Goal: Task Accomplishment & Management: Use online tool/utility

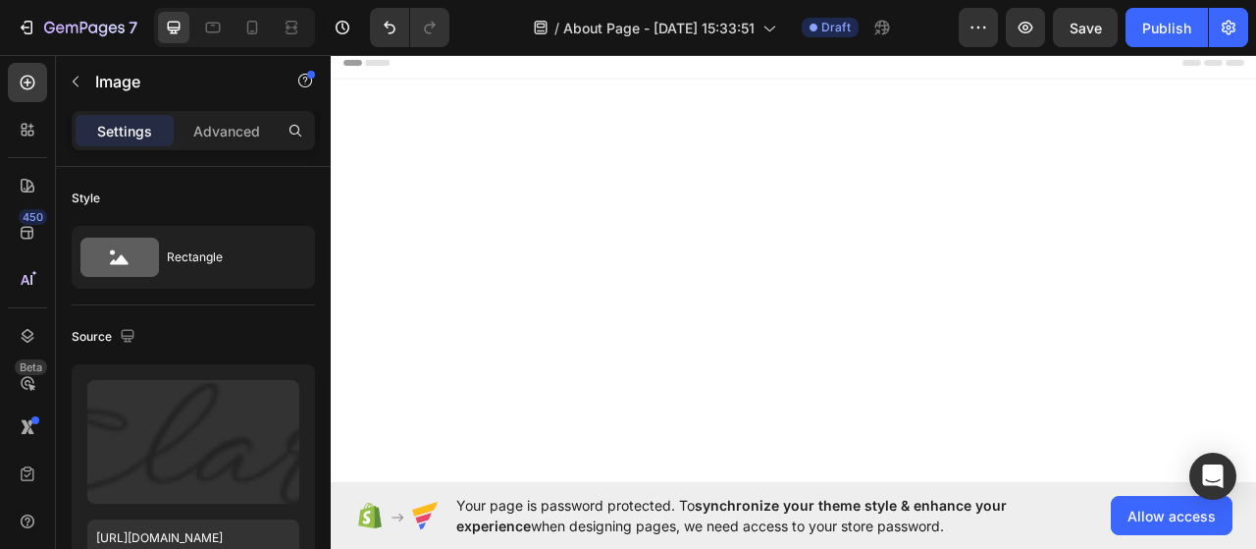
scroll to position [1436, 0]
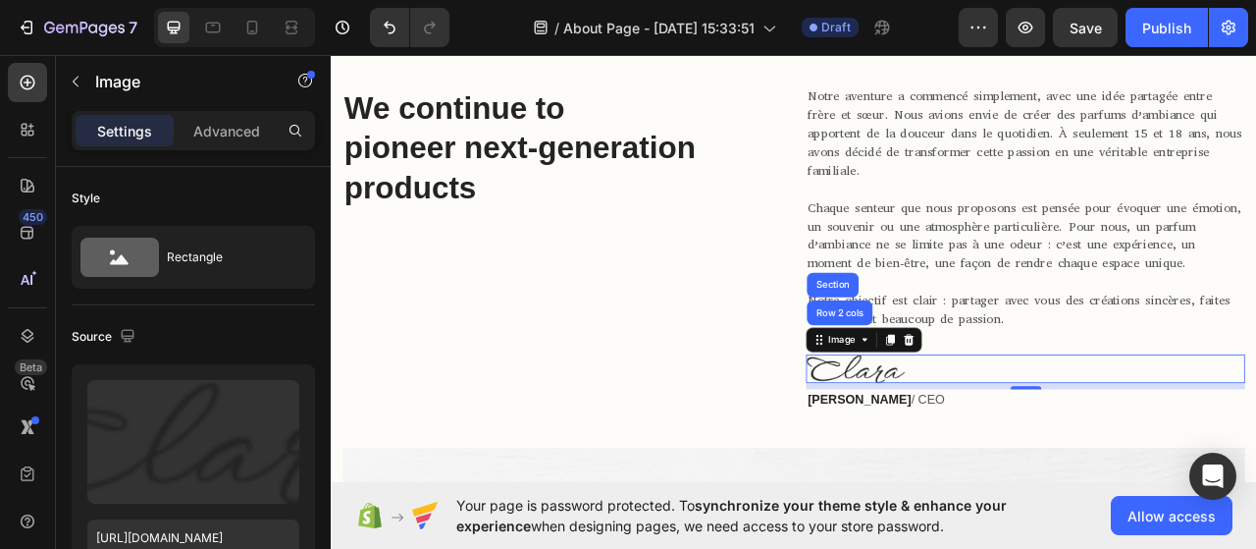
click at [1066, 458] on div at bounding box center [1214, 456] width 558 height 36
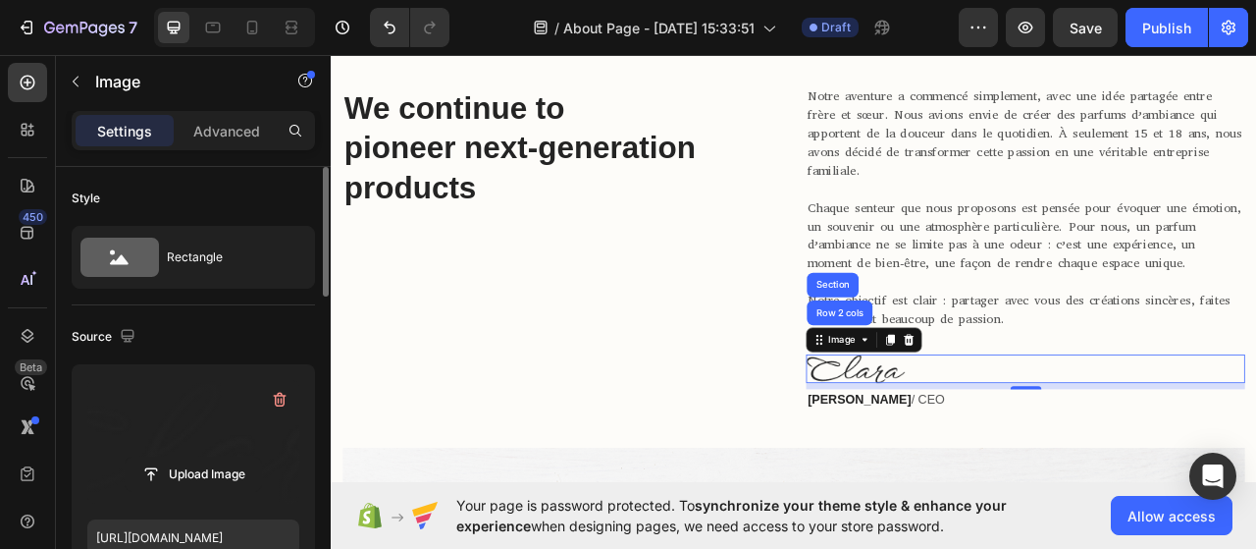
click at [166, 442] on label at bounding box center [193, 442] width 212 height 124
click at [166, 457] on input "file" at bounding box center [193, 473] width 135 height 33
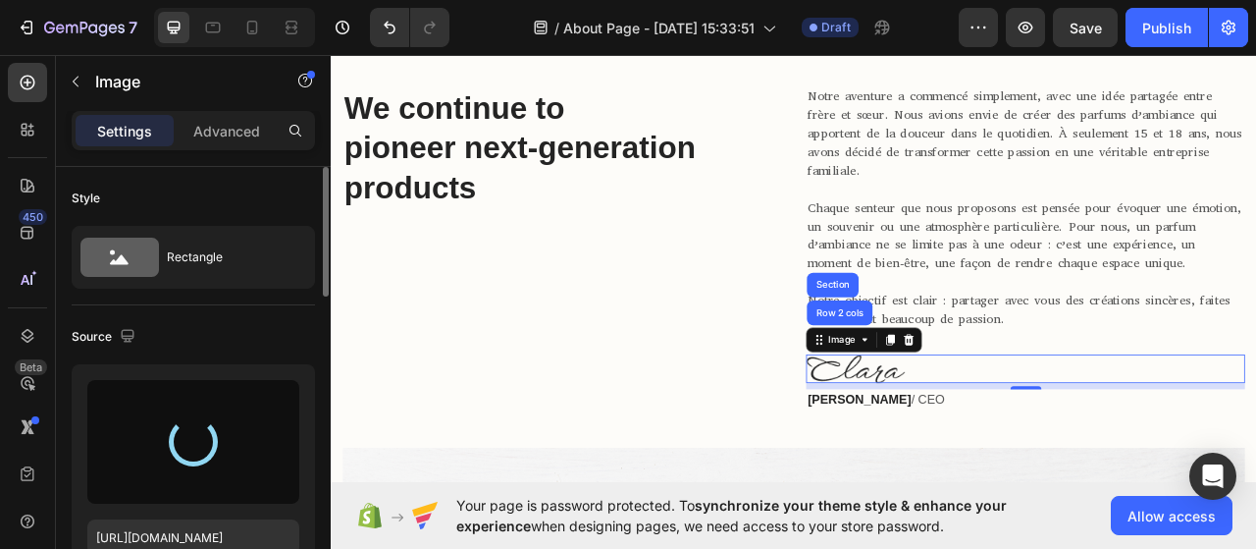
type input "[URL][DOMAIN_NAME]"
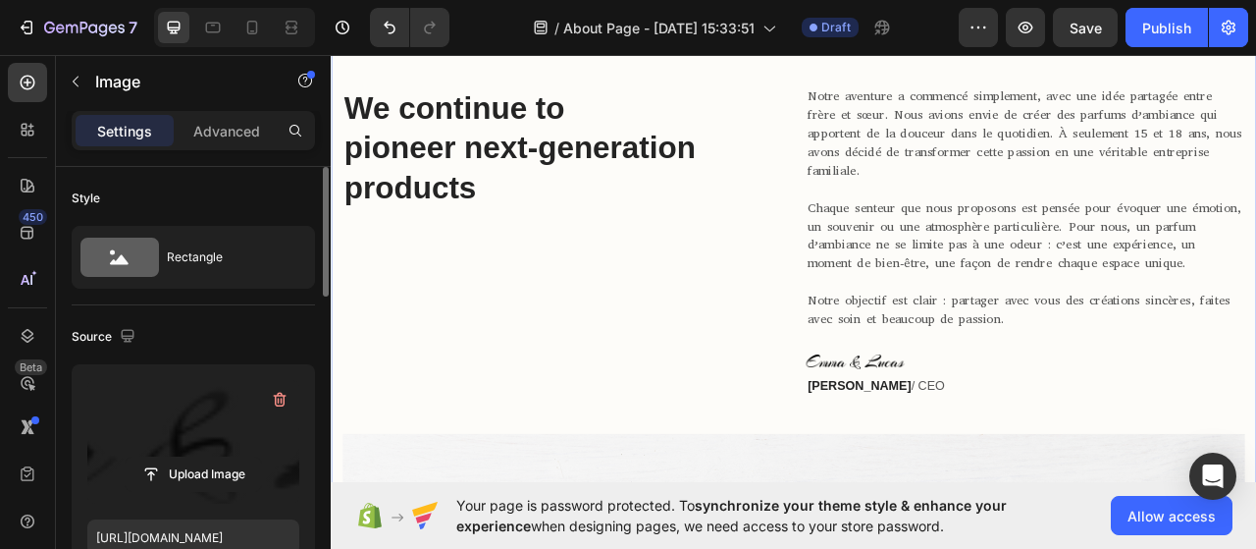
click at [789, 515] on div "We continue to pioneer next-generation products Heading Notre aventure a commen…" at bounding box center [919, 523] width 1148 height 855
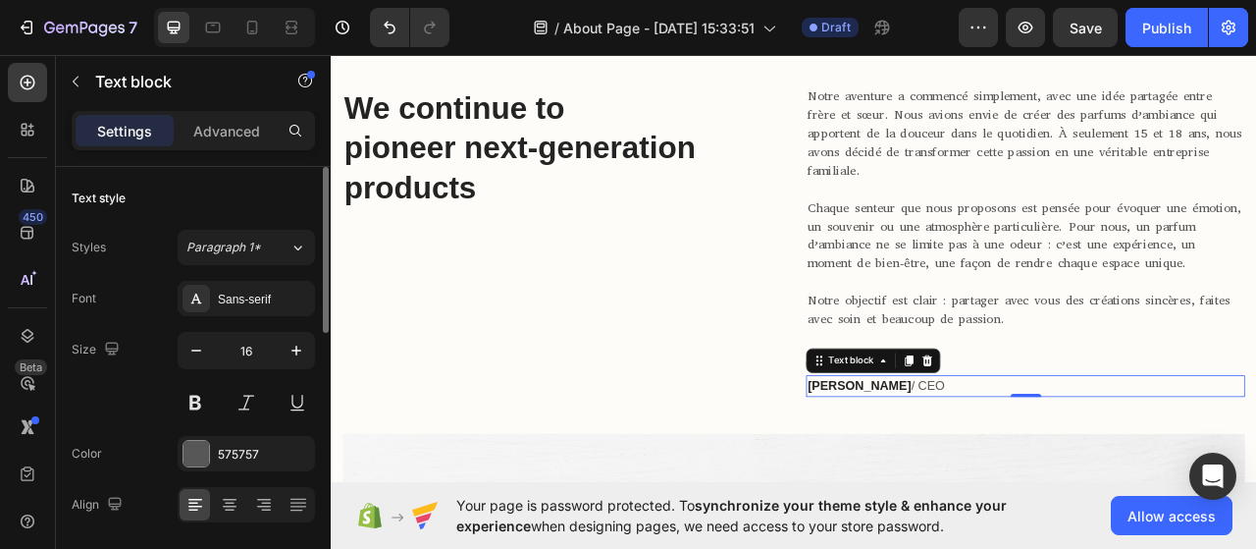
click at [1014, 470] on strong "[PERSON_NAME]" at bounding box center [1003, 477] width 132 height 17
click at [1082, 445] on icon at bounding box center [1090, 446] width 16 height 16
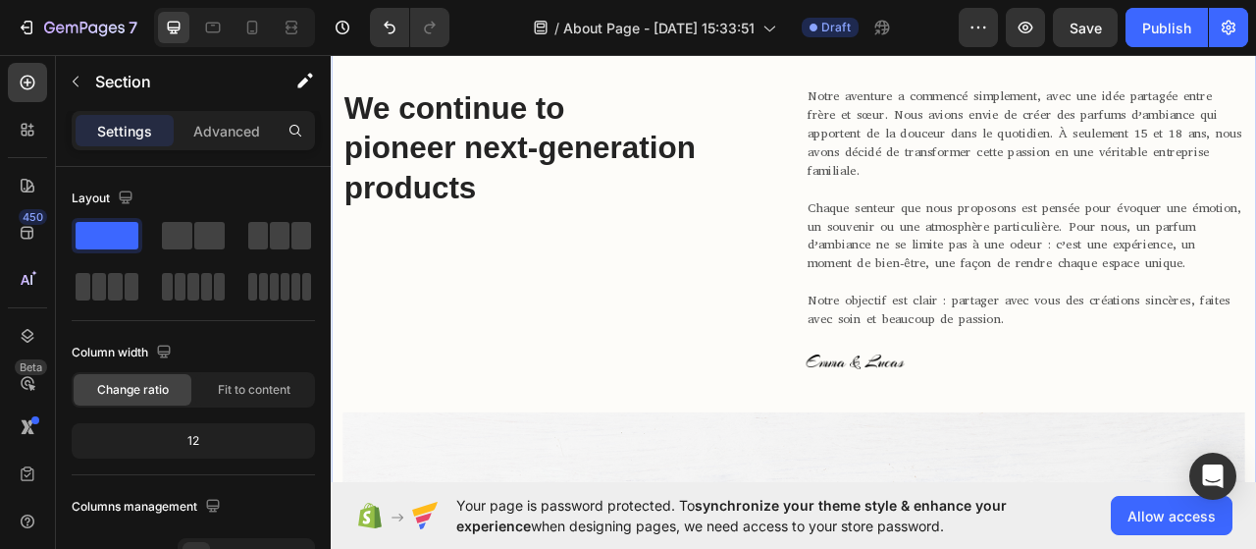
click at [880, 466] on div "We continue to pioneer next-generation products Heading Notre aventure a commen…" at bounding box center [919, 509] width 1148 height 827
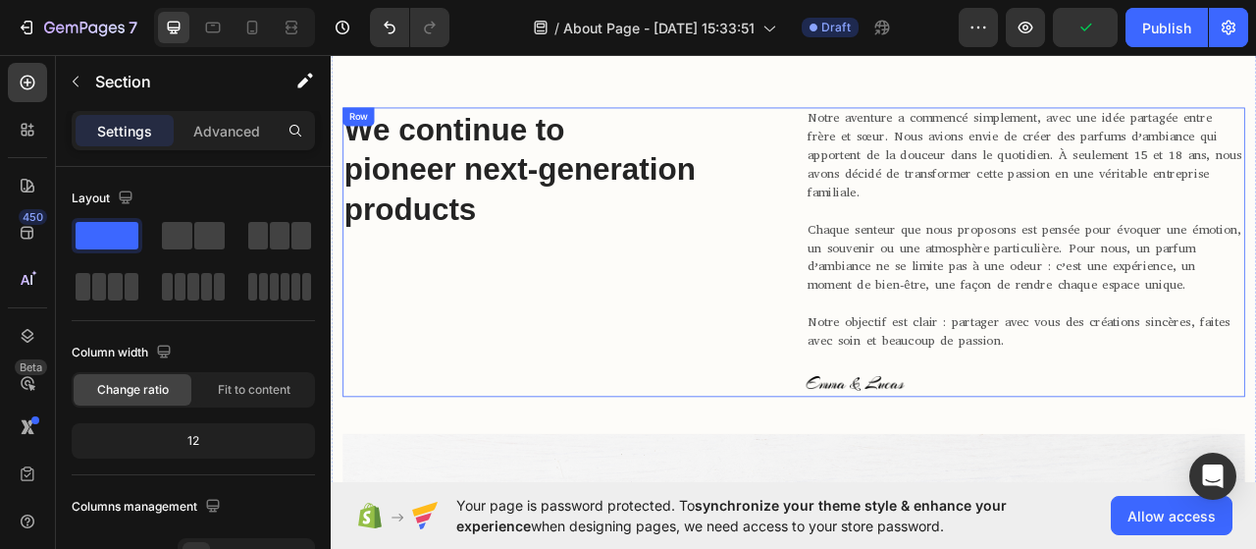
scroll to position [1398, 0]
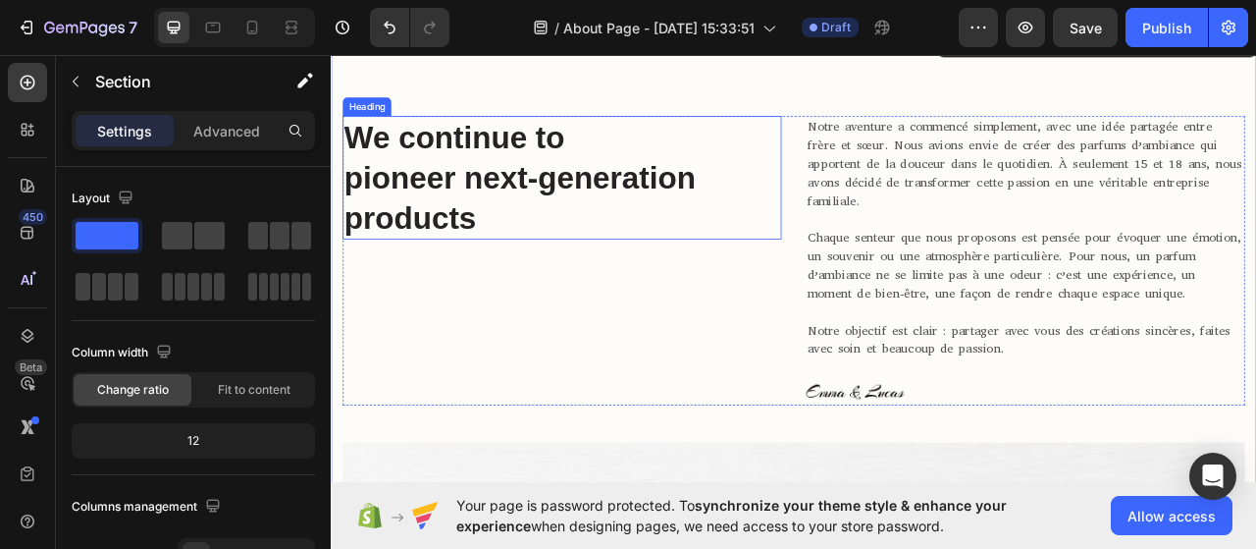
click at [521, 209] on p "We continue to pioneer next-generation products" at bounding box center [624, 212] width 555 height 153
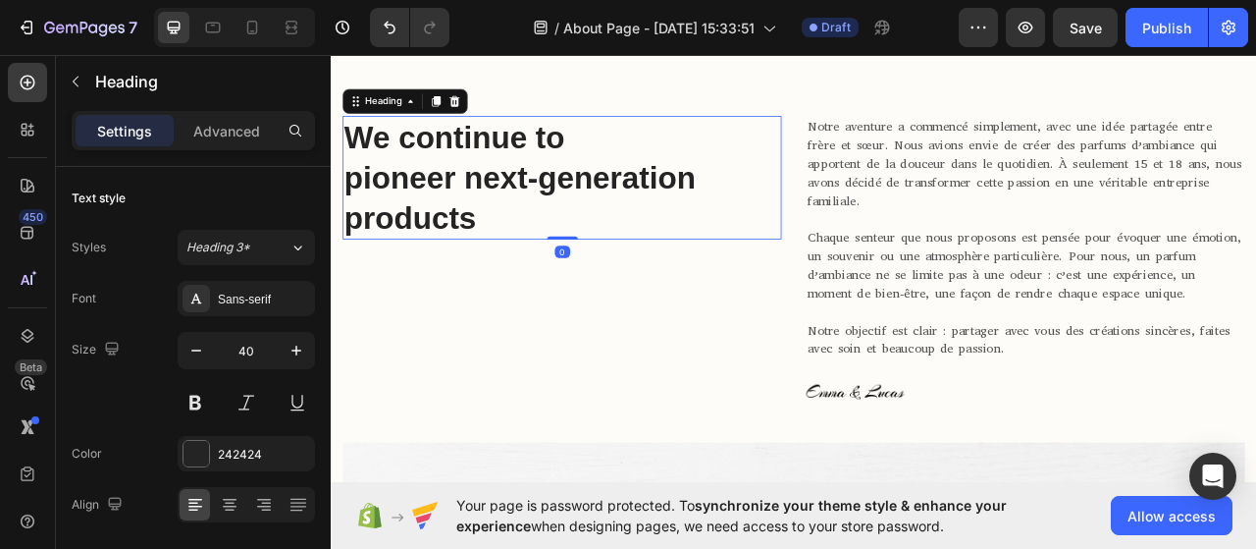
click at [521, 217] on p "We continue to pioneer next-generation products" at bounding box center [624, 212] width 555 height 153
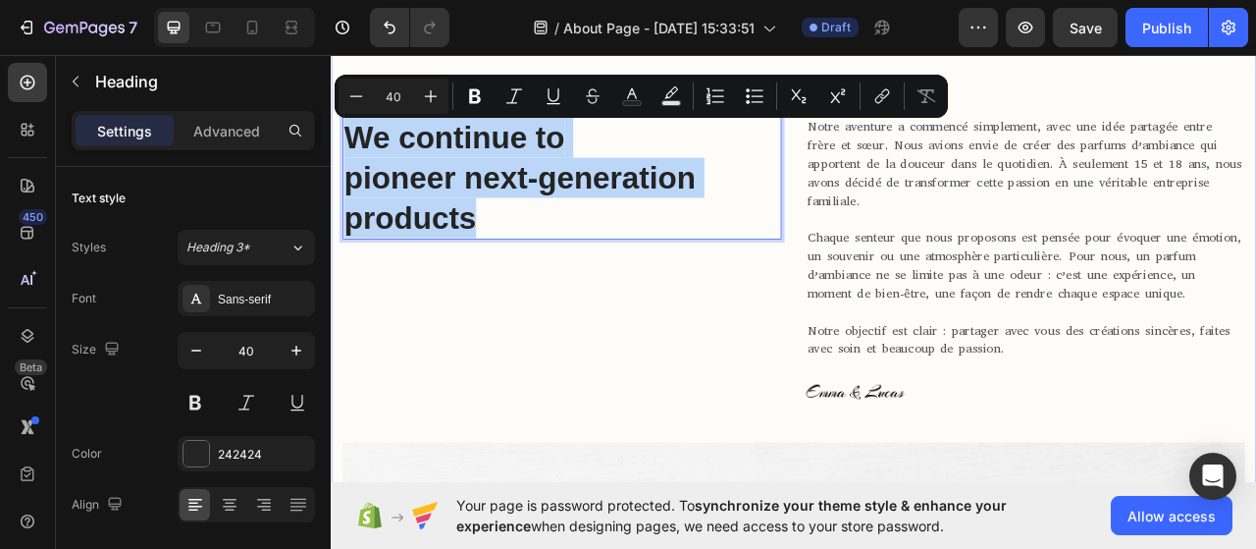
drag, startPoint x: 533, startPoint y: 257, endPoint x: 348, endPoint y: 120, distance: 230.1
click at [348, 120] on div "We continue to pioneer next-generation products Heading 0 Notre aventure a comm…" at bounding box center [920, 548] width 1178 height 1047
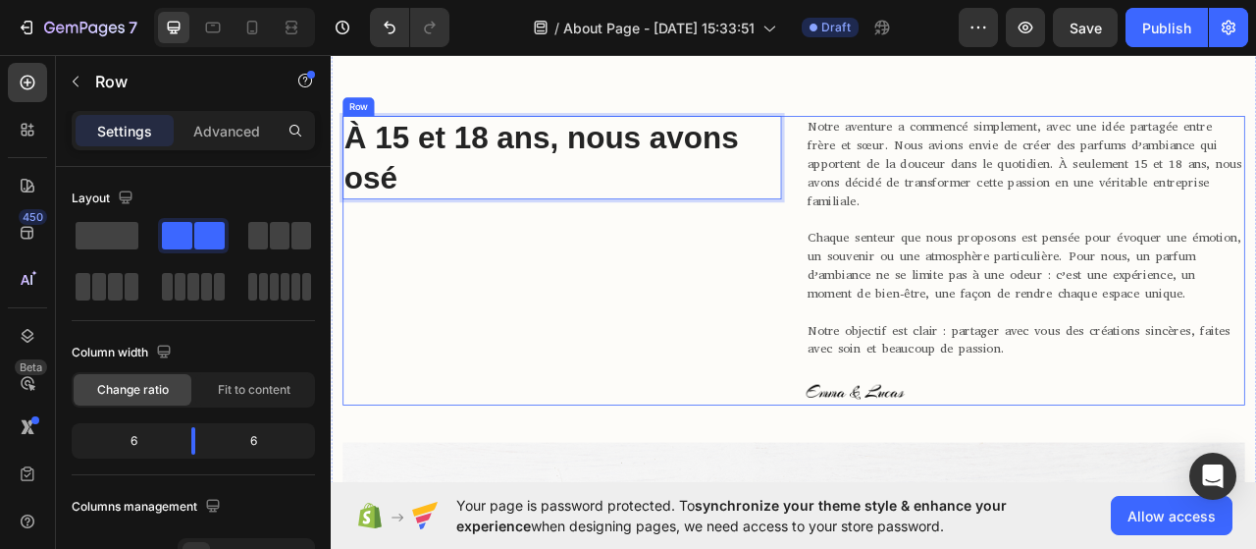
click at [622, 350] on div "À 15 et 18 ans, nous avons osé Heading 0" at bounding box center [624, 318] width 558 height 368
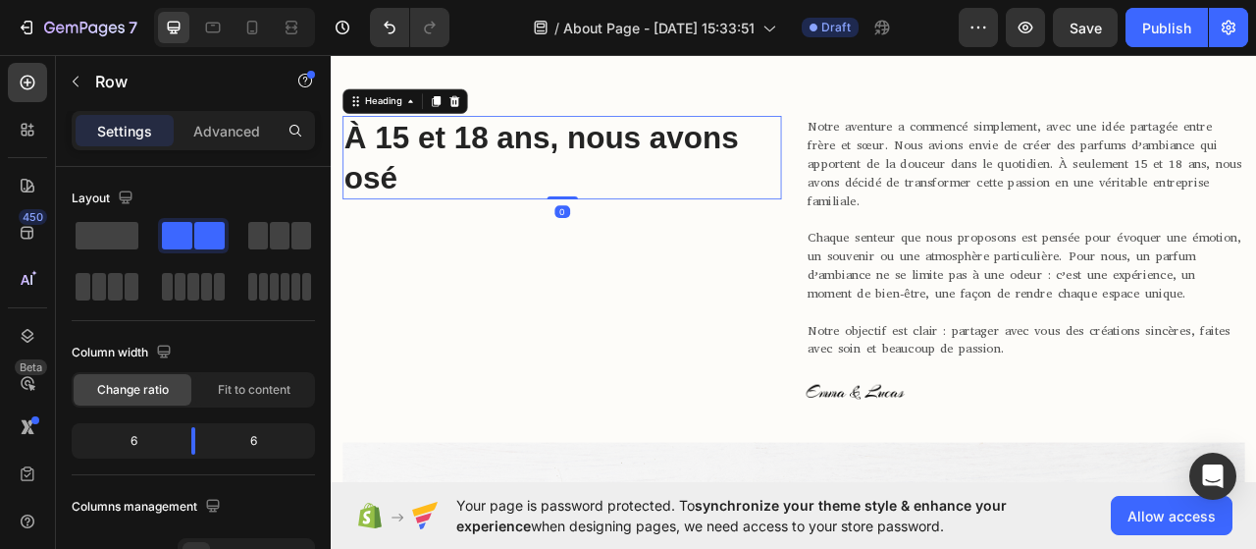
click at [597, 136] on p "À 15 et 18 ans, nous avons osé" at bounding box center [624, 187] width 555 height 102
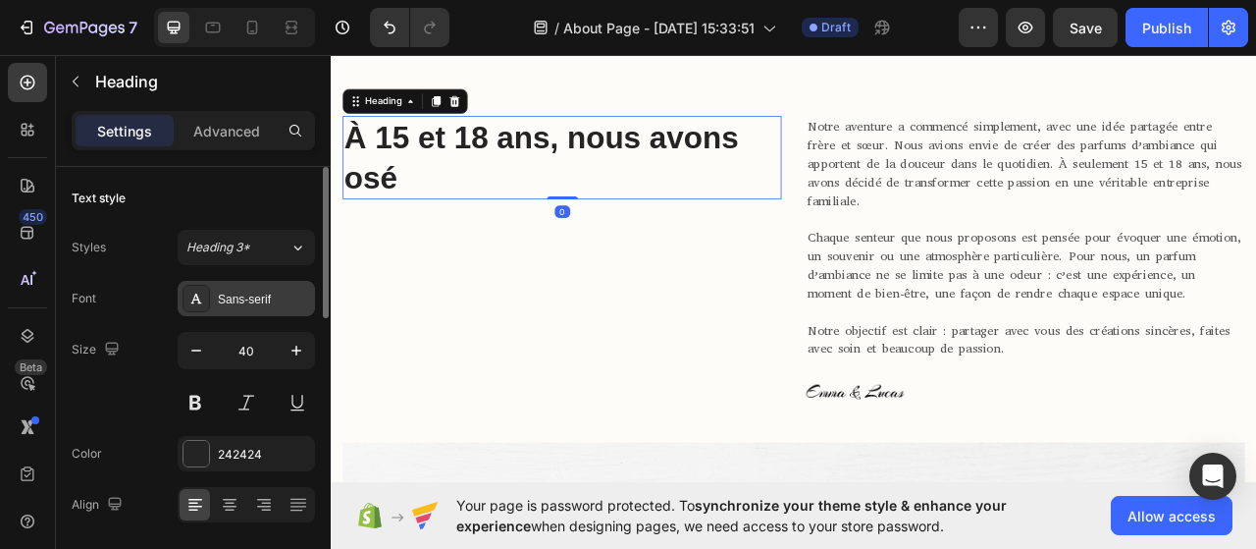
click at [251, 303] on div "Sans-serif" at bounding box center [264, 300] width 92 height 18
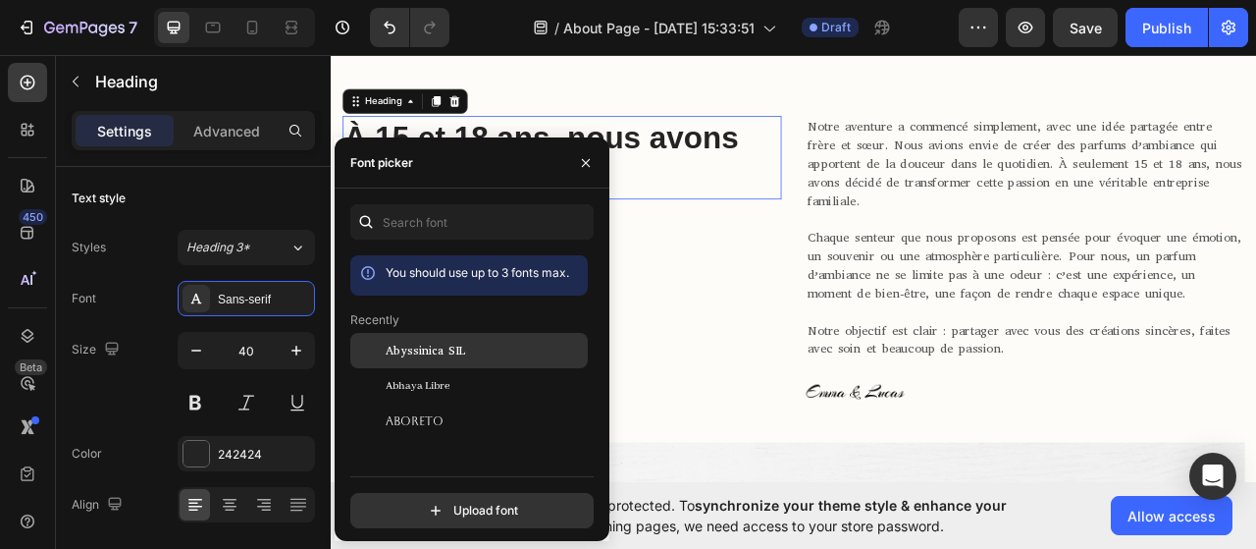
click at [471, 354] on div "Abyssinica SIL" at bounding box center [485, 351] width 198 height 18
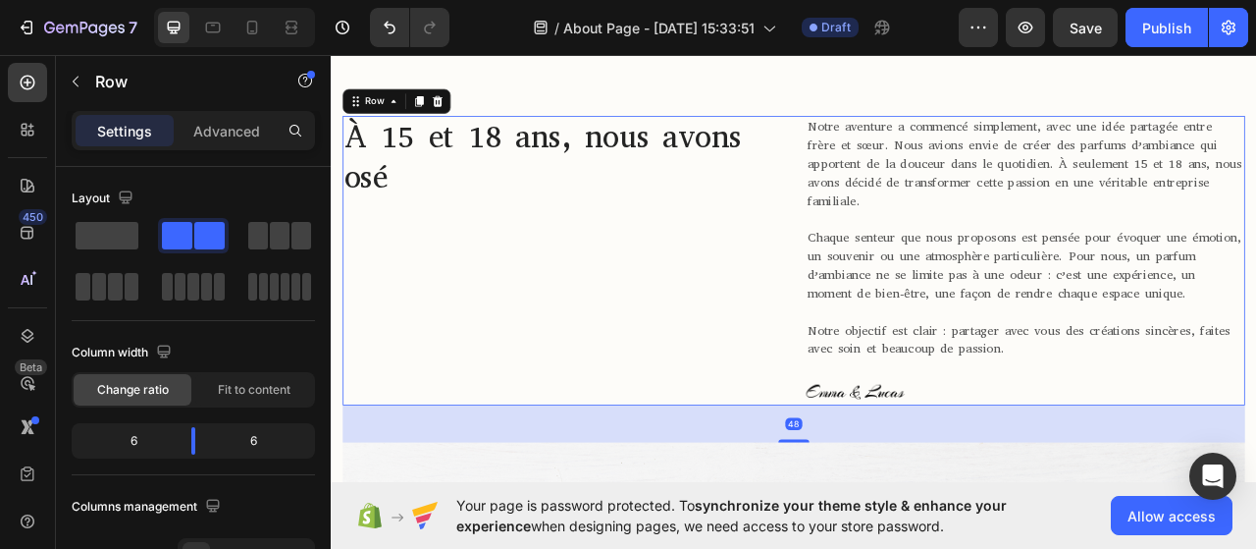
click at [793, 484] on div "À 15 et 18 ans, nous avons osé Heading" at bounding box center [624, 318] width 558 height 368
click at [673, 240] on div "À 15 et 18 ans, nous avons osé Heading" at bounding box center [624, 318] width 558 height 368
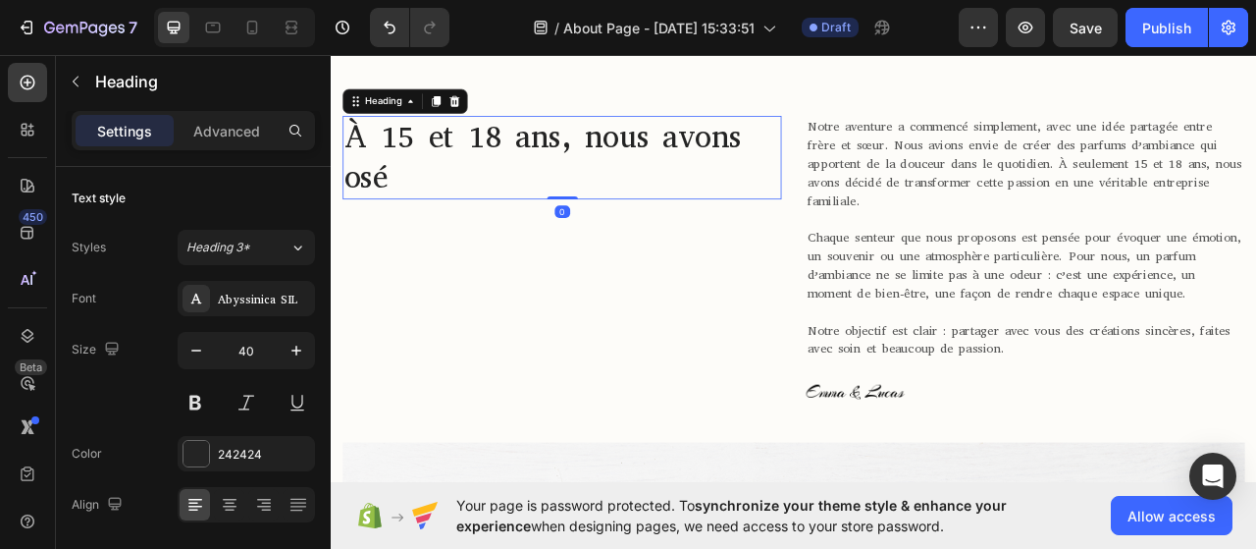
click at [597, 203] on p "À 15 et 18 ans, nous avons osé" at bounding box center [624, 187] width 555 height 102
click at [220, 490] on div at bounding box center [229, 504] width 30 height 31
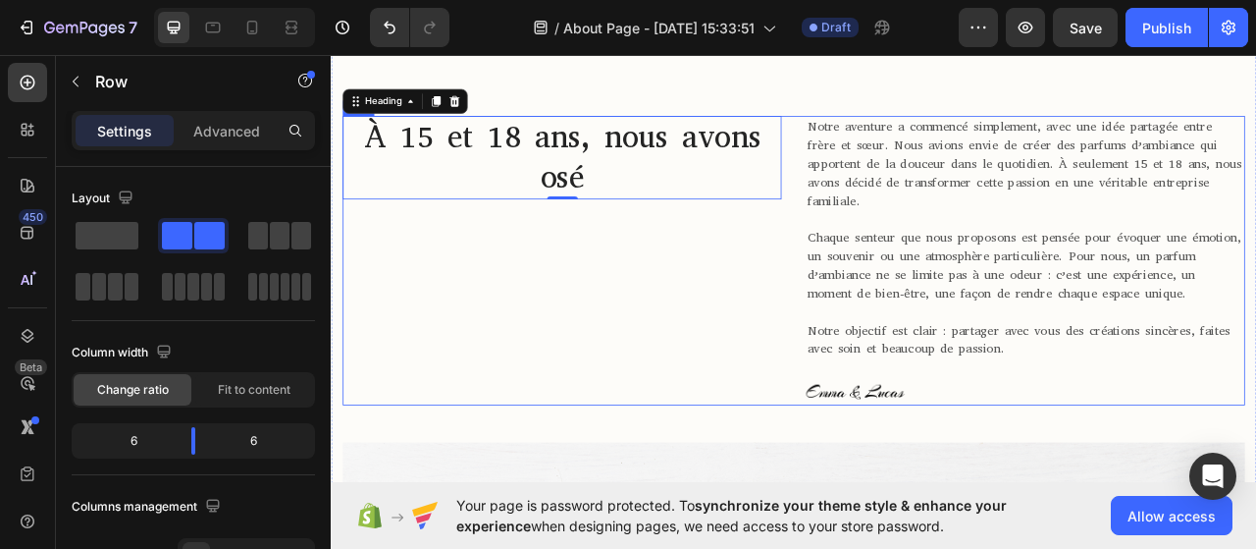
click at [690, 379] on div "À 15 et 18 ans, nous avons osé Heading 0" at bounding box center [624, 318] width 558 height 368
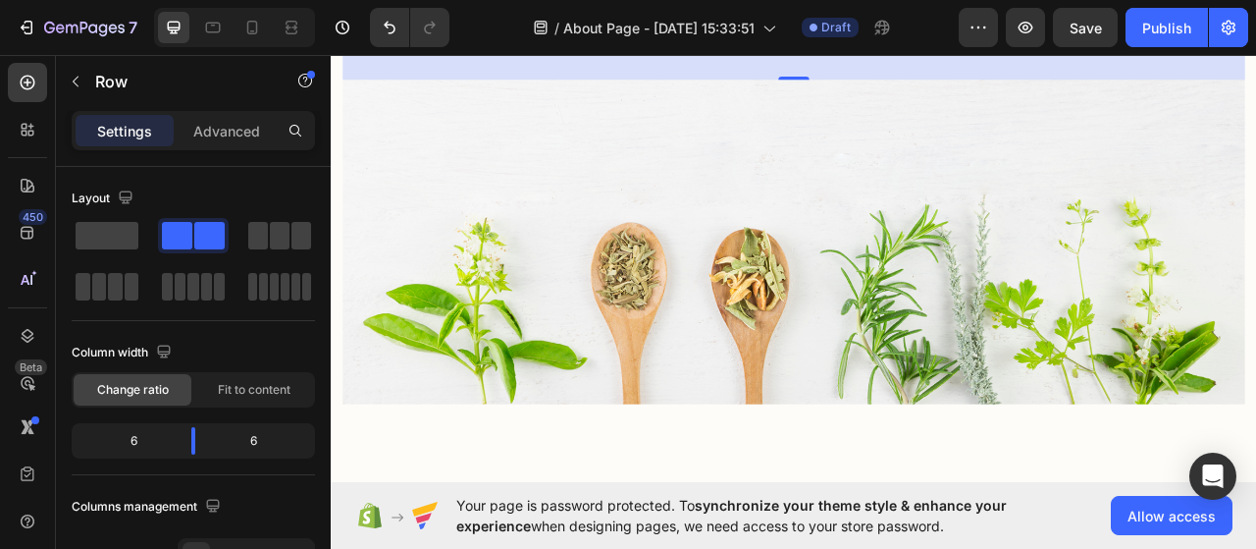
scroll to position [1935, 0]
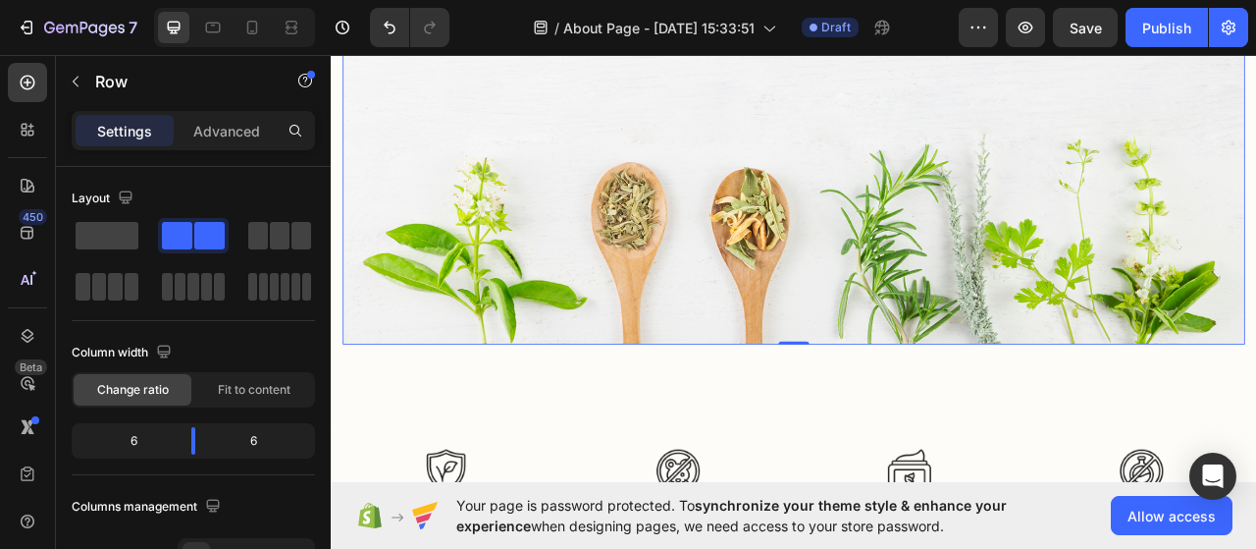
click at [942, 363] on img at bounding box center [919, 218] width 1148 height 413
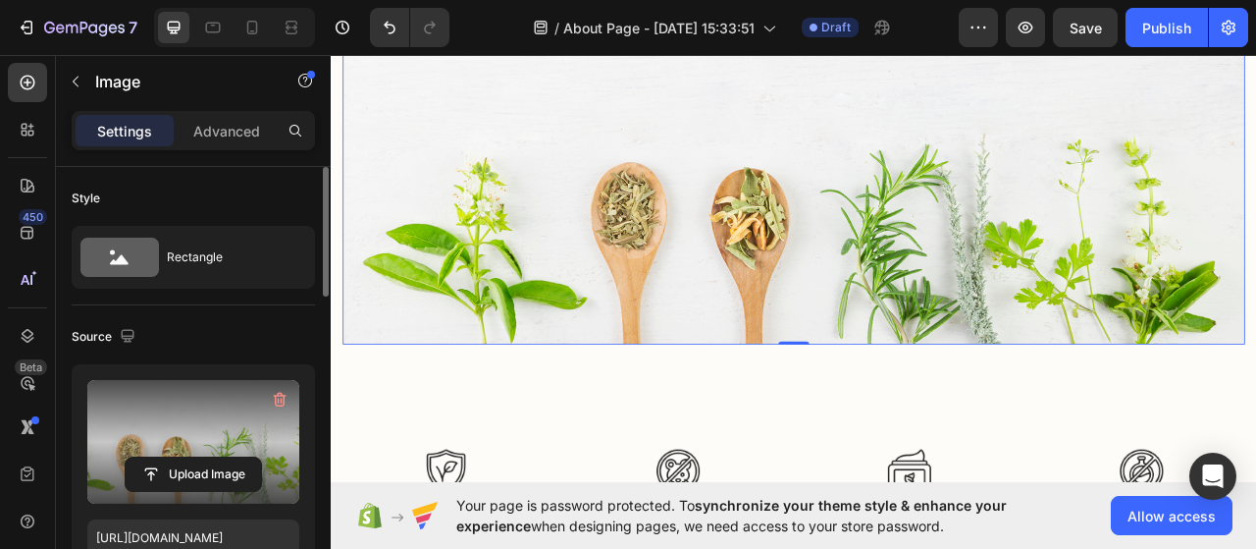
click at [210, 449] on label at bounding box center [193, 442] width 212 height 124
click at [210, 457] on input "file" at bounding box center [193, 473] width 135 height 33
click at [237, 443] on label at bounding box center [193, 442] width 212 height 124
click at [237, 457] on input "file" at bounding box center [193, 473] width 135 height 33
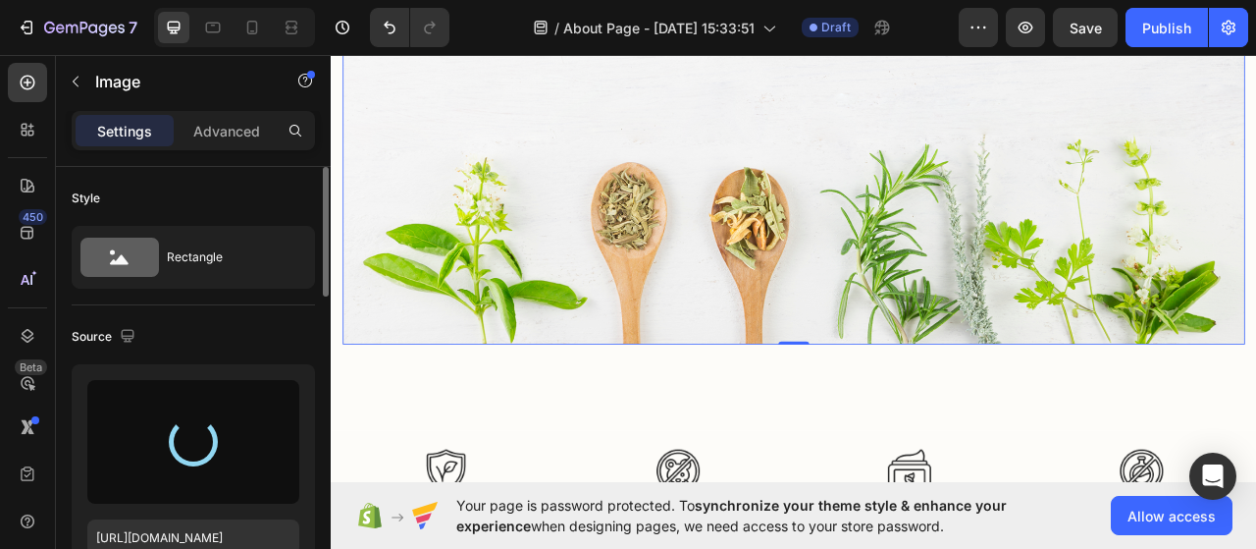
type input "[URL][DOMAIN_NAME]"
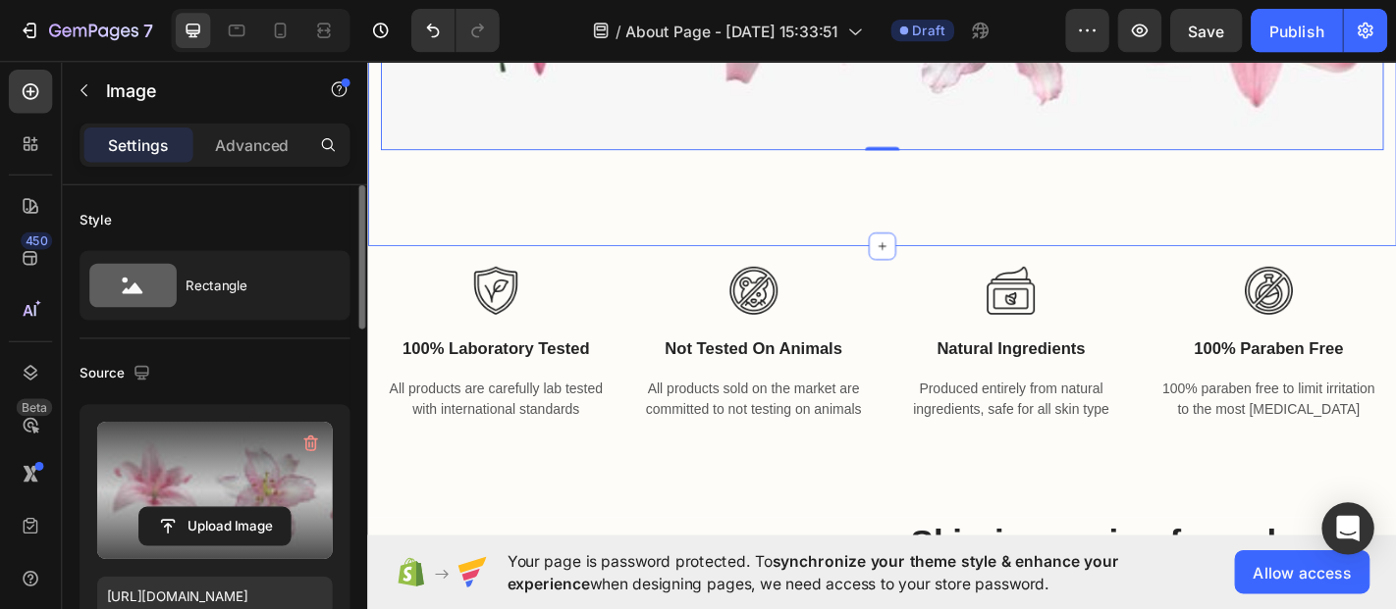
scroll to position [2158, 0]
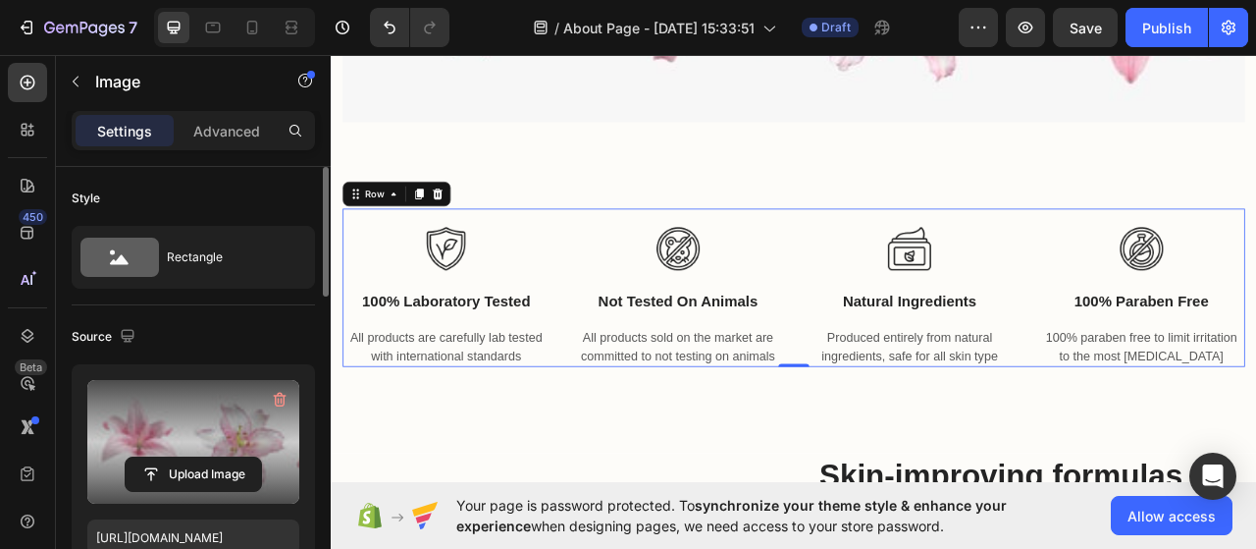
click at [526, 334] on div "Image 100% laboratory tested Text block All products are carefully lab tested w…" at bounding box center [477, 352] width 264 height 201
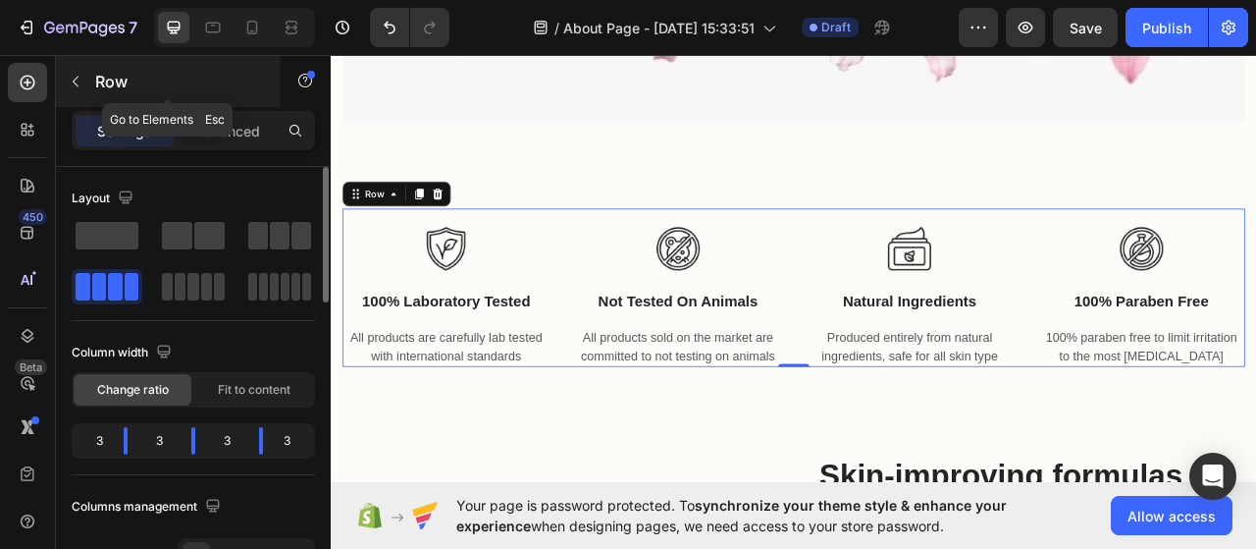
click at [80, 79] on icon "button" at bounding box center [76, 82] width 16 height 16
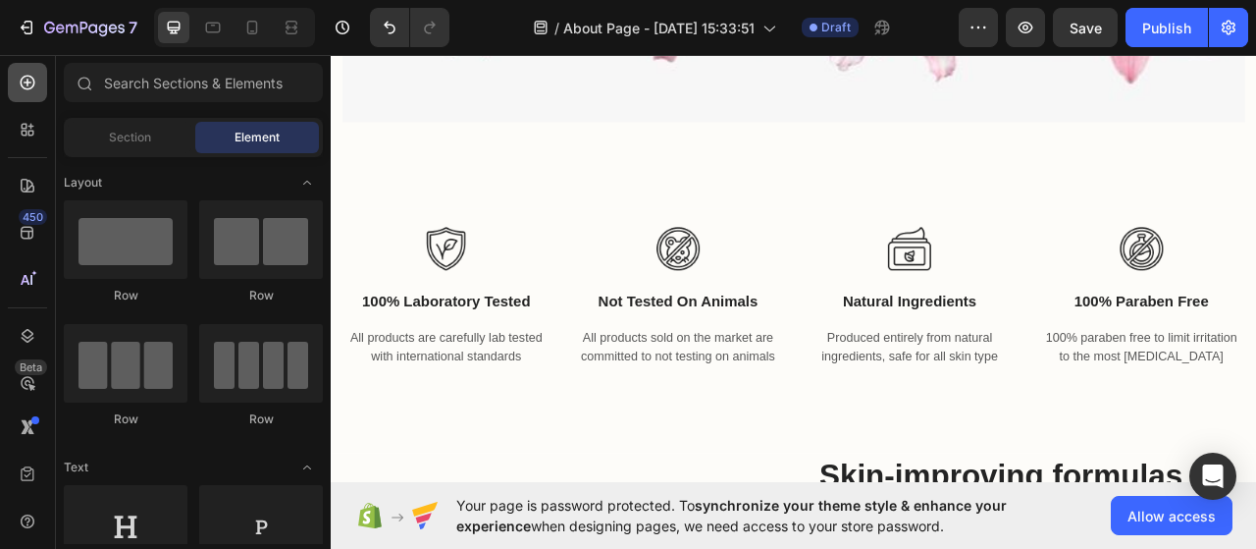
click at [33, 101] on div at bounding box center [27, 82] width 39 height 39
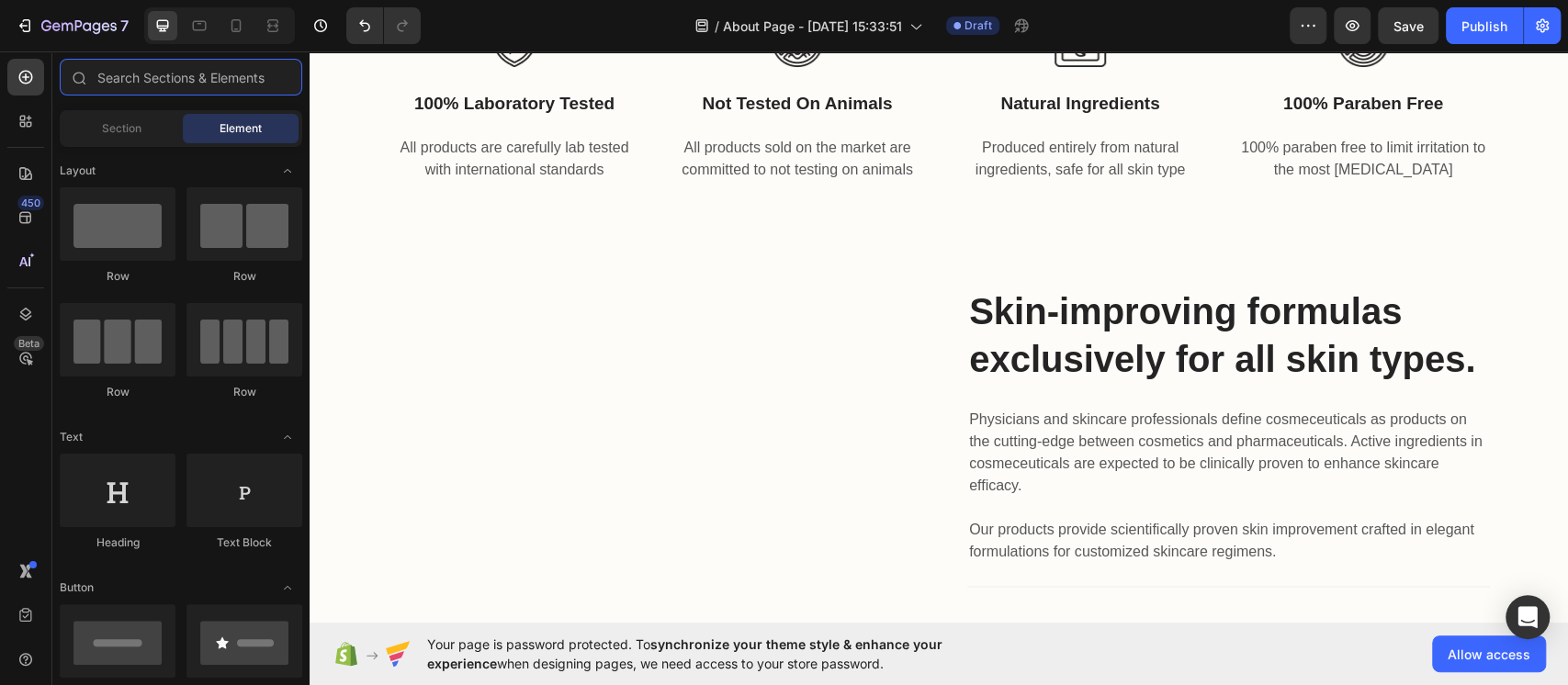
scroll to position [2256, 0]
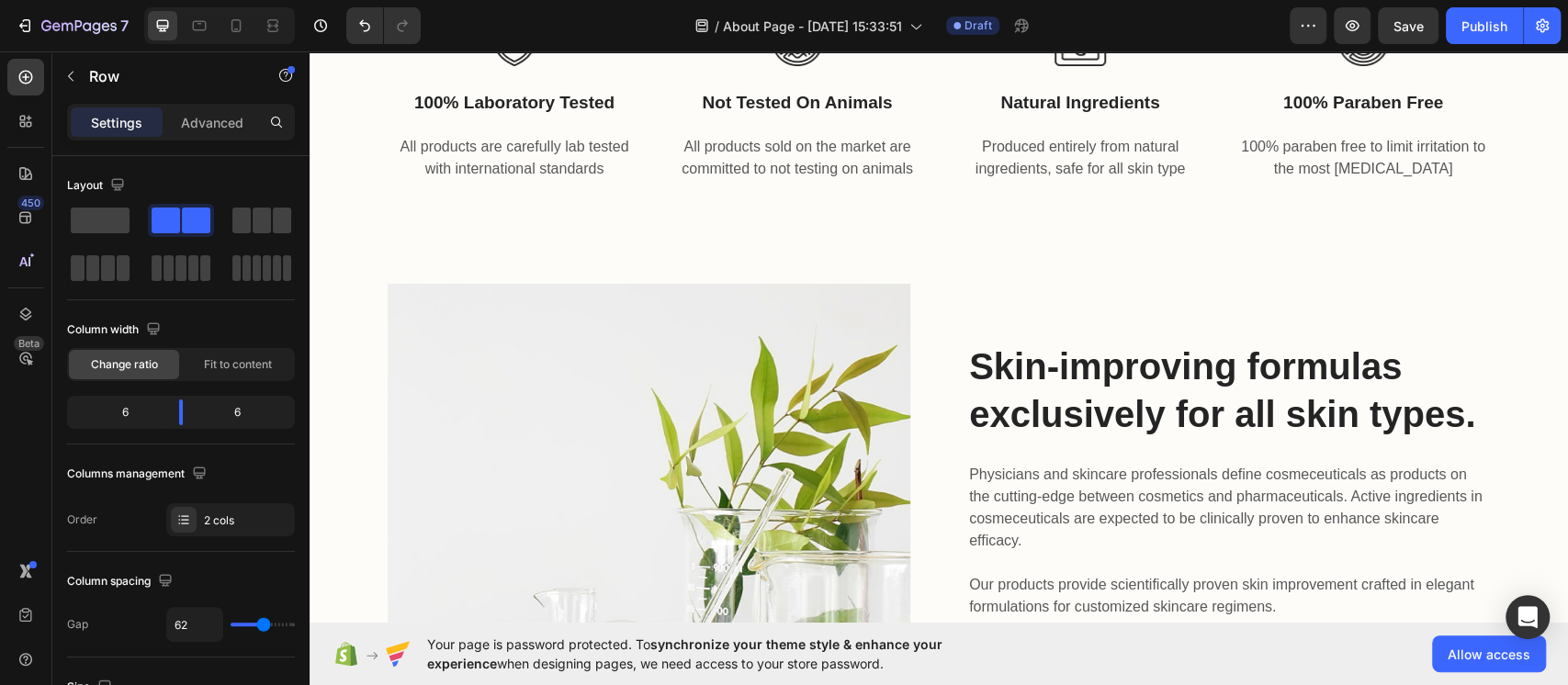
drag, startPoint x: 1399, startPoint y: 53, endPoint x: 905, endPoint y: 296, distance: 550.5
click at [905, 296] on div "Image Skin-improving formulas exclusively for all skin types. Heading Physician…" at bounding box center [939, 545] width 1103 height 522
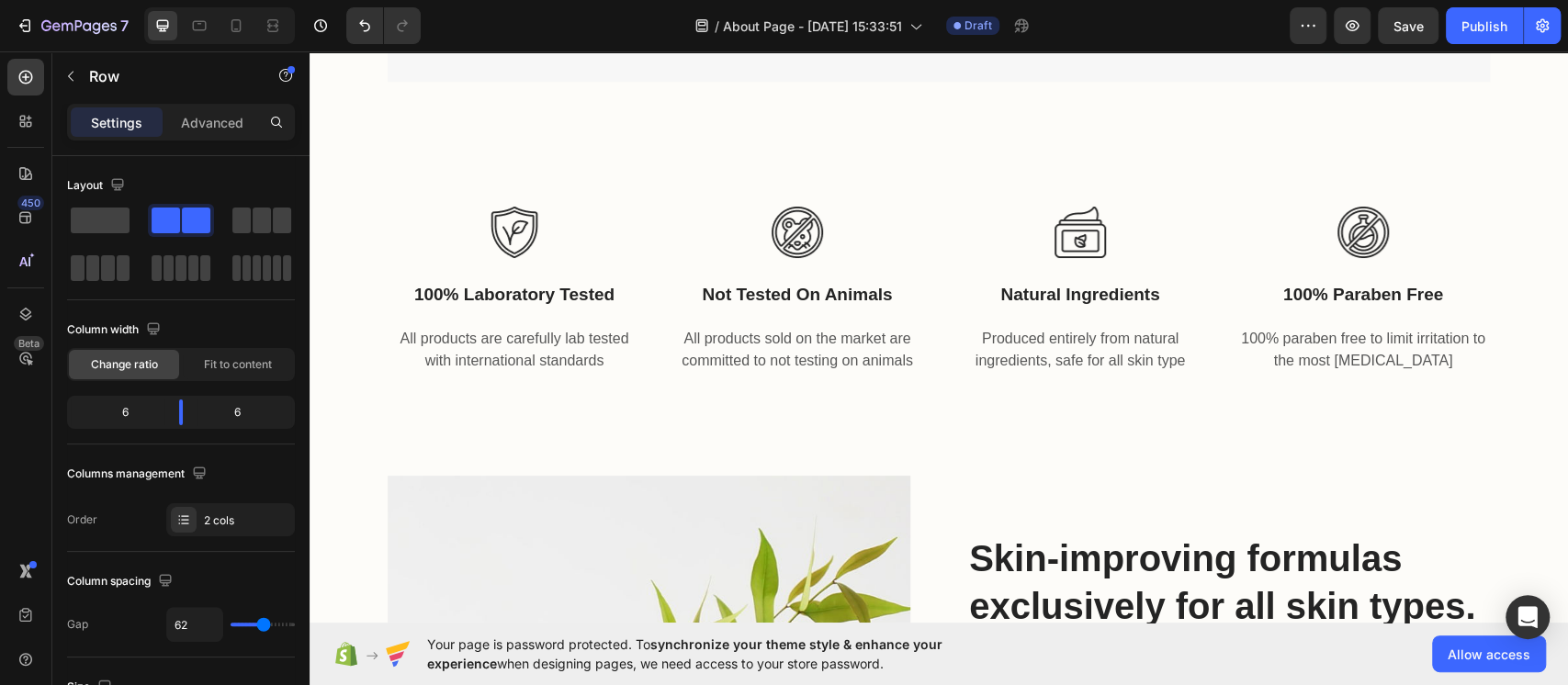
scroll to position [2015, 0]
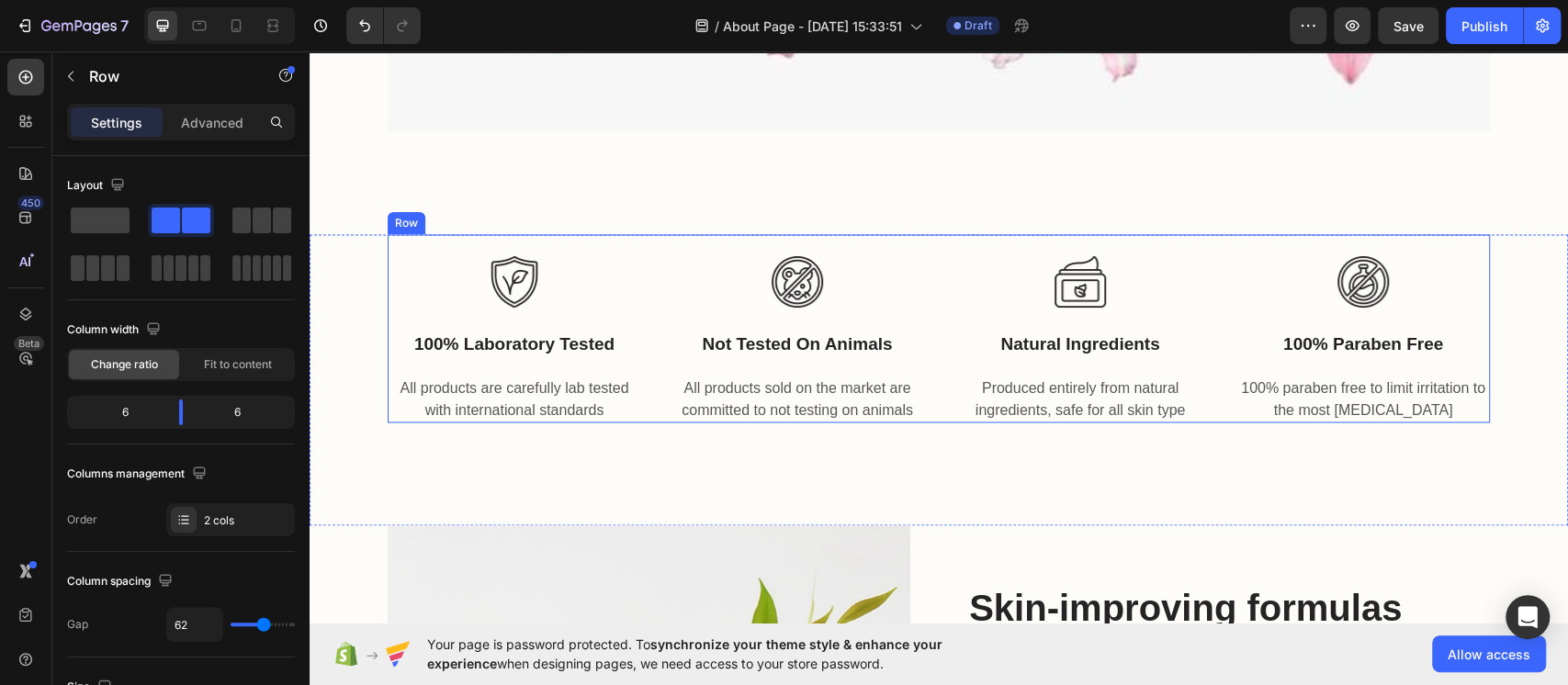
click at [903, 320] on div "Image not tested on animals Text block All products sold on the market are comm…" at bounding box center [797, 328] width 254 height 188
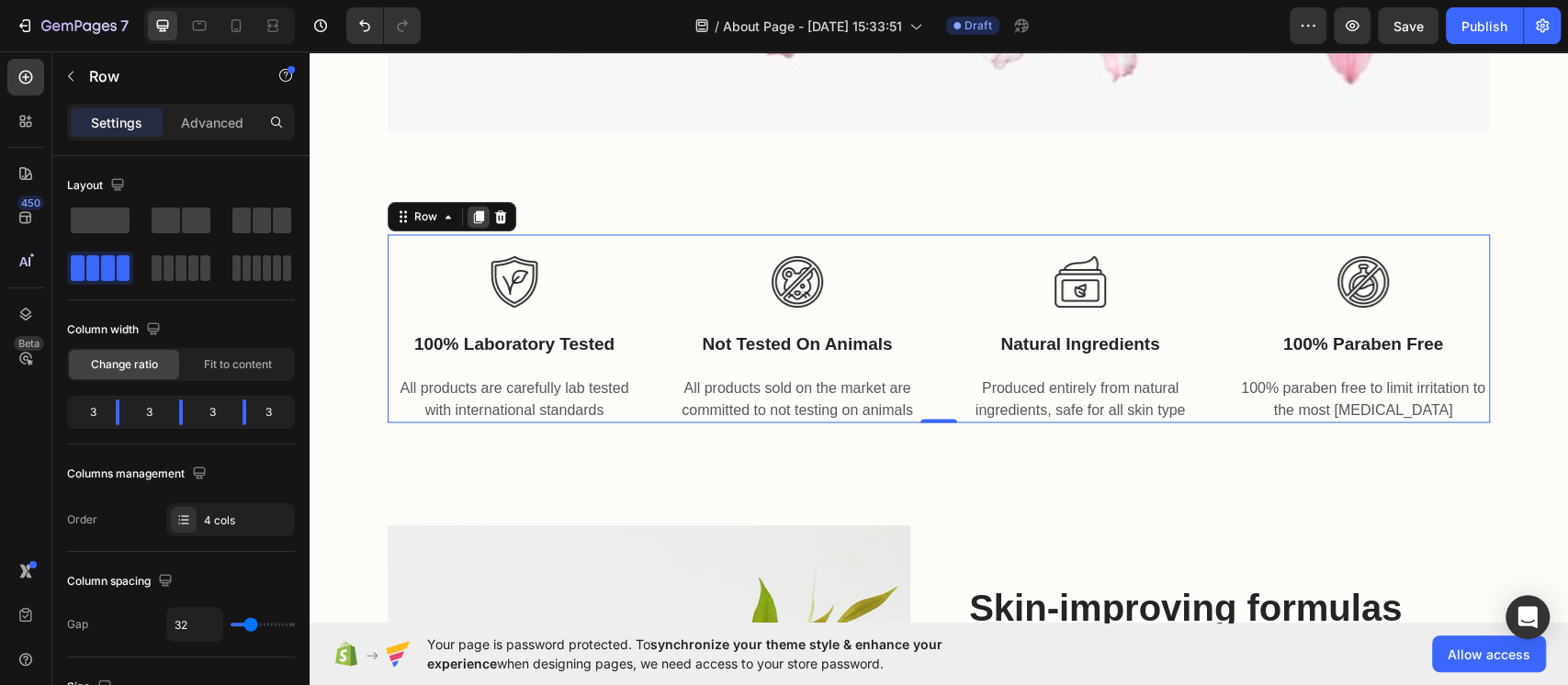
click at [474, 214] on icon at bounding box center [478, 218] width 10 height 13
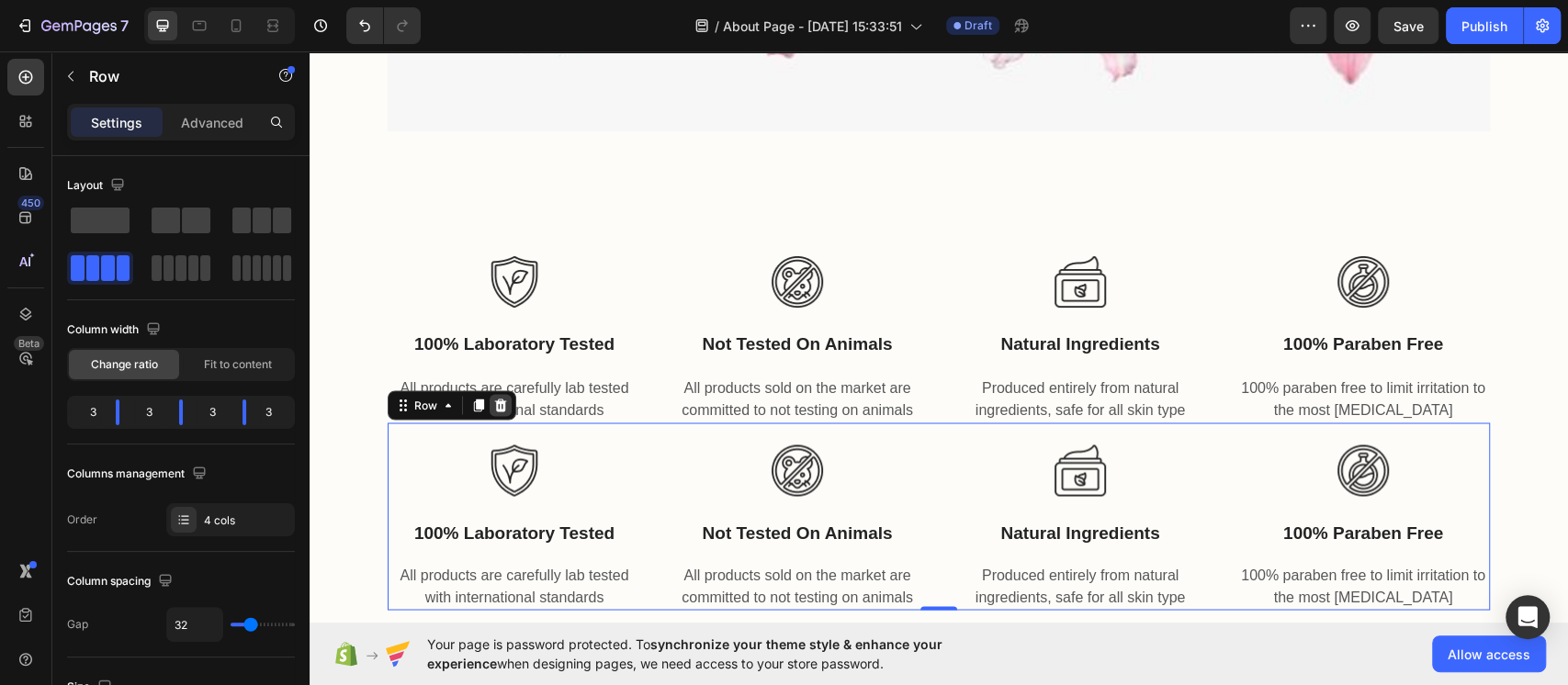
click at [495, 408] on icon at bounding box center [501, 405] width 12 height 13
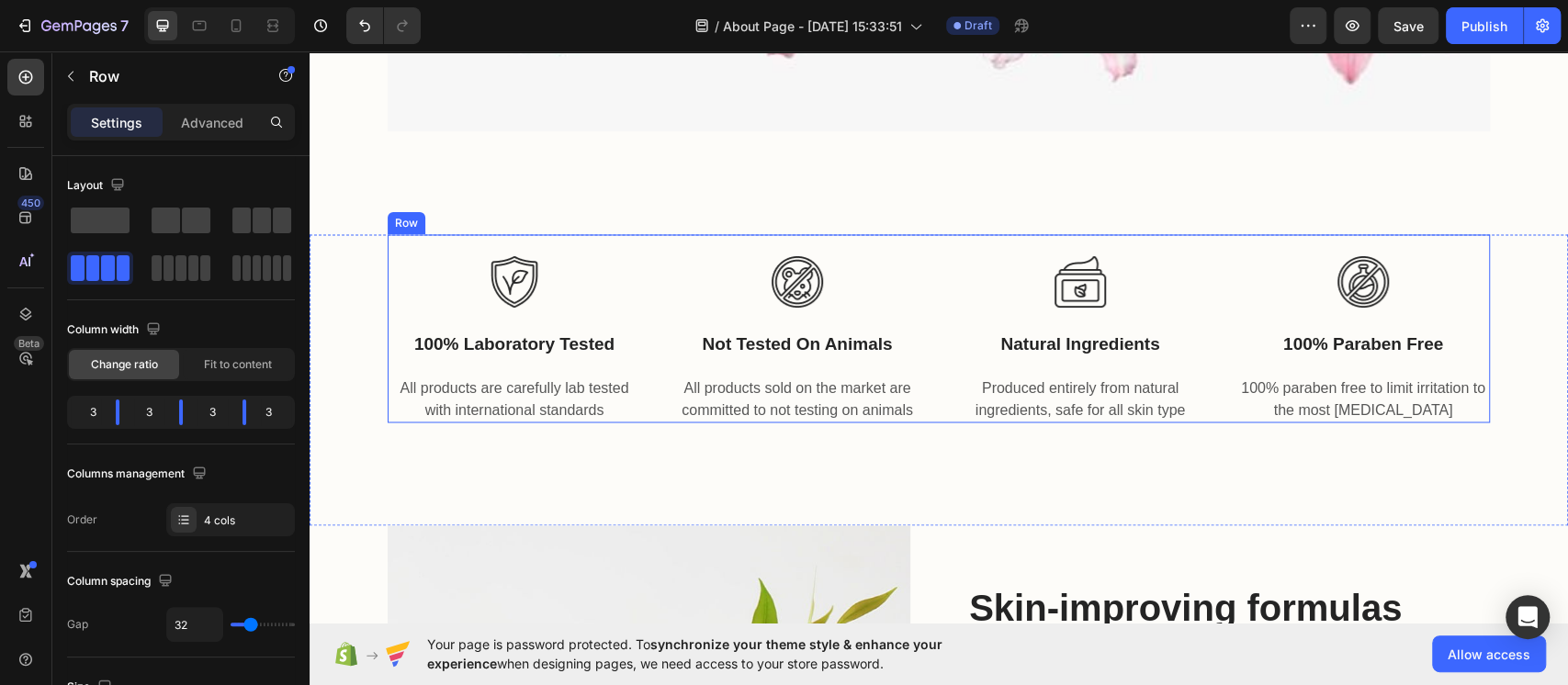
click at [648, 315] on div "Image 100% laboratory tested Text block All products are carefully lab tested w…" at bounding box center [939, 328] width 1103 height 188
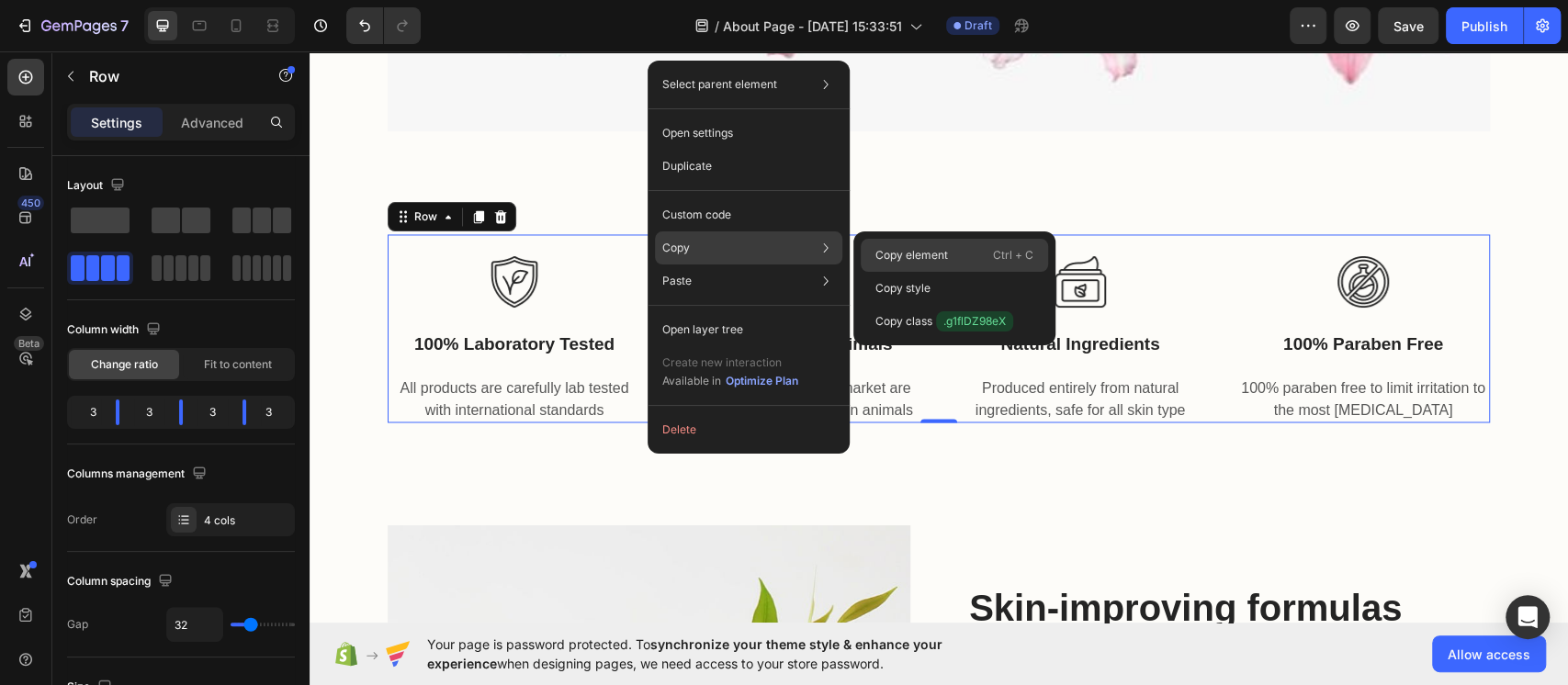
click at [941, 247] on p "Copy element" at bounding box center [912, 255] width 73 height 17
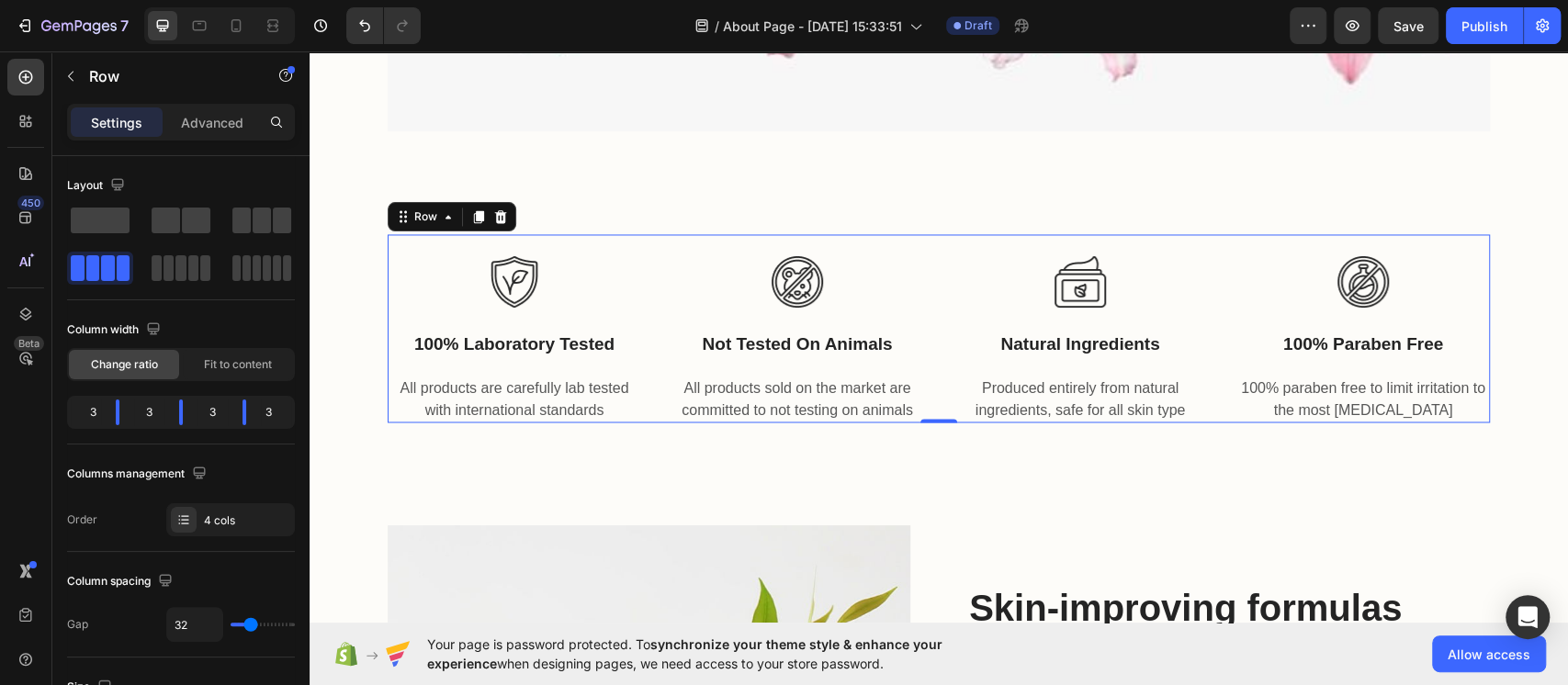
click at [495, 305] on img at bounding box center [514, 282] width 51 height 51
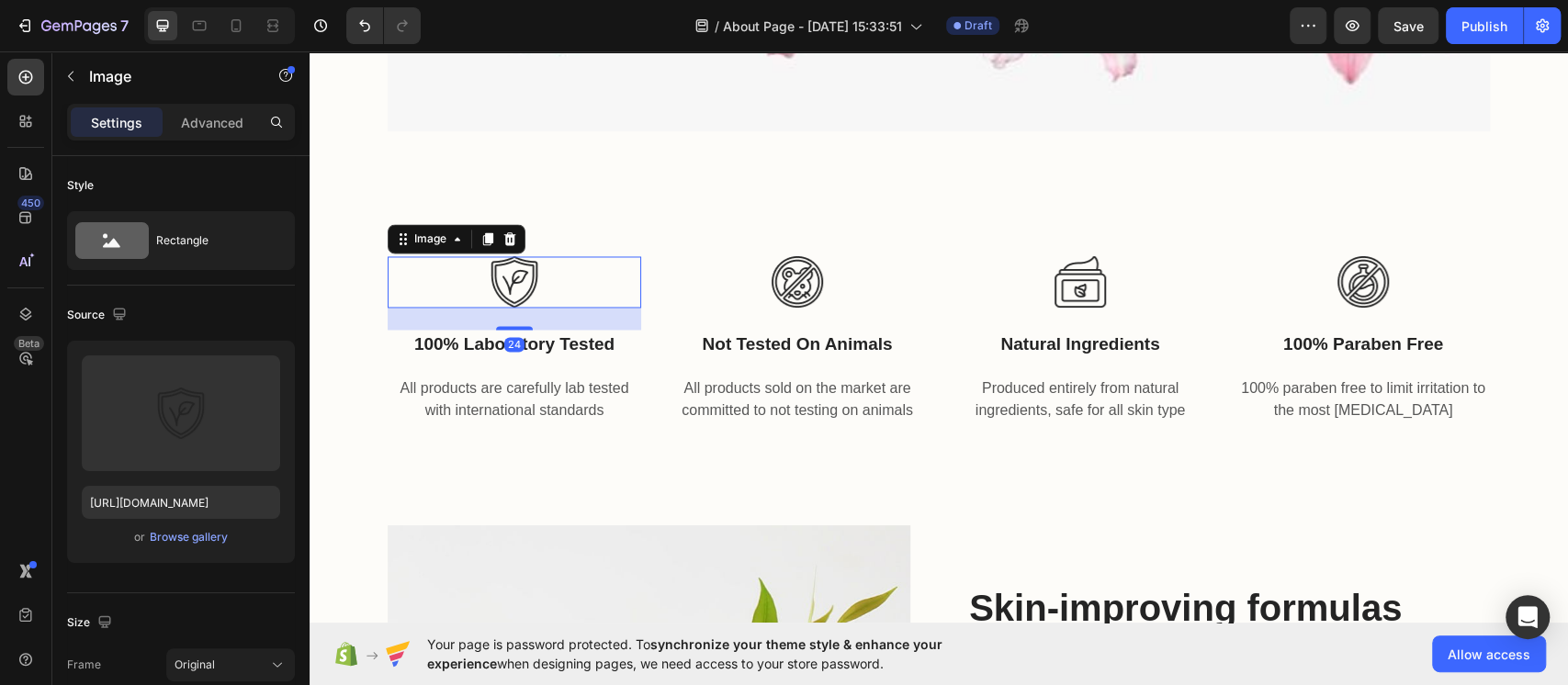
click at [496, 285] on img at bounding box center [514, 282] width 51 height 51
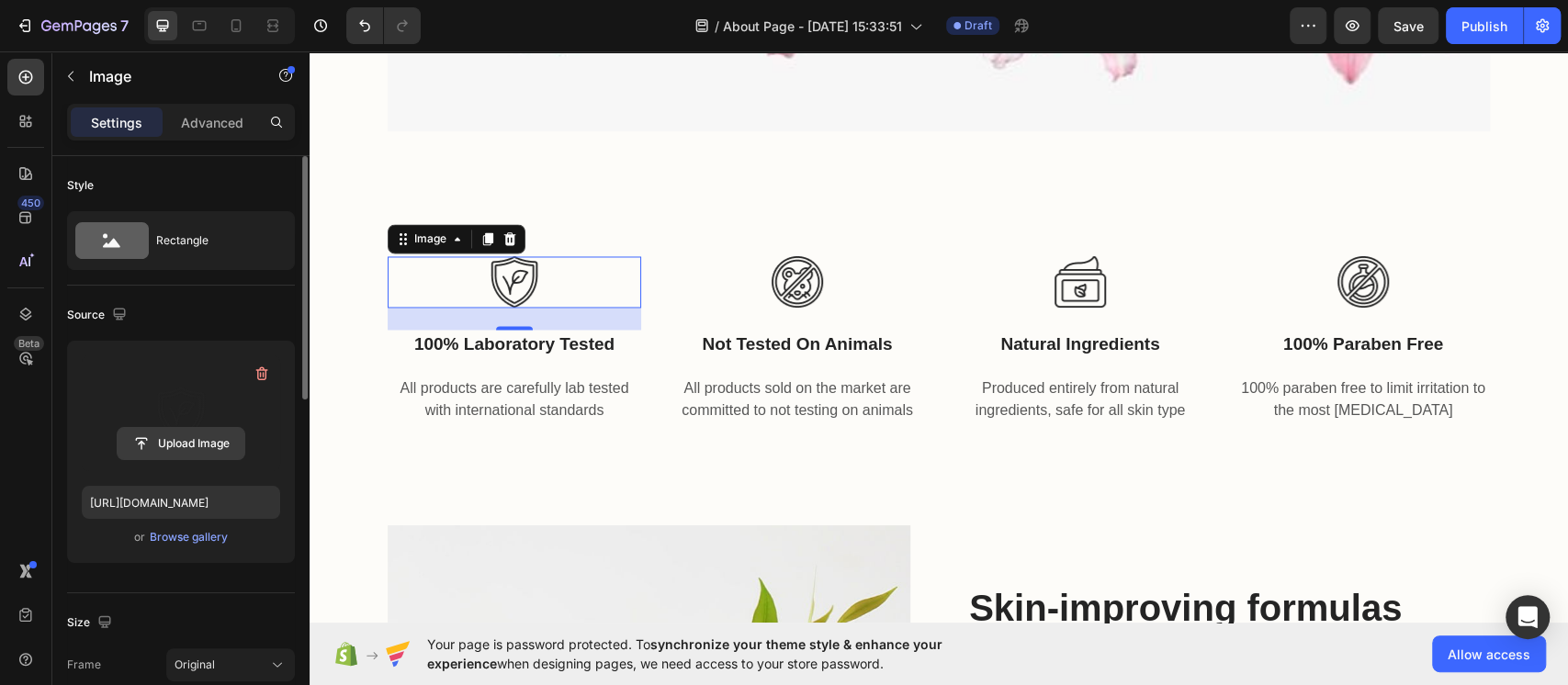
click at [210, 440] on input "file" at bounding box center [181, 443] width 126 height 31
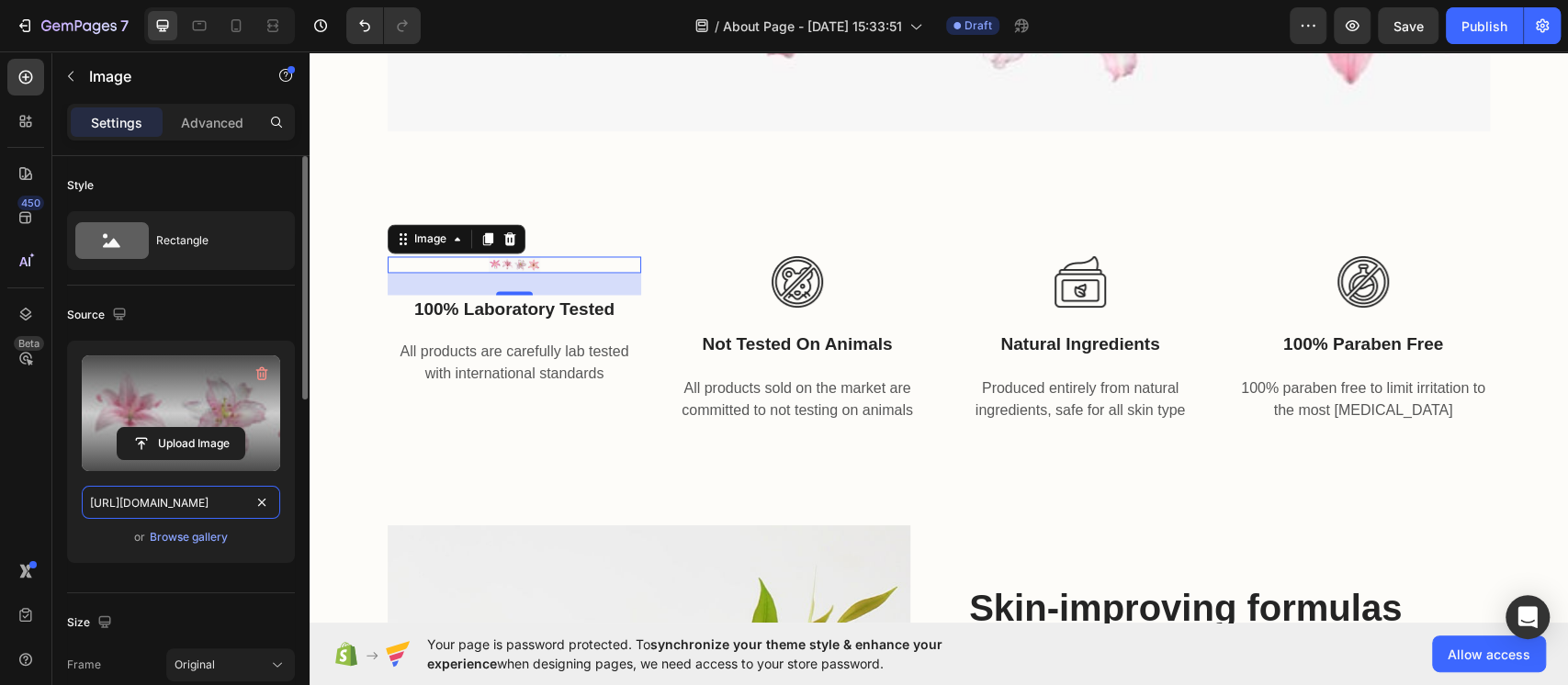
click at [206, 506] on input "[URL][DOMAIN_NAME]" at bounding box center [181, 502] width 198 height 33
click at [173, 444] on input "file" at bounding box center [181, 443] width 126 height 31
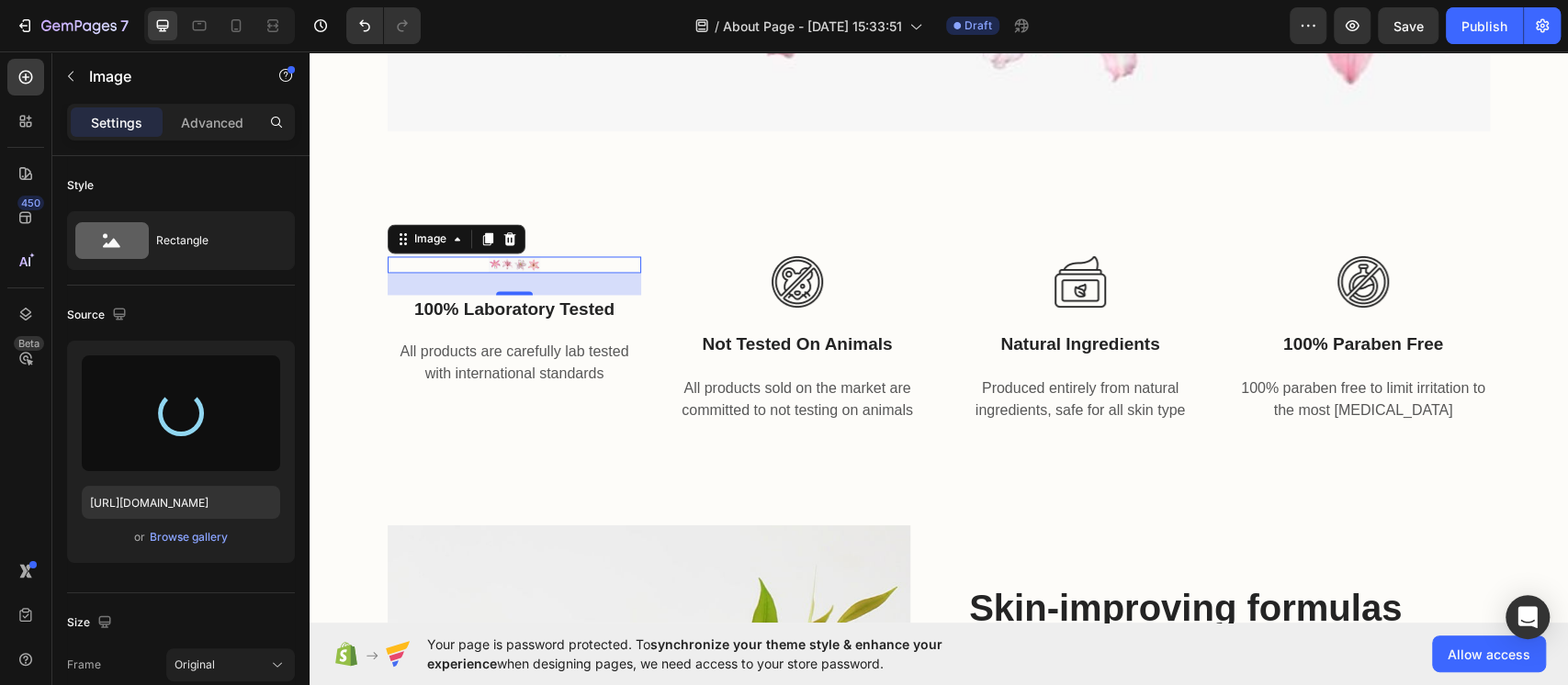
type input "[URL][DOMAIN_NAME]"
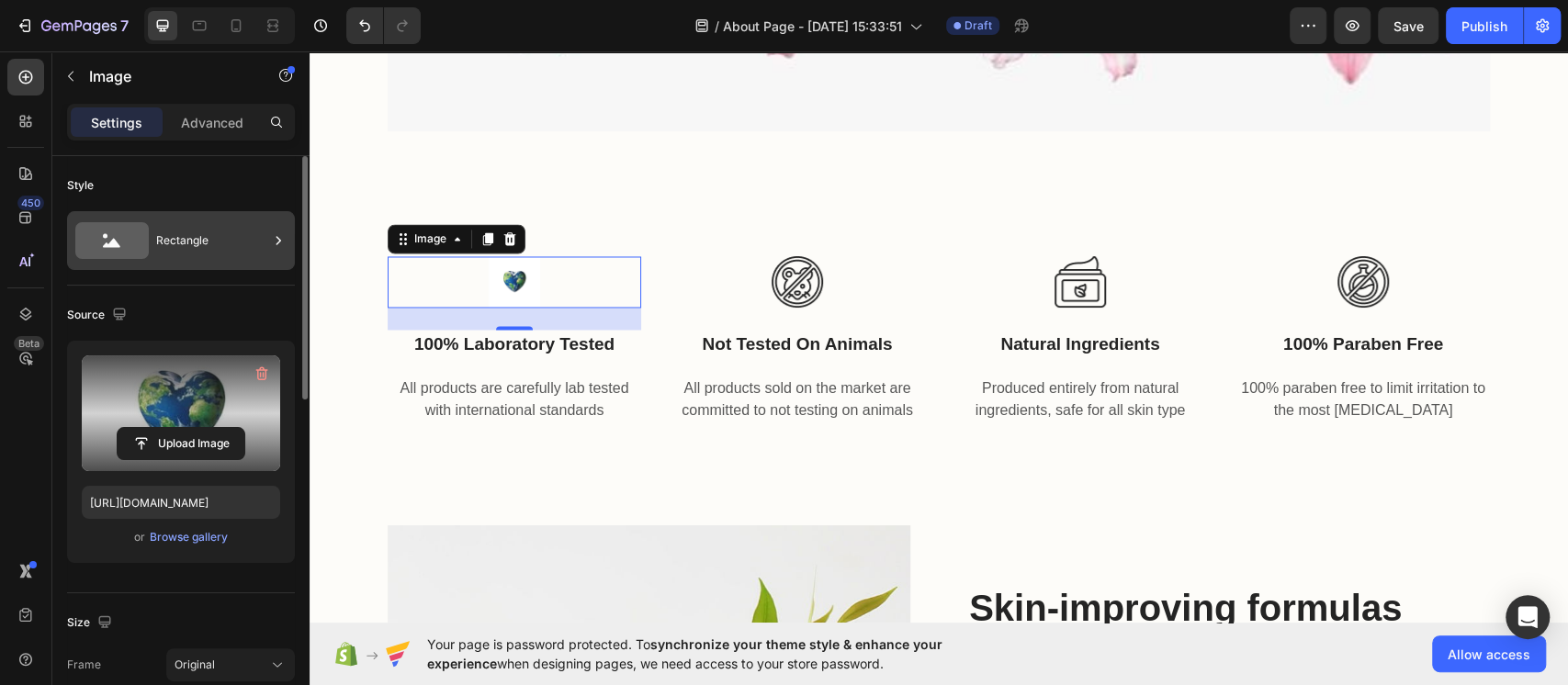
click at [156, 248] on div "Rectangle" at bounding box center [212, 240] width 112 height 42
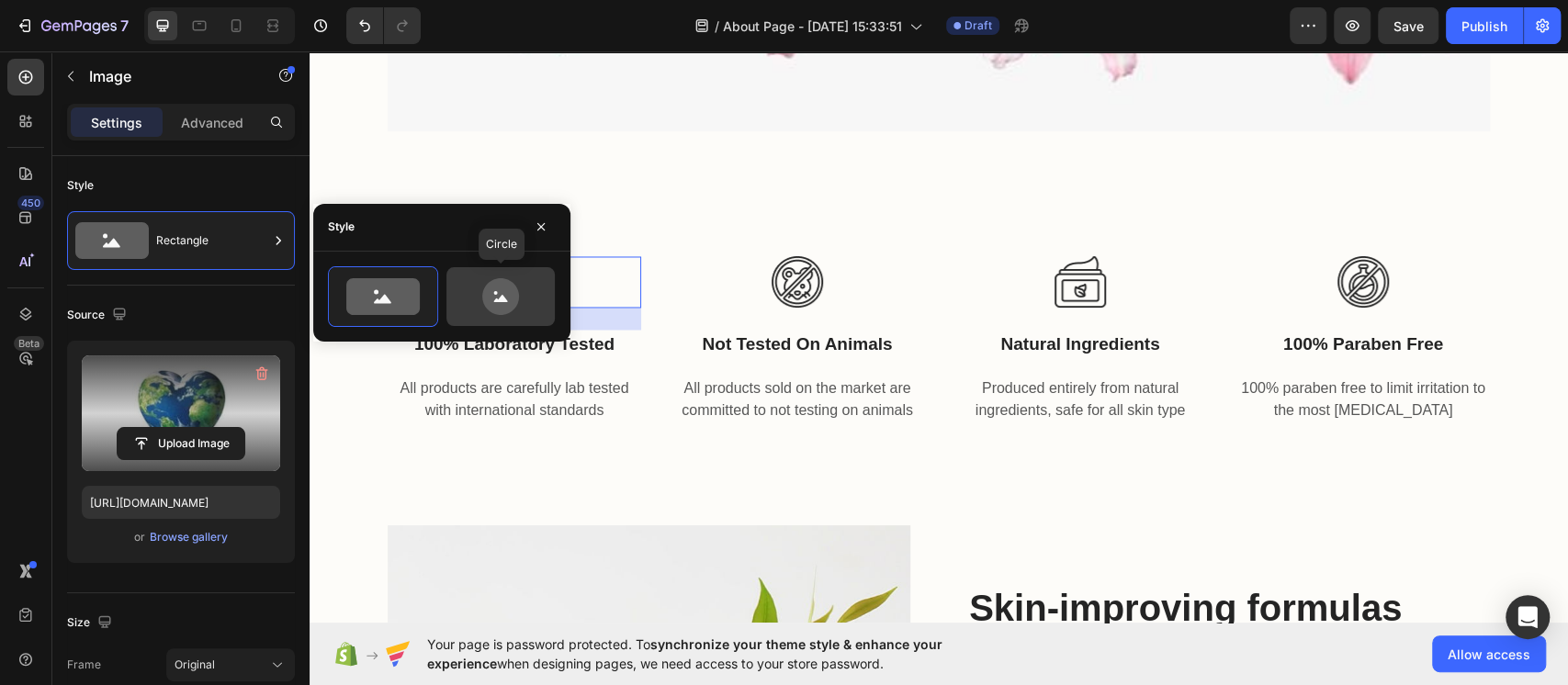
click at [477, 285] on icon at bounding box center [501, 296] width 86 height 36
type input "80"
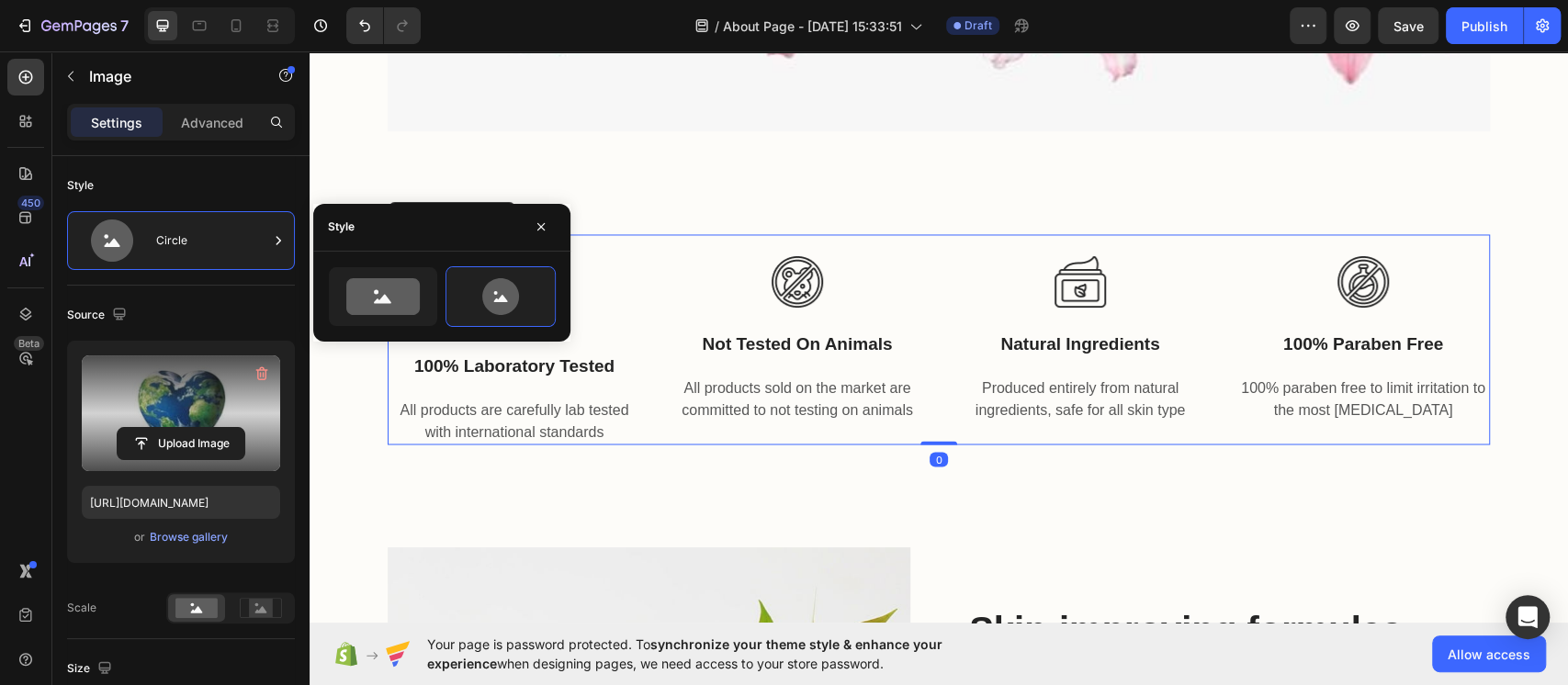
click at [691, 240] on div "Image not tested on animals Text block All products sold on the market are comm…" at bounding box center [797, 339] width 254 height 211
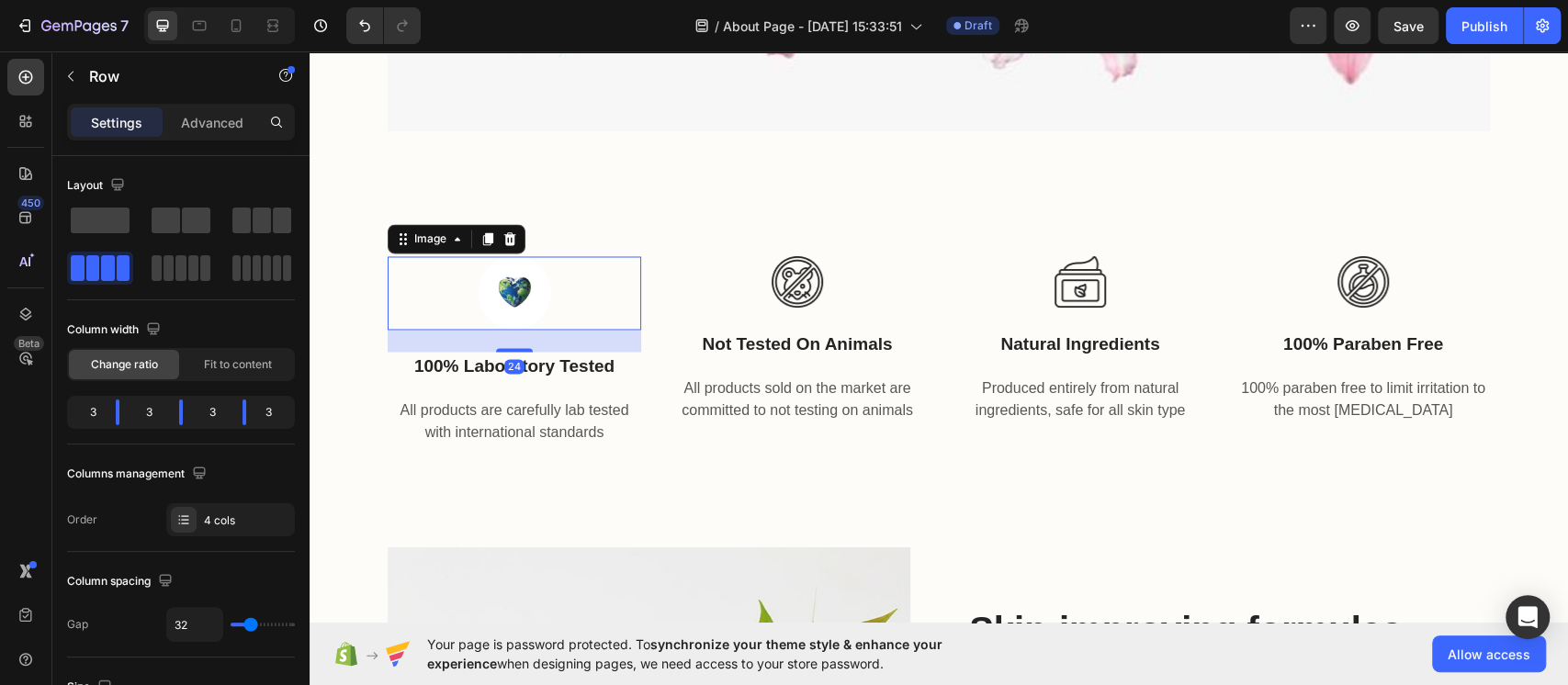
click at [526, 298] on img at bounding box center [514, 293] width 74 height 74
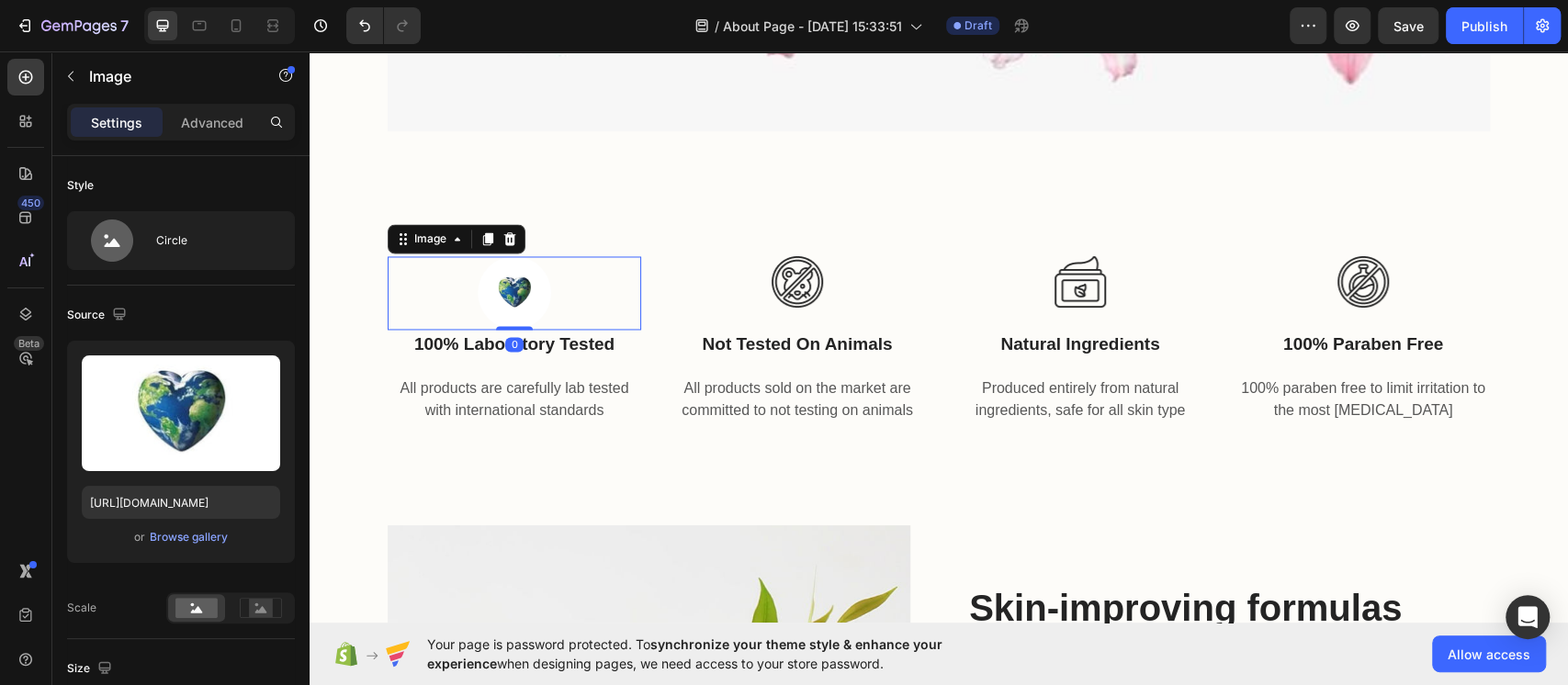
drag, startPoint x: 507, startPoint y: 349, endPoint x: 514, endPoint y: 322, distance: 27.9
click at [514, 322] on div "Image 0" at bounding box center [514, 293] width 254 height 74
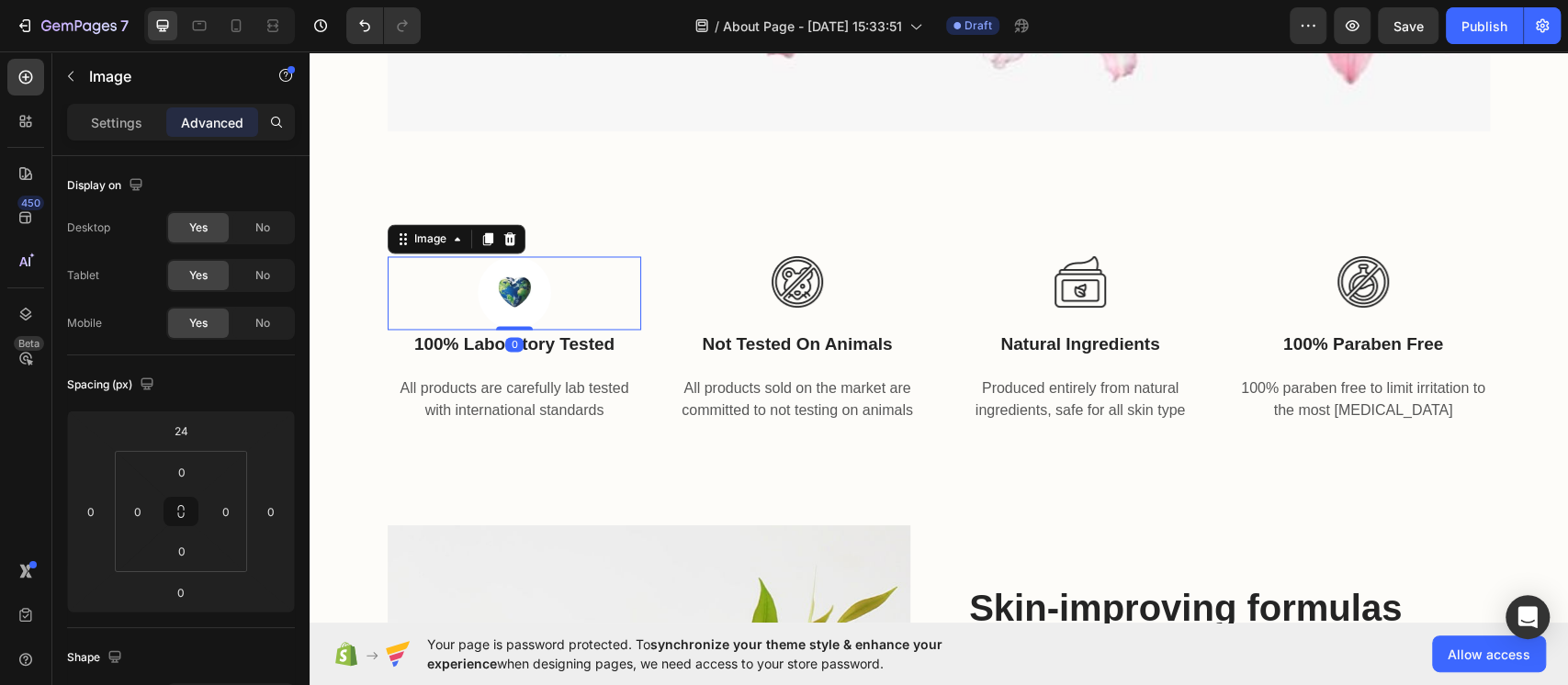
click at [536, 274] on img at bounding box center [514, 293] width 74 height 74
click at [488, 295] on img at bounding box center [514, 293] width 74 height 74
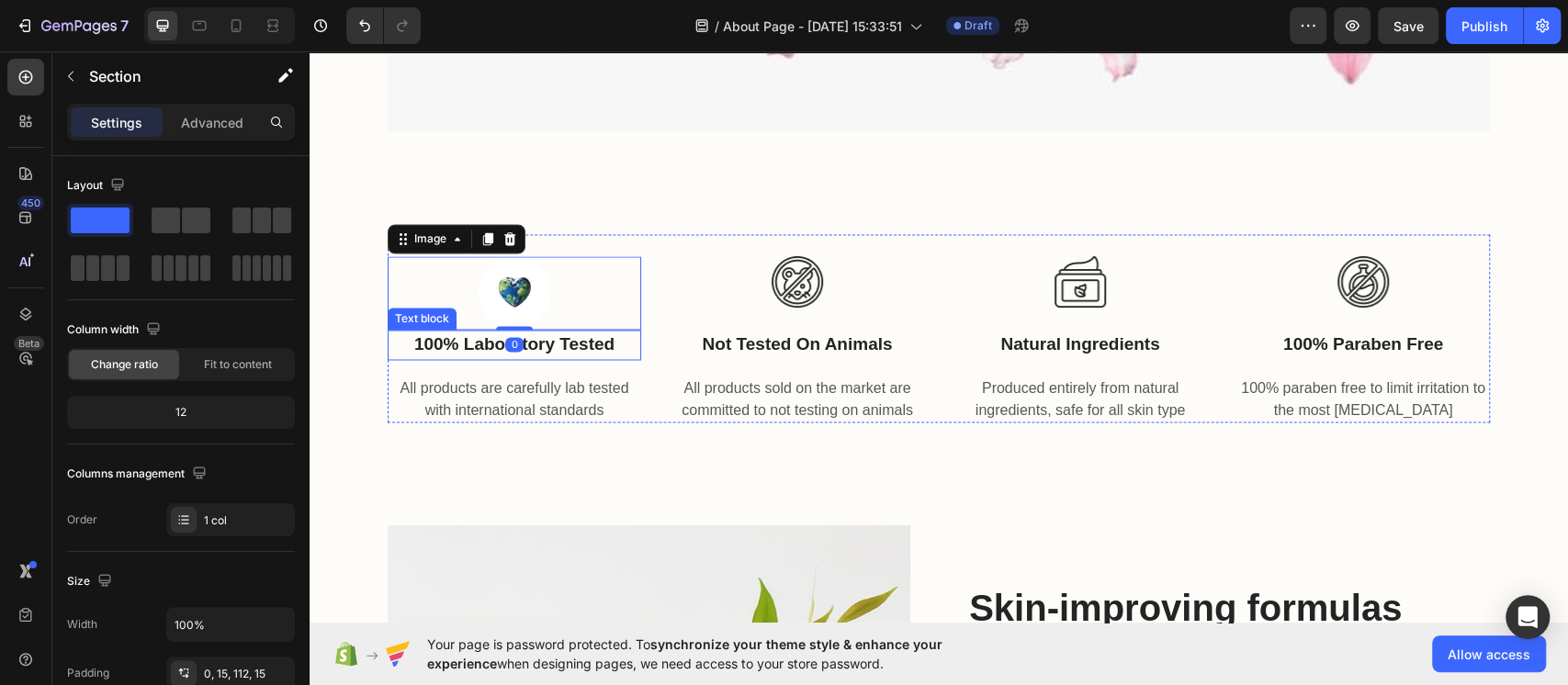
click at [462, 454] on div "Image 0 100% laboratory tested Text block All products are carefully lab tested…" at bounding box center [939, 379] width 1259 height 291
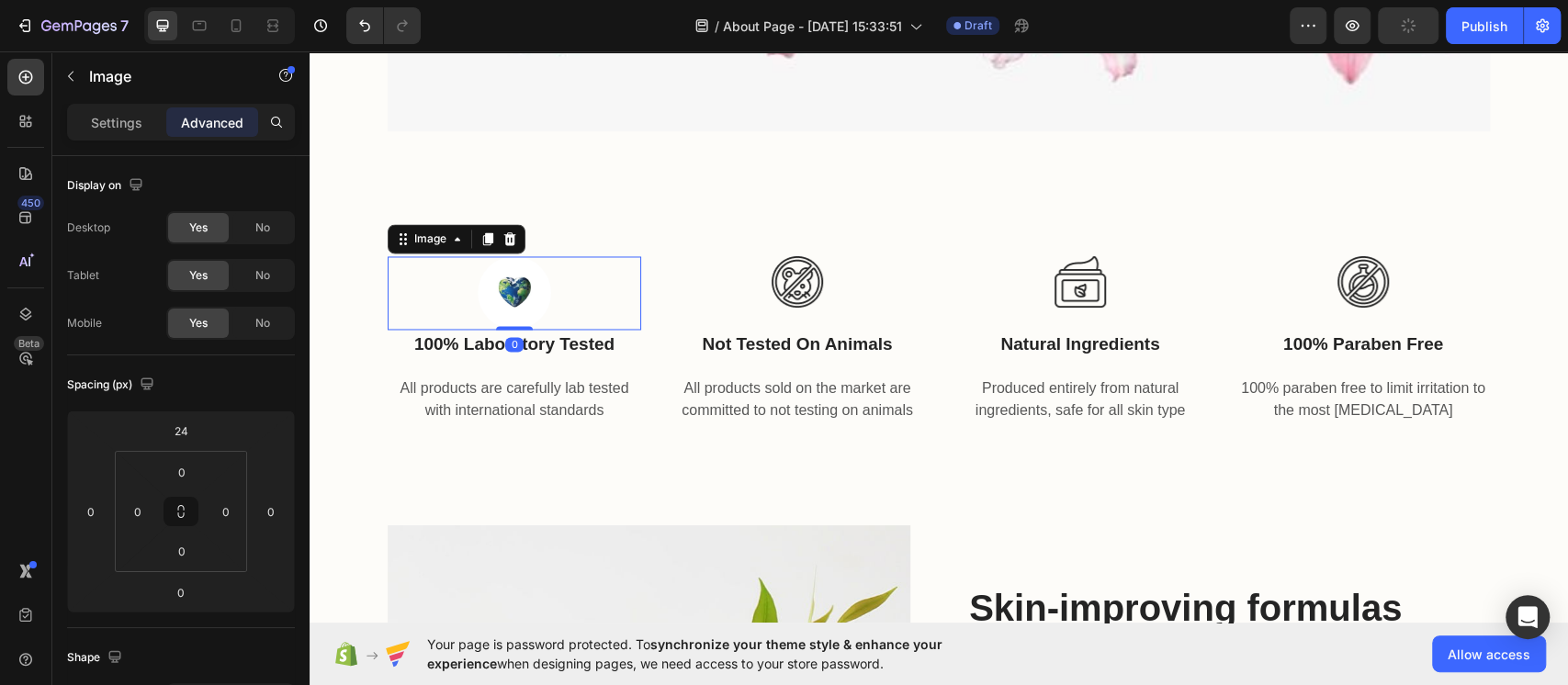
click at [494, 294] on img at bounding box center [514, 293] width 74 height 74
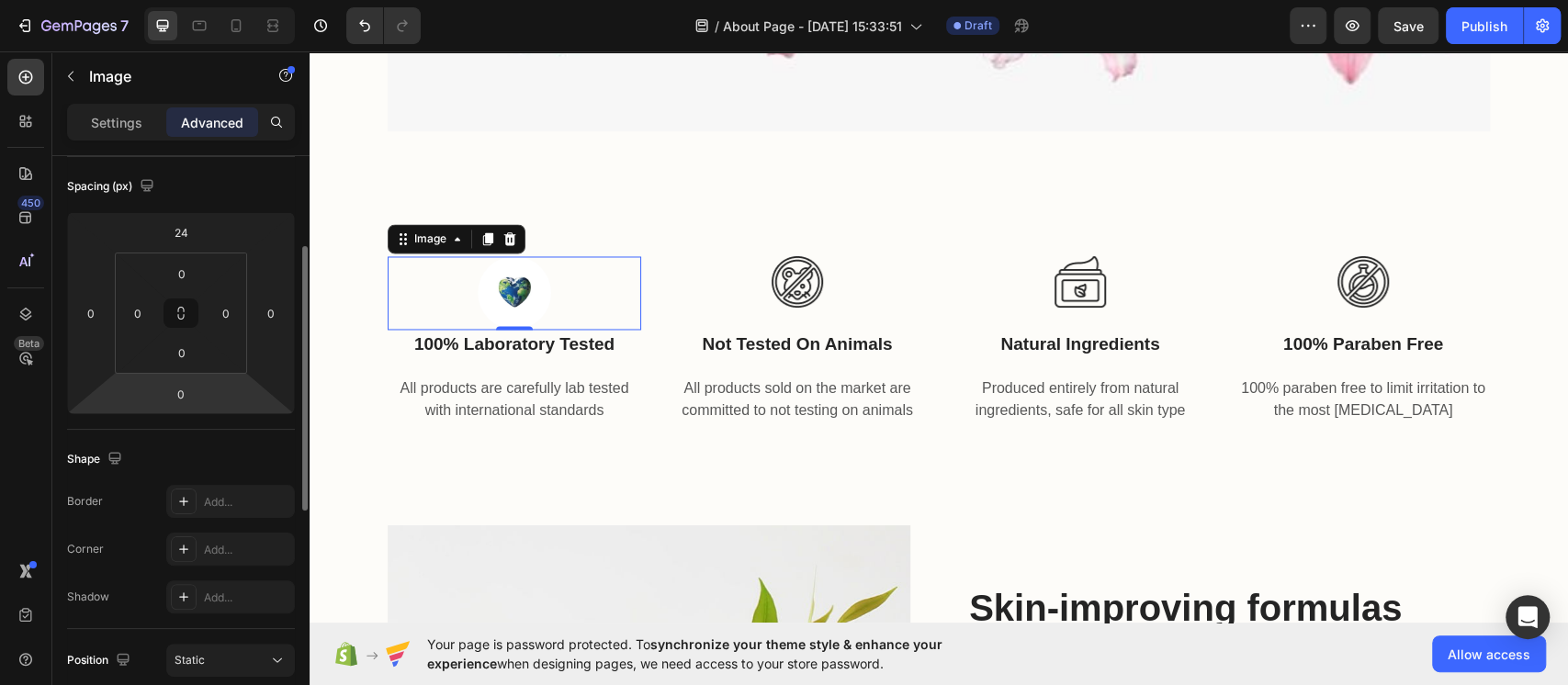
scroll to position [0, 0]
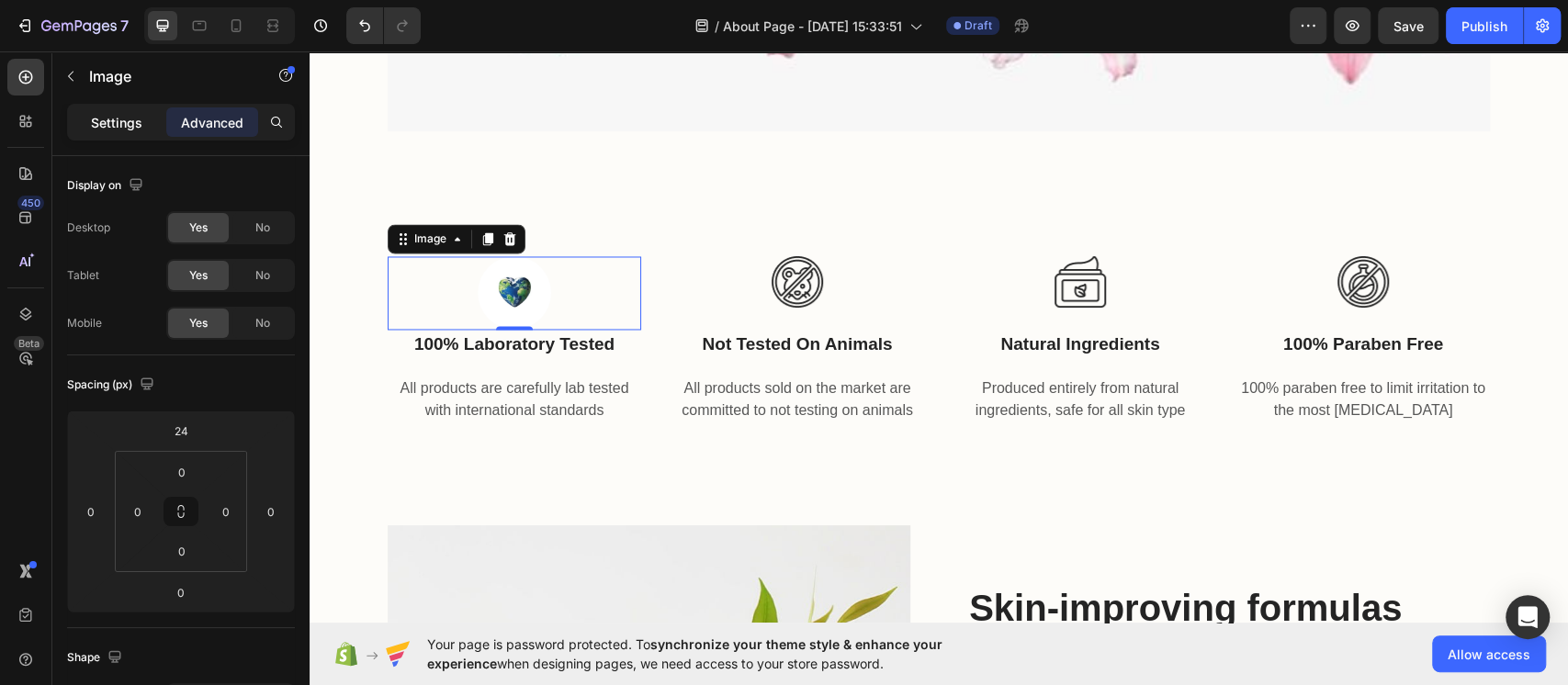
click at [124, 117] on p "Settings" at bounding box center [116, 123] width 51 height 20
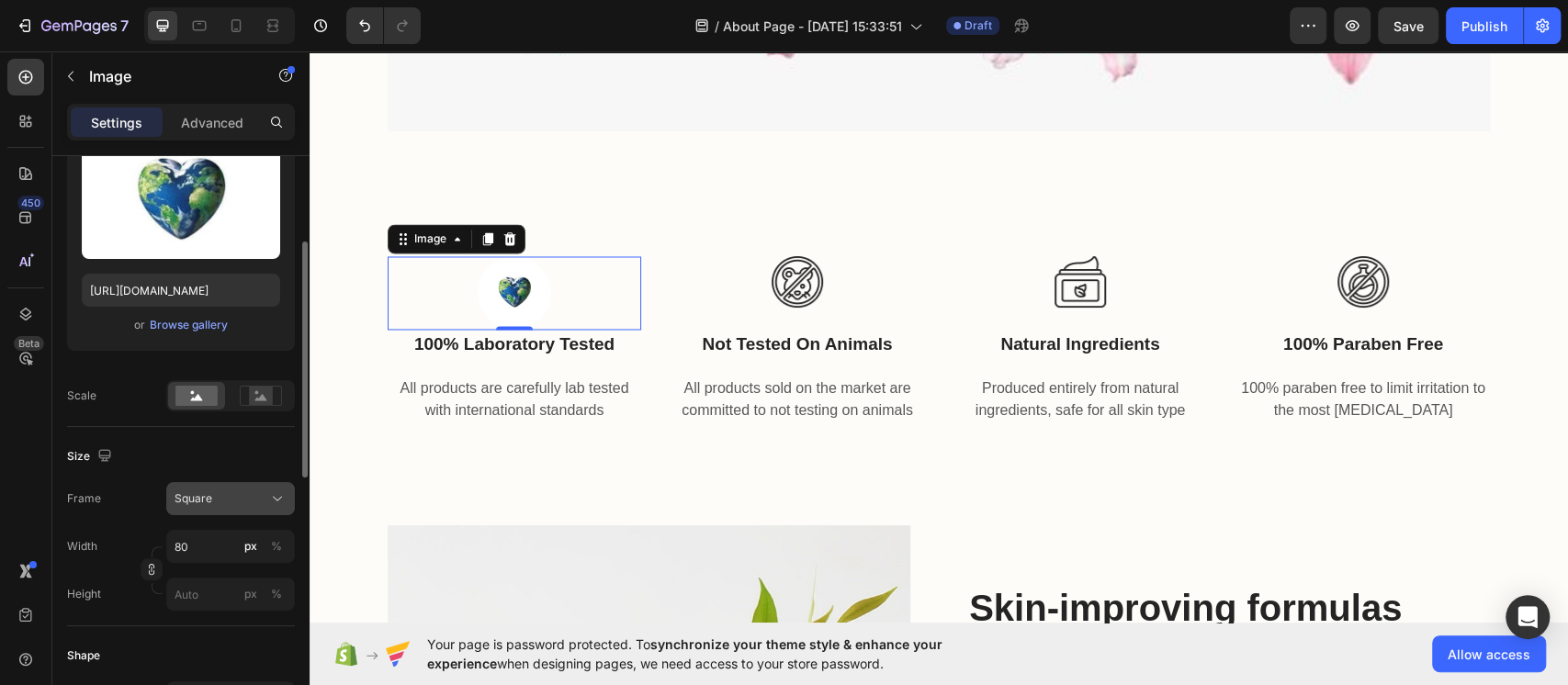
scroll to position [213, 0]
click at [206, 513] on input "80" at bounding box center [230, 545] width 128 height 33
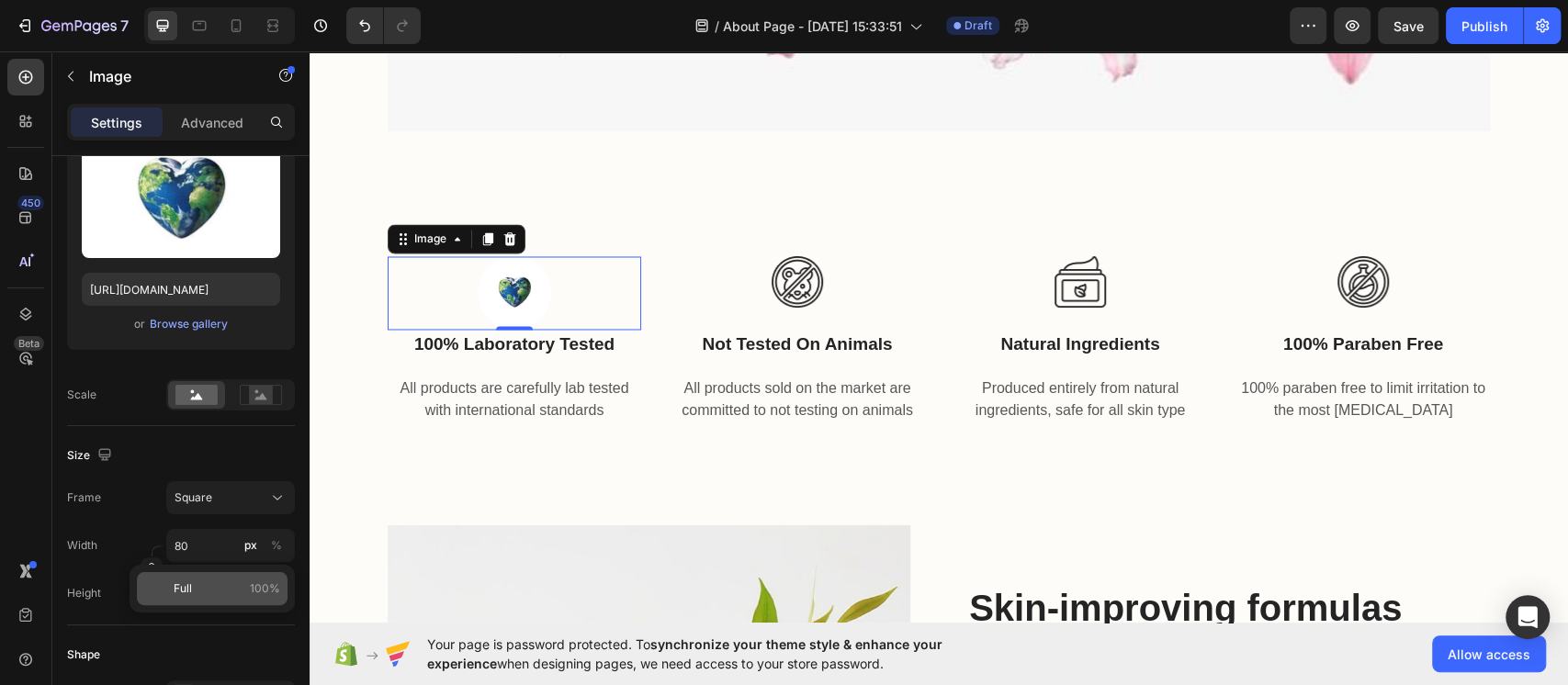
click at [224, 513] on p "Full 100%" at bounding box center [227, 589] width 107 height 17
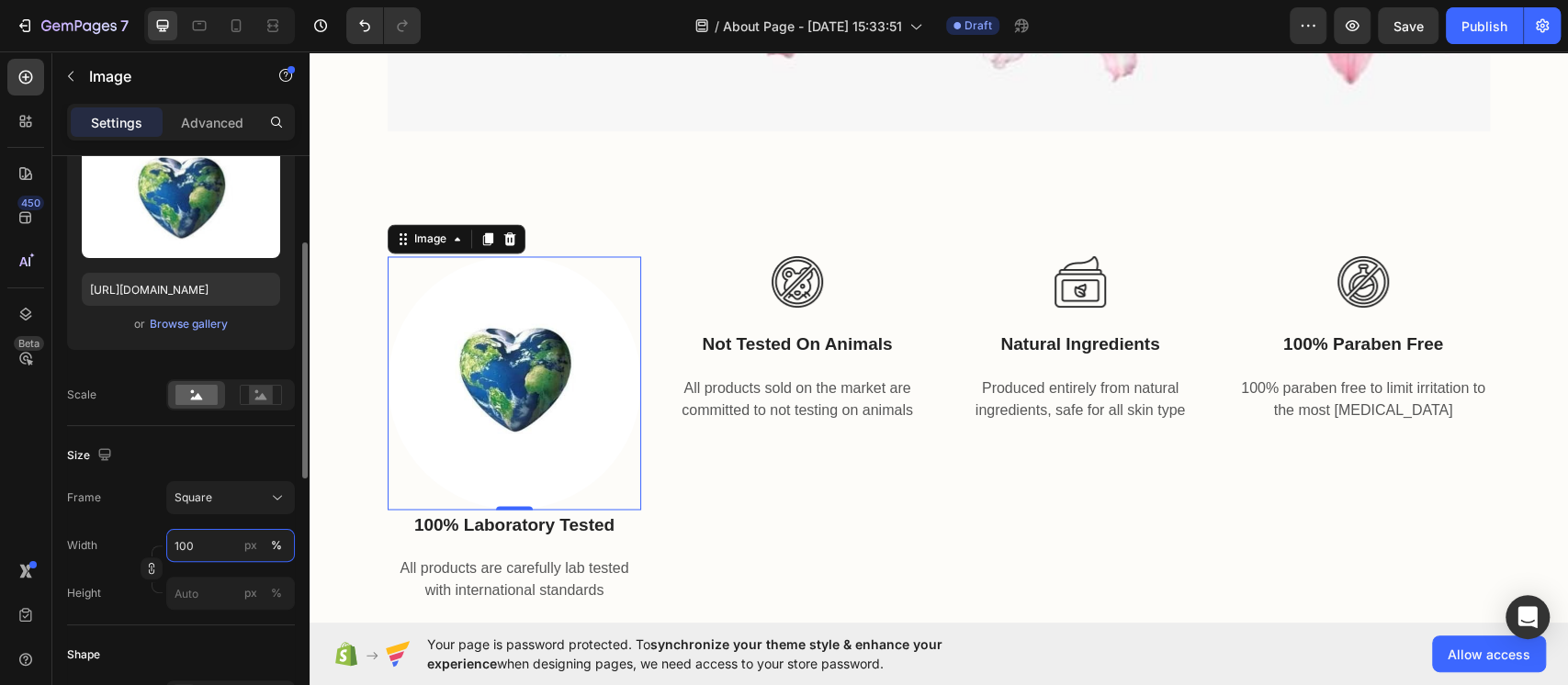
click at [212, 513] on input "100" at bounding box center [230, 545] width 128 height 33
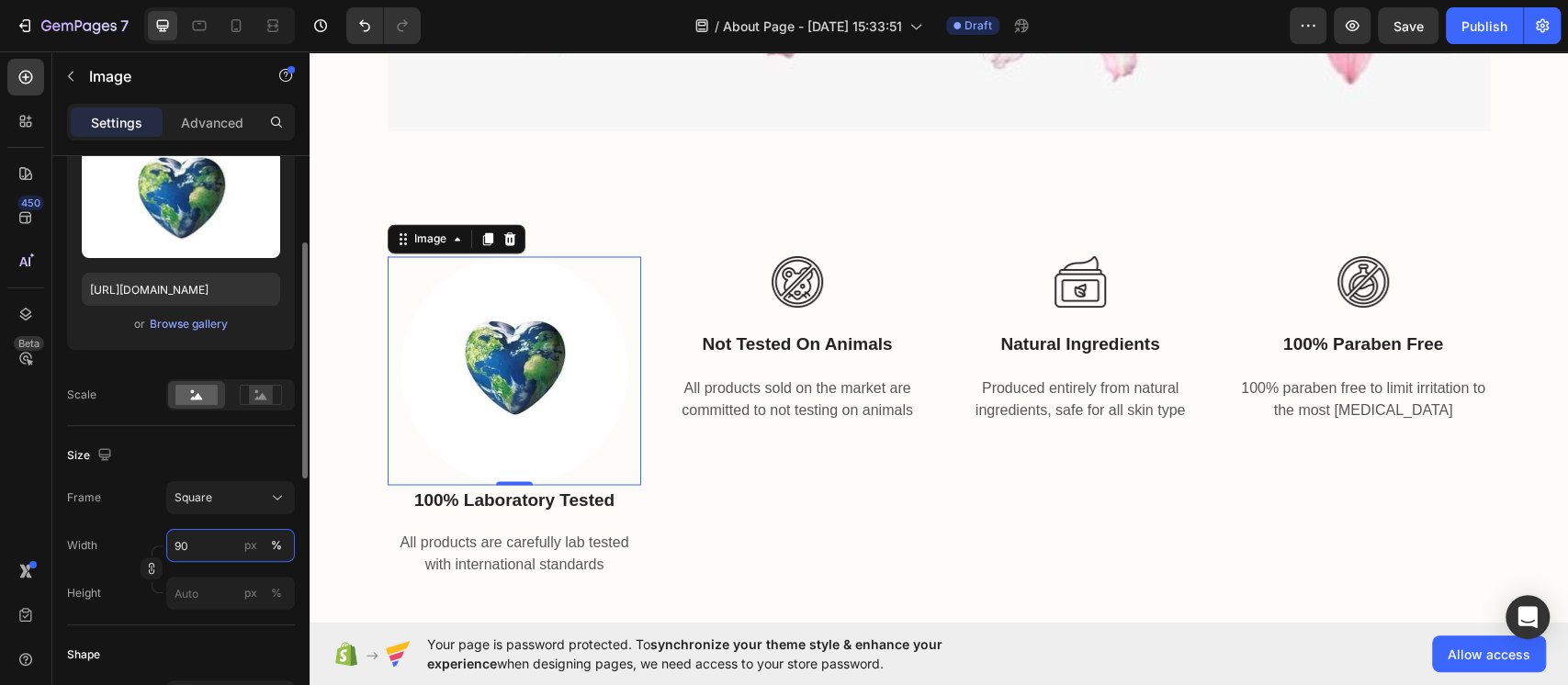
type input "9"
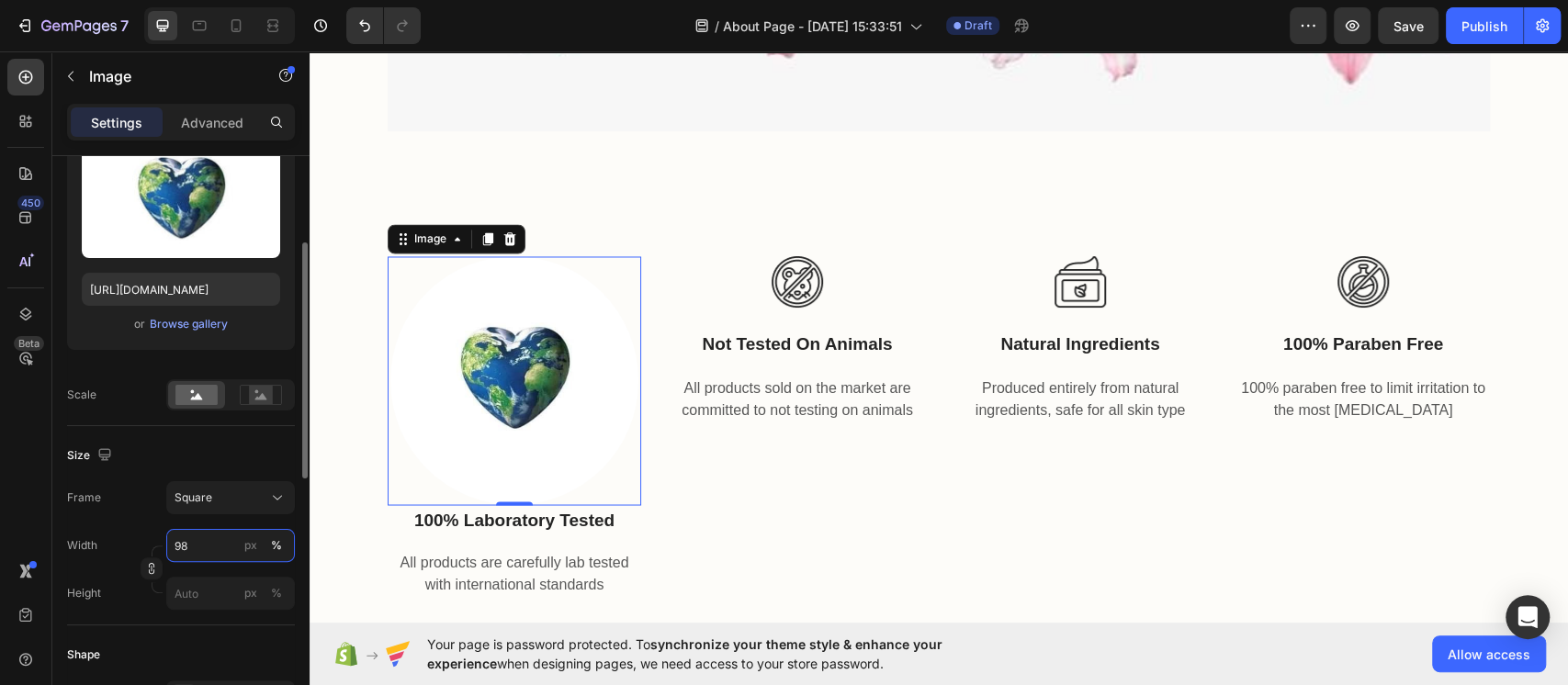
type input "9"
type input "8"
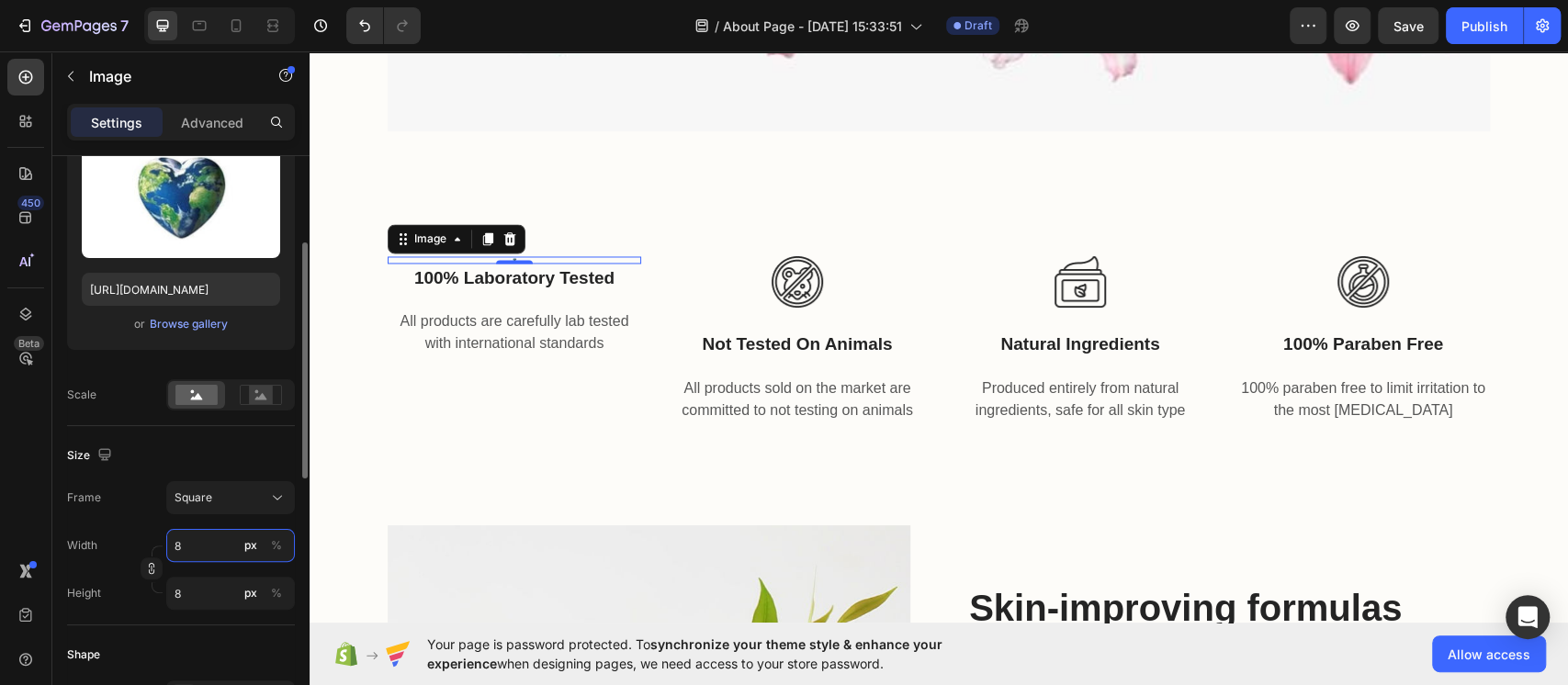
type input "85"
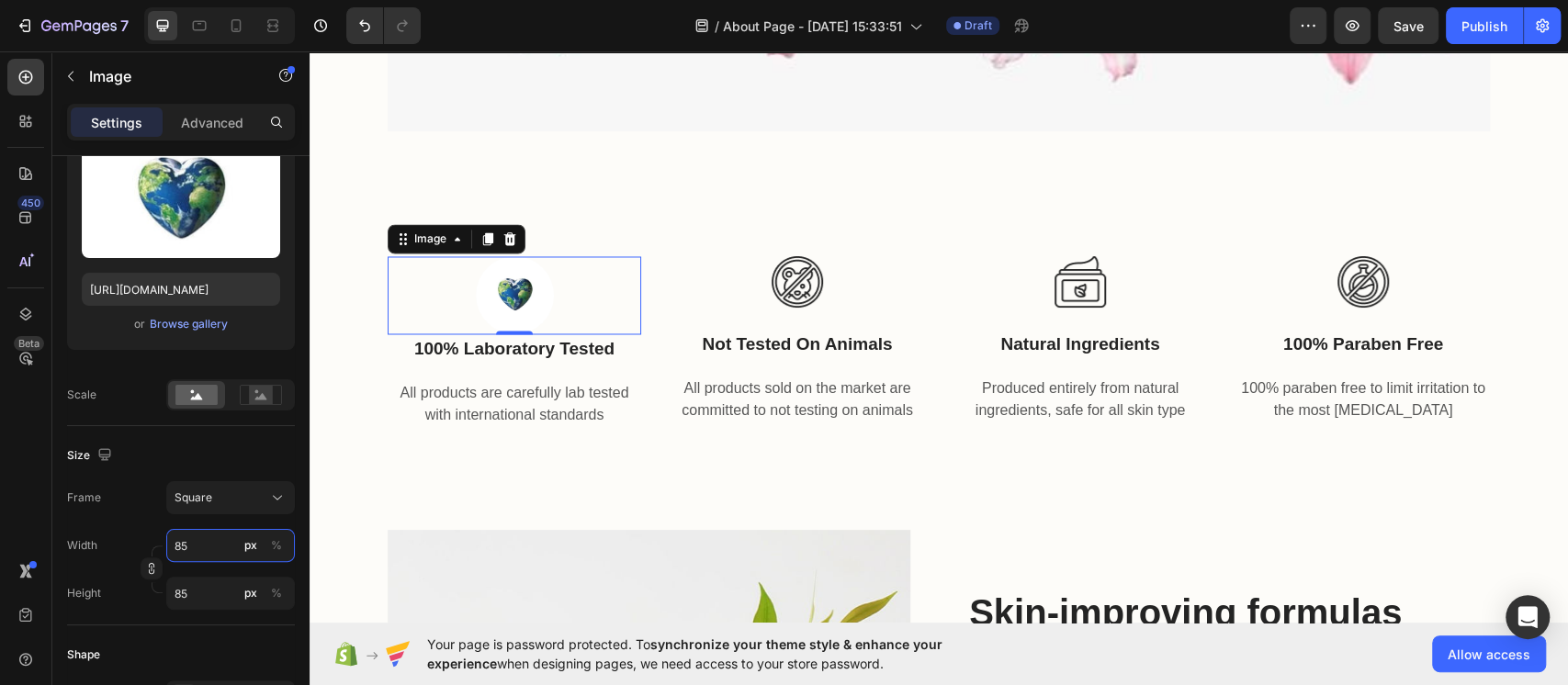
type input "85"
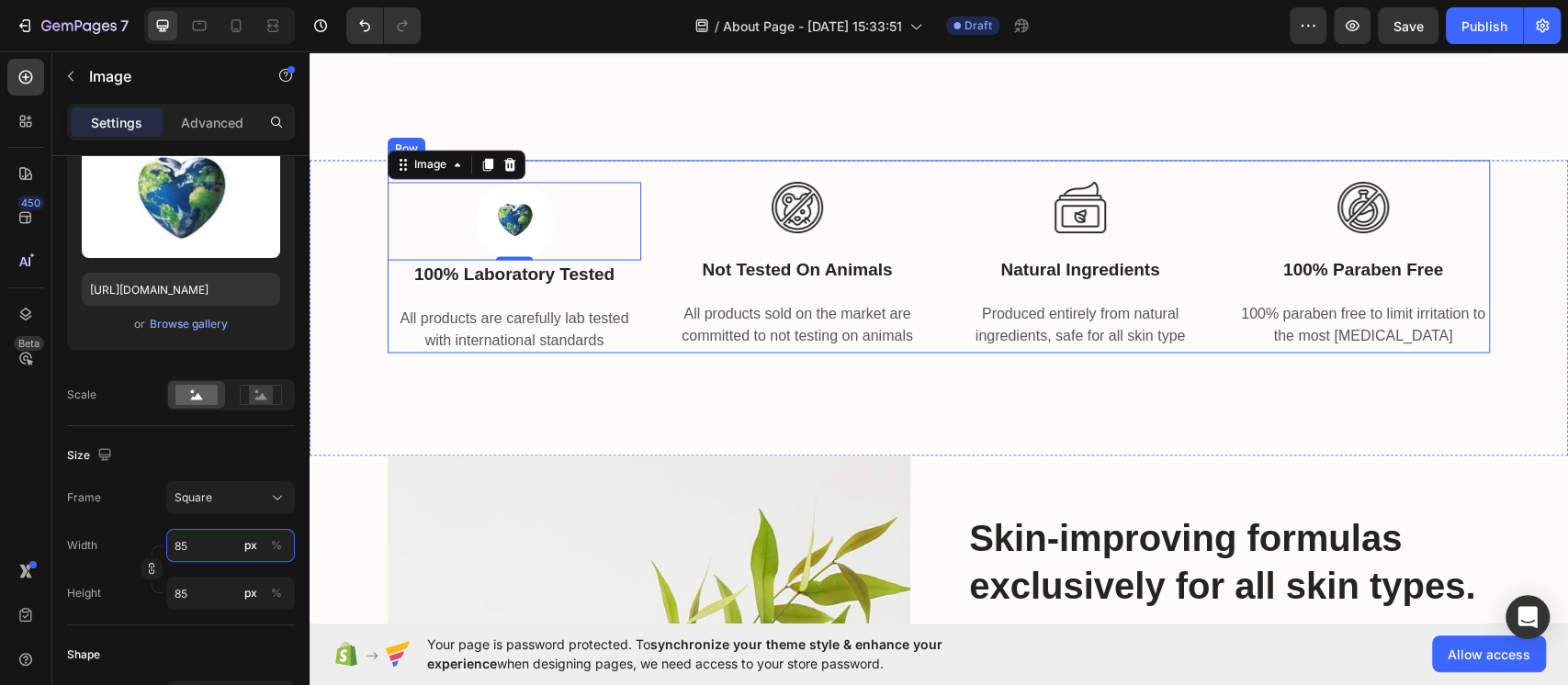
scroll to position [2079, 0]
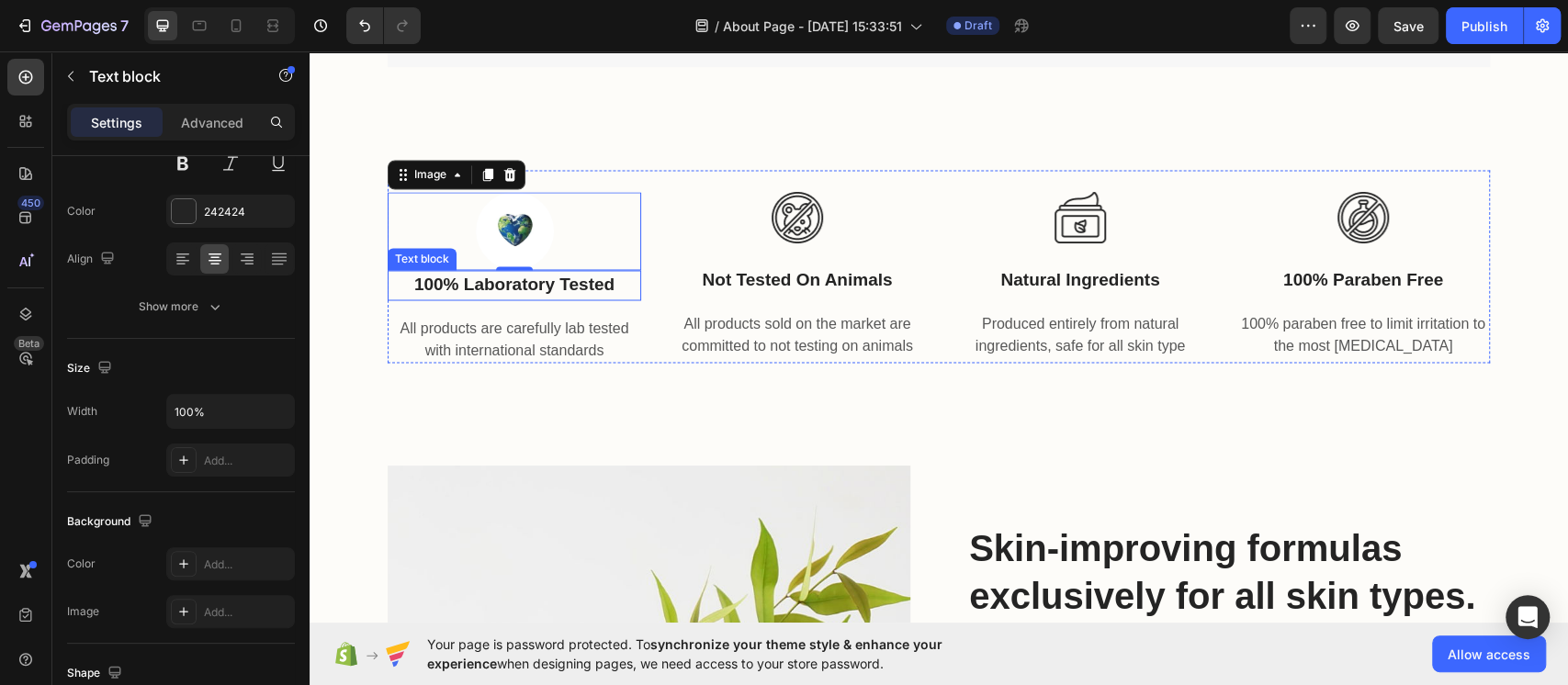
click at [552, 288] on p "100% laboratory tested" at bounding box center [514, 285] width 250 height 26
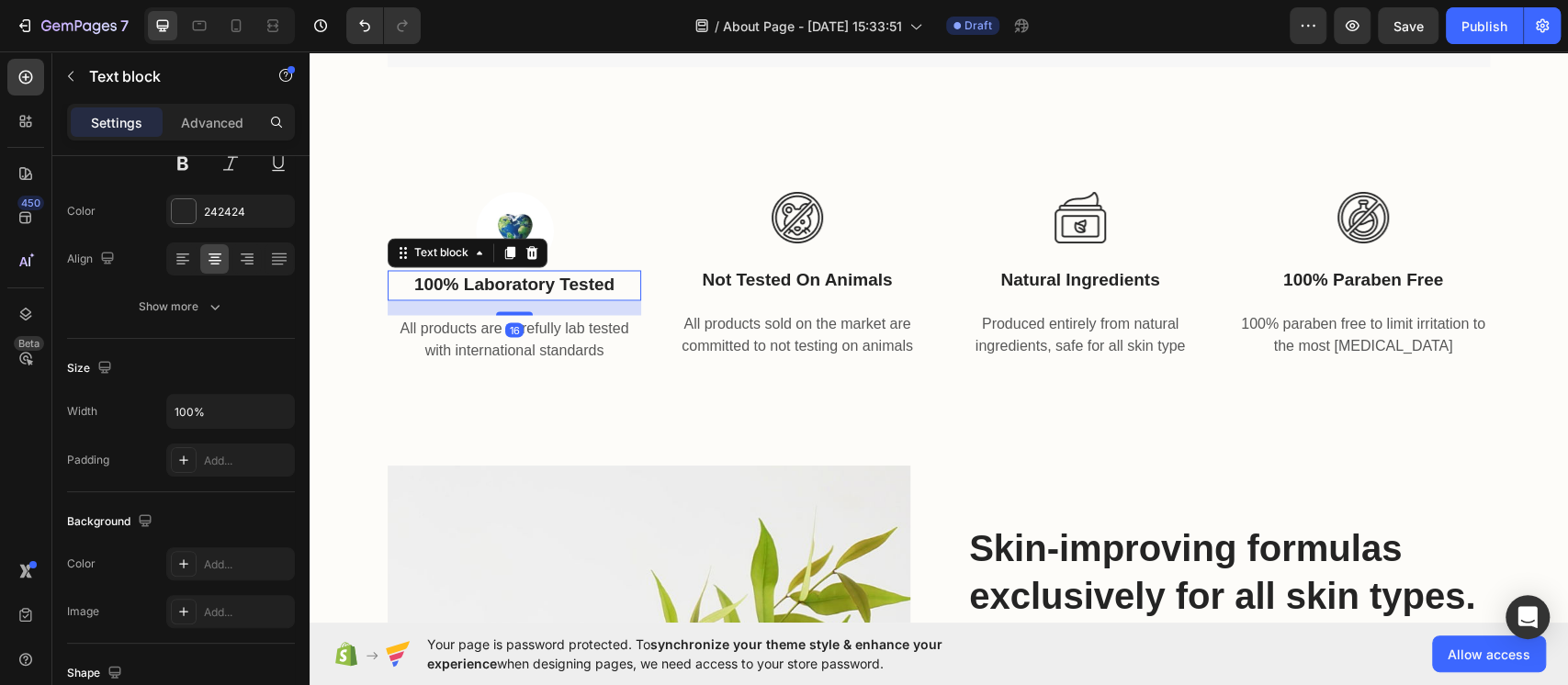
scroll to position [0, 0]
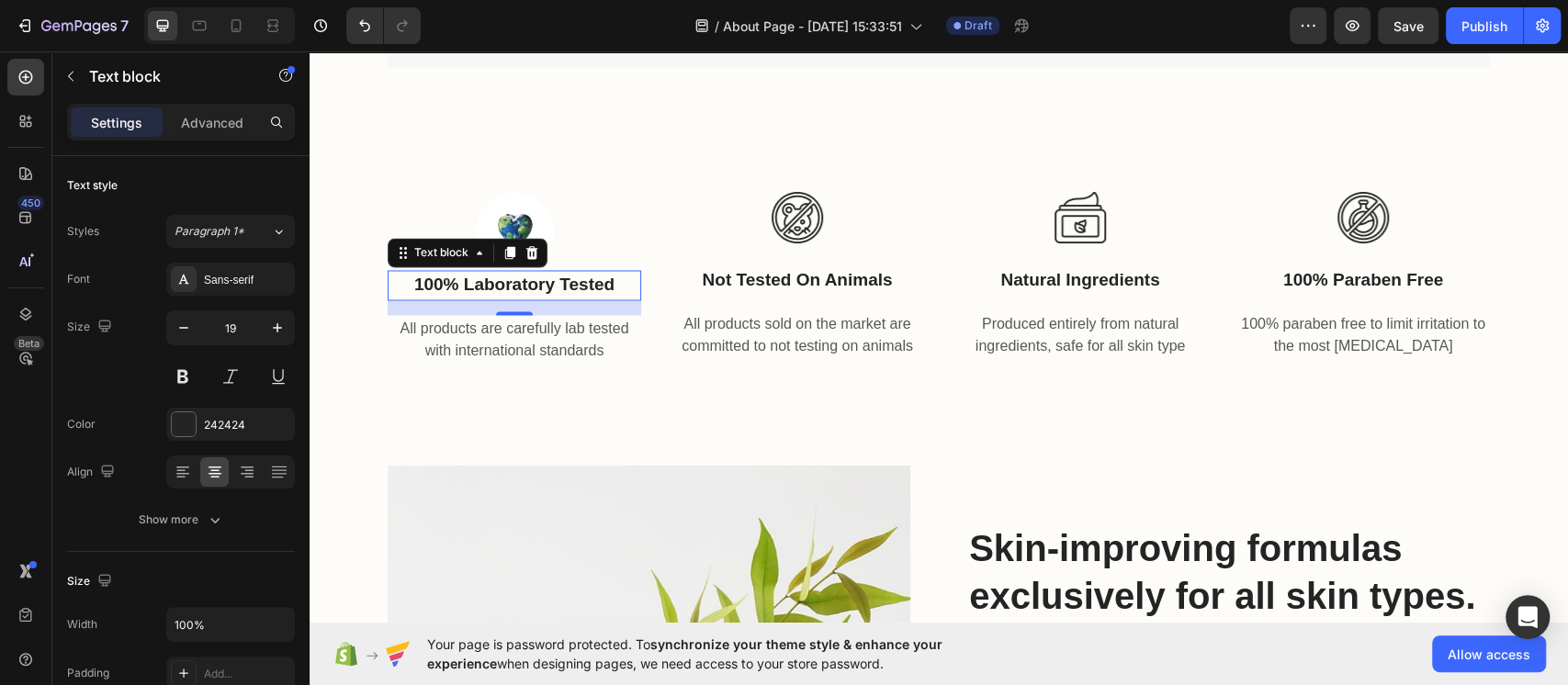
click at [527, 280] on p "100% laboratory tested" at bounding box center [514, 285] width 250 height 26
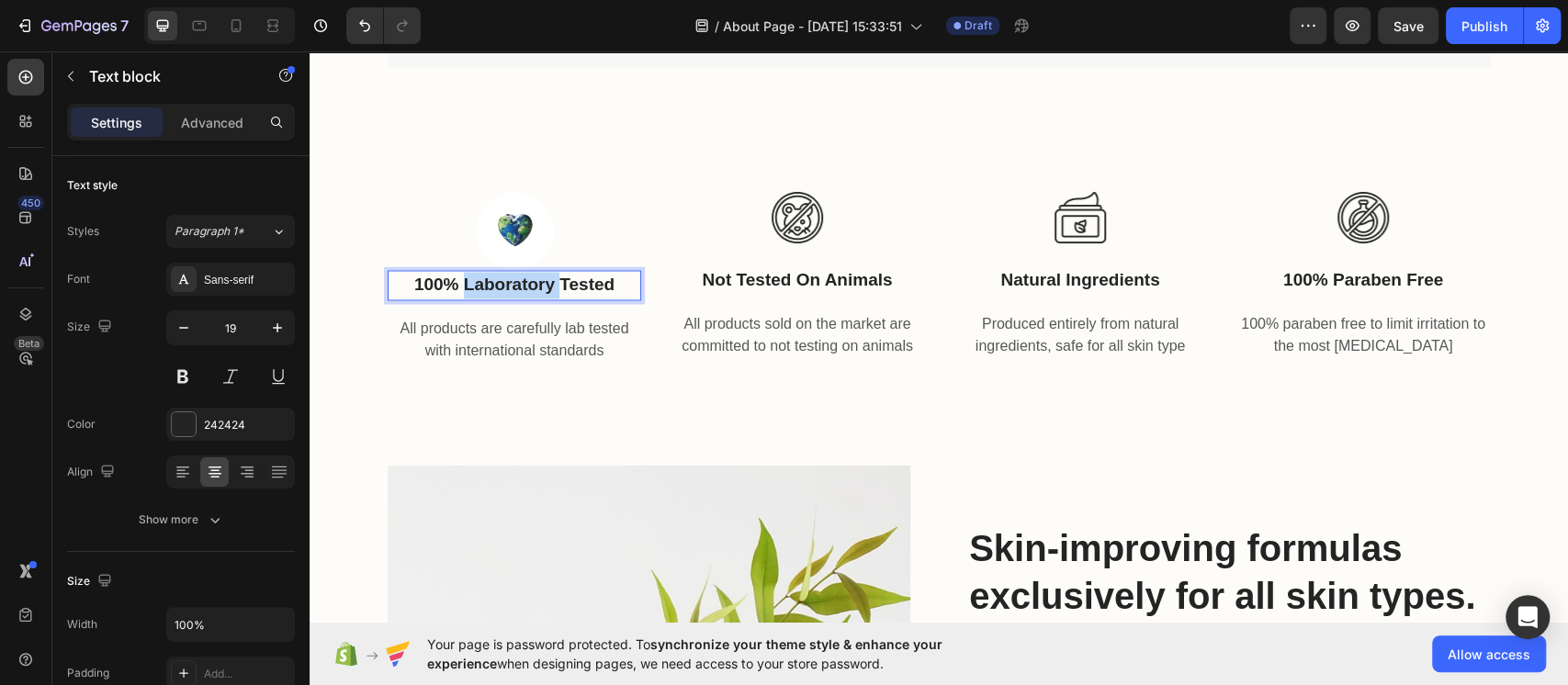
click at [527, 280] on p "100% laboratory tested" at bounding box center [514, 285] width 250 height 26
click at [604, 279] on p "100% laboratory tested" at bounding box center [514, 285] width 250 height 26
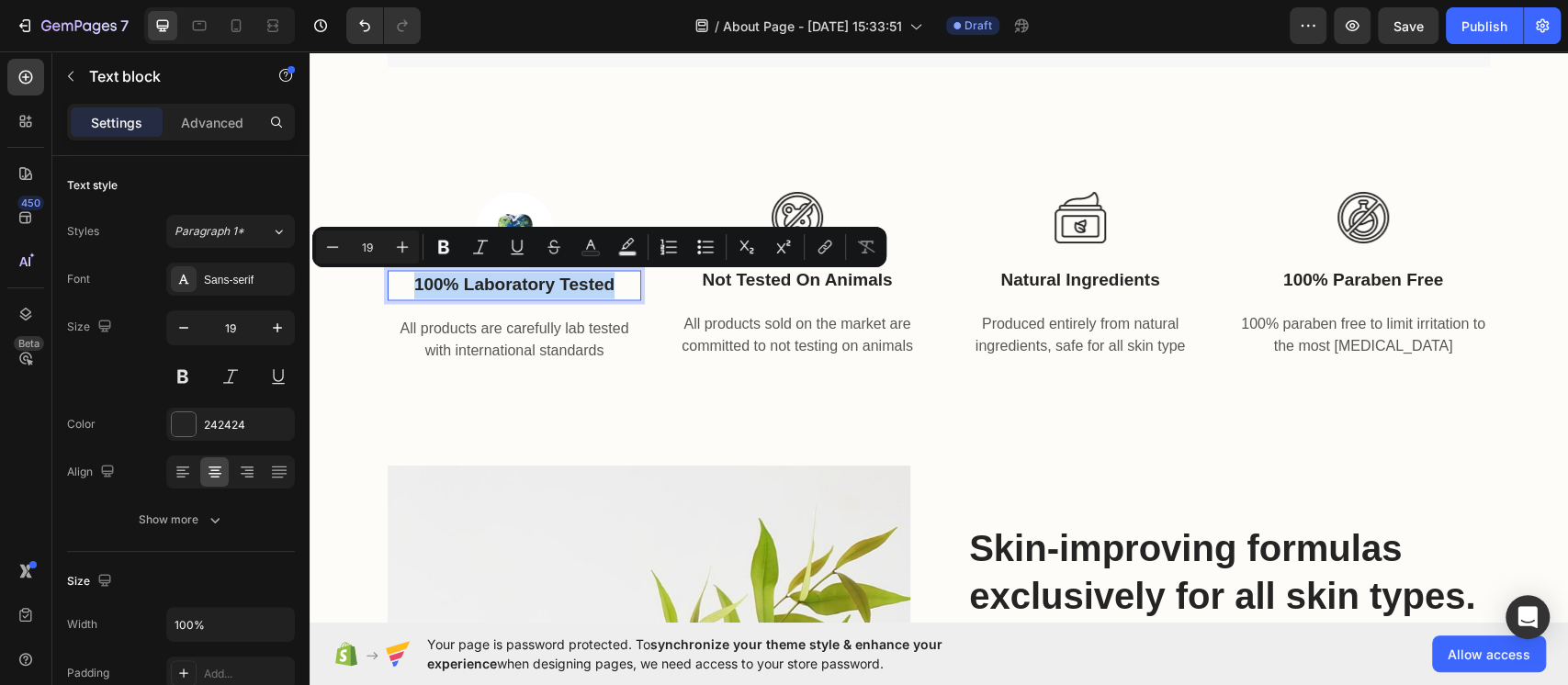
drag, startPoint x: 604, startPoint y: 279, endPoint x: 402, endPoint y: 283, distance: 202.0
click at [402, 283] on p "100% laboratory tested" at bounding box center [514, 285] width 250 height 26
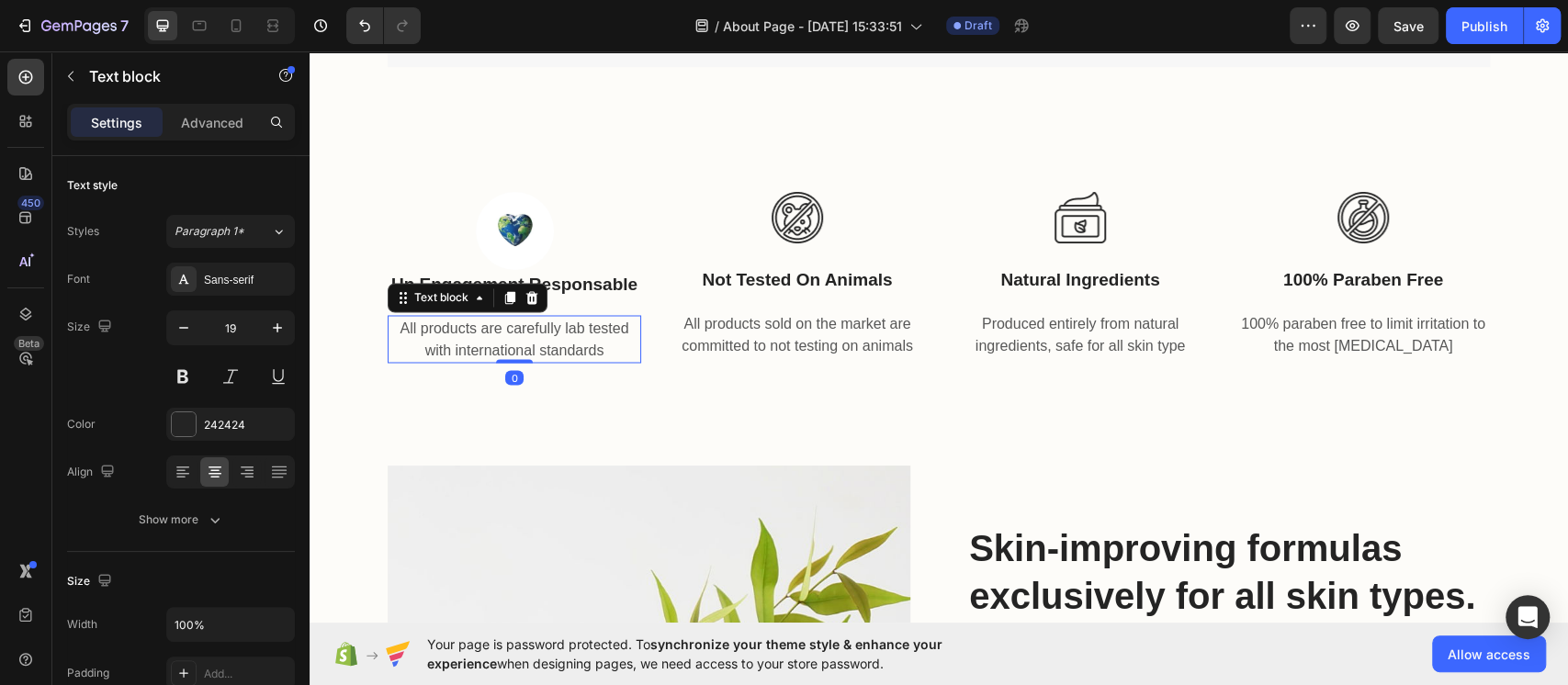
click at [600, 339] on p "All products are carefully lab tested with international standards" at bounding box center [514, 339] width 250 height 44
click at [574, 274] on p "Un engagement responsable" at bounding box center [514, 285] width 250 height 26
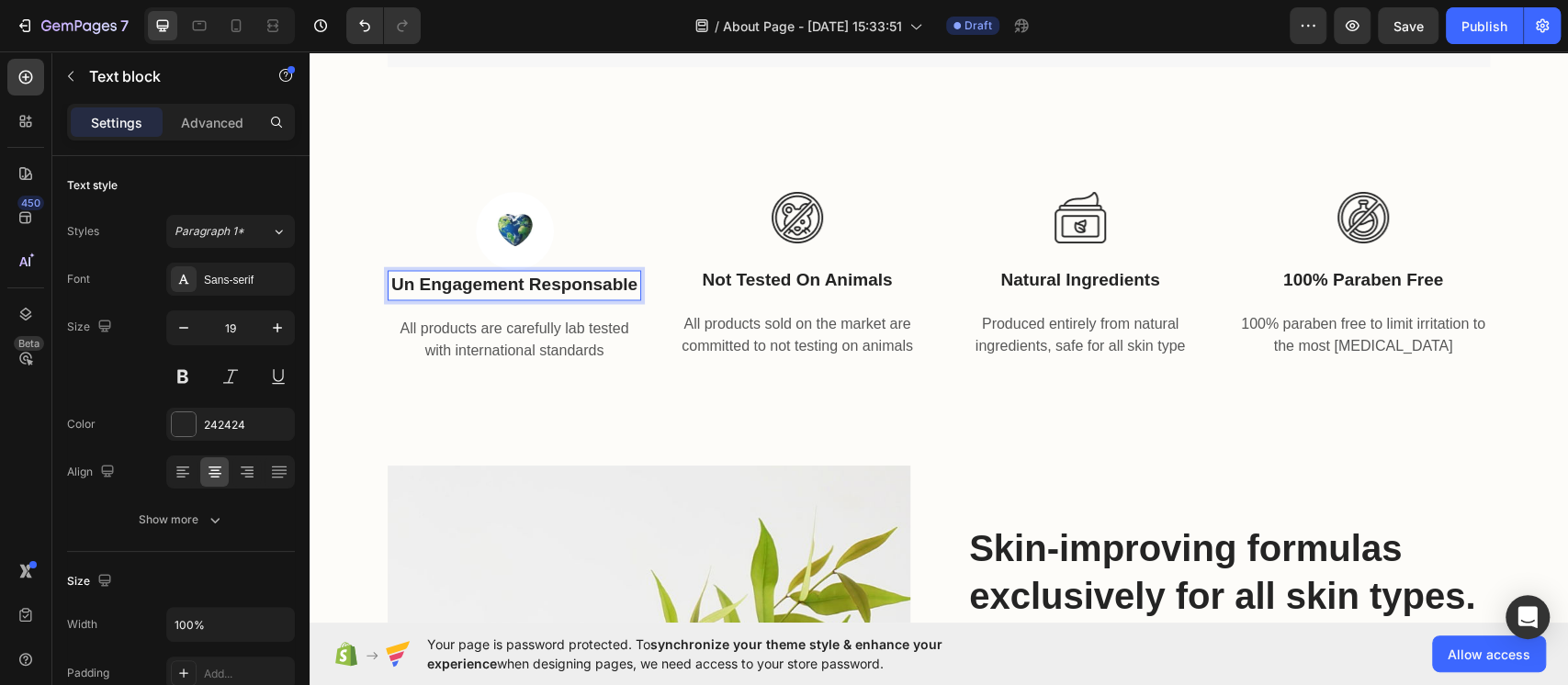
click at [423, 282] on p "Un engagement responsable" at bounding box center [514, 285] width 250 height 26
click at [510, 326] on p "All products are carefully lab tested with international standards" at bounding box center [514, 339] width 250 height 44
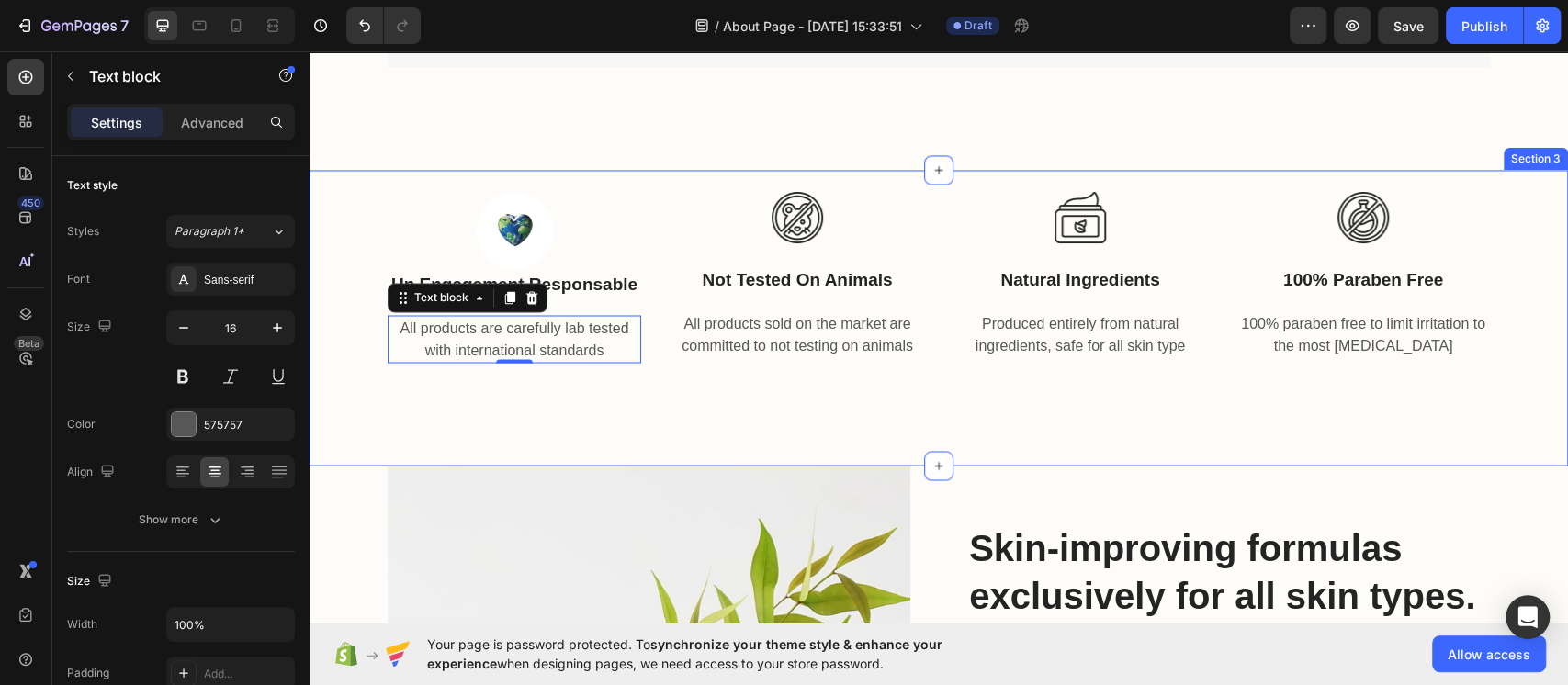
click at [534, 330] on p "All products are carefully lab tested with international standards" at bounding box center [514, 339] width 250 height 44
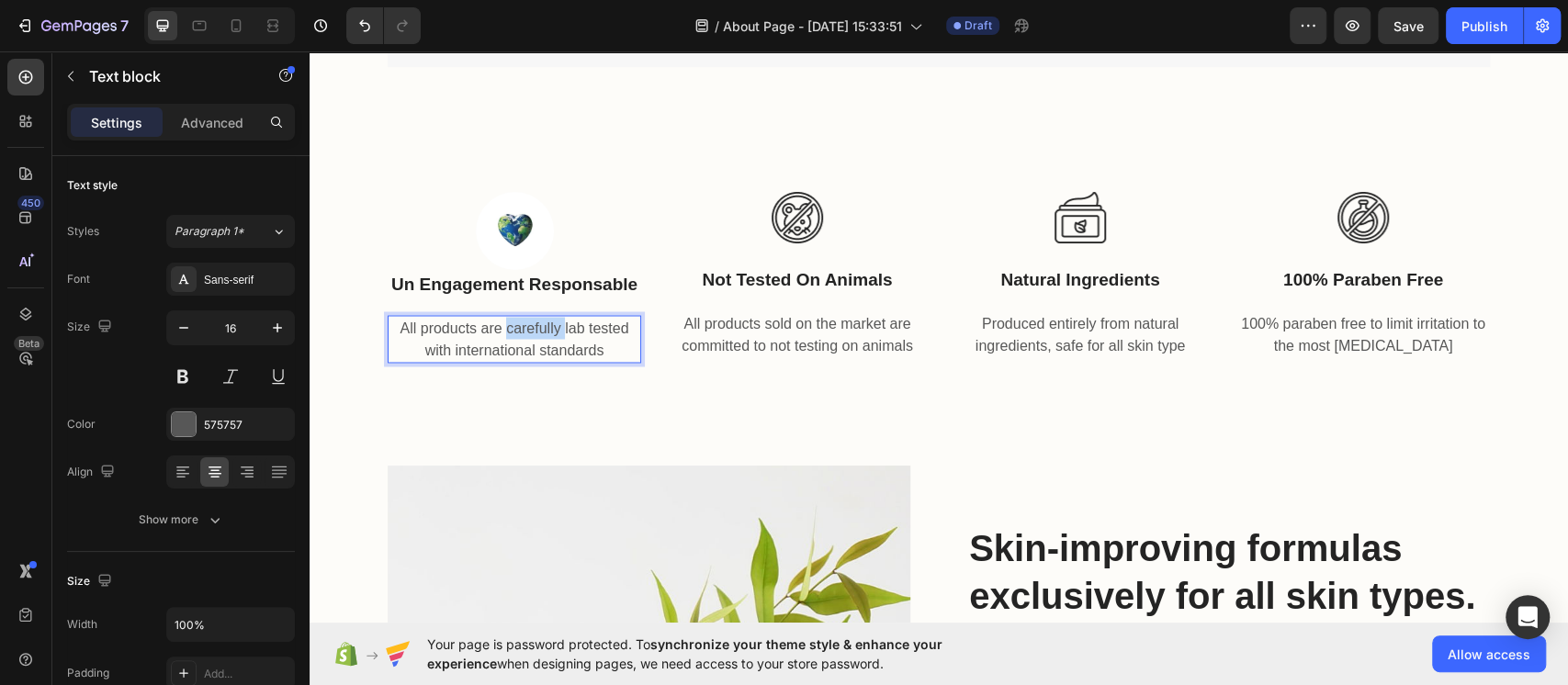
click at [534, 330] on p "All products are carefully lab tested with international standards" at bounding box center [514, 339] width 250 height 44
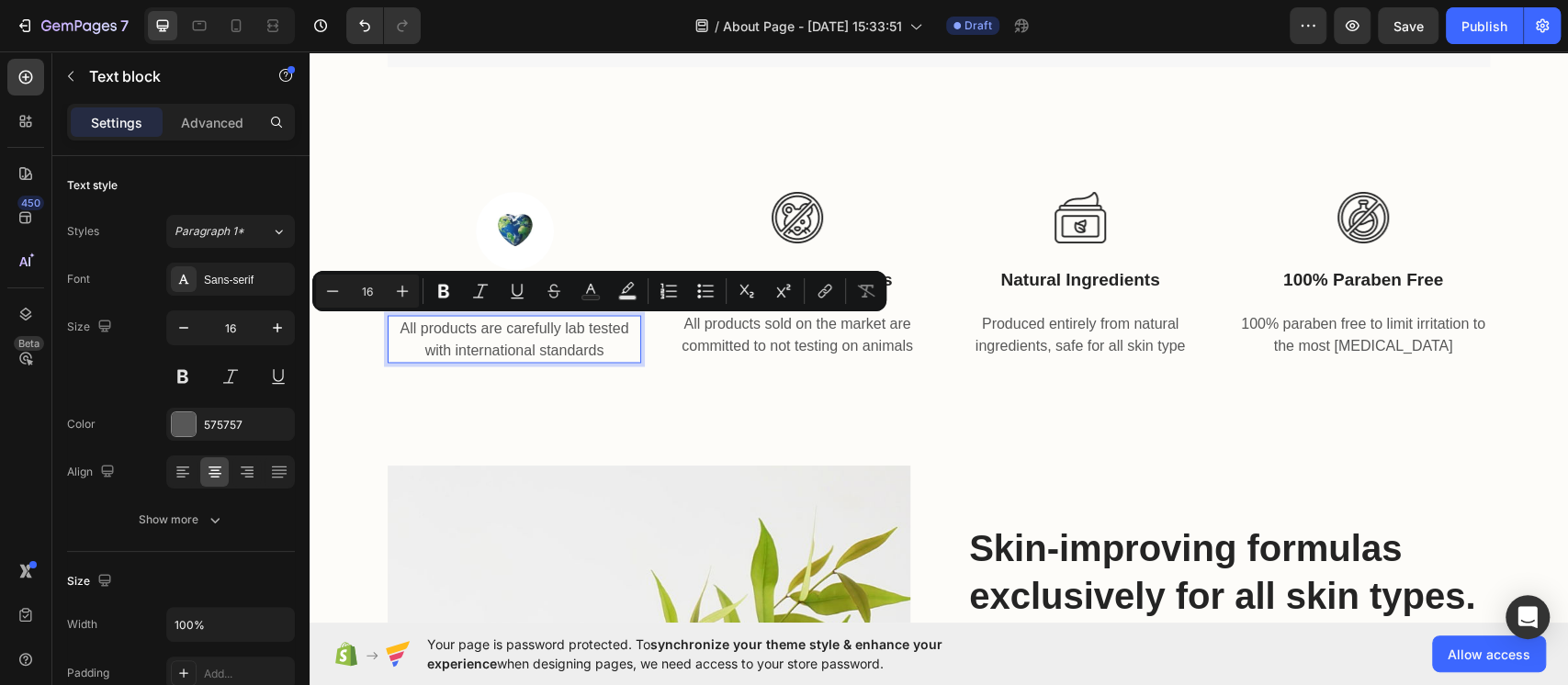
click at [600, 342] on p "All products are carefully lab tested with international standards" at bounding box center [514, 339] width 250 height 44
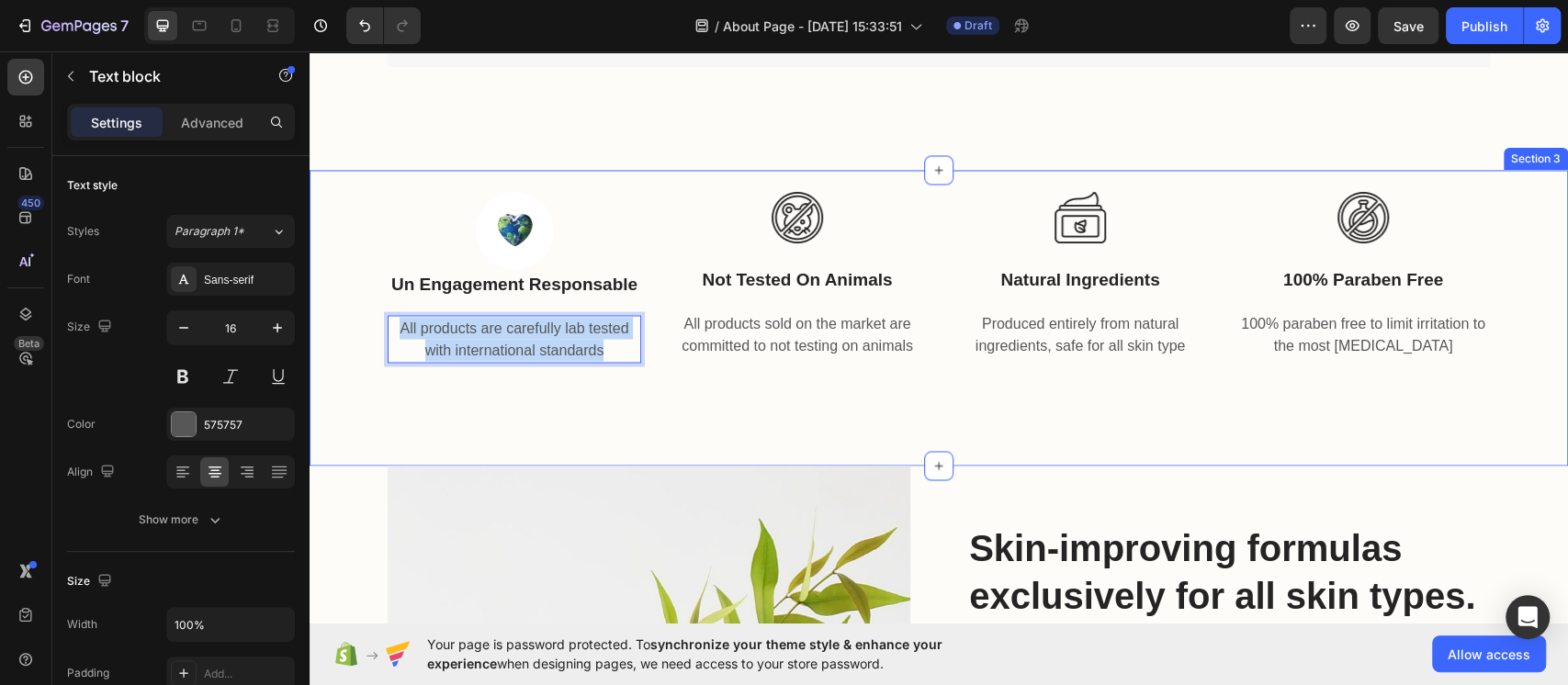
drag, startPoint x: 600, startPoint y: 342, endPoint x: 370, endPoint y: 325, distance: 230.6
click at [370, 325] on div "Image Un engagement responsable Text block All products are carefully lab teste…" at bounding box center [938, 267] width 1231 height 193
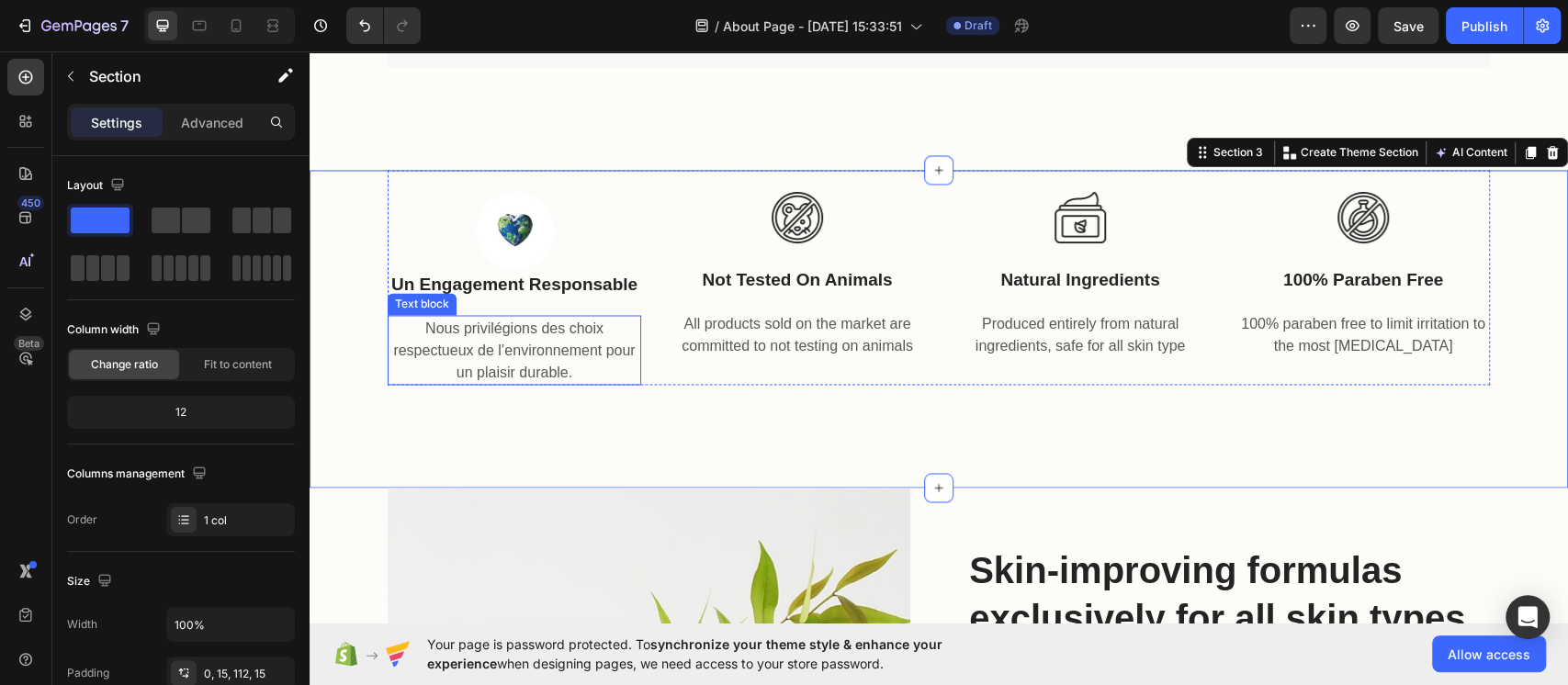
click at [589, 374] on p "Nous privilégions des choix respectueux de l’environnement pour un plaisir dura…" at bounding box center [514, 350] width 250 height 66
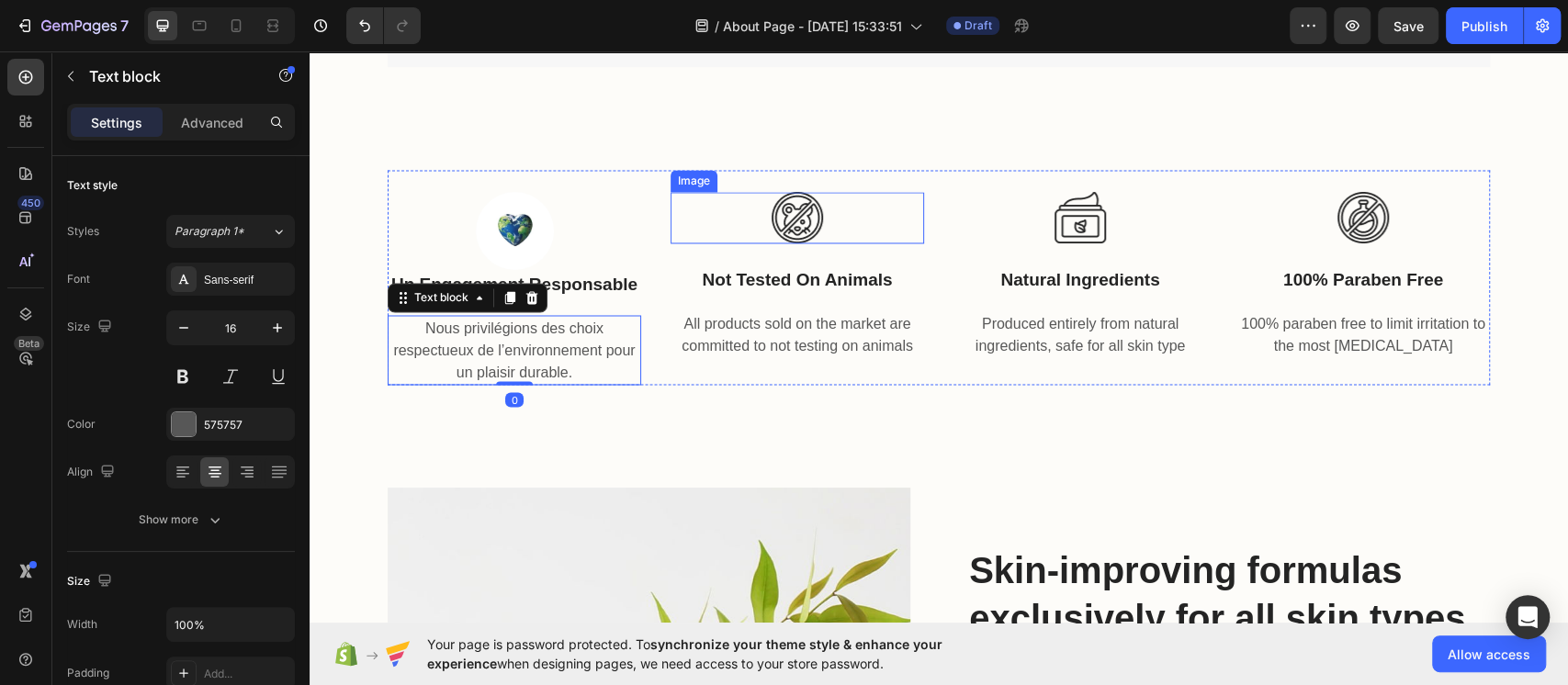
click at [783, 240] on img at bounding box center [797, 217] width 51 height 51
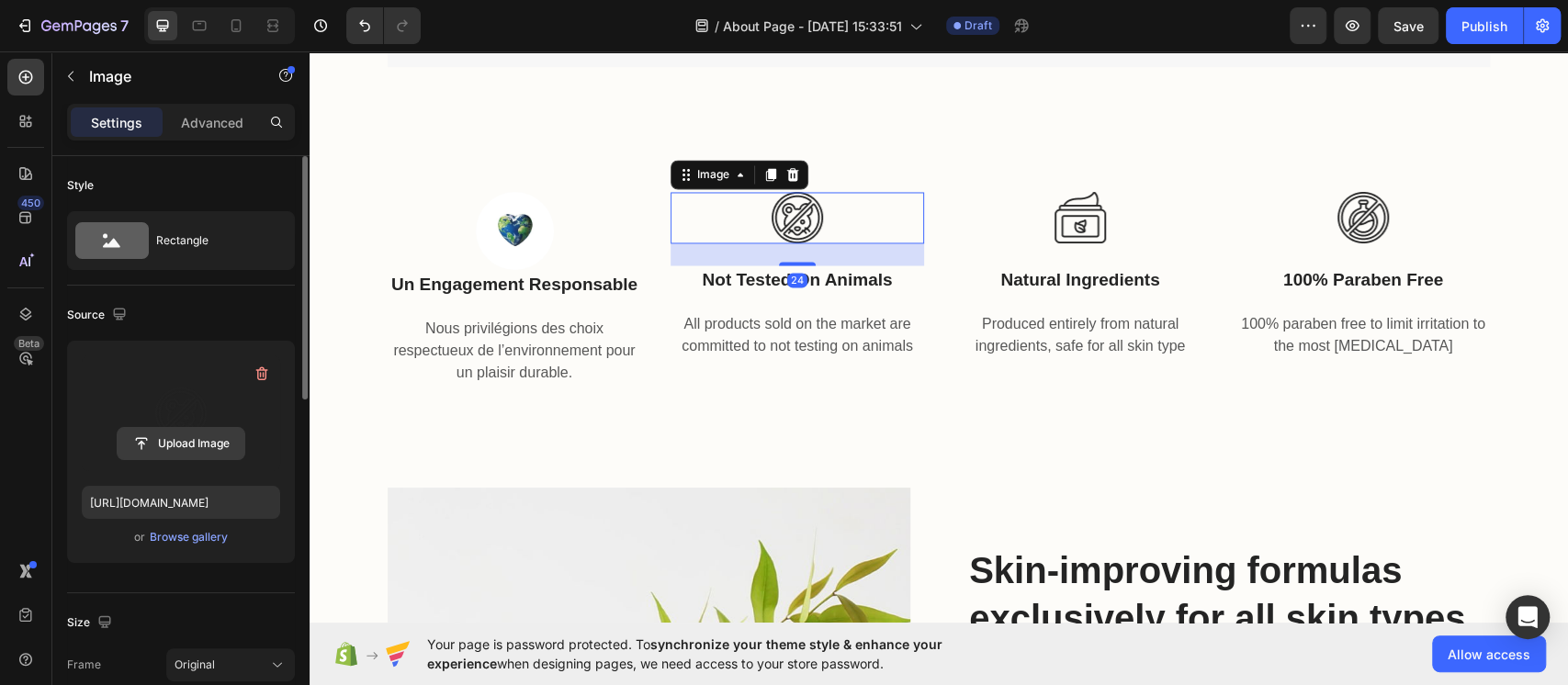
click at [167, 444] on input "file" at bounding box center [181, 443] width 126 height 31
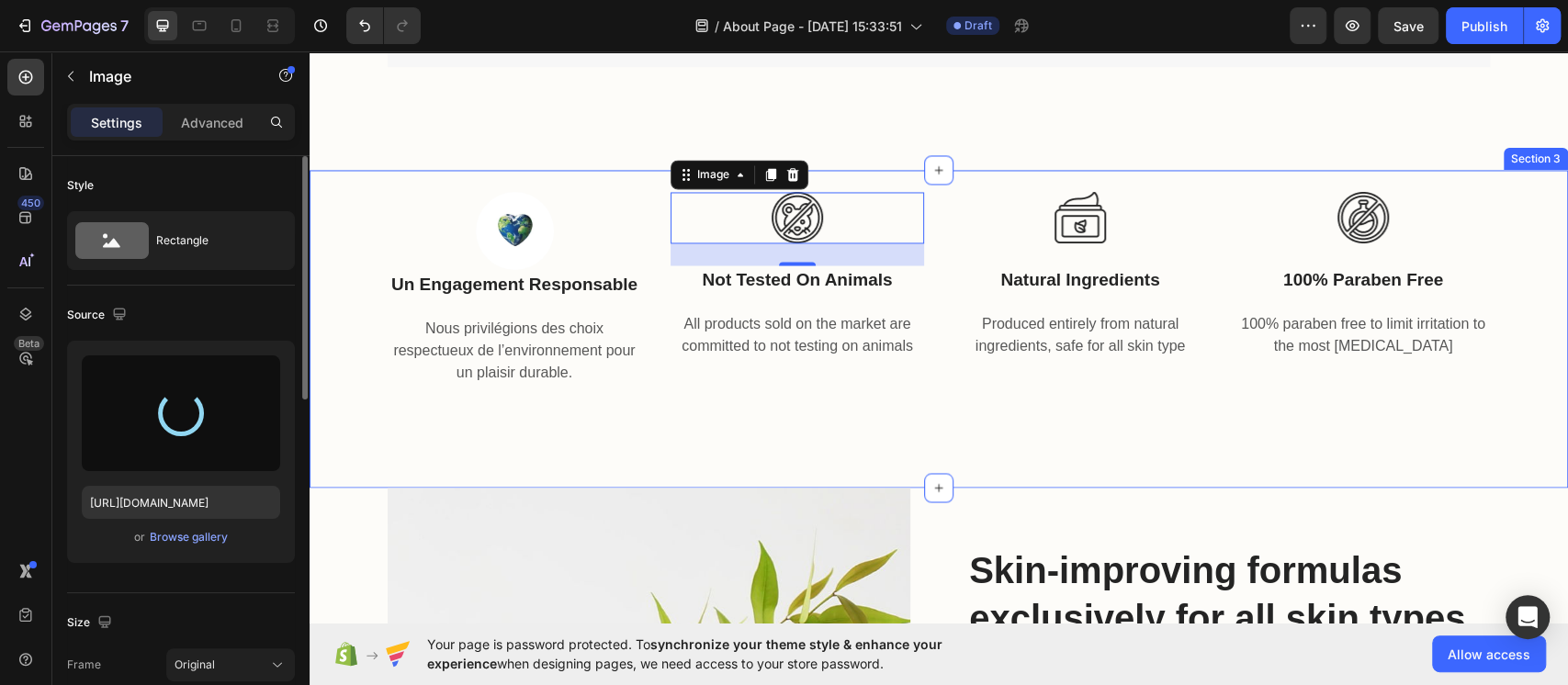
type input "[URL][DOMAIN_NAME]"
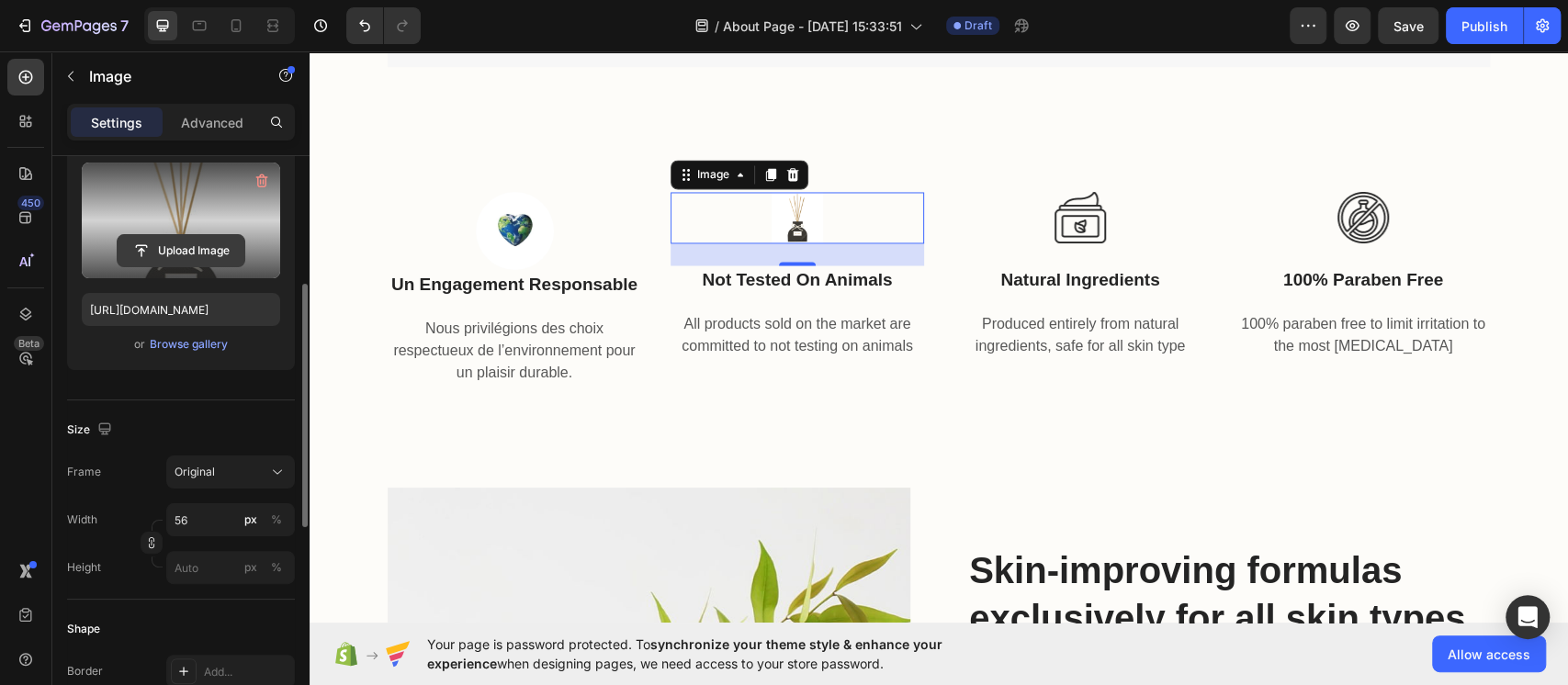
scroll to position [226, 0]
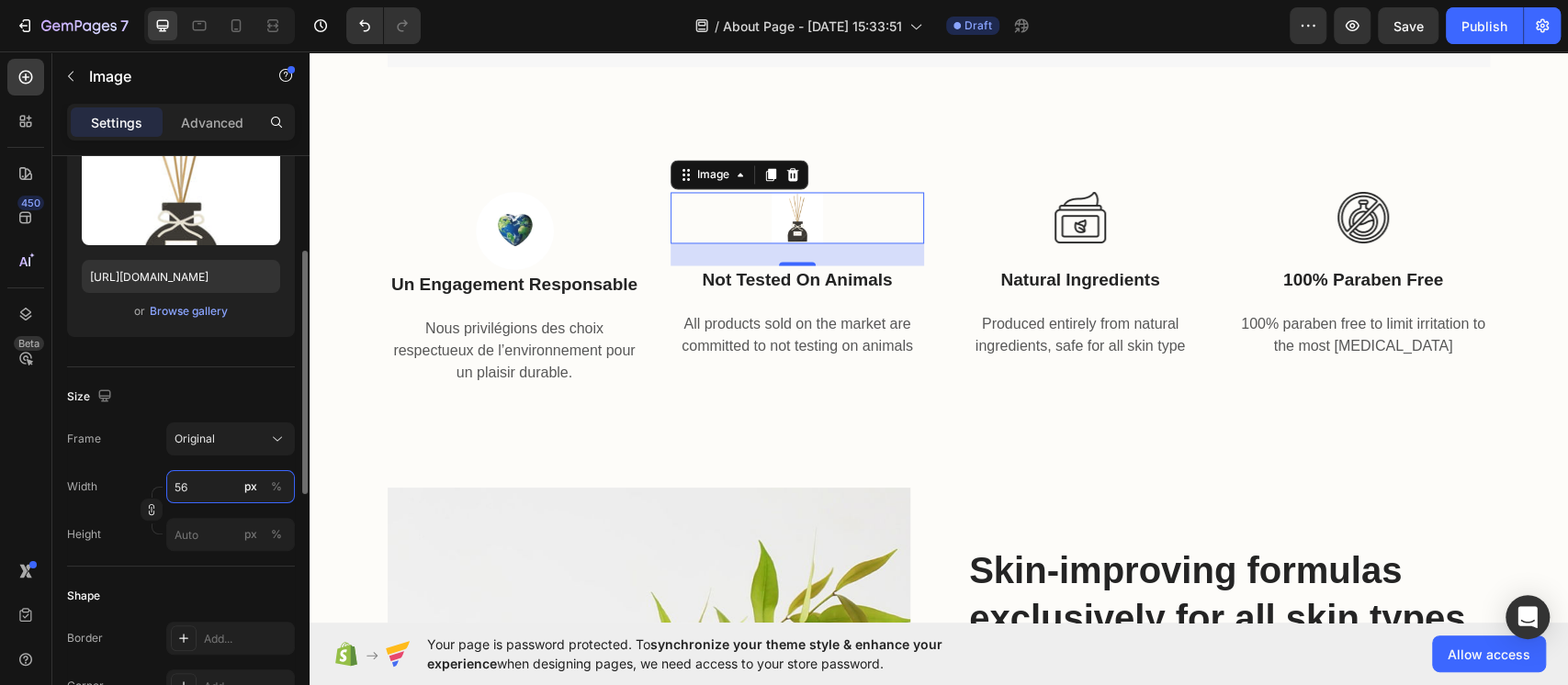
click at [198, 490] on input "56" at bounding box center [230, 487] width 128 height 33
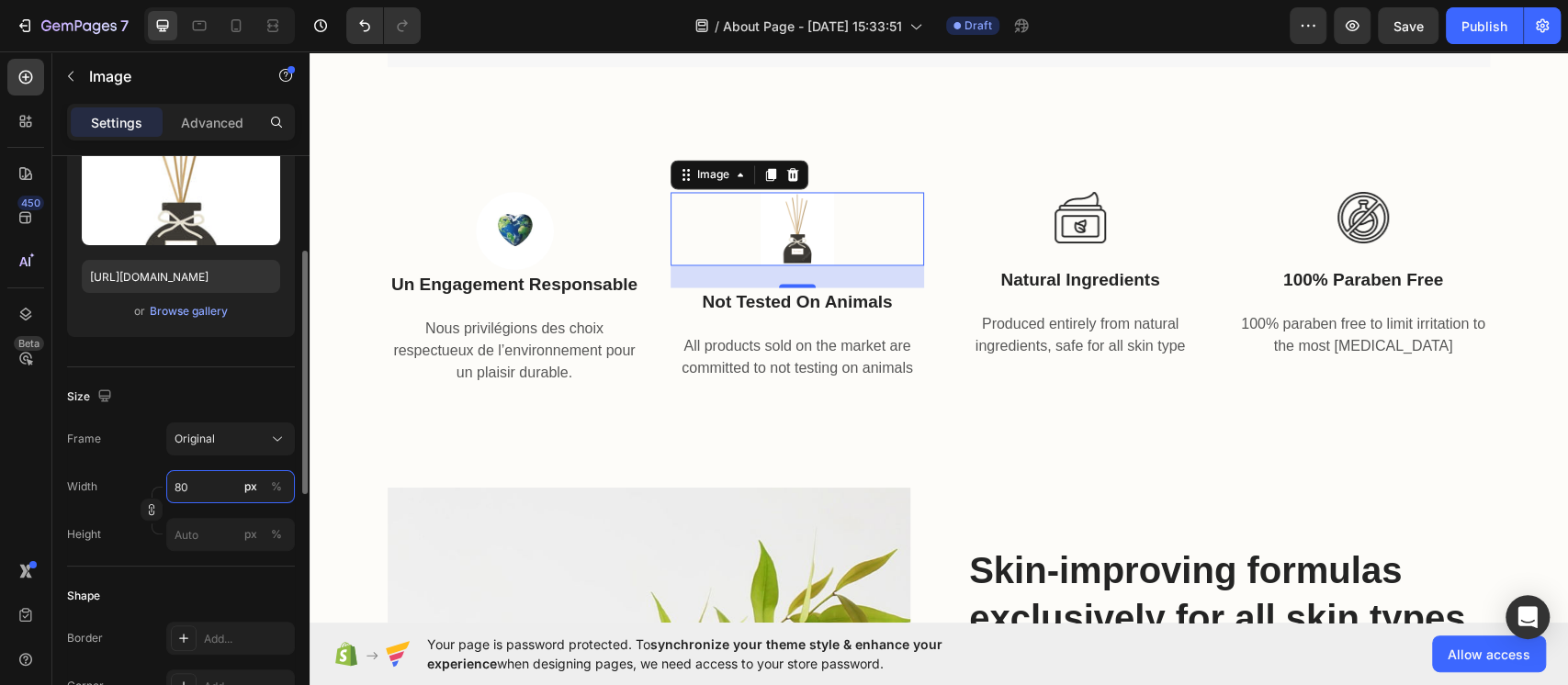
type input "8"
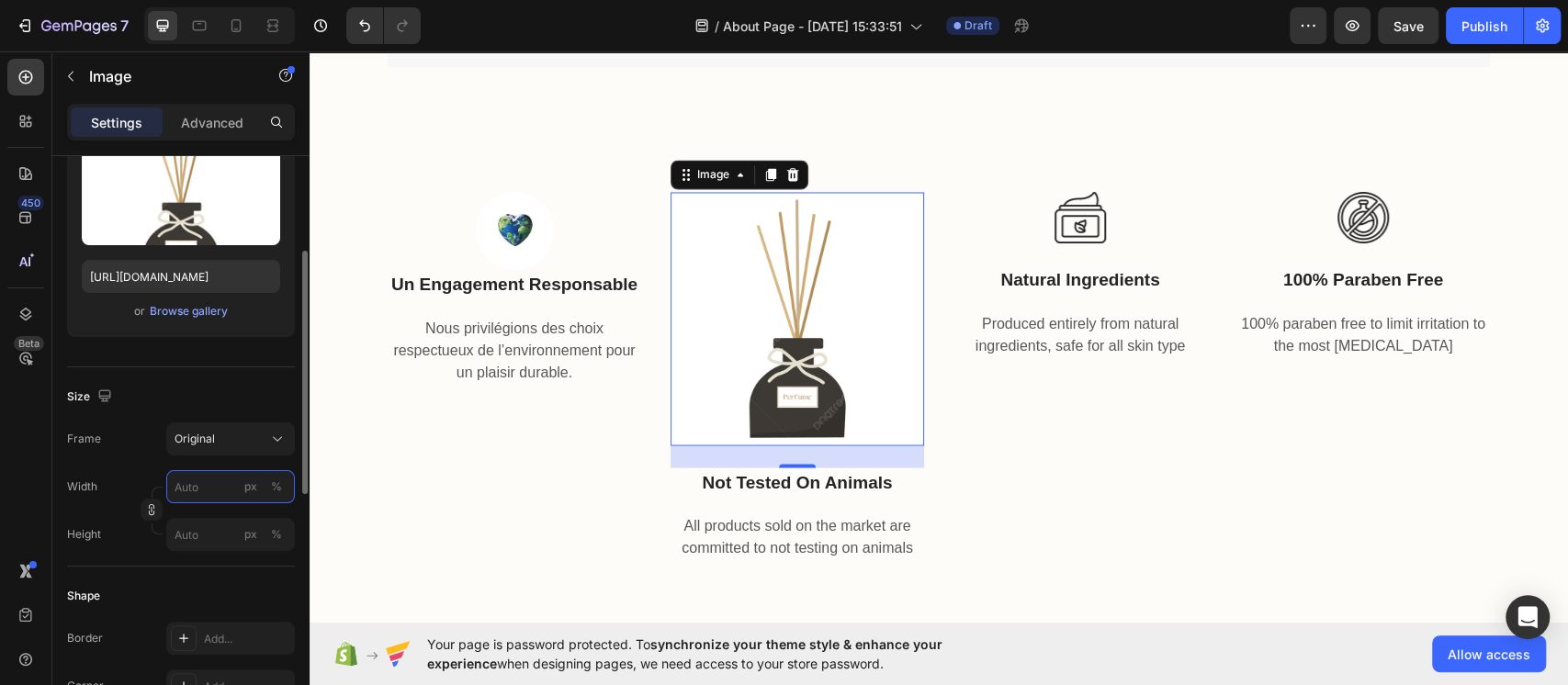
type input "8"
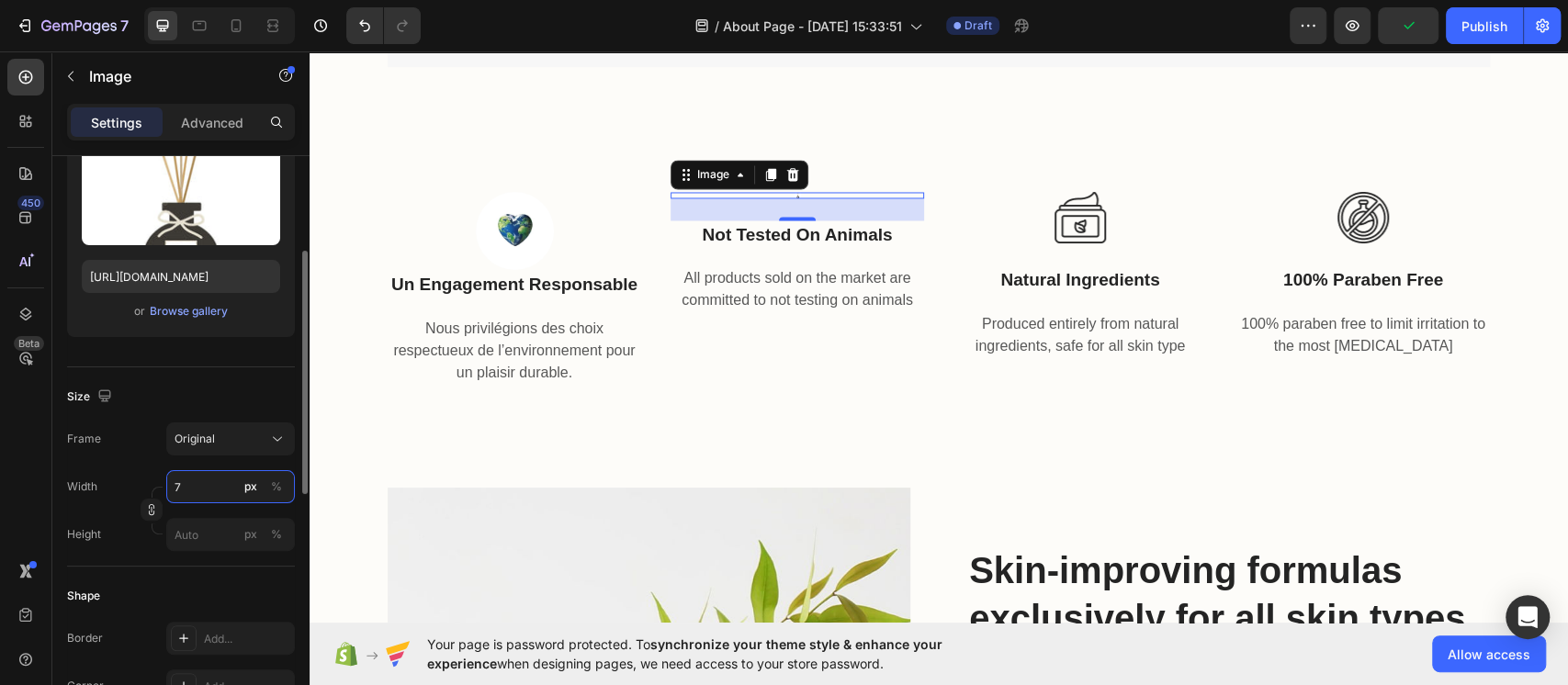
type input "75"
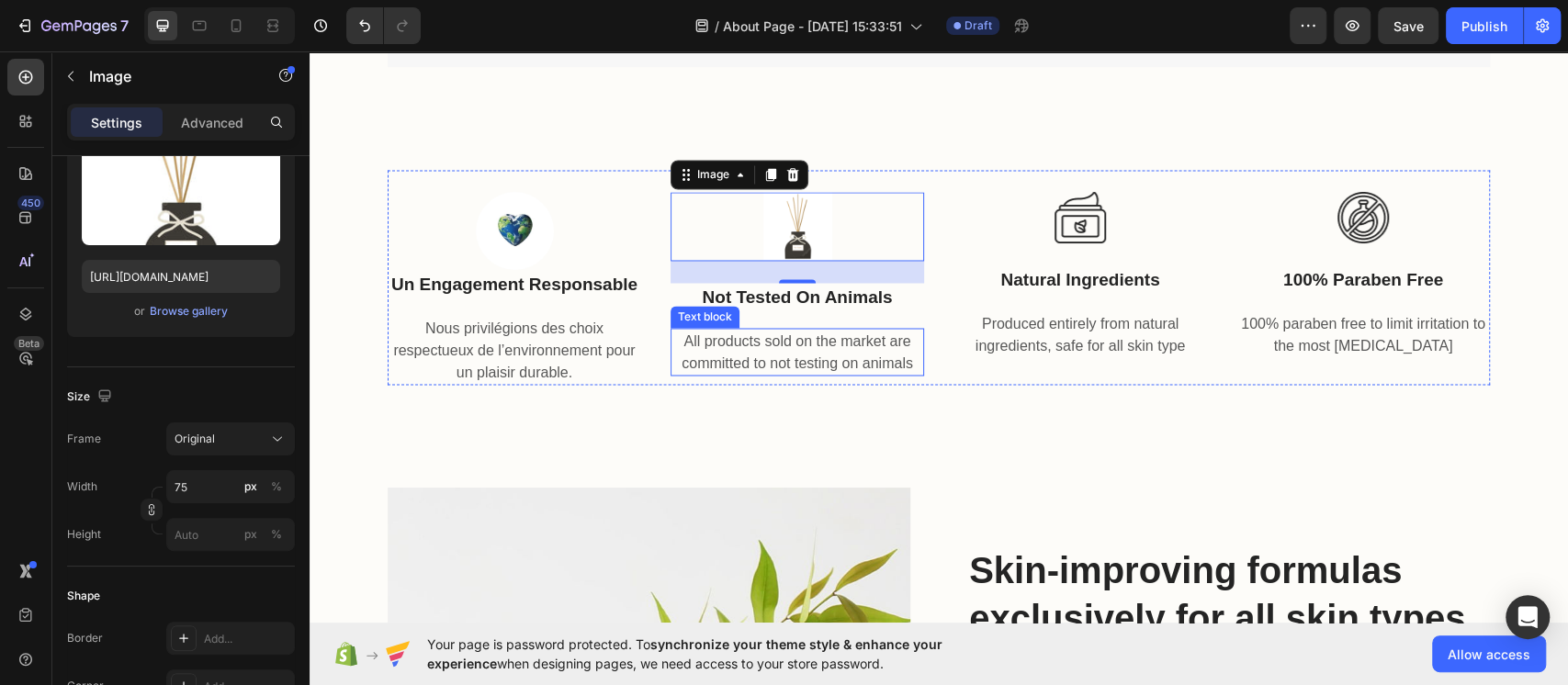
click at [719, 335] on p "All products sold on the market are committed to not testing on animals" at bounding box center [797, 351] width 250 height 44
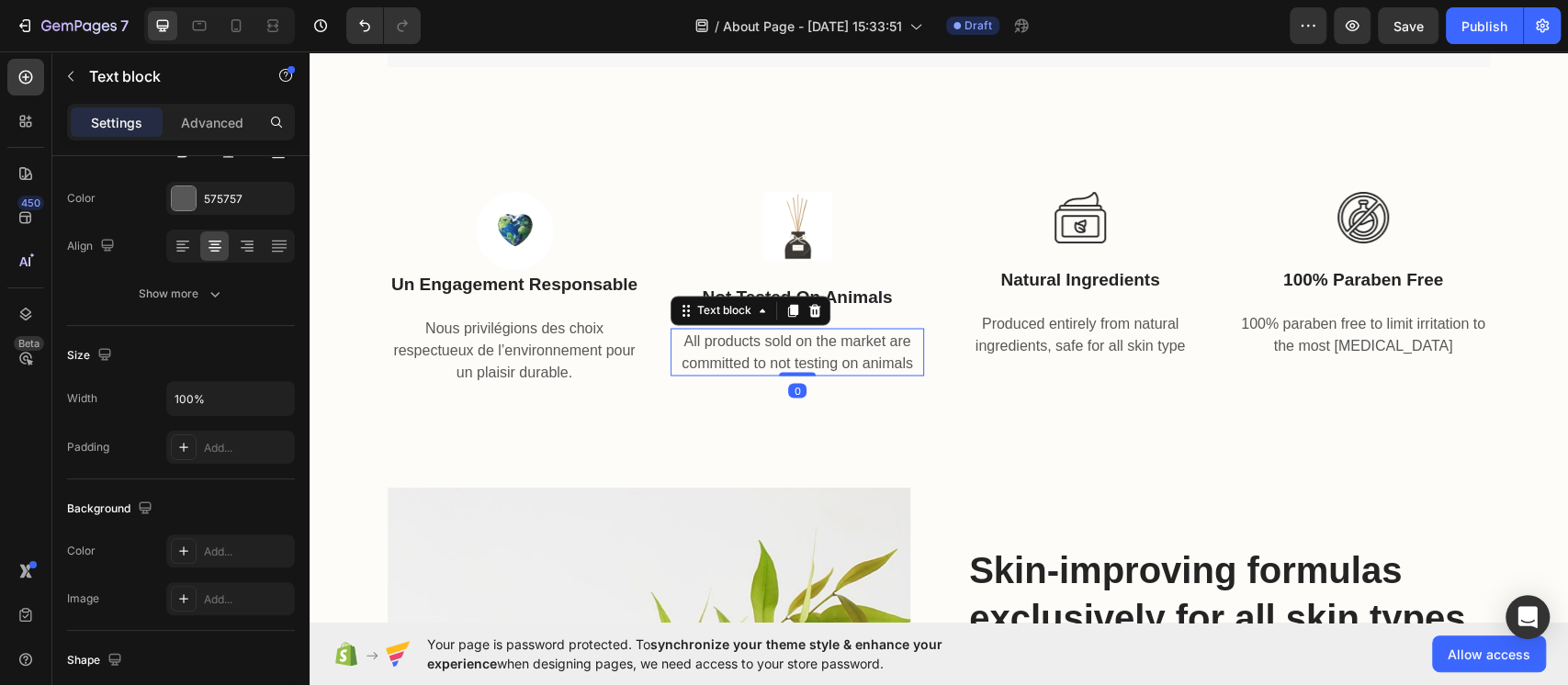
scroll to position [0, 0]
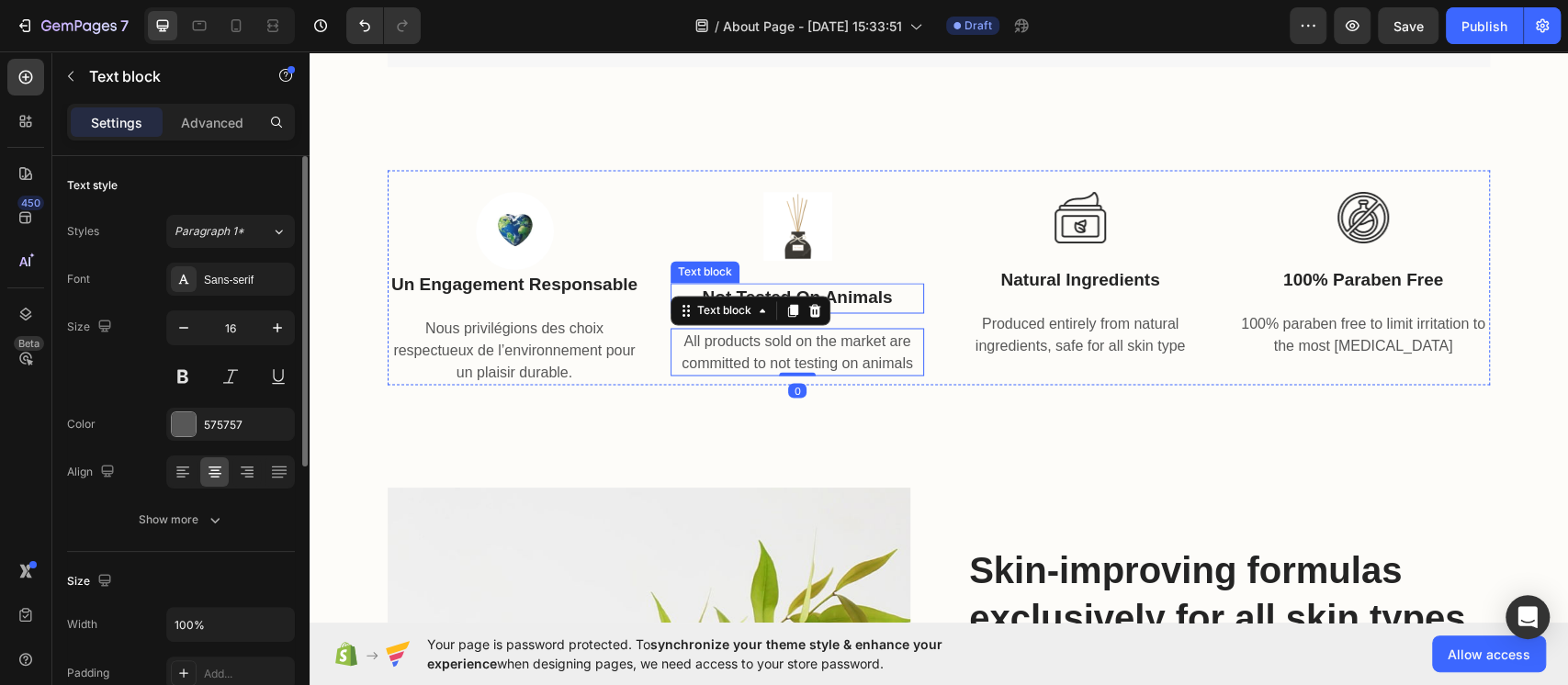
click at [854, 290] on p "not tested on animals" at bounding box center [797, 298] width 250 height 26
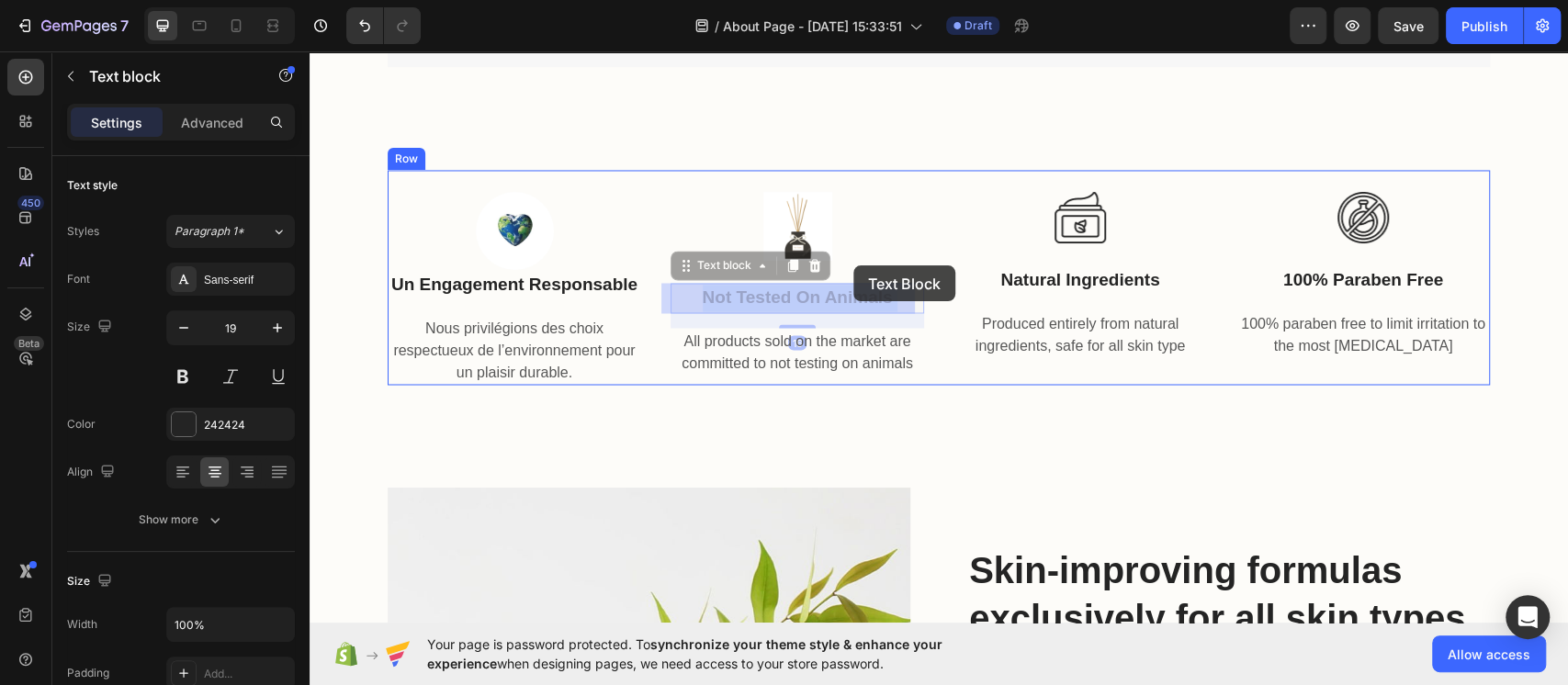
drag, startPoint x: 854, startPoint y: 290, endPoint x: 854, endPoint y: 266, distance: 24.0
click at [854, 266] on div "Header À 15 et 18 ans, nous avons osé Heading Notre aventure a commencé simplem…" at bounding box center [939, 541] width 1259 height 5138
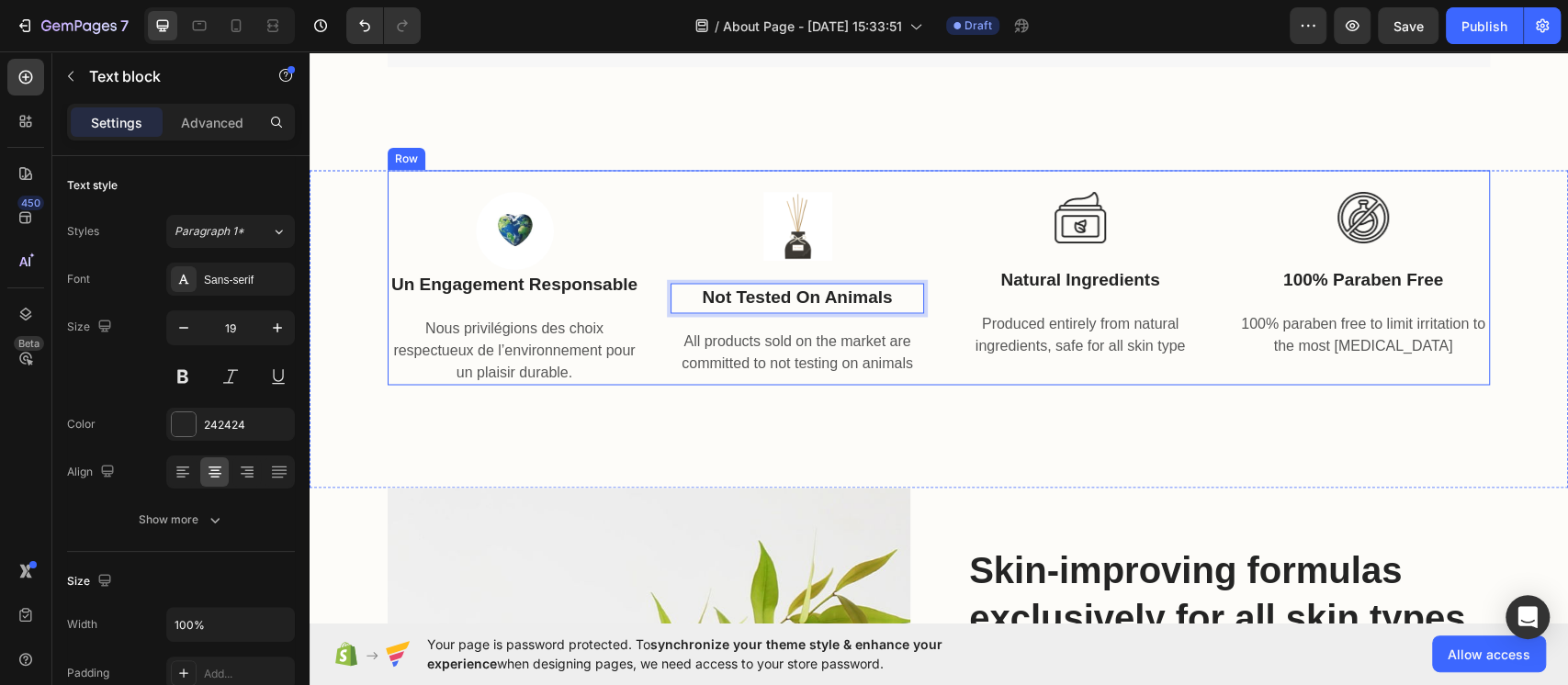
drag, startPoint x: 817, startPoint y: 295, endPoint x: 817, endPoint y: 262, distance: 33.0
click at [890, 264] on div "Image not tested on animals Text block 16 All products sold on the market are c…" at bounding box center [797, 278] width 254 height 215
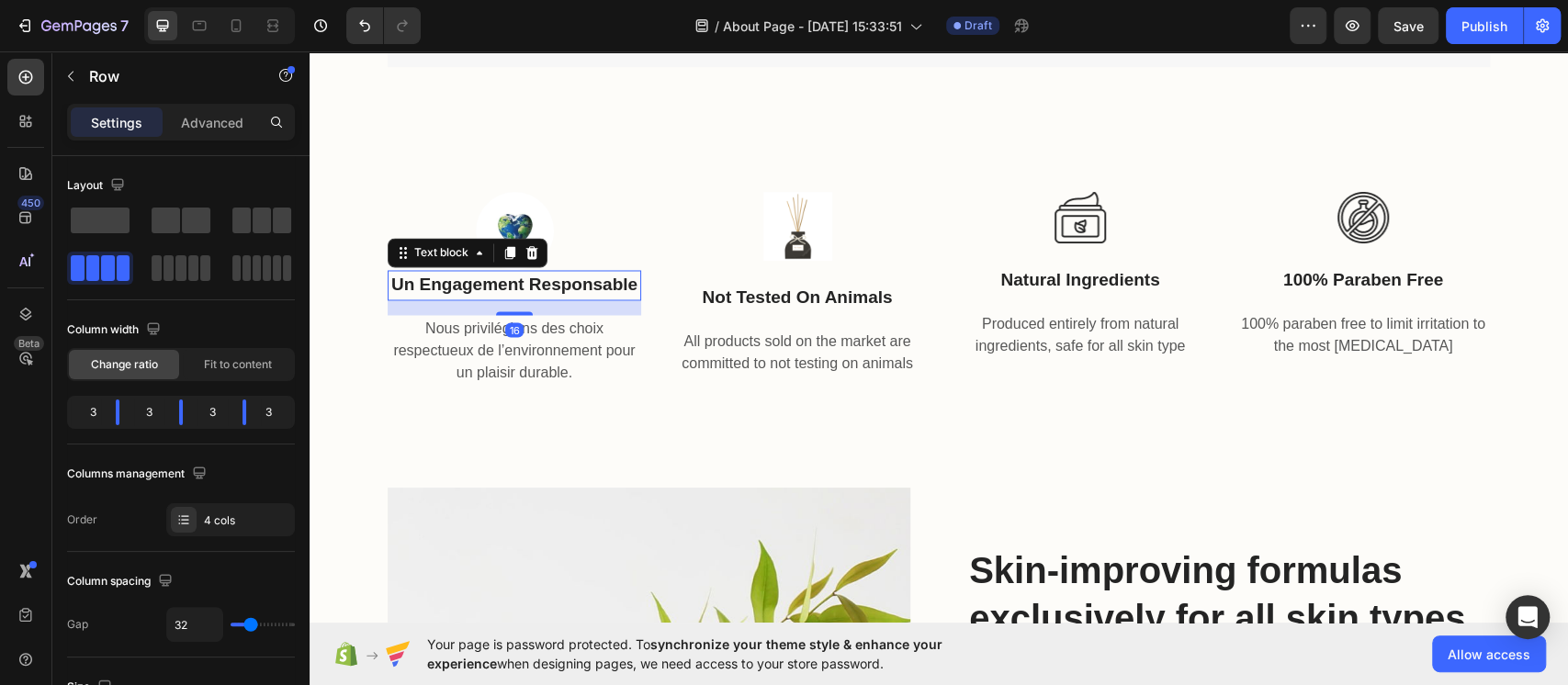
click at [572, 284] on p "Un engagement responsable" at bounding box center [514, 285] width 250 height 26
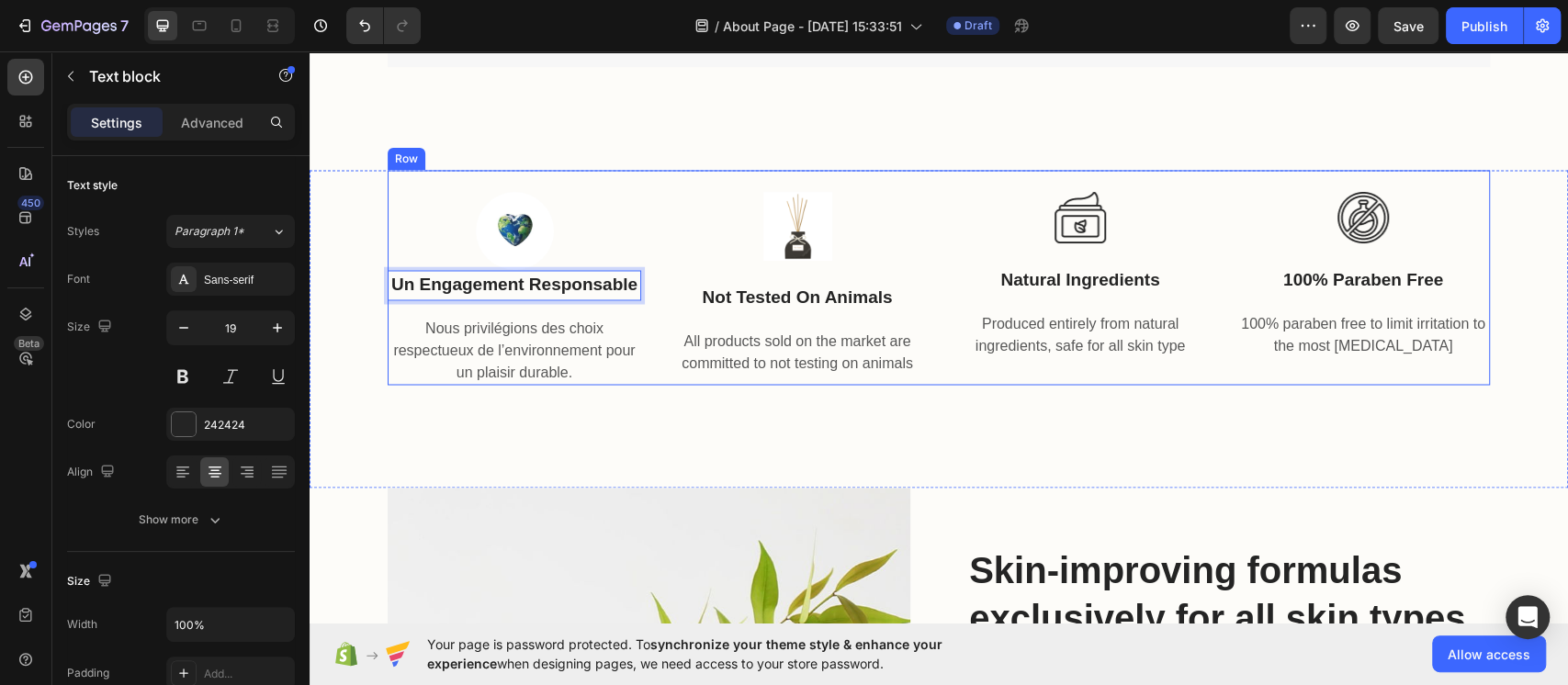
drag, startPoint x: 572, startPoint y: 285, endPoint x: 575, endPoint y: 316, distance: 31.1
click at [508, 299] on div "Un engagement responsable" at bounding box center [514, 285] width 254 height 30
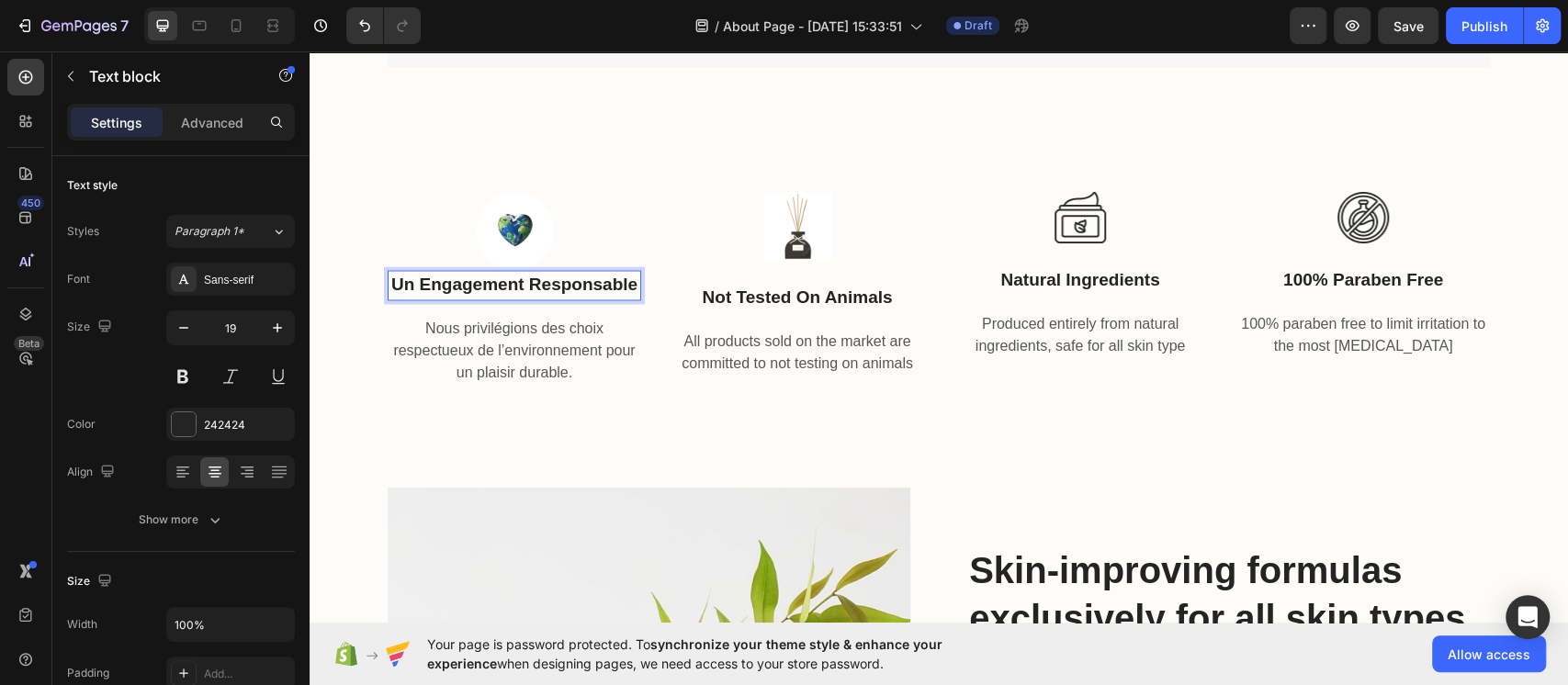
click at [490, 281] on p "Un engagement responsable" at bounding box center [514, 285] width 250 height 26
click at [631, 289] on div "Un engagement responsable" at bounding box center [514, 285] width 254 height 30
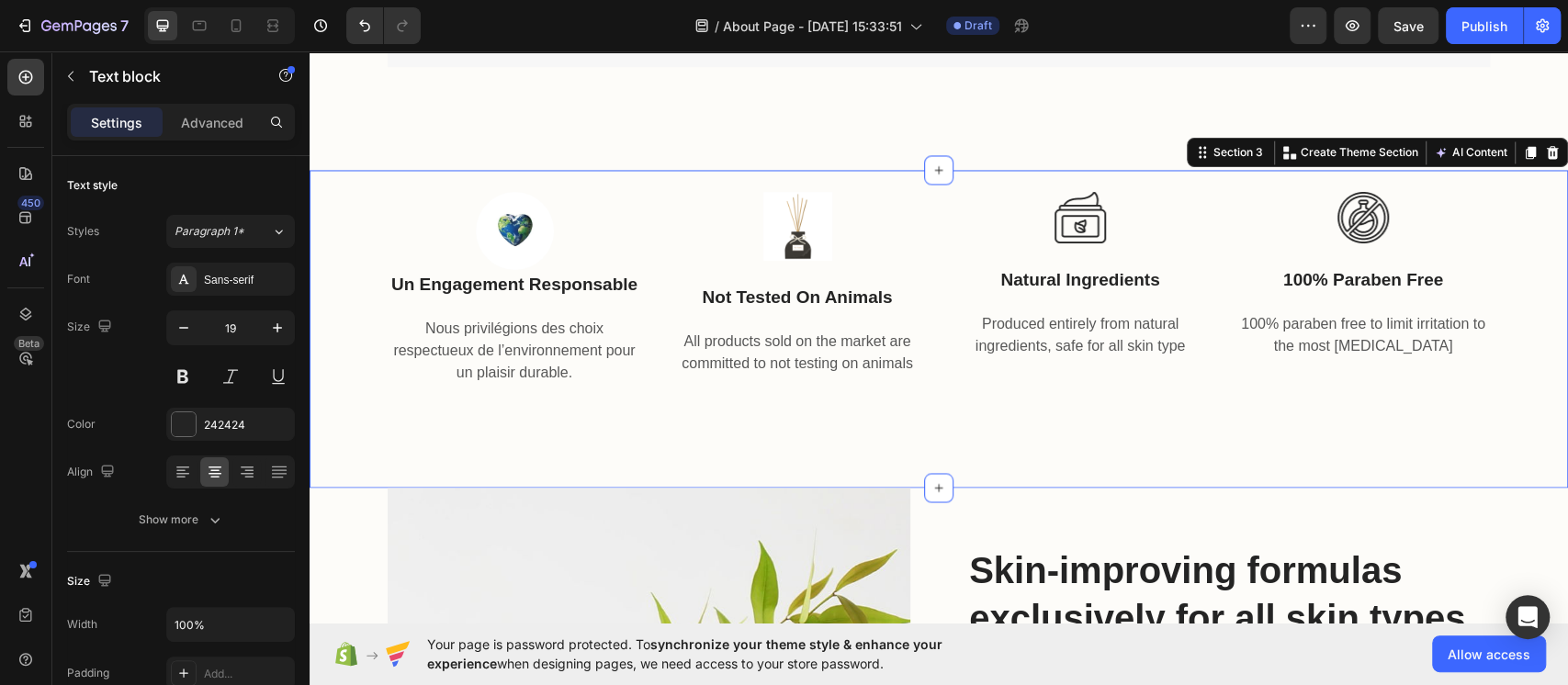
click at [639, 425] on div "Image Un engagement responsable Text block Nous privilégions des choix respectu…" at bounding box center [939, 329] width 1259 height 318
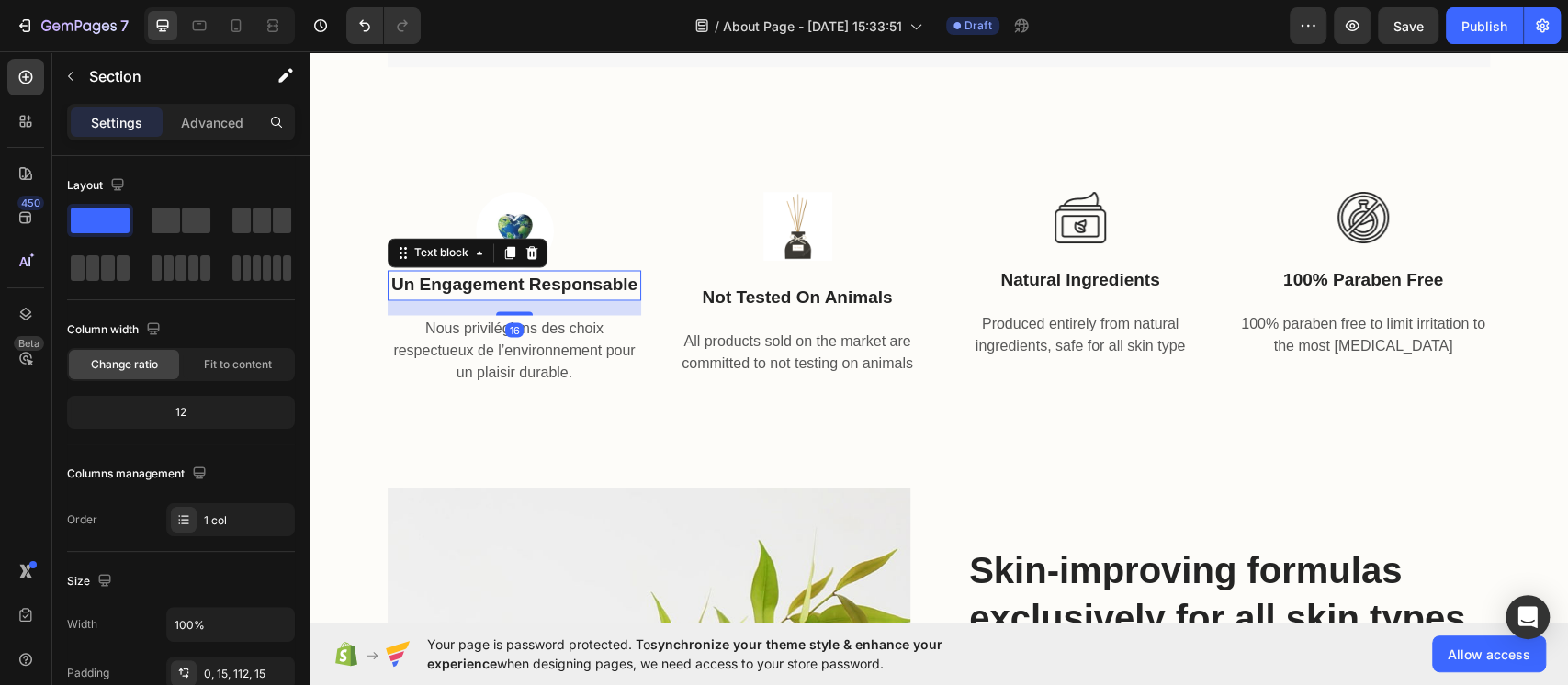
click at [527, 299] on div "Un engagement responsable" at bounding box center [514, 285] width 254 height 30
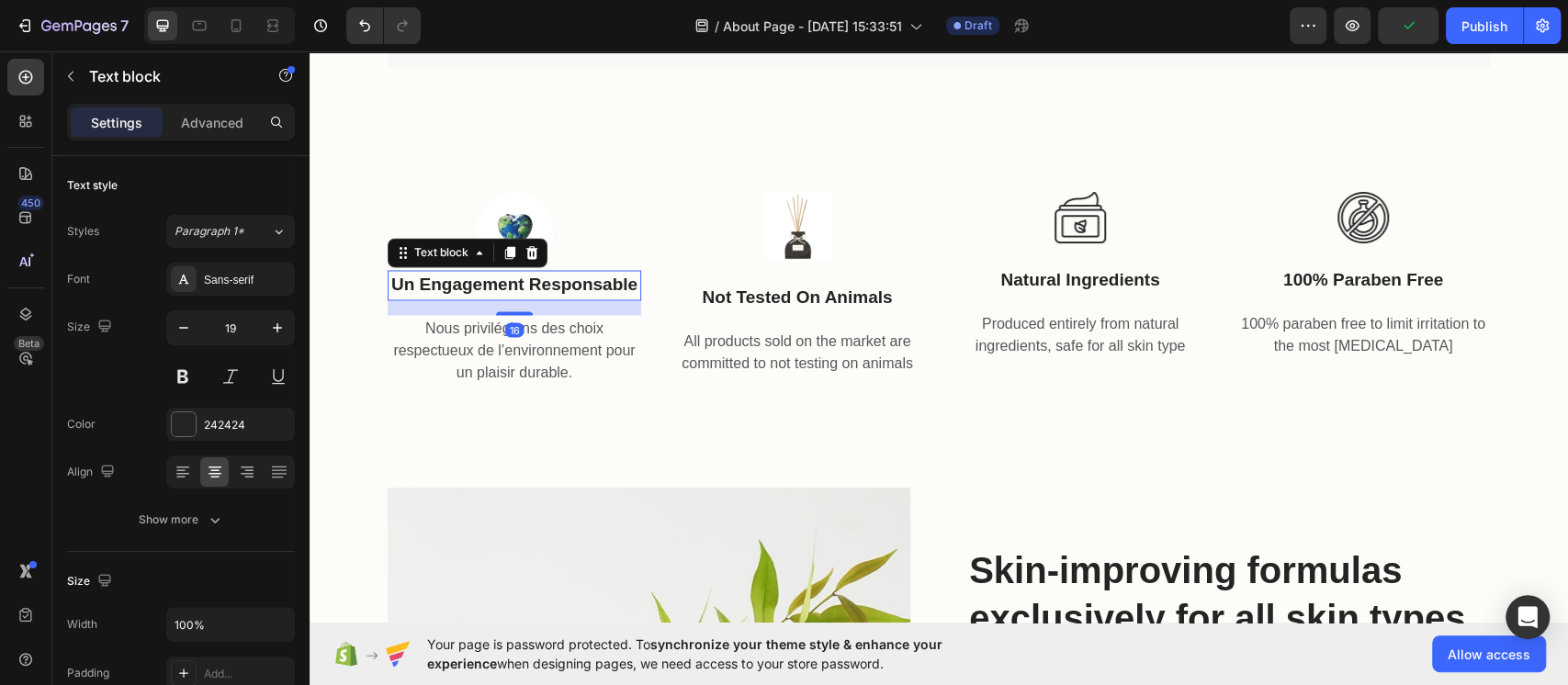
click at [595, 288] on p "Un engagement responsable" at bounding box center [514, 285] width 250 height 26
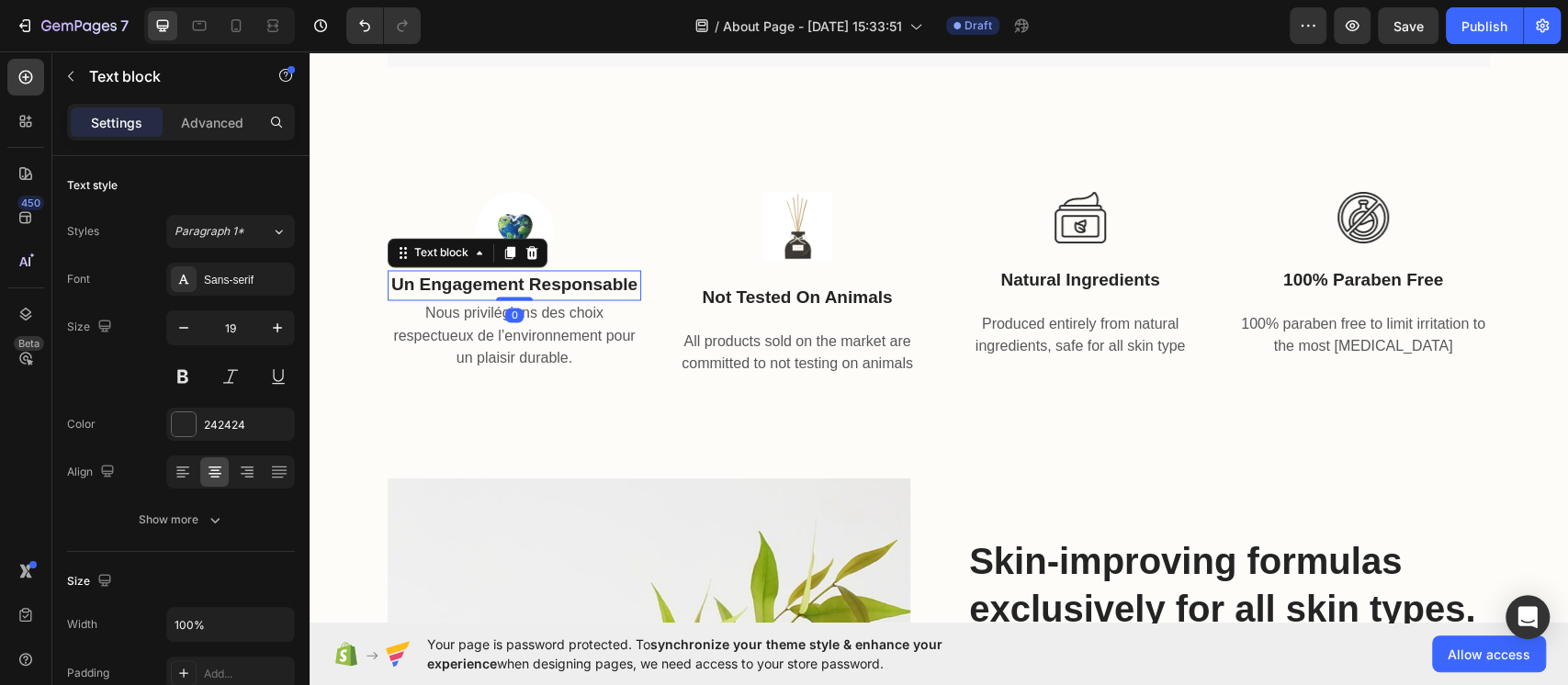
drag, startPoint x: 506, startPoint y: 312, endPoint x: 507, endPoint y: 288, distance: 24.0
click at [498, 285] on div "Un engagement responsable Text block 0" at bounding box center [514, 285] width 254 height 30
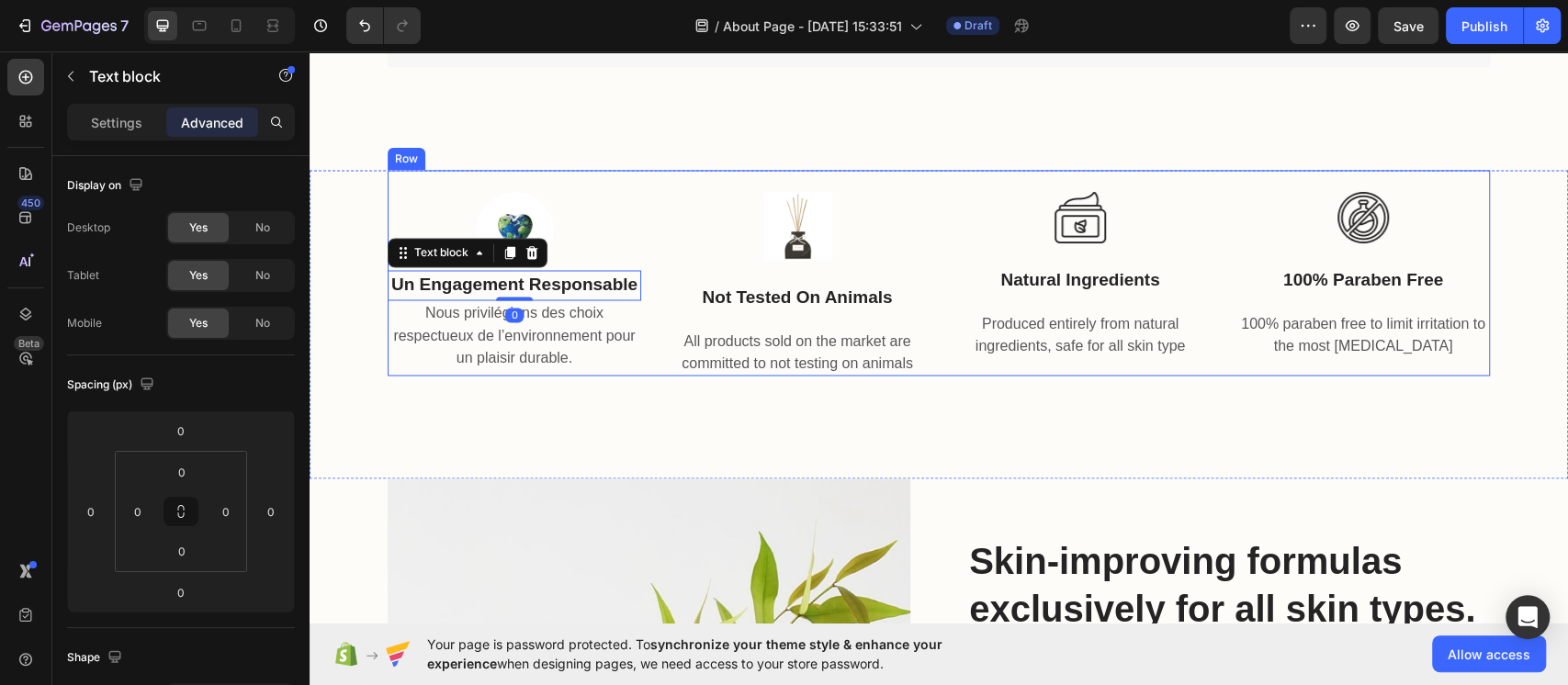
click at [739, 320] on div "Image not tested on animals Text block All products sold on the market are comm…" at bounding box center [797, 273] width 254 height 206
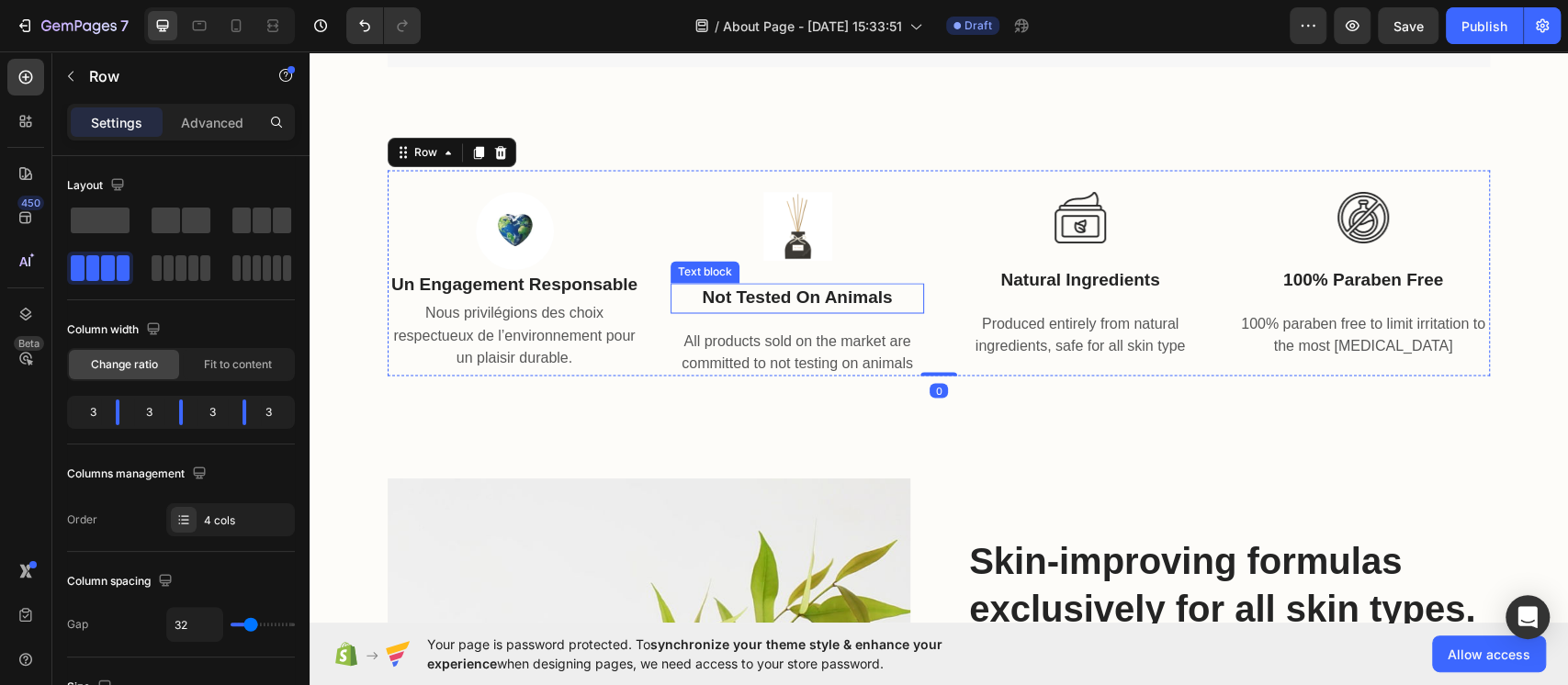
click at [778, 284] on p "not tested on animals" at bounding box center [797, 298] width 250 height 26
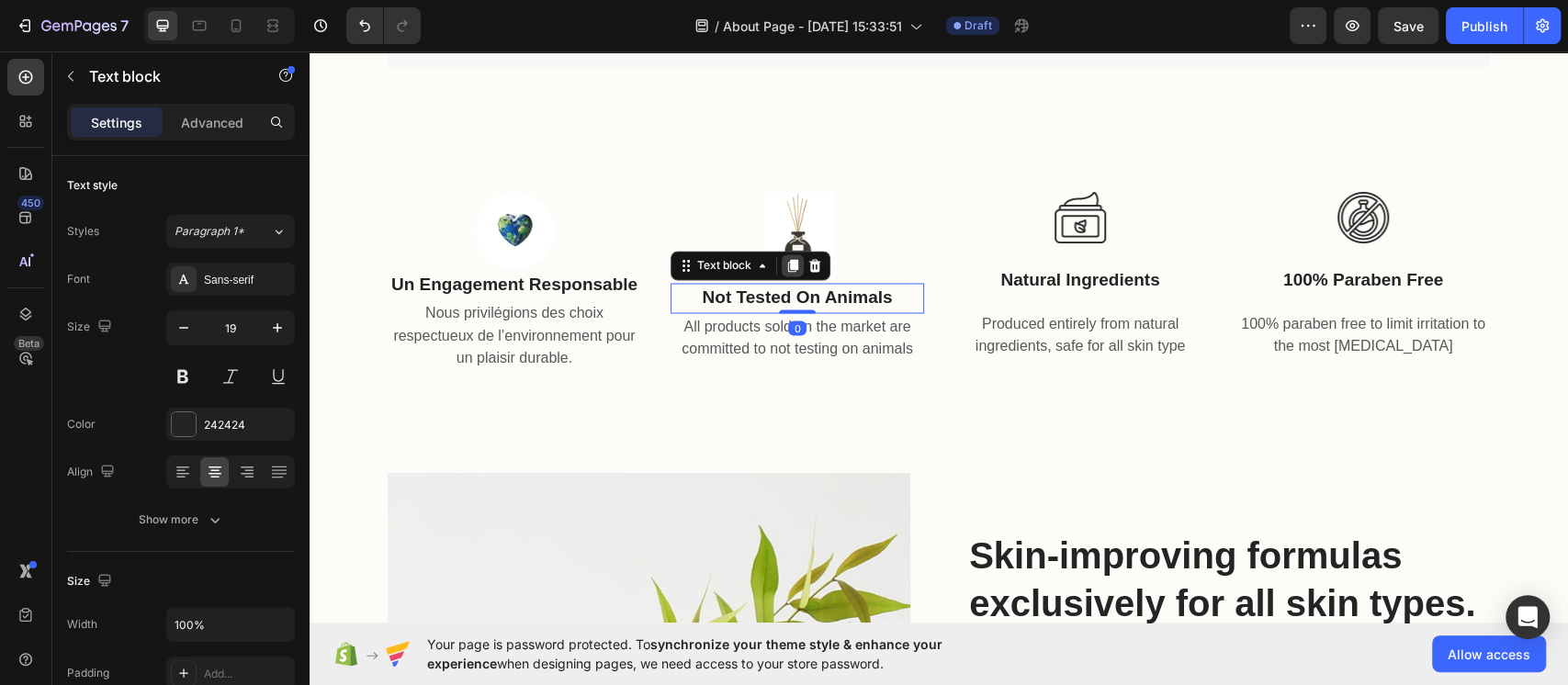
drag, startPoint x: 781, startPoint y: 322, endPoint x: 778, endPoint y: 270, distance: 52.1
click at [778, 283] on div "not tested on animals Text block 0" at bounding box center [797, 298] width 254 height 30
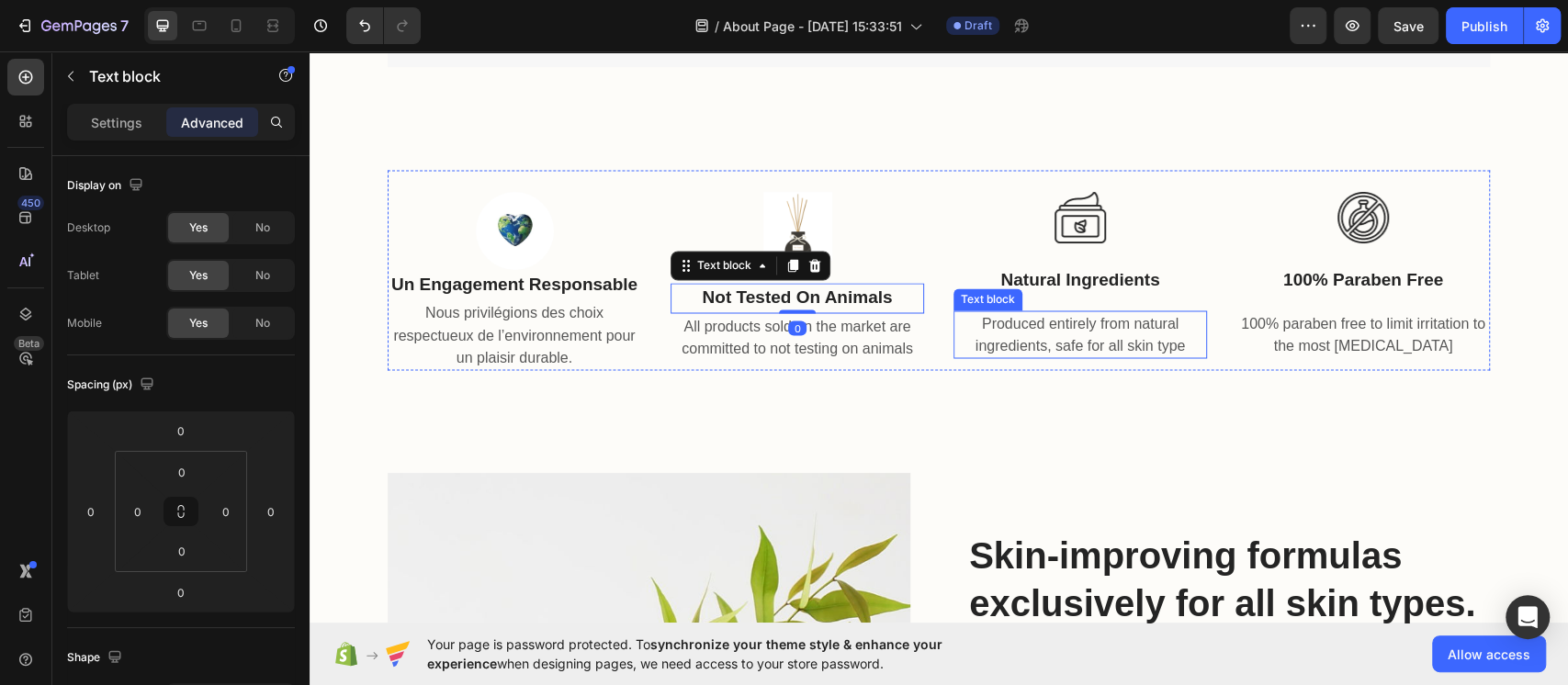
click at [986, 333] on p "Produced entirely from natural ingredients, safe for all skin type" at bounding box center [1080, 334] width 250 height 44
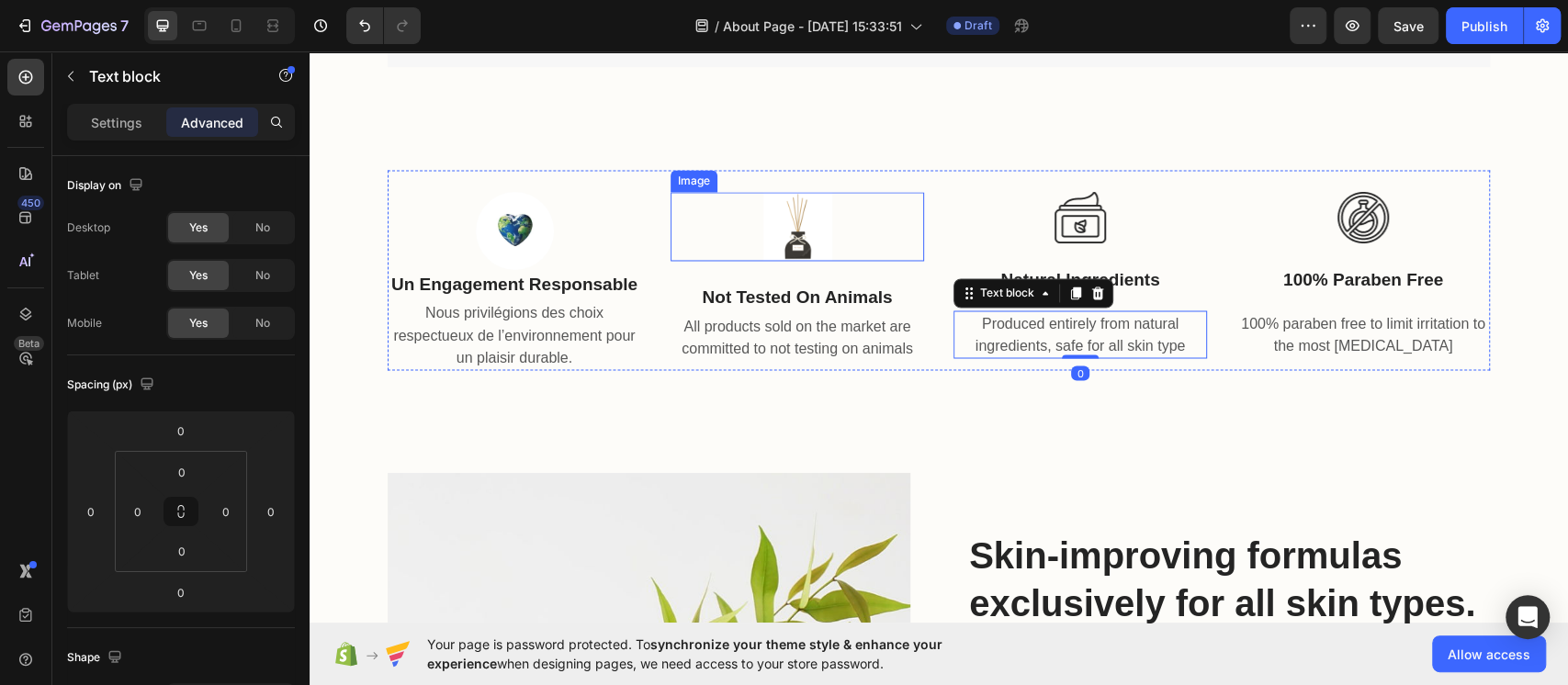
click at [779, 222] on img at bounding box center [799, 226] width 69 height 69
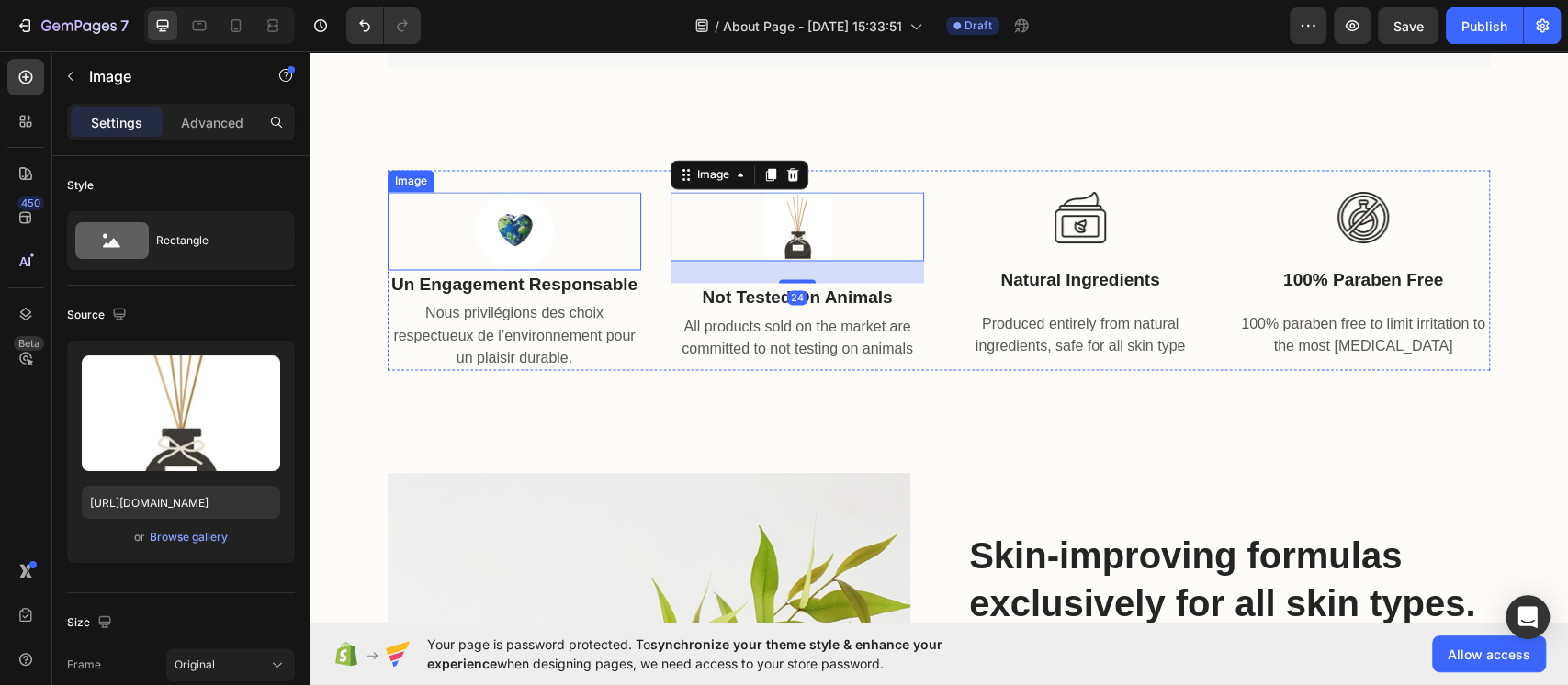
click at [611, 240] on div at bounding box center [514, 230] width 254 height 78
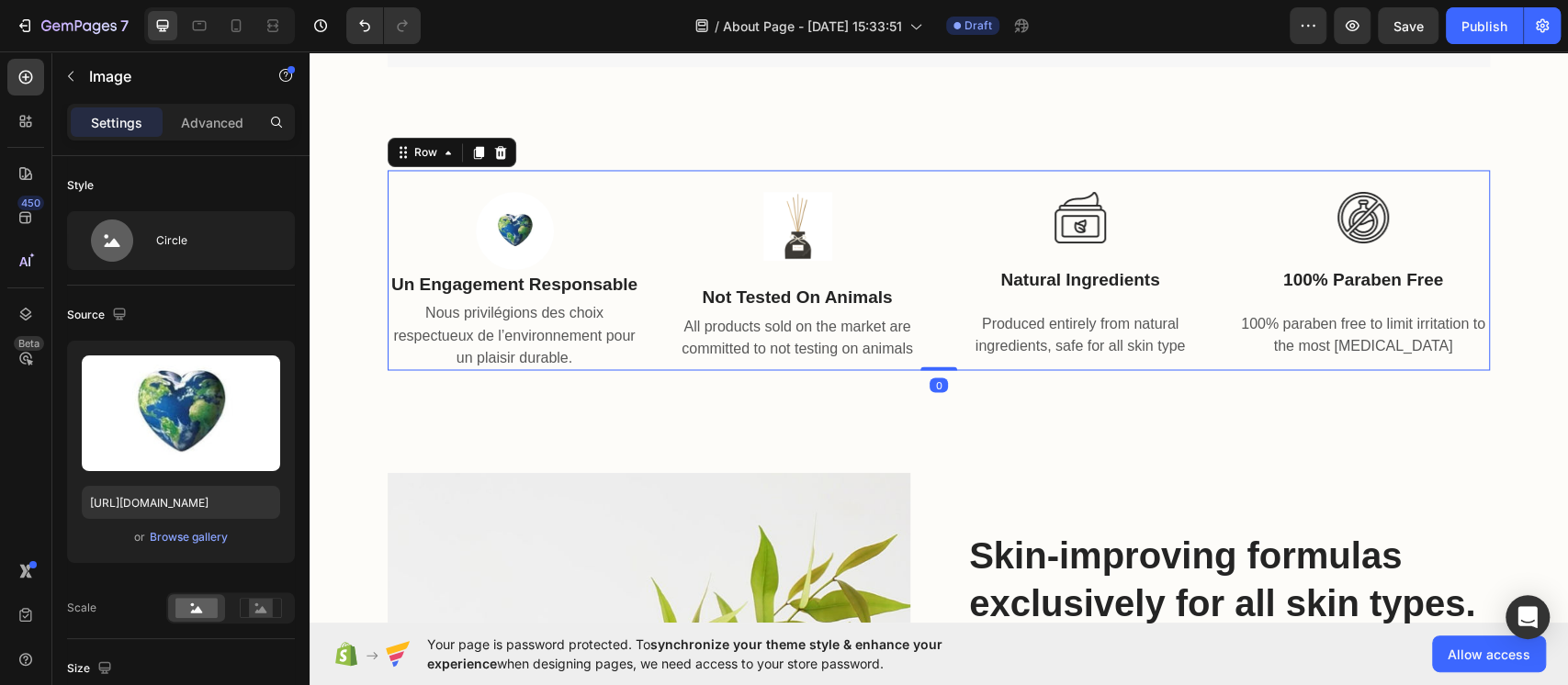
click at [718, 267] on div "Image not tested on animals Text block All products sold on the market are comm…" at bounding box center [797, 270] width 254 height 200
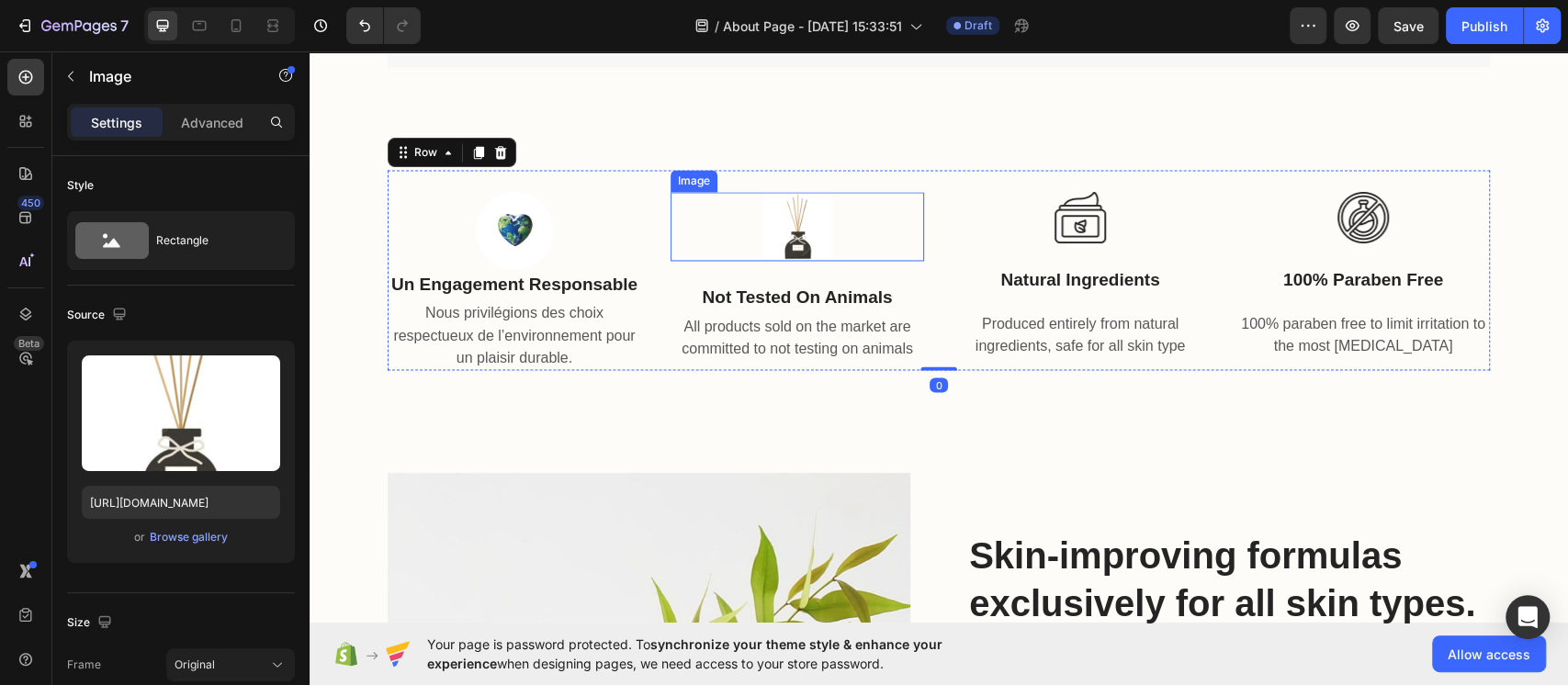
click at [764, 255] on img at bounding box center [799, 226] width 69 height 69
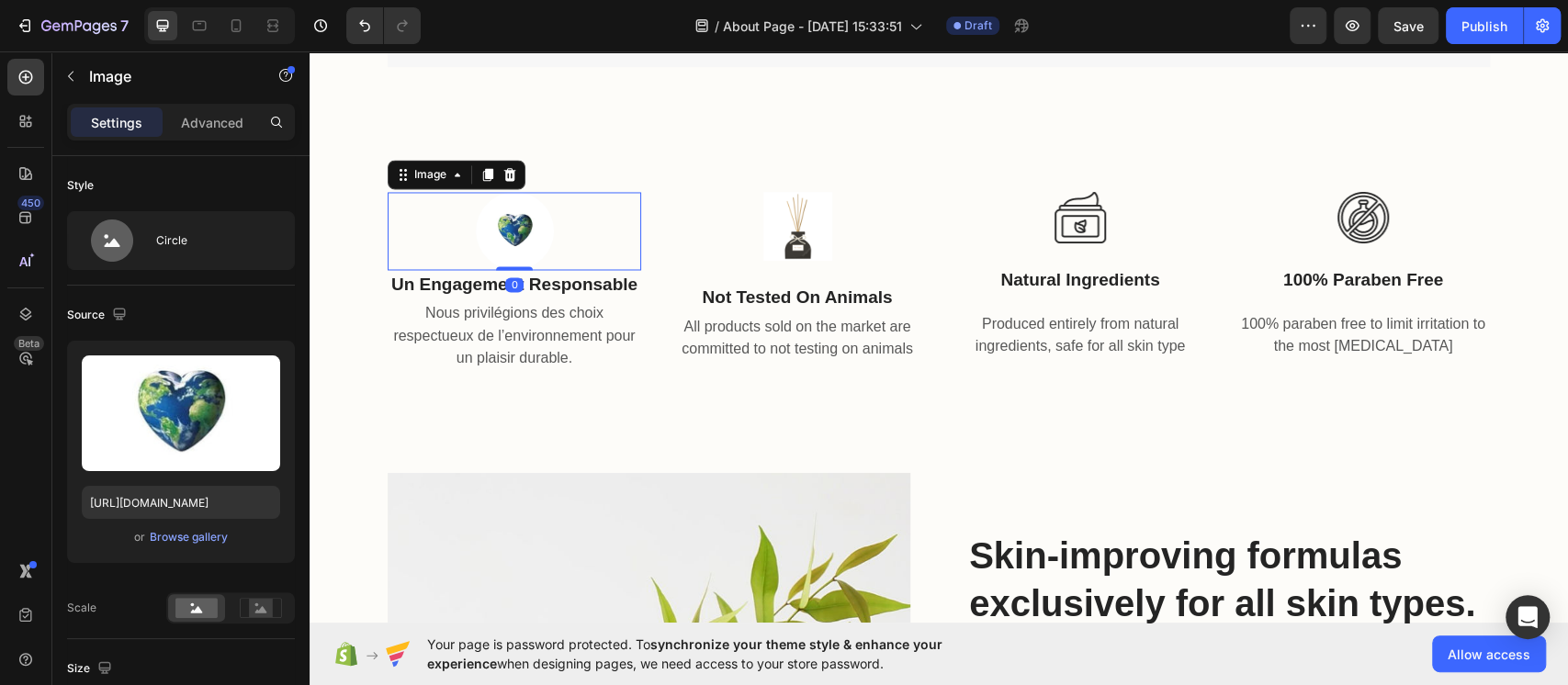
click at [581, 240] on div at bounding box center [514, 230] width 254 height 78
click at [770, 225] on img at bounding box center [799, 226] width 69 height 69
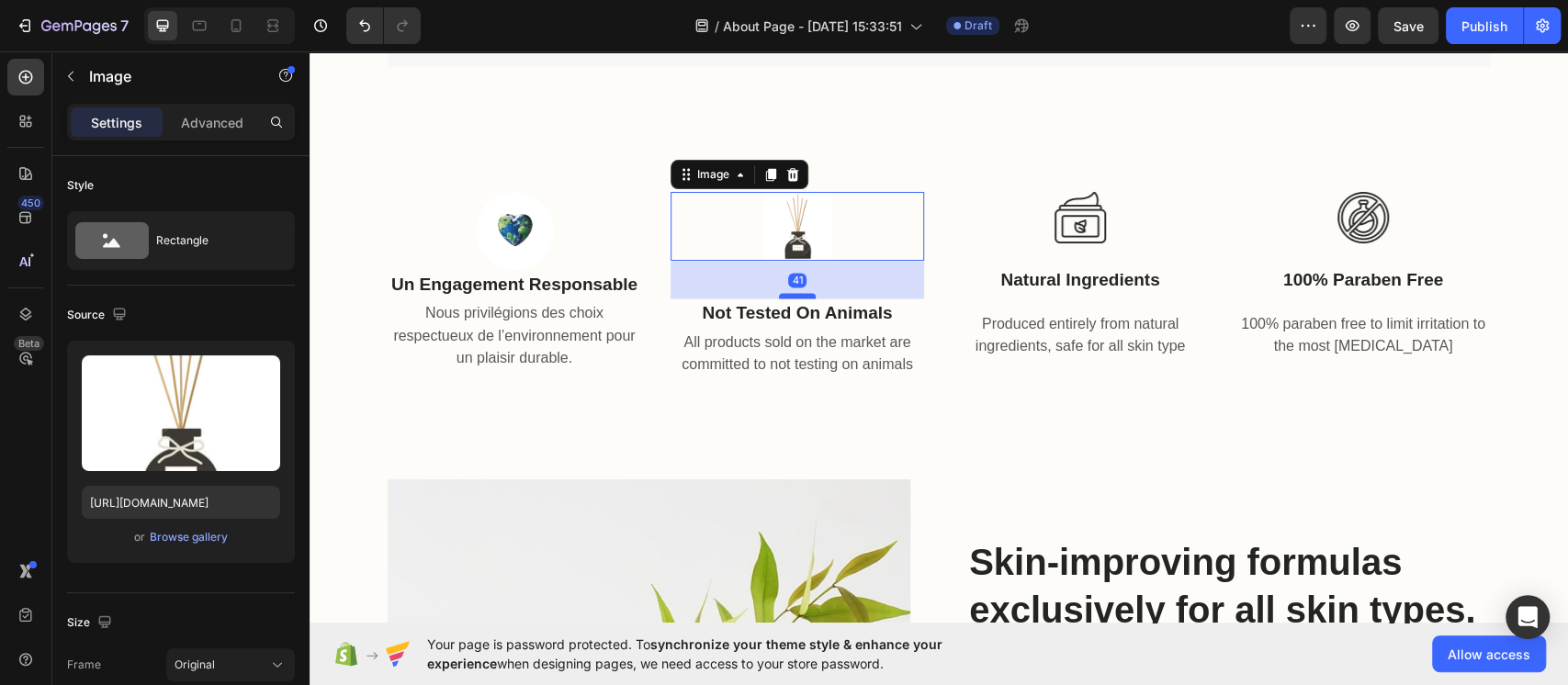
drag, startPoint x: 792, startPoint y: 281, endPoint x: 795, endPoint y: 298, distance: 17.3
click at [795, 298] on div at bounding box center [797, 296] width 37 height 6
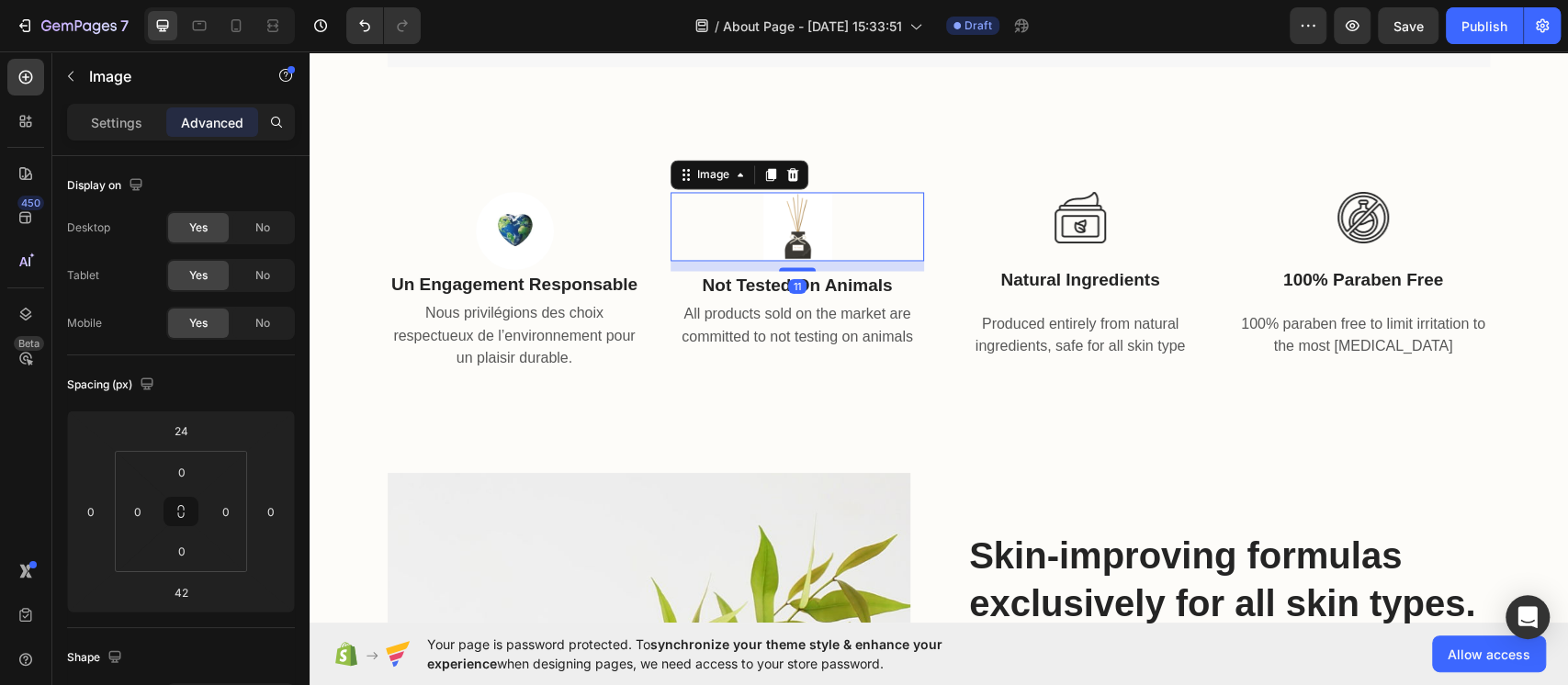
drag, startPoint x: 783, startPoint y: 294, endPoint x: 779, endPoint y: 266, distance: 28.3
click at [779, 261] on div "11" at bounding box center [797, 261] width 254 height 0
type input "11"
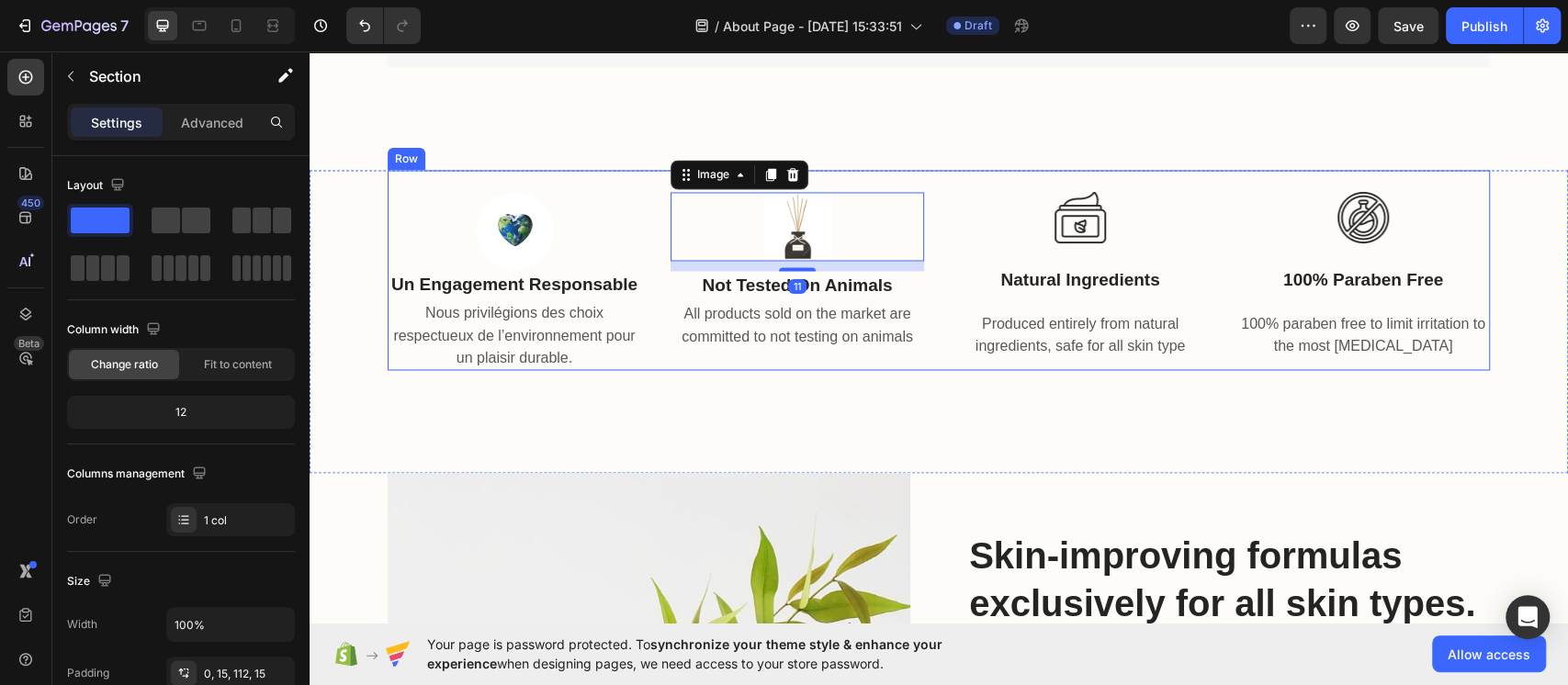
click at [773, 372] on div "Image Un engagement responsable Text block Nous privilégions des choix respectu…" at bounding box center [939, 322] width 1259 height 303
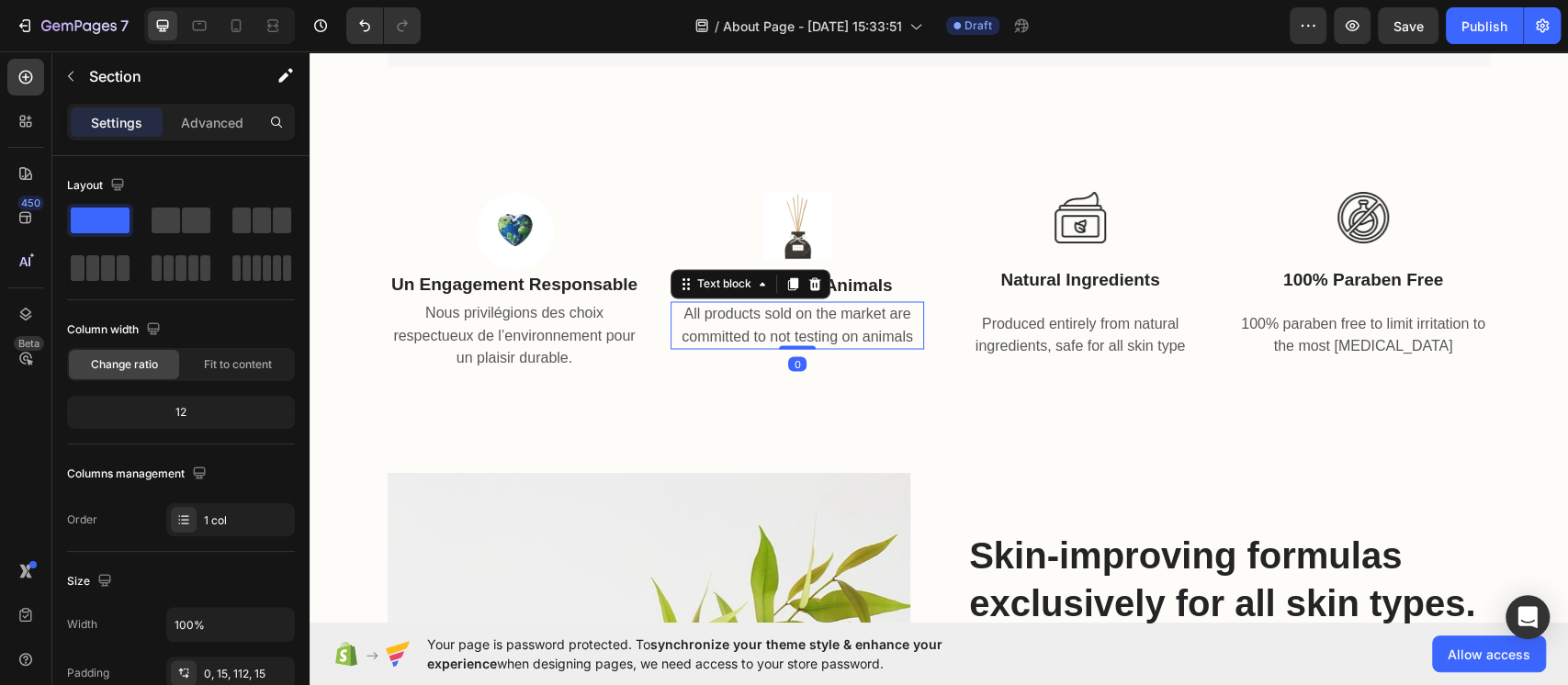
click at [764, 304] on p "All products sold on the market are committed to not testing on animals" at bounding box center [797, 325] width 250 height 44
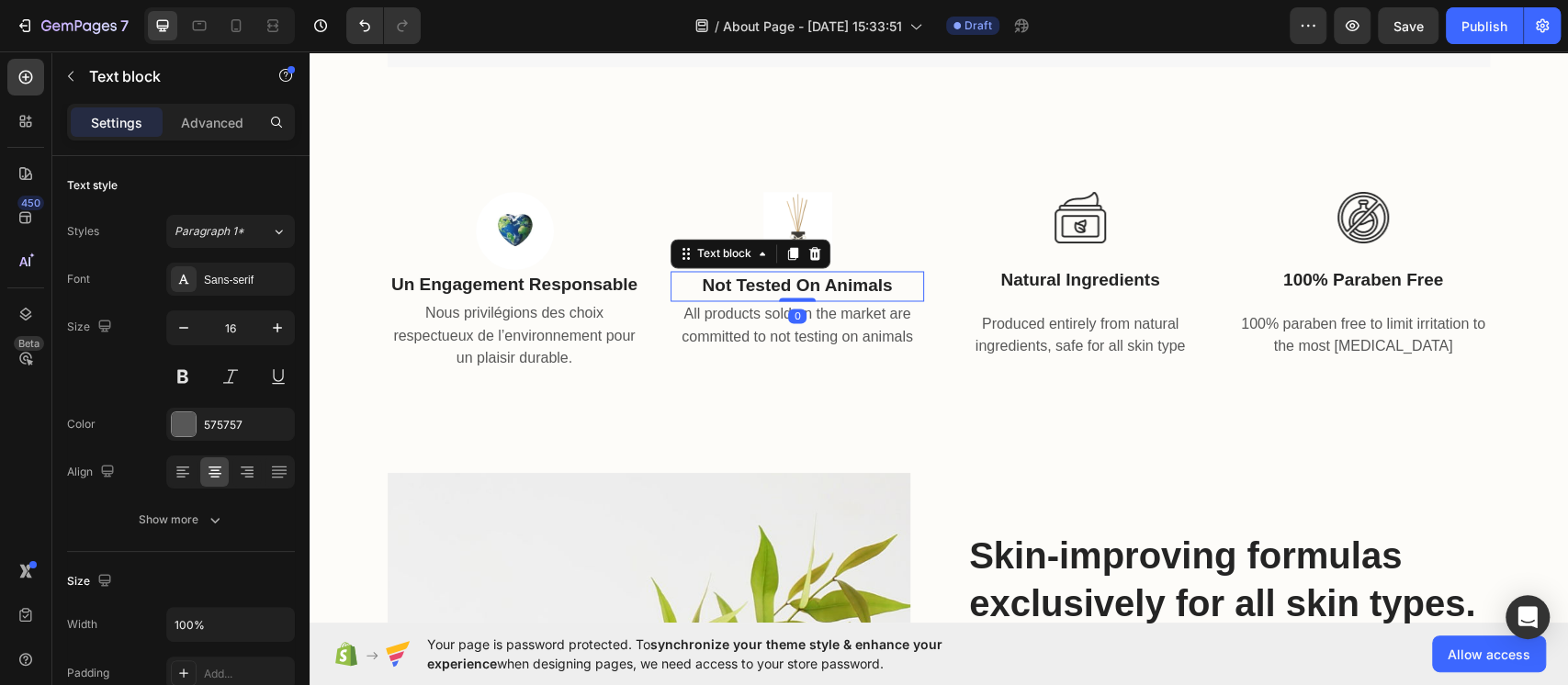
click at [872, 289] on p "not tested on animals" at bounding box center [797, 285] width 250 height 26
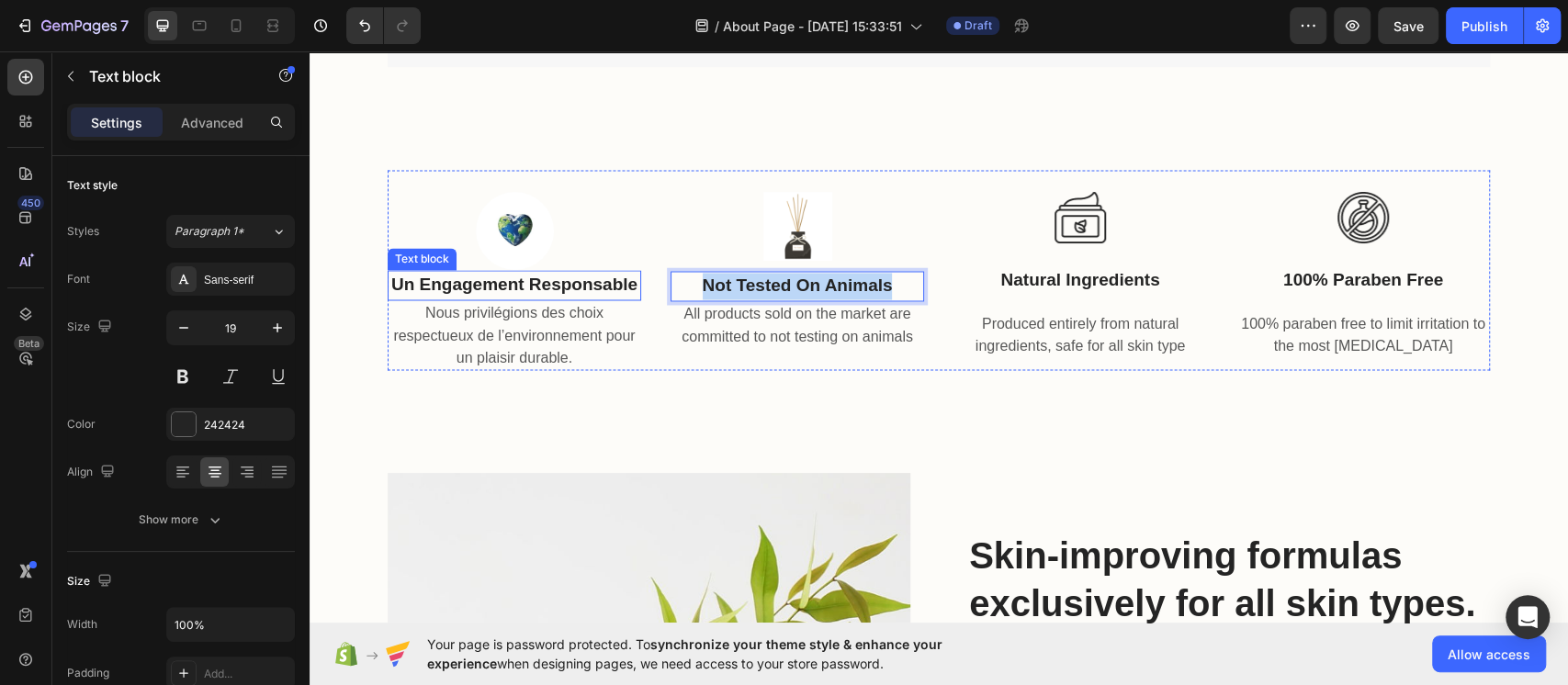
drag, startPoint x: 901, startPoint y: 286, endPoint x: 605, endPoint y: 280, distance: 296.1
click at [605, 280] on div "Image Un engagement responsable Text block Nous privilégions des choix respectu…" at bounding box center [939, 270] width 1103 height 200
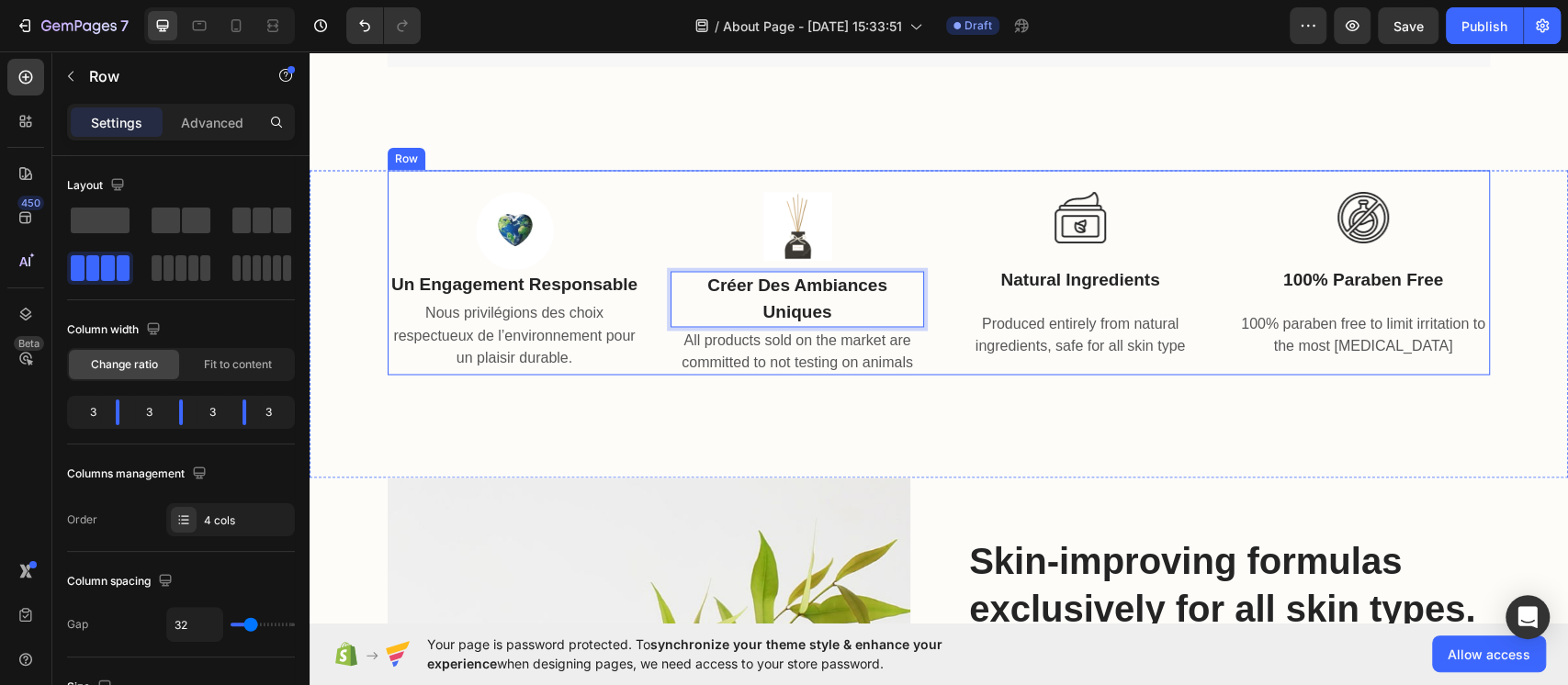
click at [916, 295] on div "Image Un engagement responsable Text block Nous privilégions des choix respectu…" at bounding box center [939, 272] width 1103 height 205
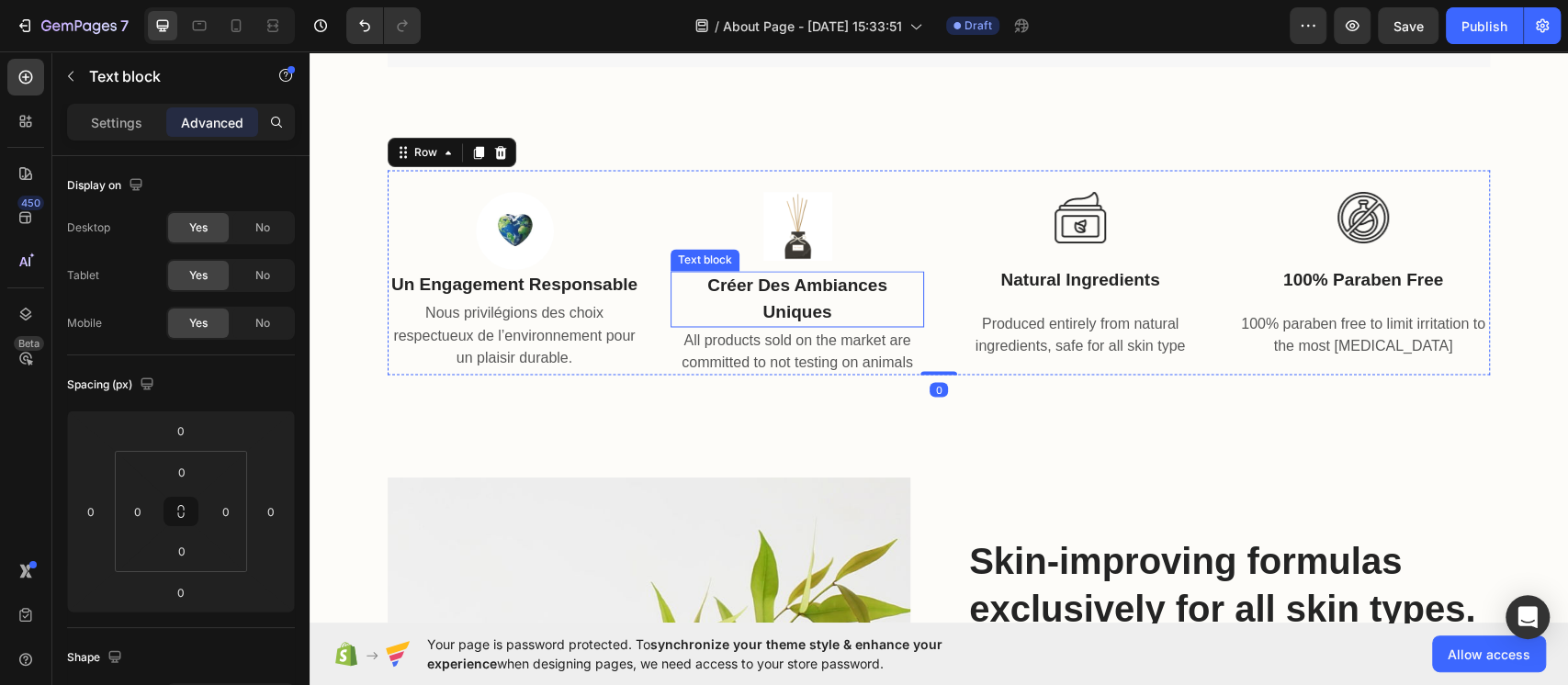
click at [824, 301] on p "Créer des ambiances uniques" at bounding box center [797, 299] width 250 height 52
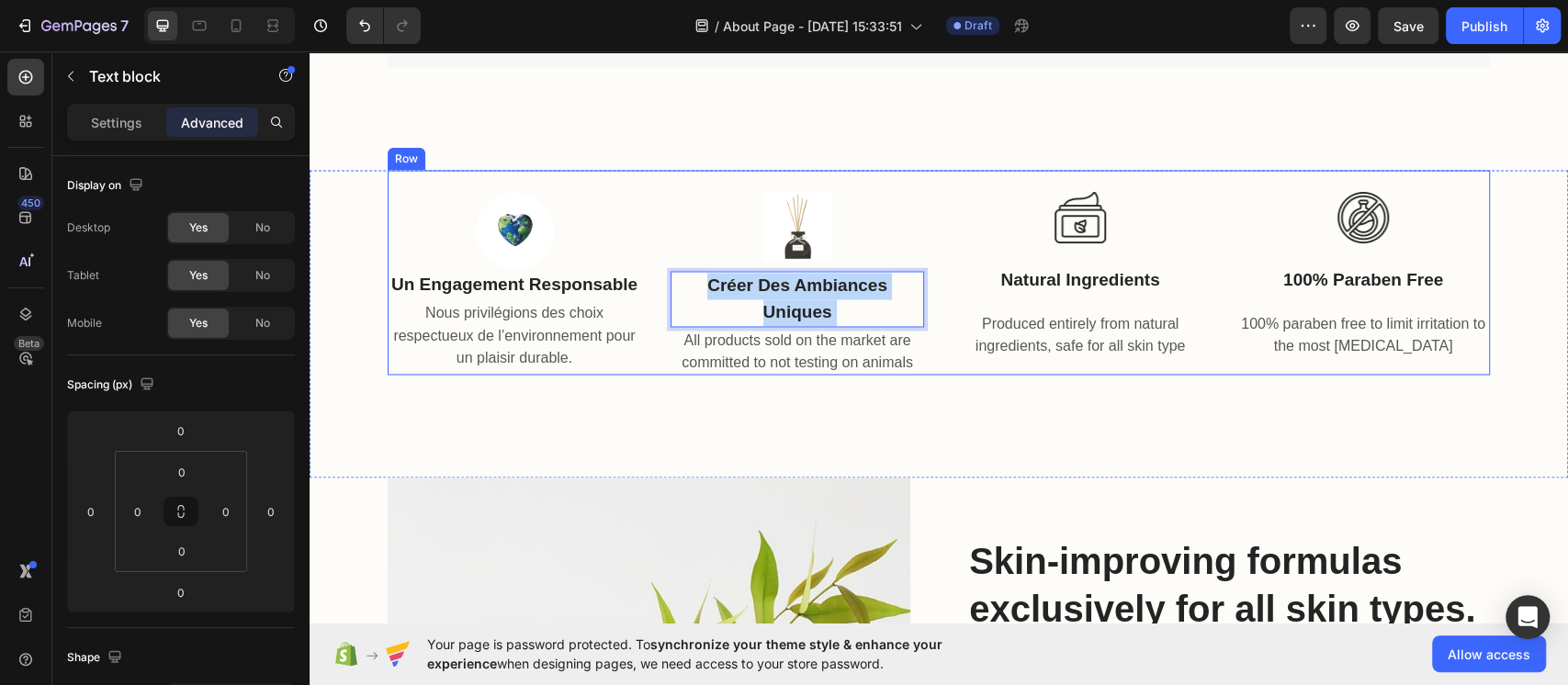
drag, startPoint x: 835, startPoint y: 317, endPoint x: 769, endPoint y: 273, distance: 79.3
click at [652, 280] on div "Image Un engagement responsable Text block Nous privilégions des choix respectu…" at bounding box center [939, 272] width 1103 height 205
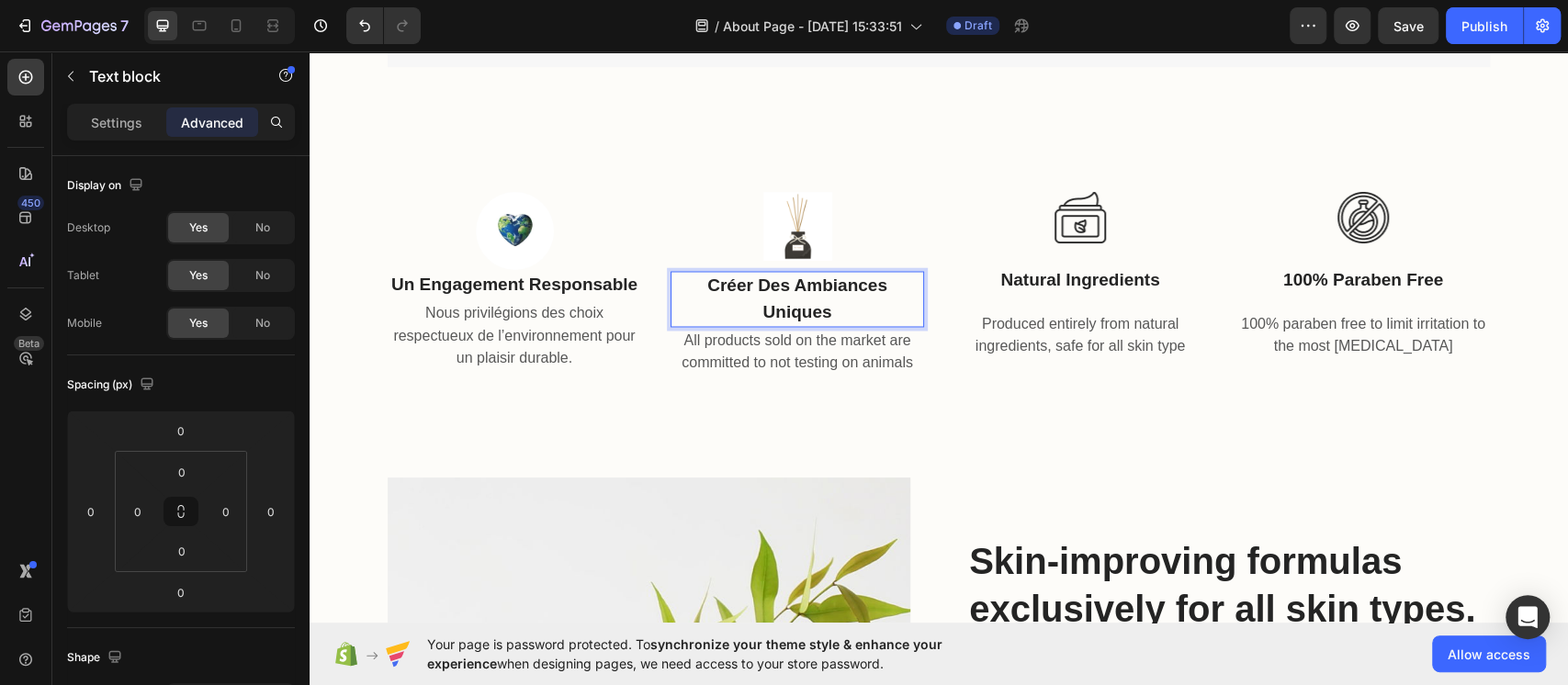
click at [877, 293] on p "Créer des ambiances uniques" at bounding box center [797, 299] width 250 height 52
drag, startPoint x: 852, startPoint y: 305, endPoint x: 677, endPoint y: 273, distance: 177.9
click at [677, 273] on p "Créer des ambiances uniques" at bounding box center [797, 299] width 250 height 52
click at [99, 109] on div "Settings" at bounding box center [117, 122] width 92 height 29
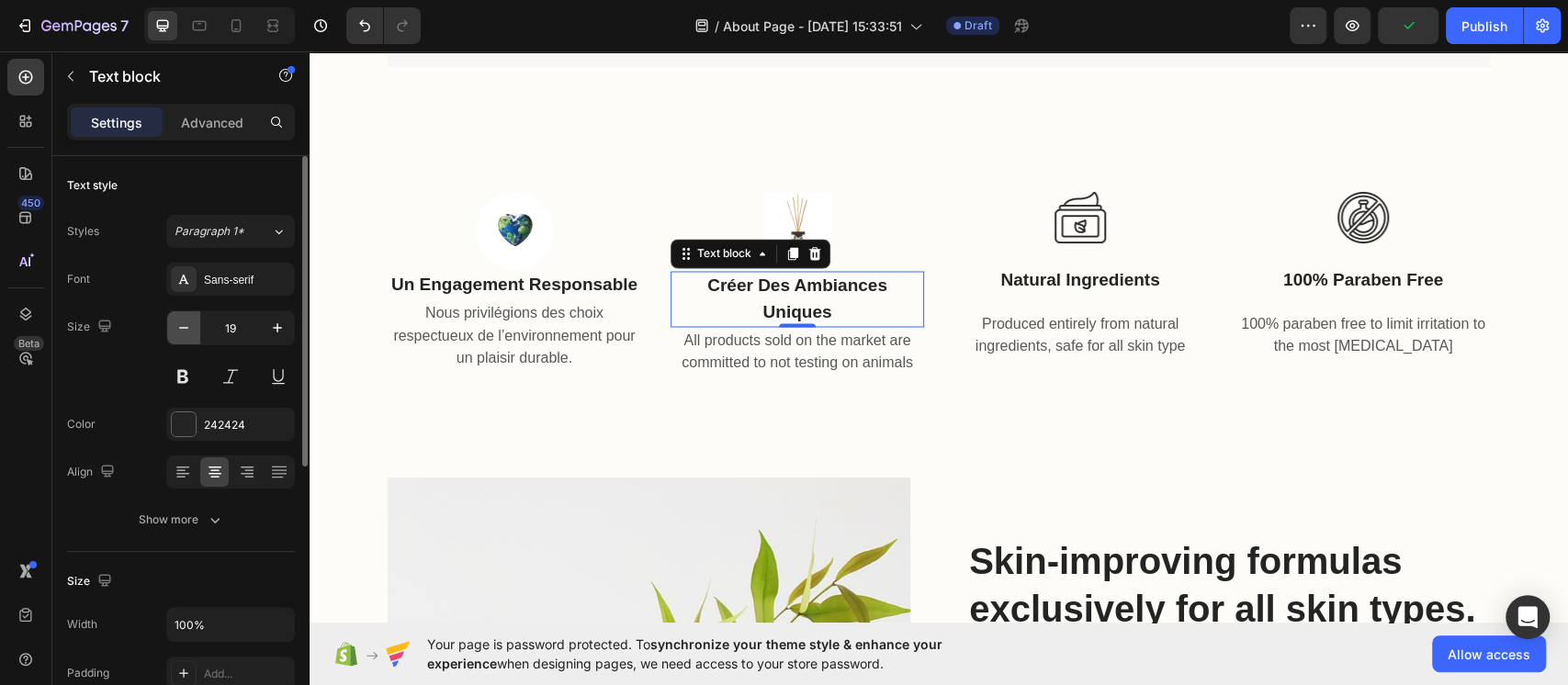
click at [189, 327] on icon "button" at bounding box center [183, 328] width 19 height 19
type input "18"
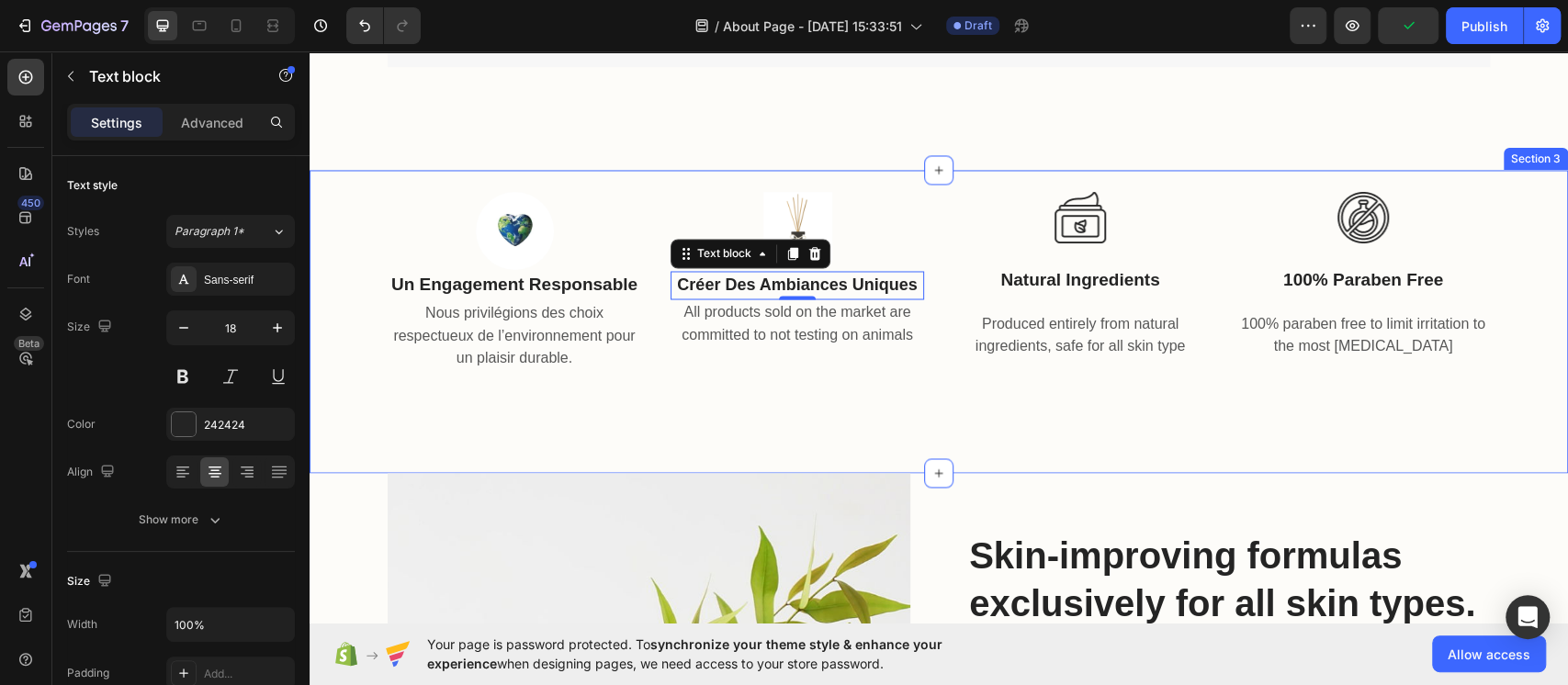
click at [816, 430] on div "Image Un engagement responsable Text block Nous privilégions des choix respectu…" at bounding box center [939, 322] width 1259 height 303
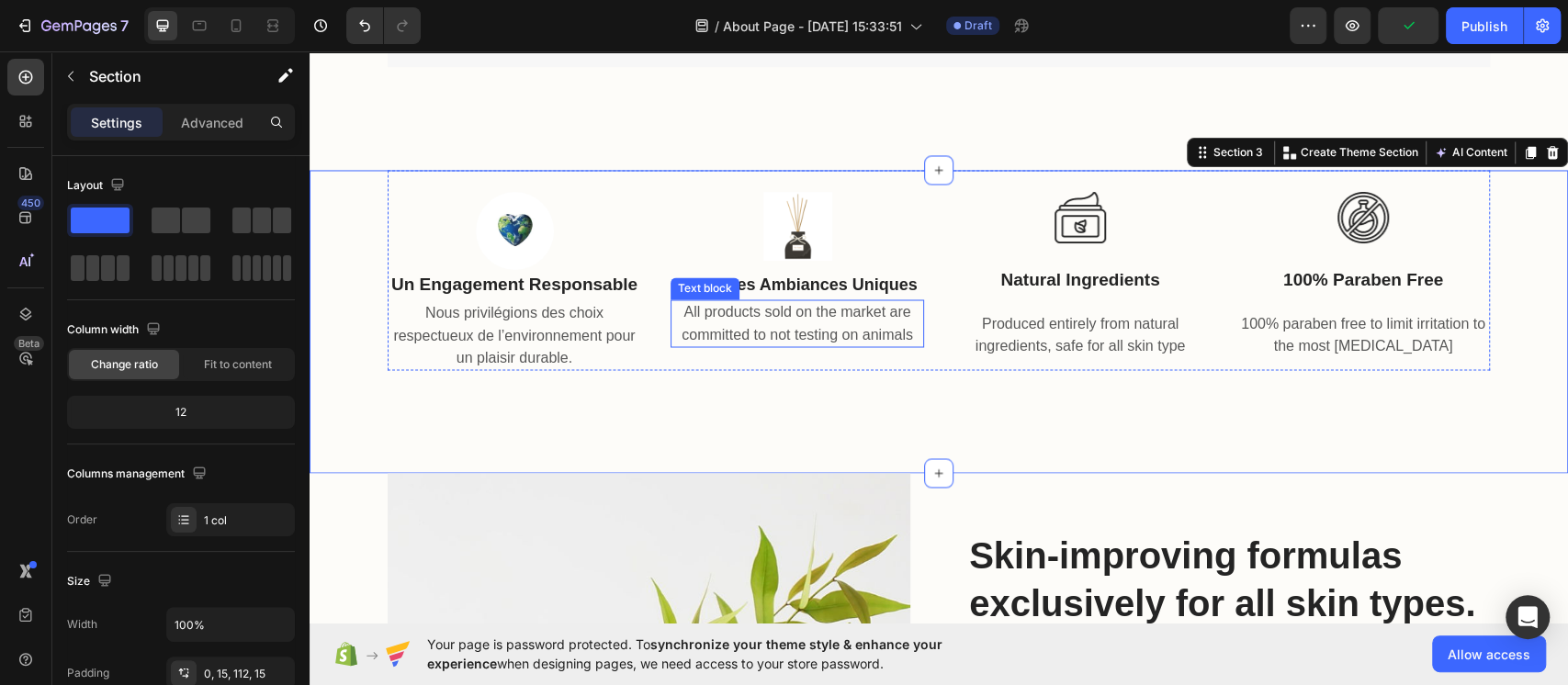
click at [743, 306] on p "All products sold on the market are committed to not testing on animals" at bounding box center [797, 323] width 250 height 44
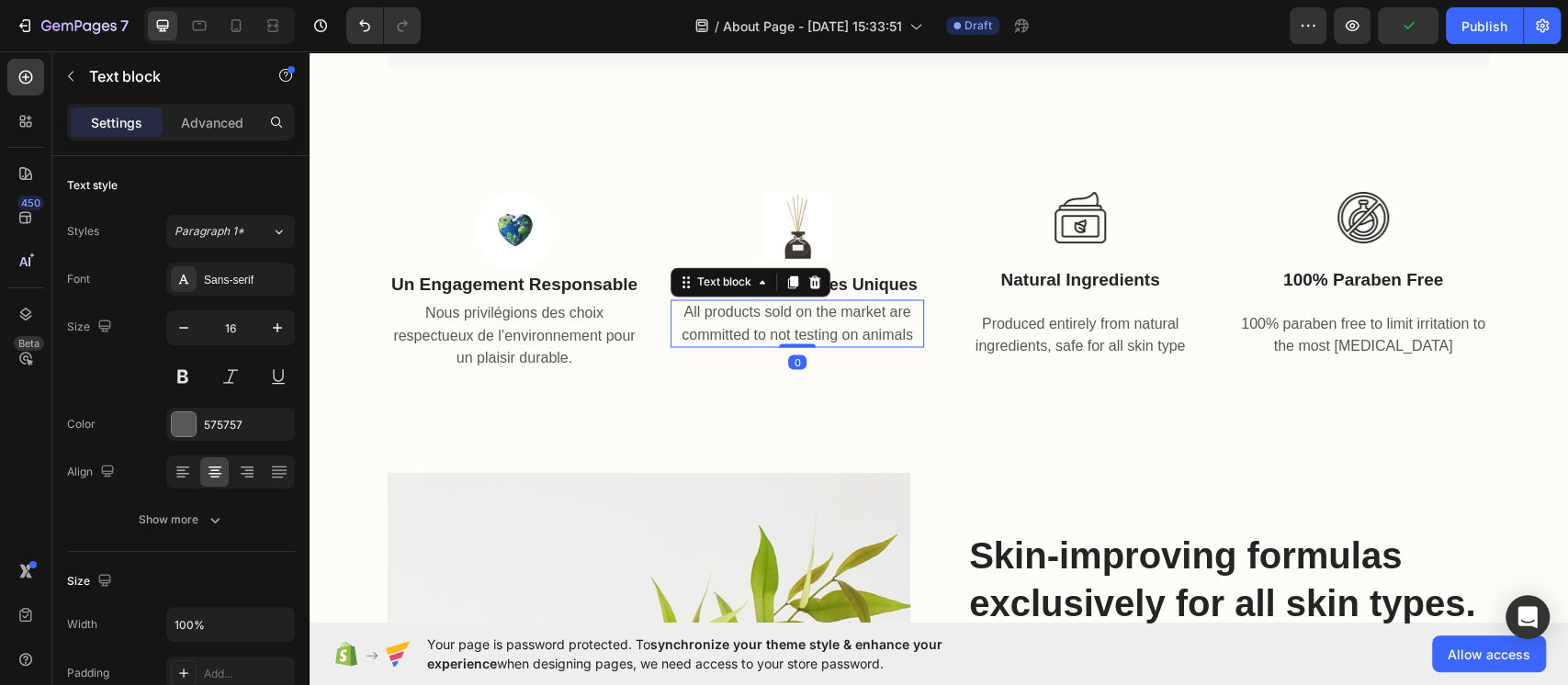
click at [743, 306] on p "All products sold on the market are committed to not testing on animals" at bounding box center [797, 323] width 250 height 44
click at [889, 343] on p "All products sold on the market are committed to not testing on animals" at bounding box center [797, 323] width 250 height 44
click at [900, 335] on p "All products sold on the market are committed to not testing on animals" at bounding box center [797, 323] width 250 height 44
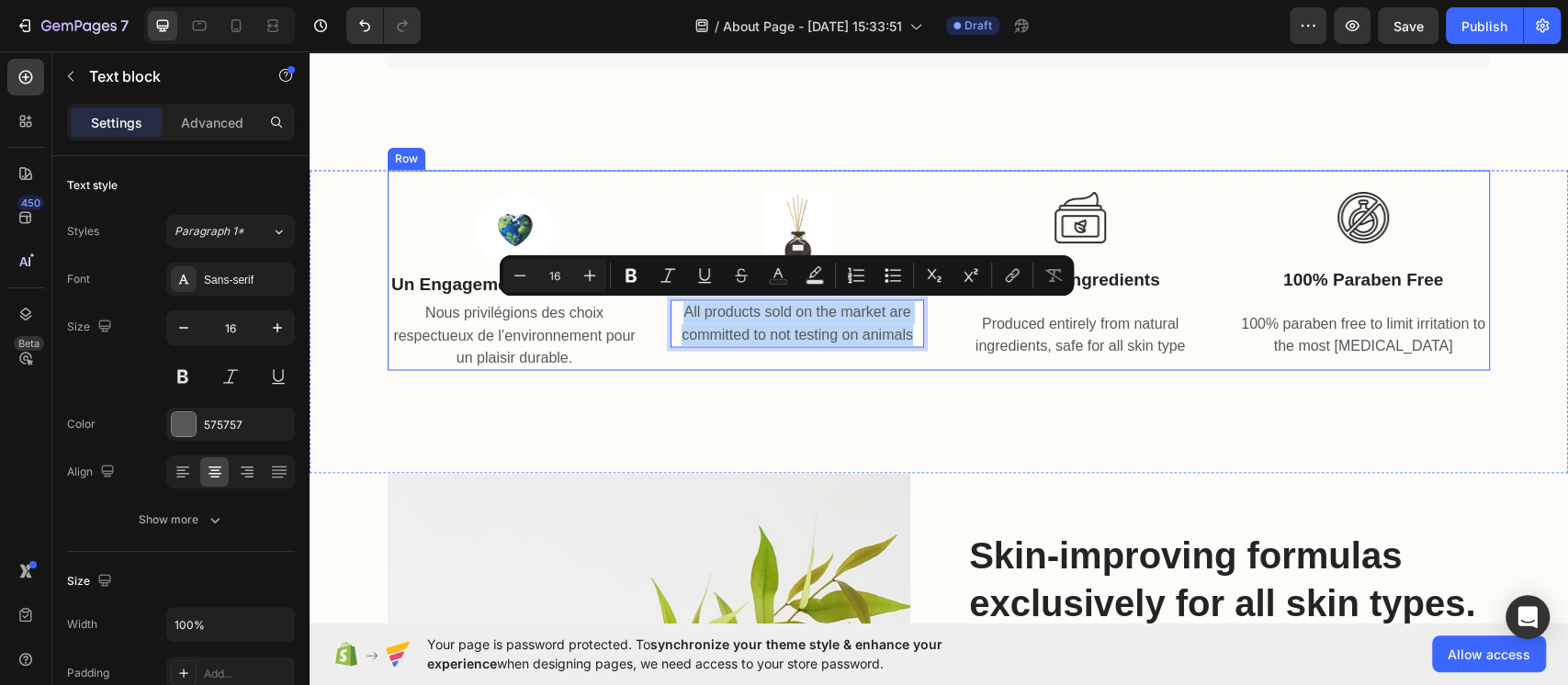
drag, startPoint x: 899, startPoint y: 335, endPoint x: 638, endPoint y: 298, distance: 263.6
click at [638, 298] on div "Image Un engagement responsable Text block Nous privilégions des choix respectu…" at bounding box center [939, 270] width 1103 height 200
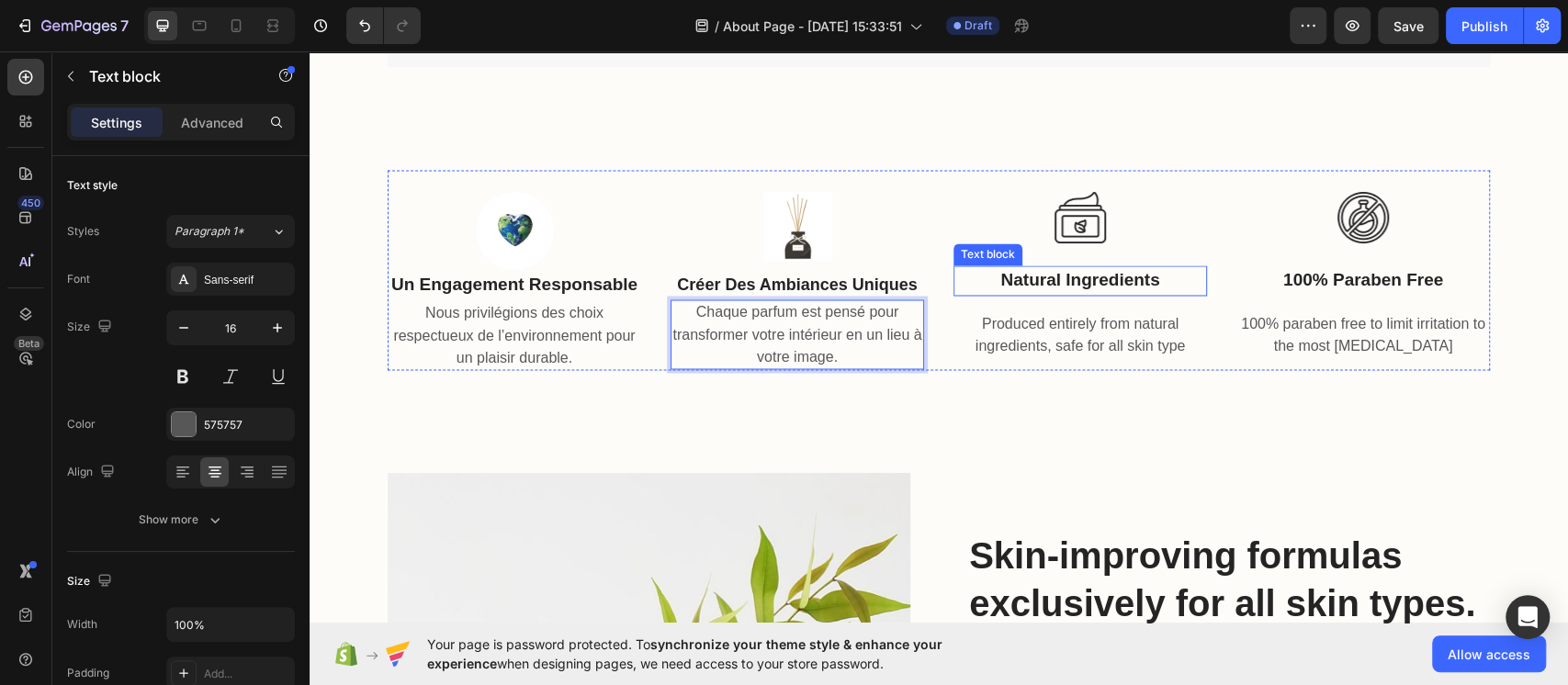
click at [1102, 275] on p "natural ingredients" at bounding box center [1080, 281] width 250 height 26
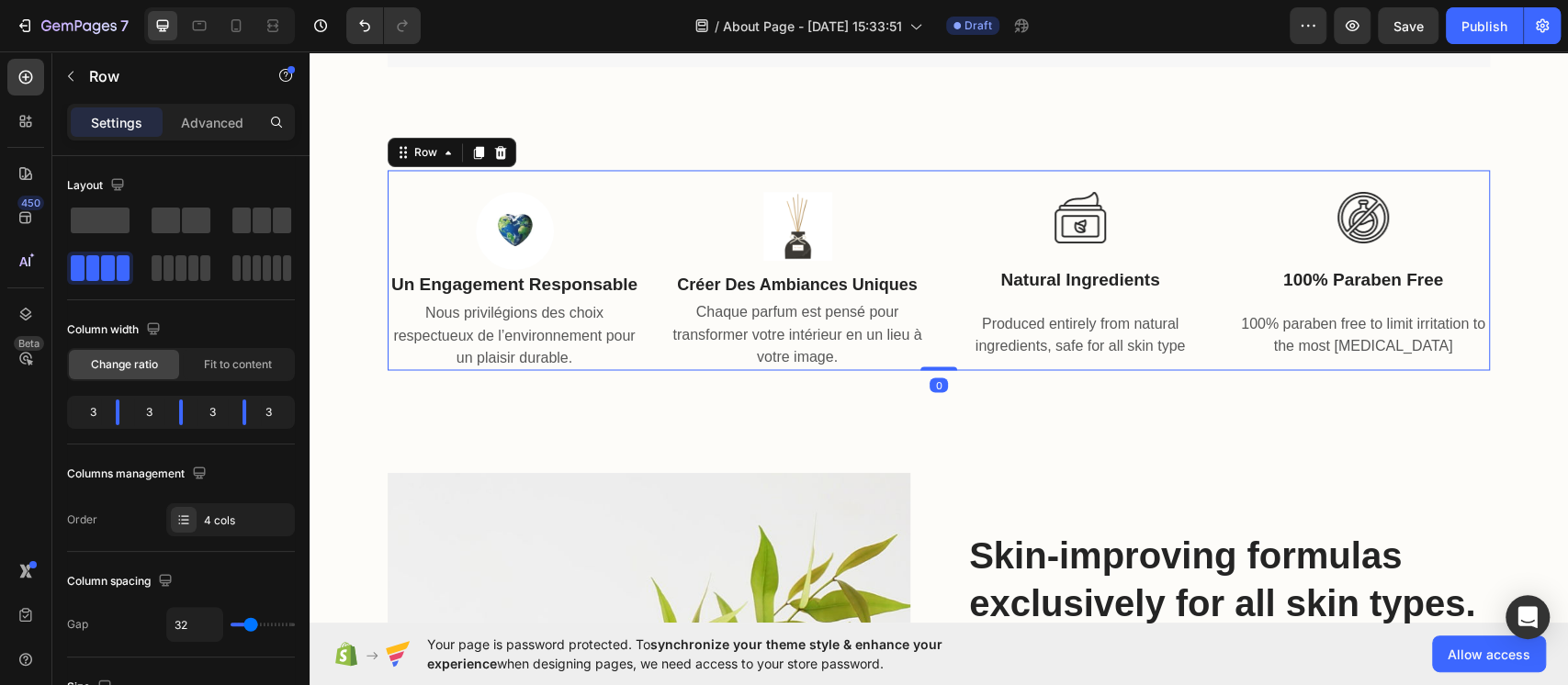
click at [1175, 307] on div "Image 100% paraben free Text block 100% paraben free to limit irritation to the…" at bounding box center [1363, 270] width 254 height 200
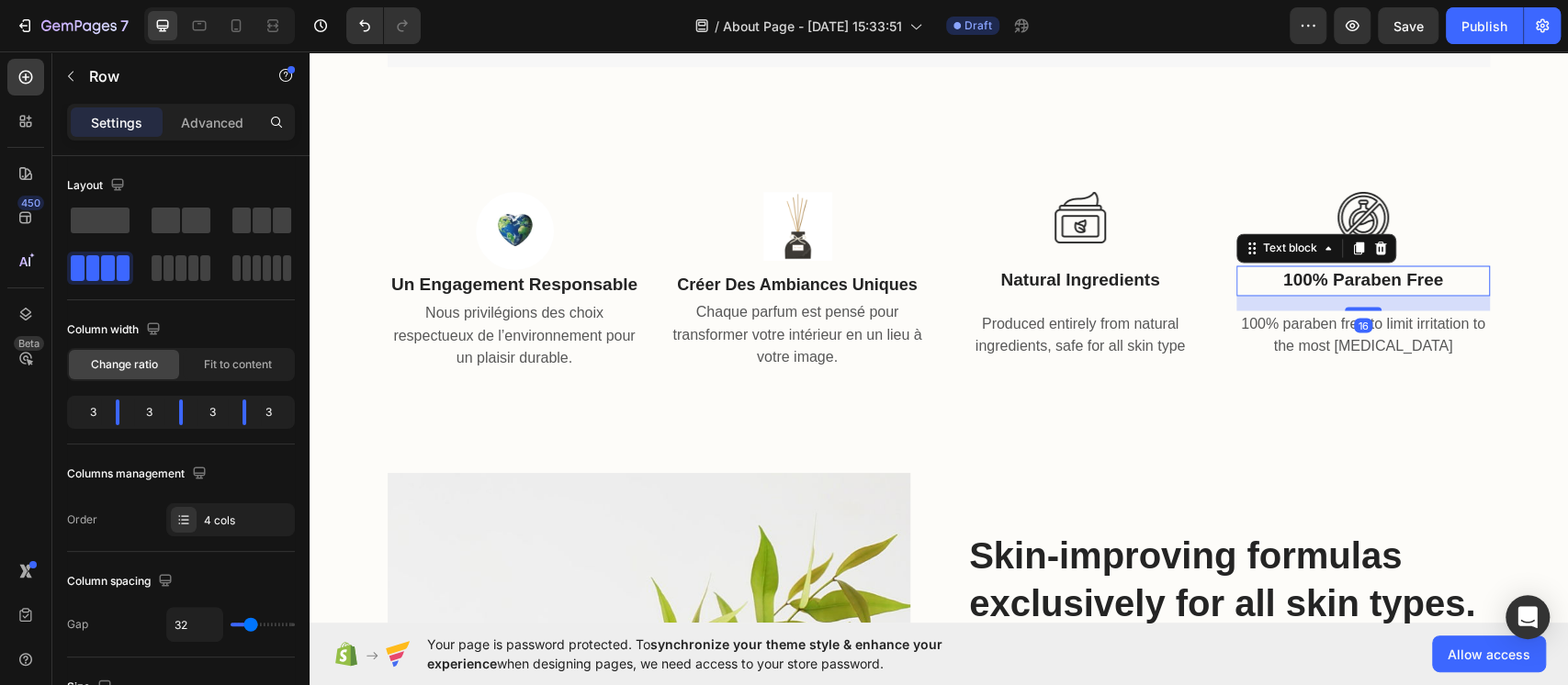
click at [1175, 271] on p "100% paraben free" at bounding box center [1363, 281] width 250 height 26
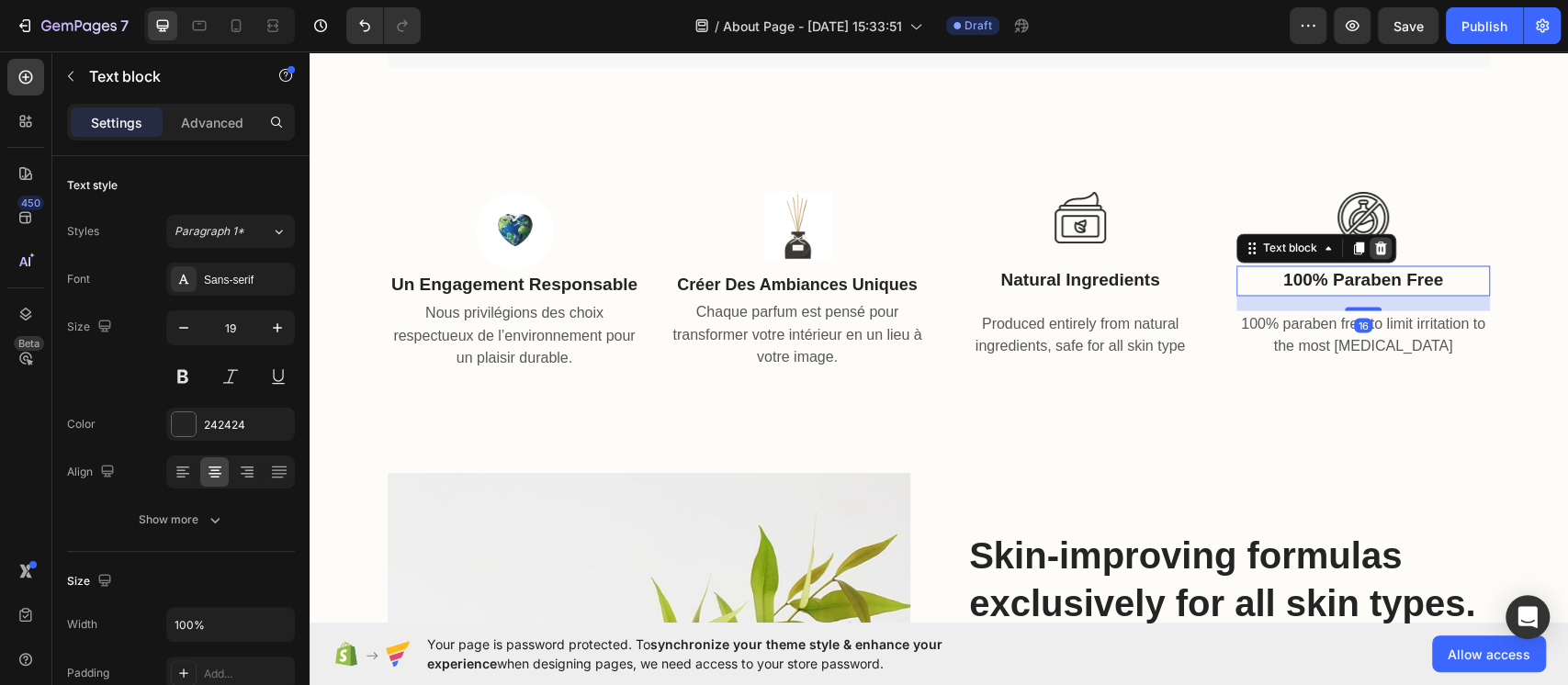
click at [1175, 250] on icon at bounding box center [1381, 248] width 15 height 15
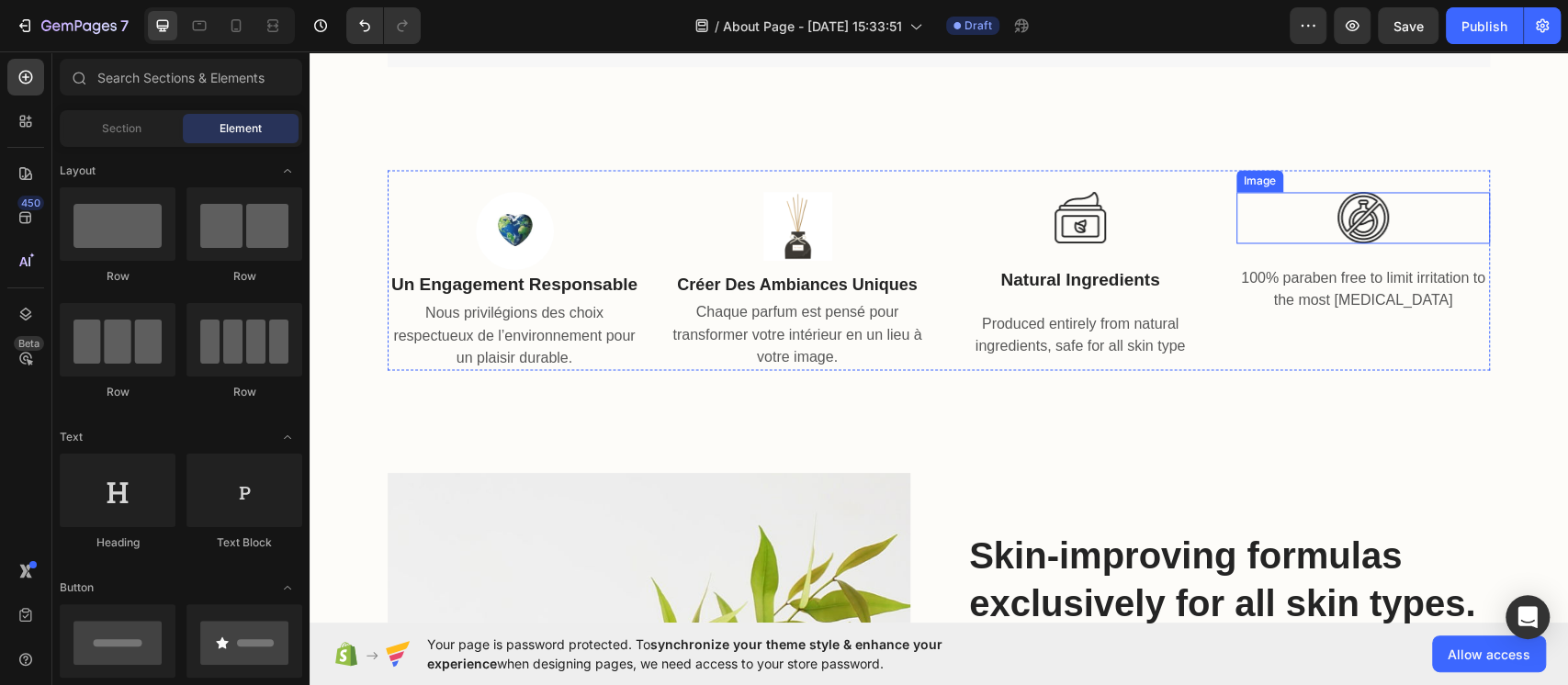
click at [1175, 221] on img at bounding box center [1363, 217] width 51 height 51
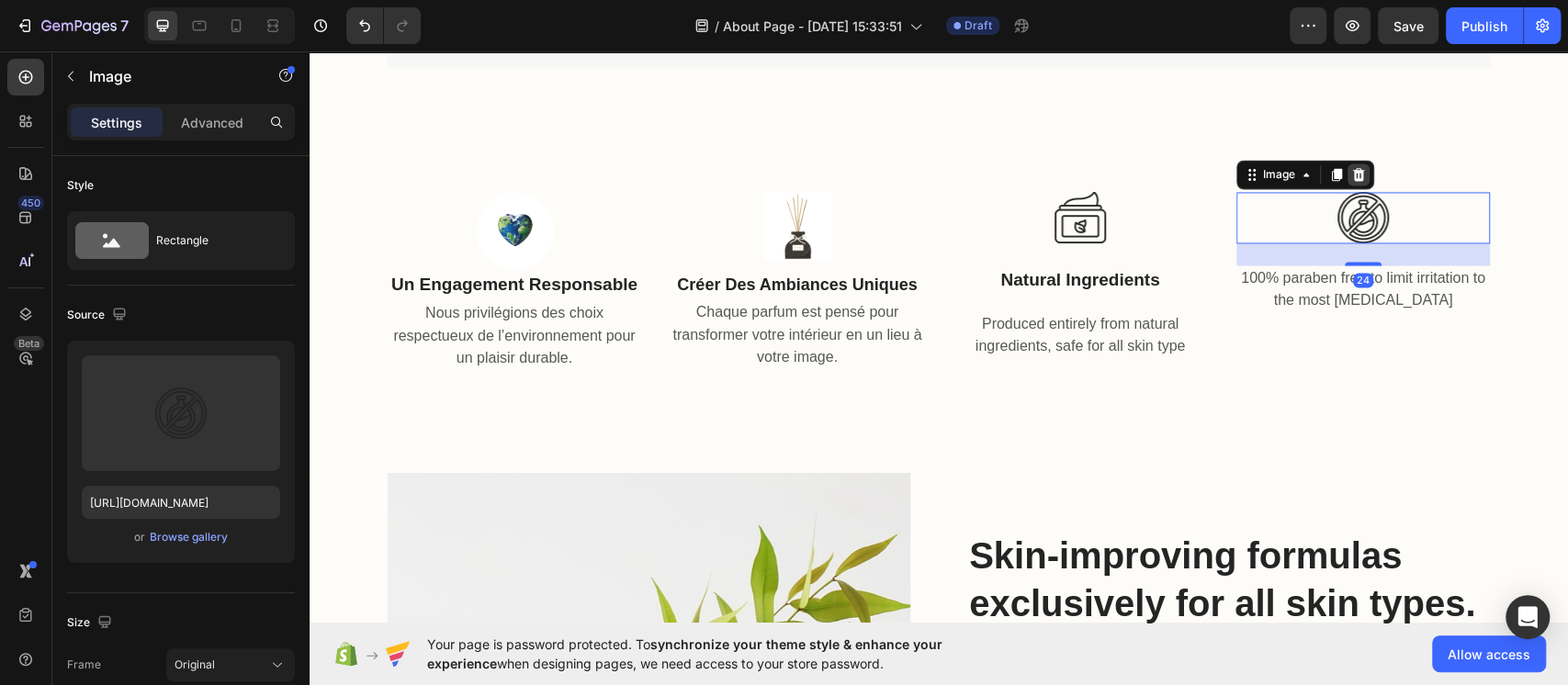
click at [1175, 180] on icon at bounding box center [1359, 175] width 12 height 13
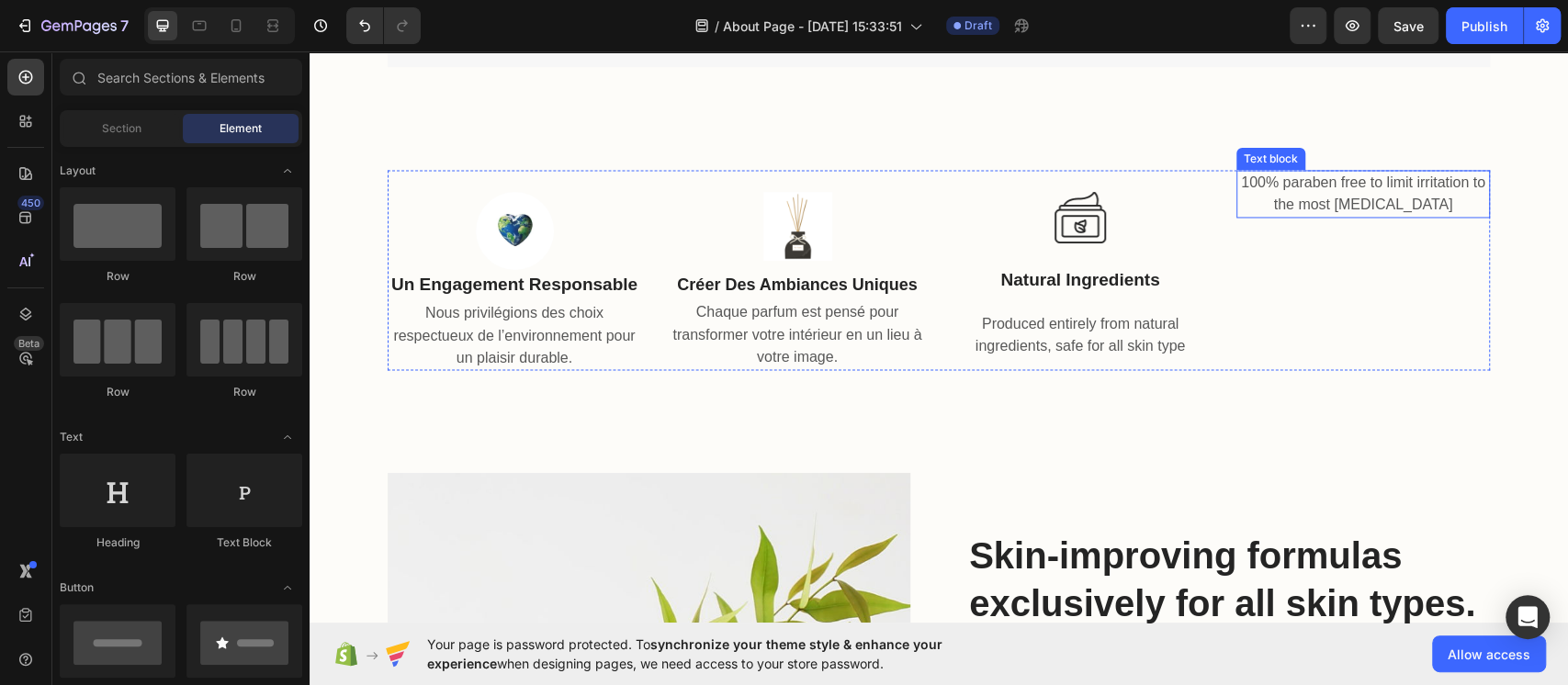
click at [1175, 189] on p "100% paraben free to limit irritation to the most [MEDICAL_DATA]" at bounding box center [1363, 194] width 250 height 44
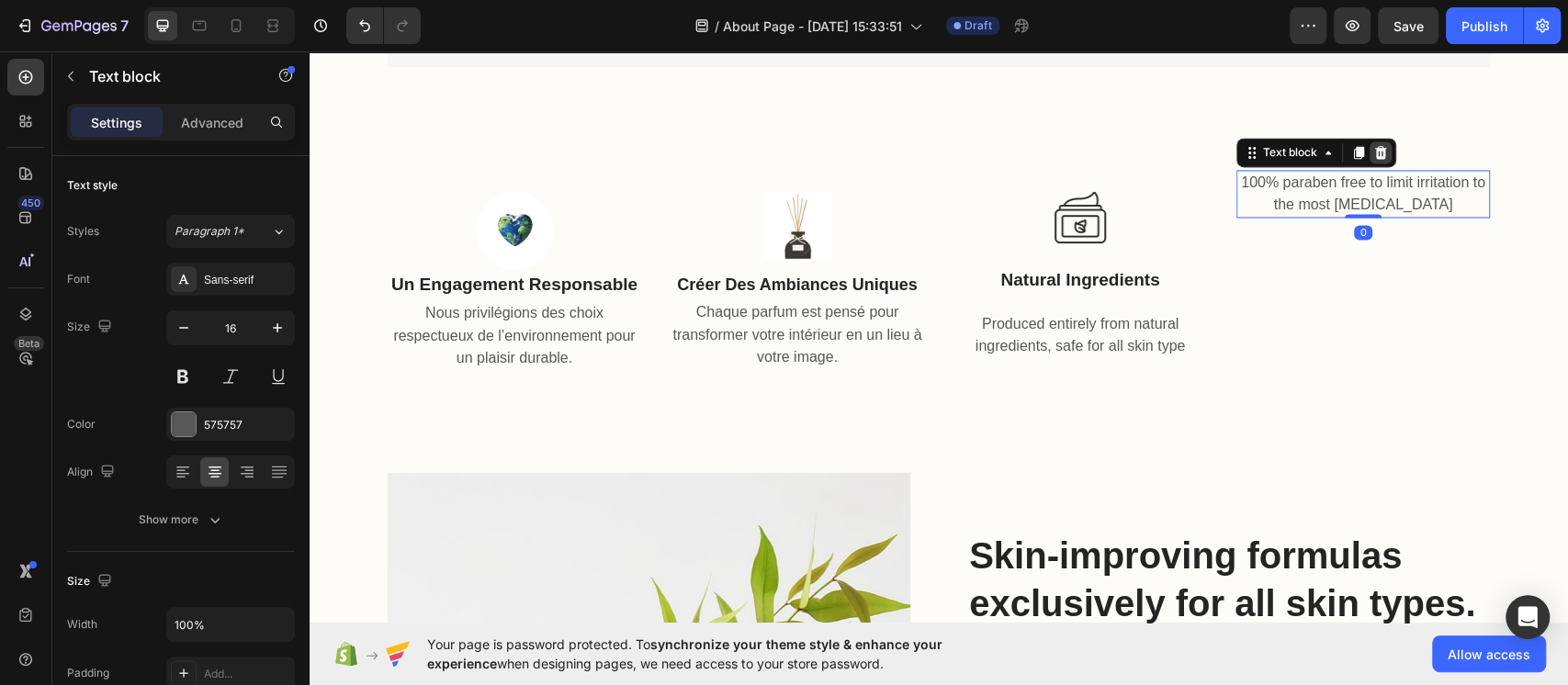
click at [1175, 155] on icon at bounding box center [1381, 153] width 12 height 13
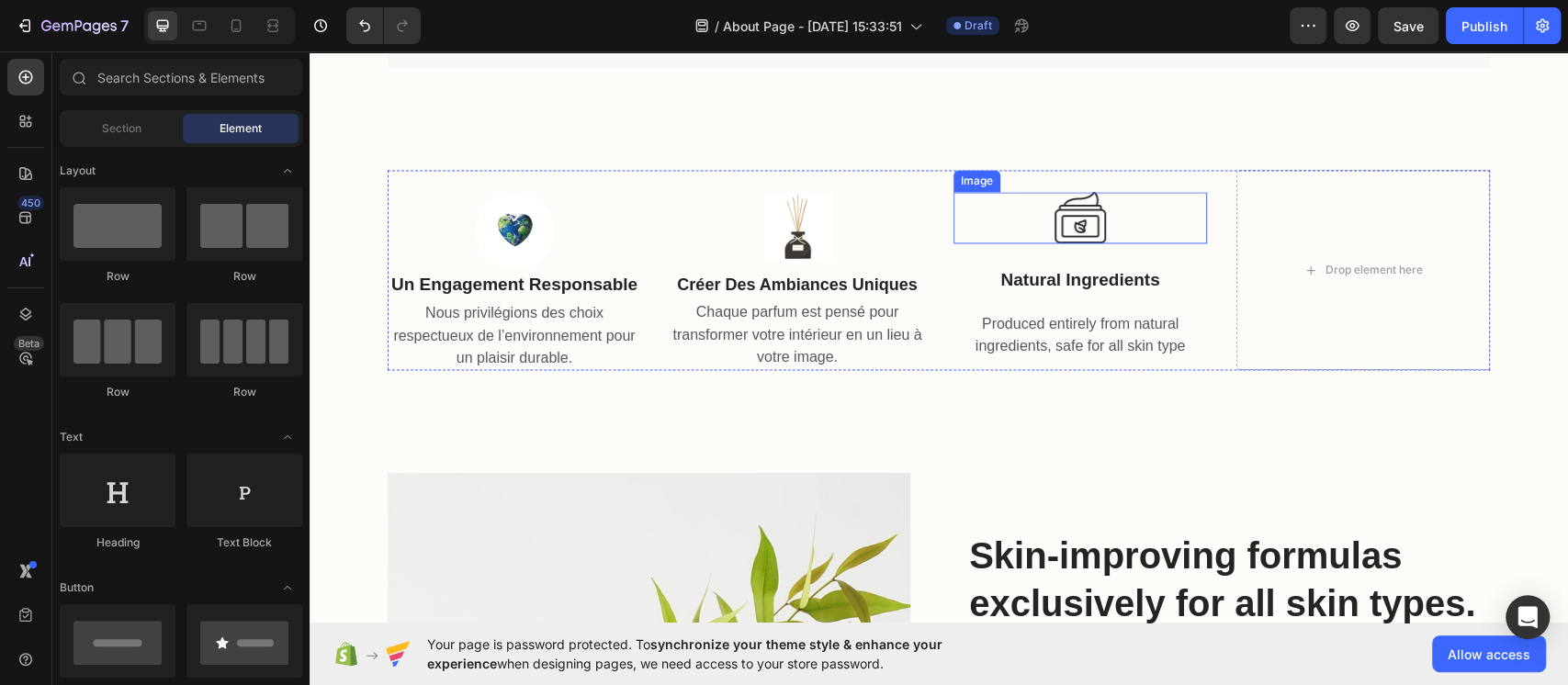
click at [1127, 240] on div at bounding box center [1080, 217] width 254 height 51
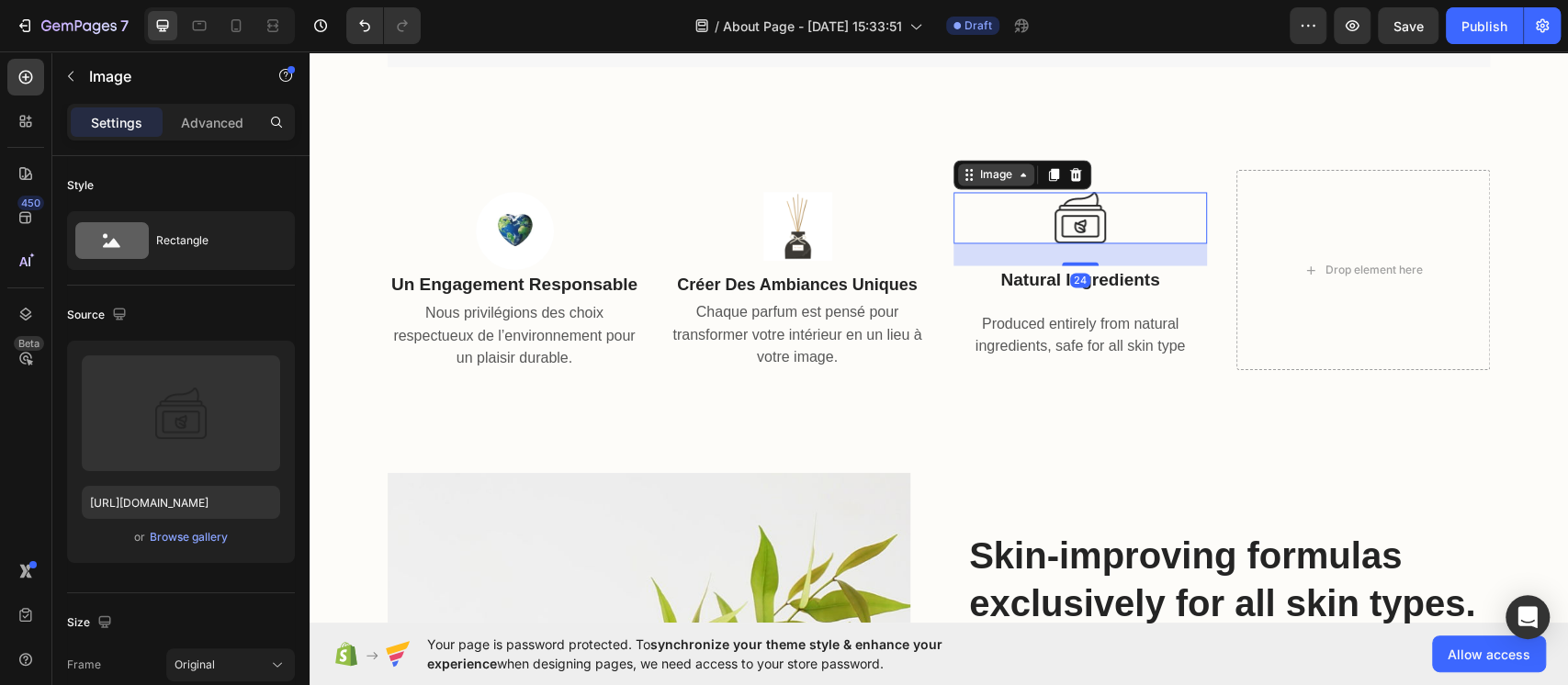
click at [960, 184] on div "Image" at bounding box center [996, 175] width 76 height 22
click at [1022, 245] on div "24" at bounding box center [1080, 255] width 254 height 22
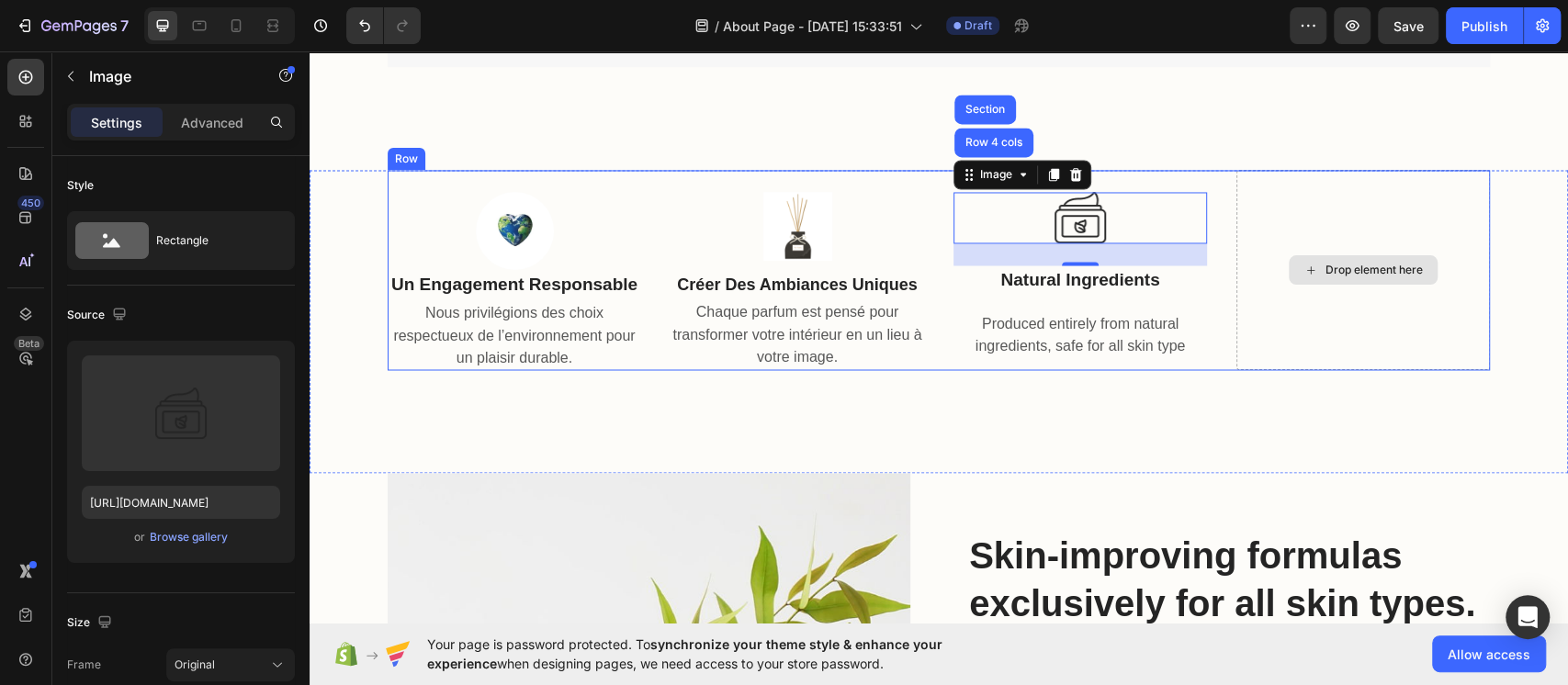
click at [1175, 276] on div "Drop element here" at bounding box center [1374, 270] width 97 height 15
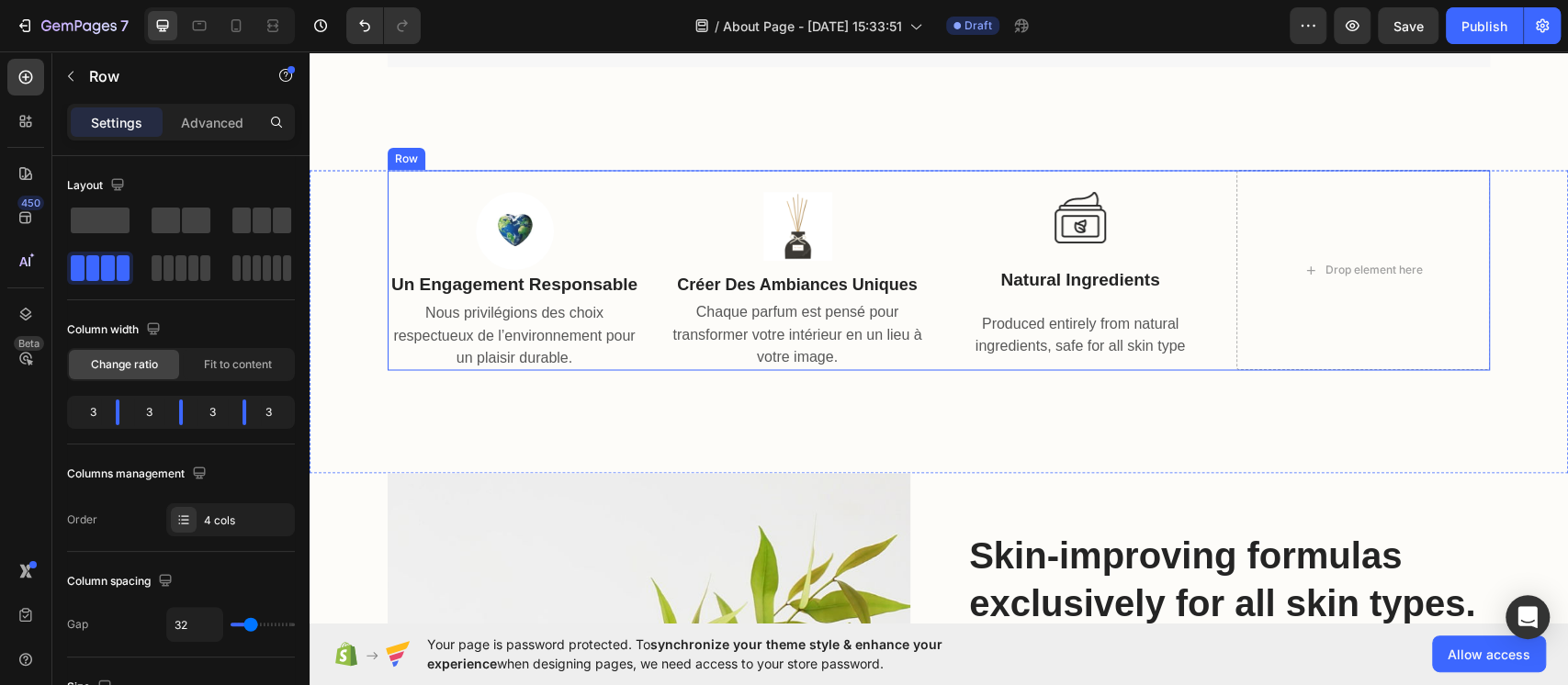
click at [645, 188] on div "Image Un engagement responsable Text block Nous privilégions des choix respectu…" at bounding box center [939, 270] width 1103 height 200
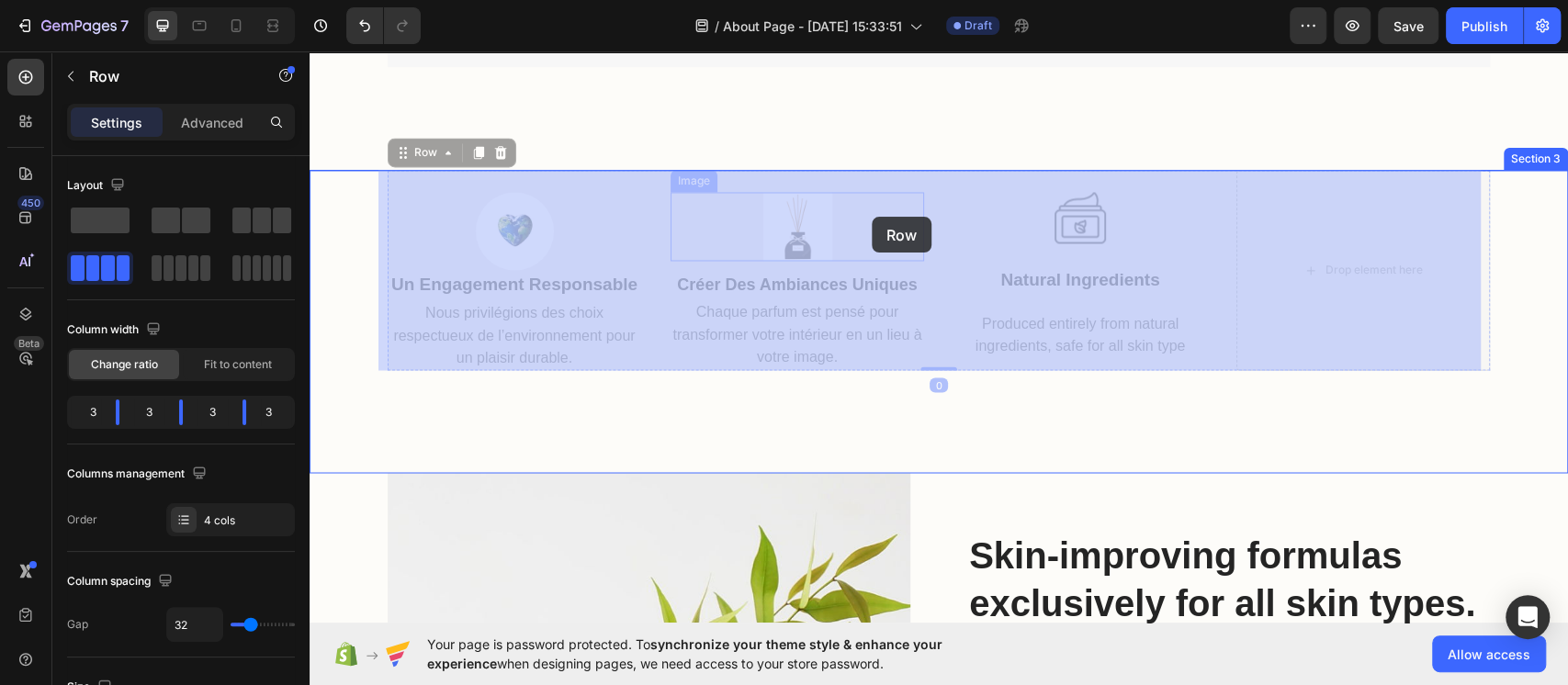
drag, startPoint x: 645, startPoint y: 189, endPoint x: 875, endPoint y: 215, distance: 231.5
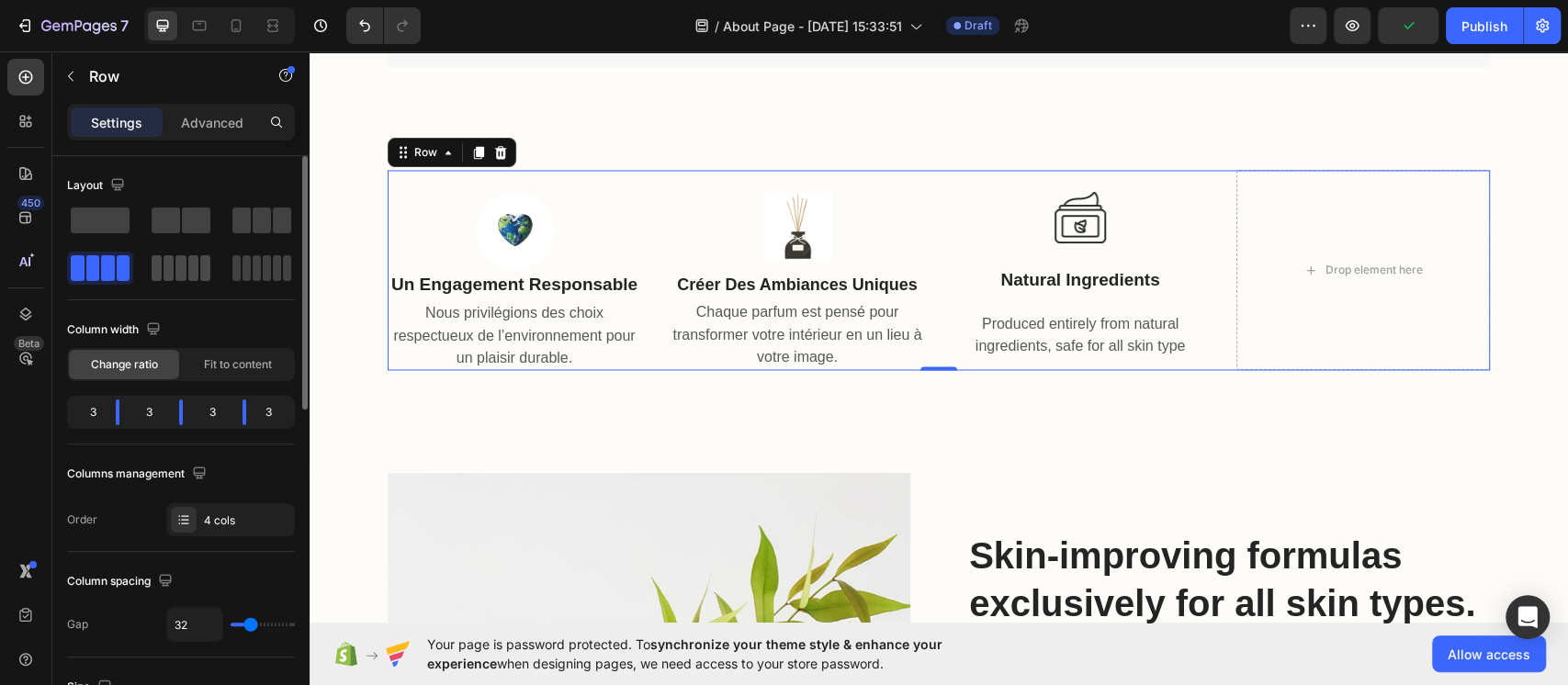
click at [192, 259] on span at bounding box center [193, 268] width 10 height 25
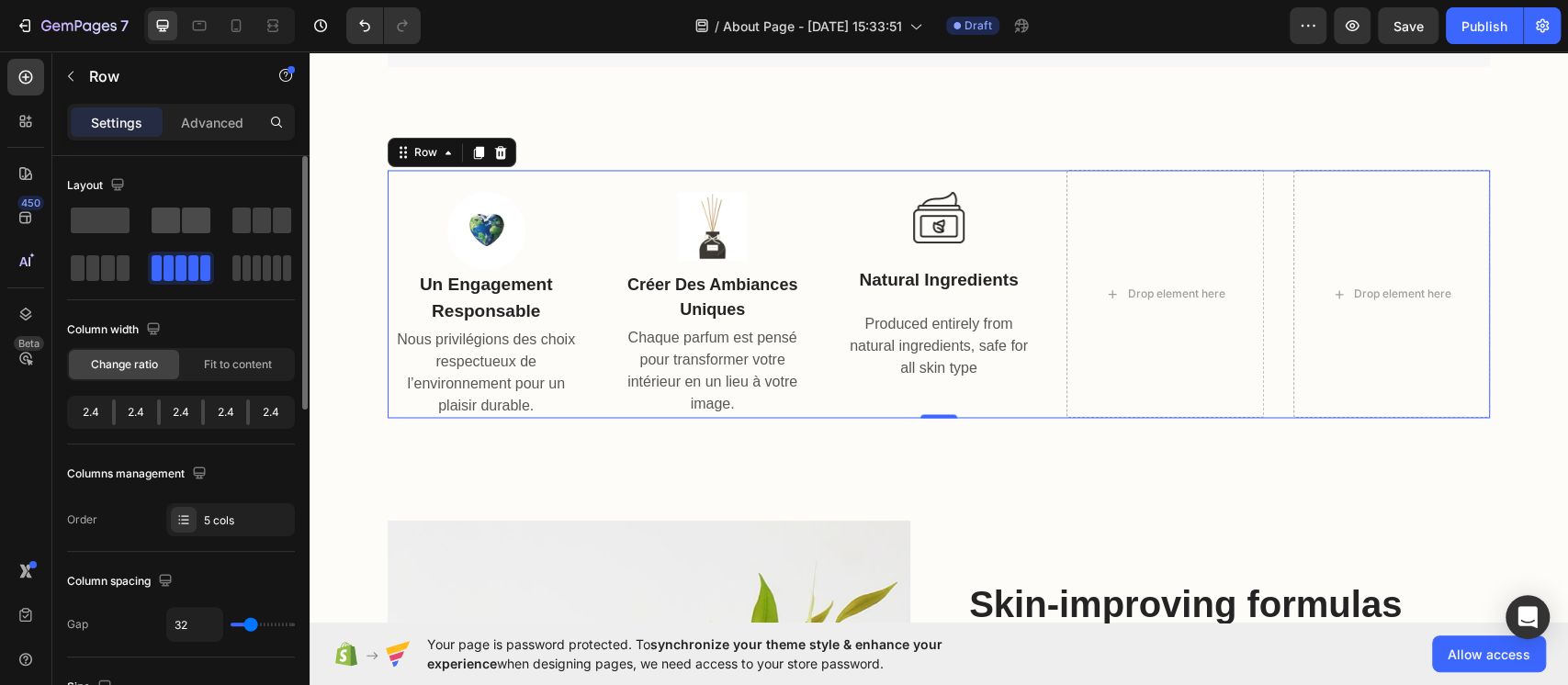
click at [228, 233] on div at bounding box center [261, 220] width 66 height 33
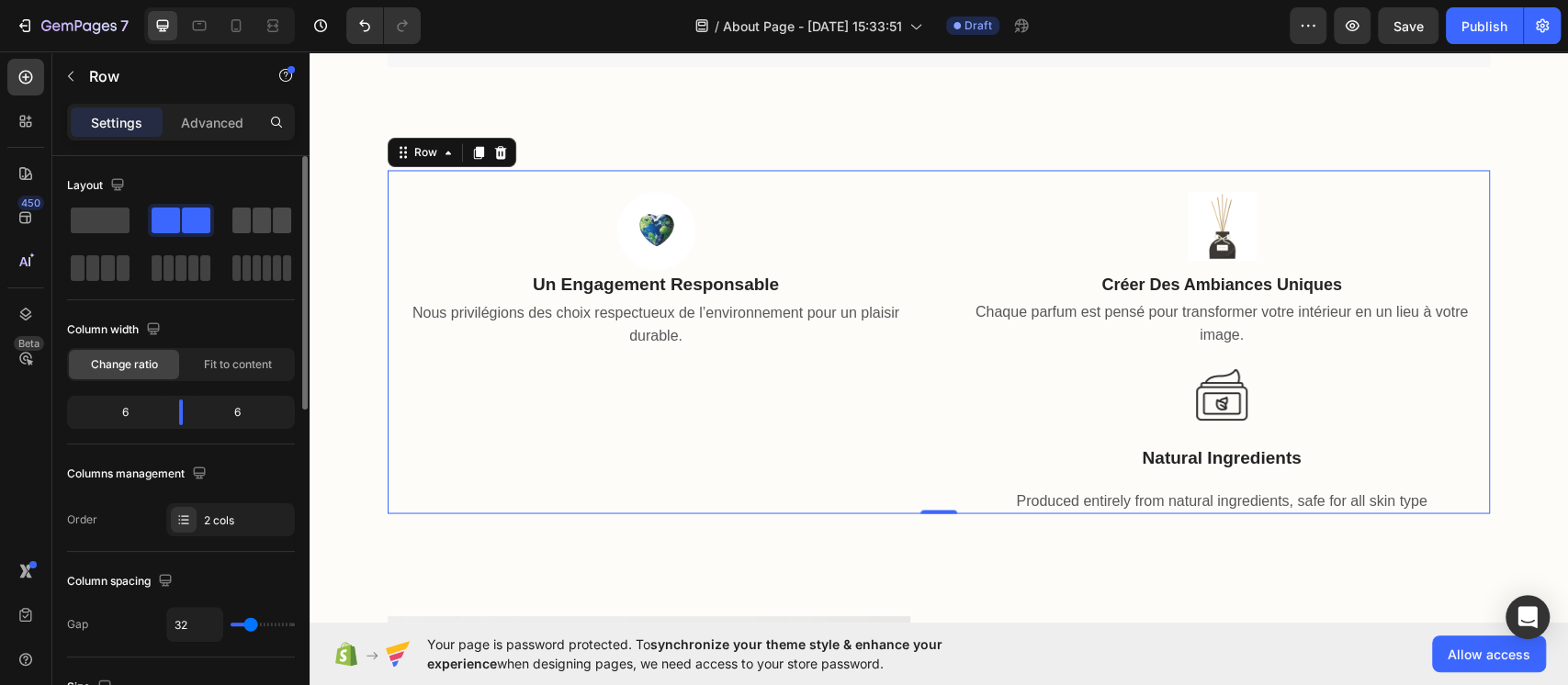
click at [270, 229] on span at bounding box center [262, 220] width 19 height 25
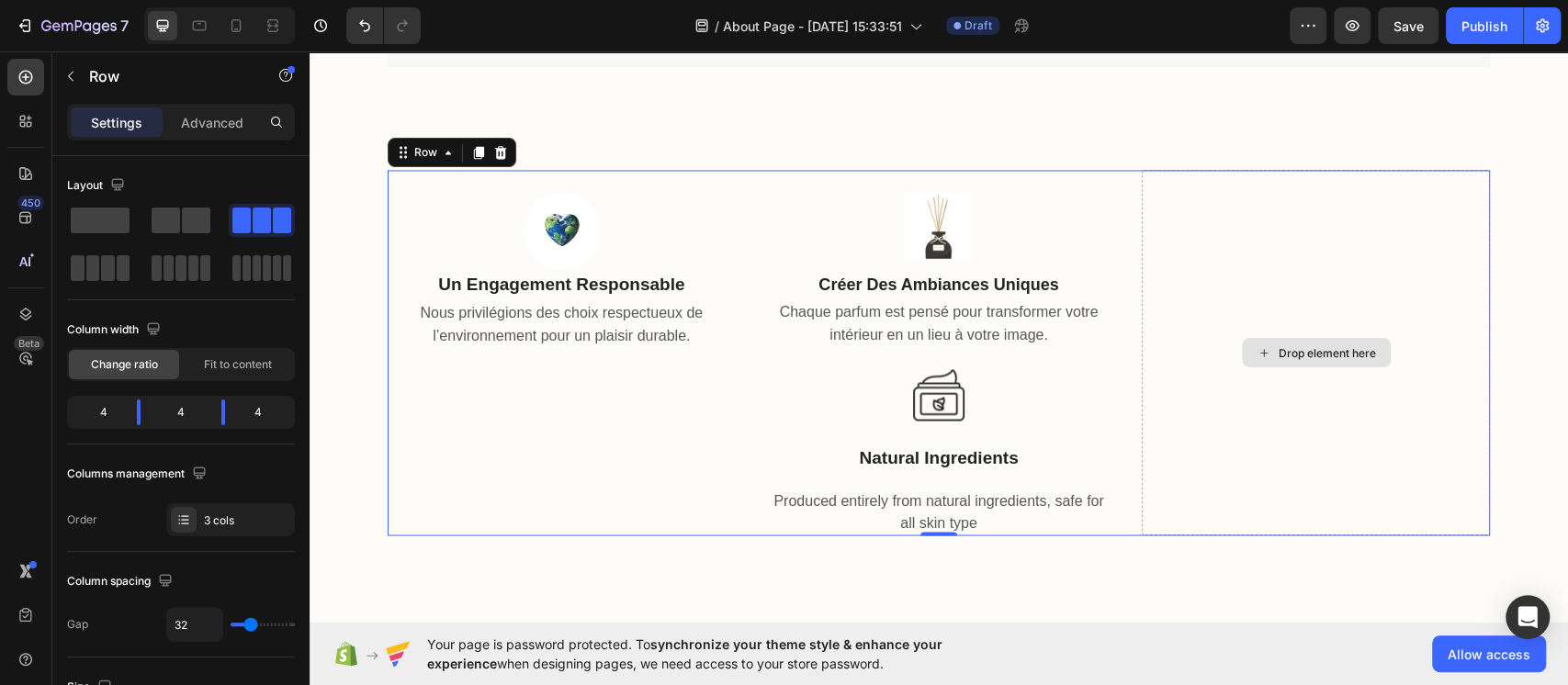
click at [1175, 278] on div "Drop element here" at bounding box center [1316, 353] width 348 height 366
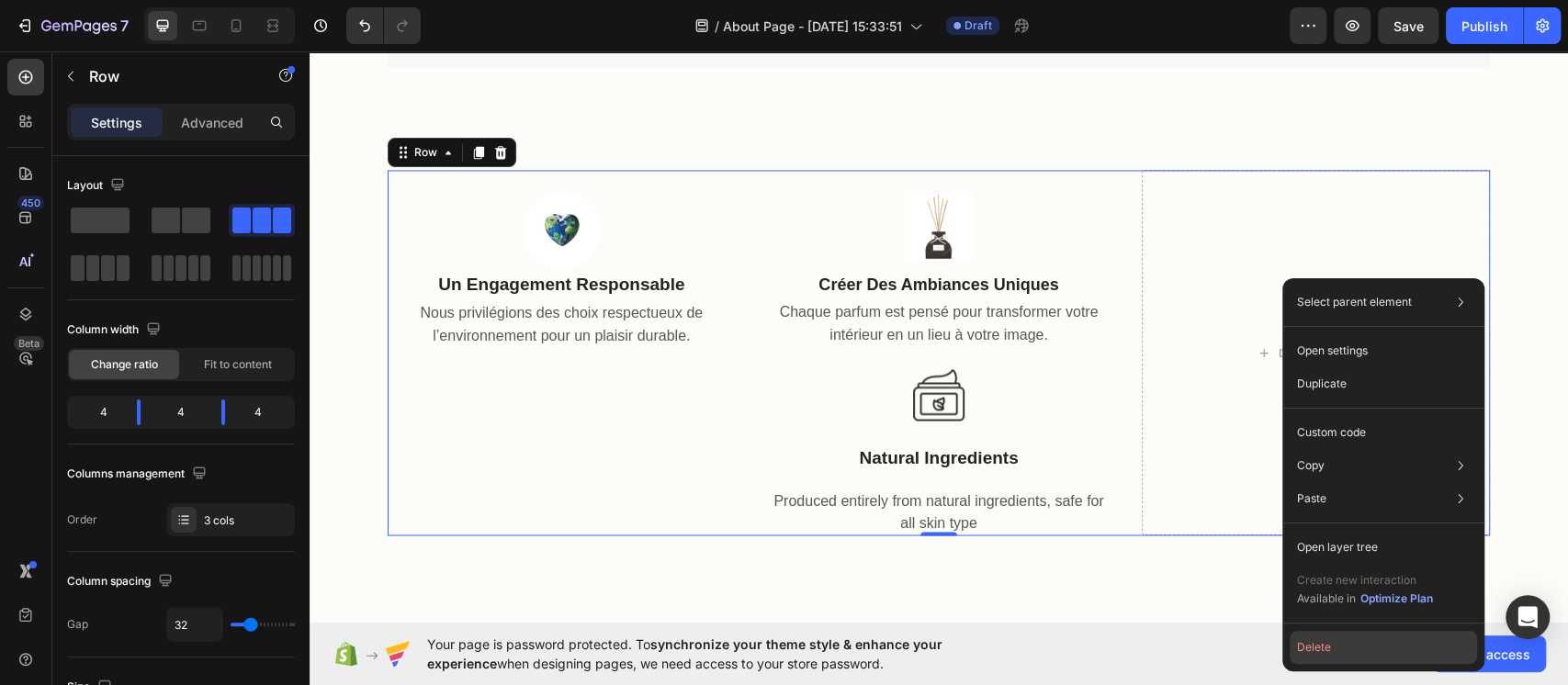
click at [1175, 513] on button "Delete" at bounding box center [1384, 647] width 187 height 33
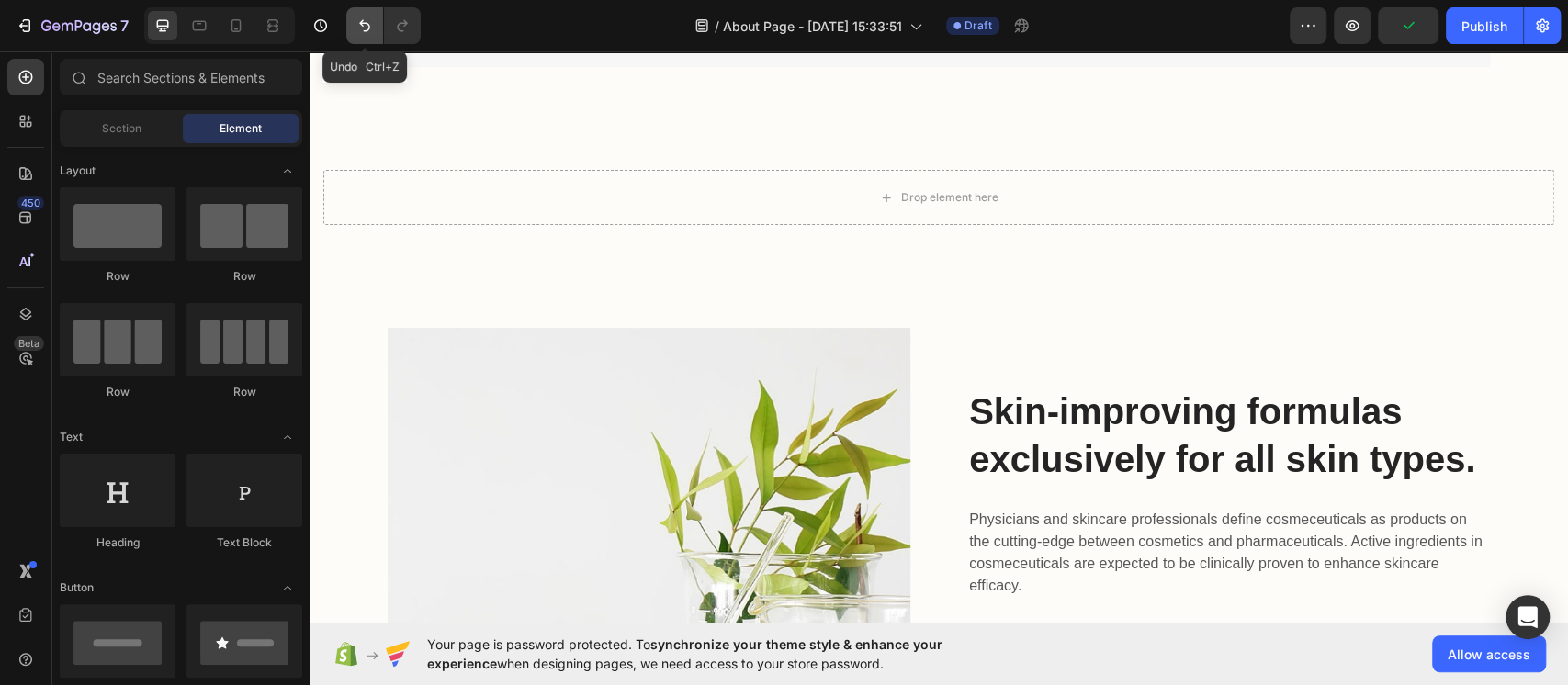
click at [363, 19] on icon "Undo/Redo" at bounding box center [365, 26] width 19 height 19
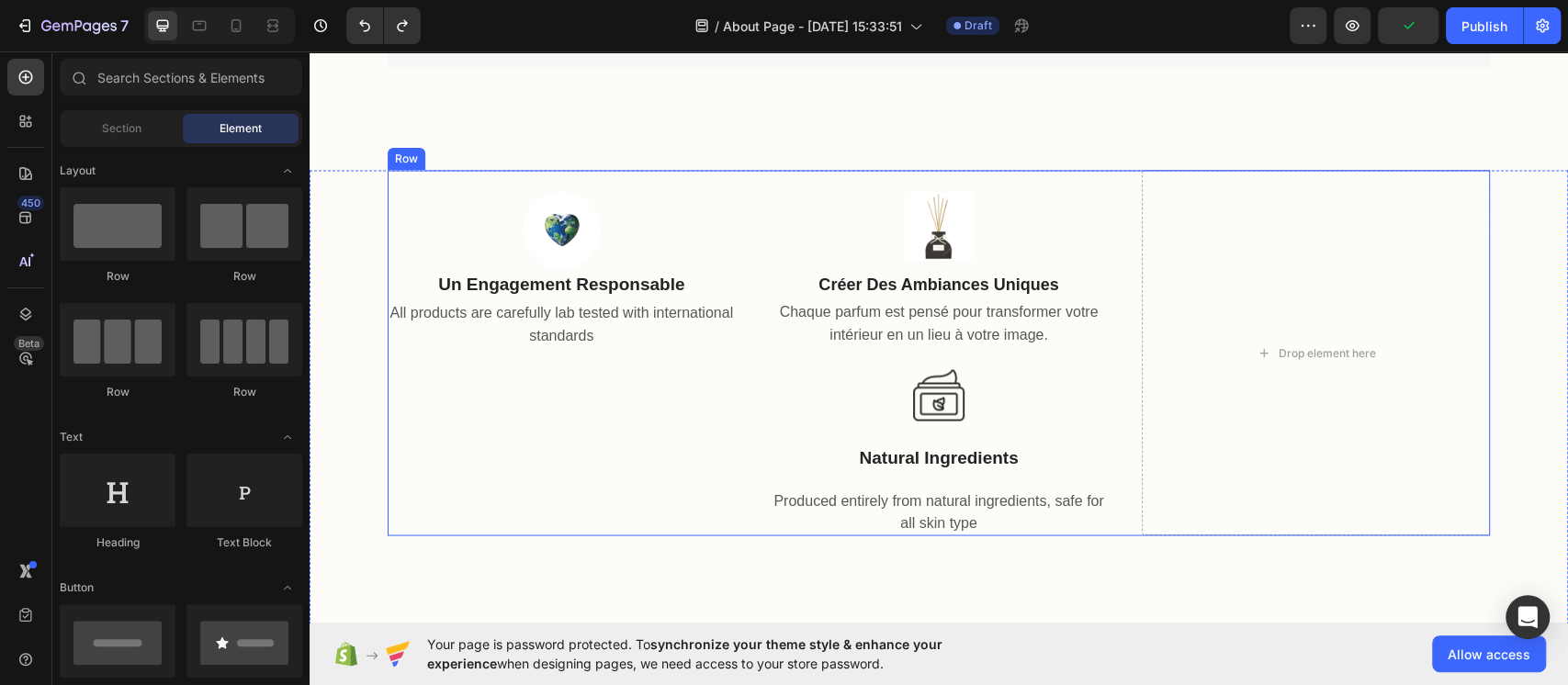
click at [949, 453] on p "natural ingredients" at bounding box center [940, 458] width 344 height 26
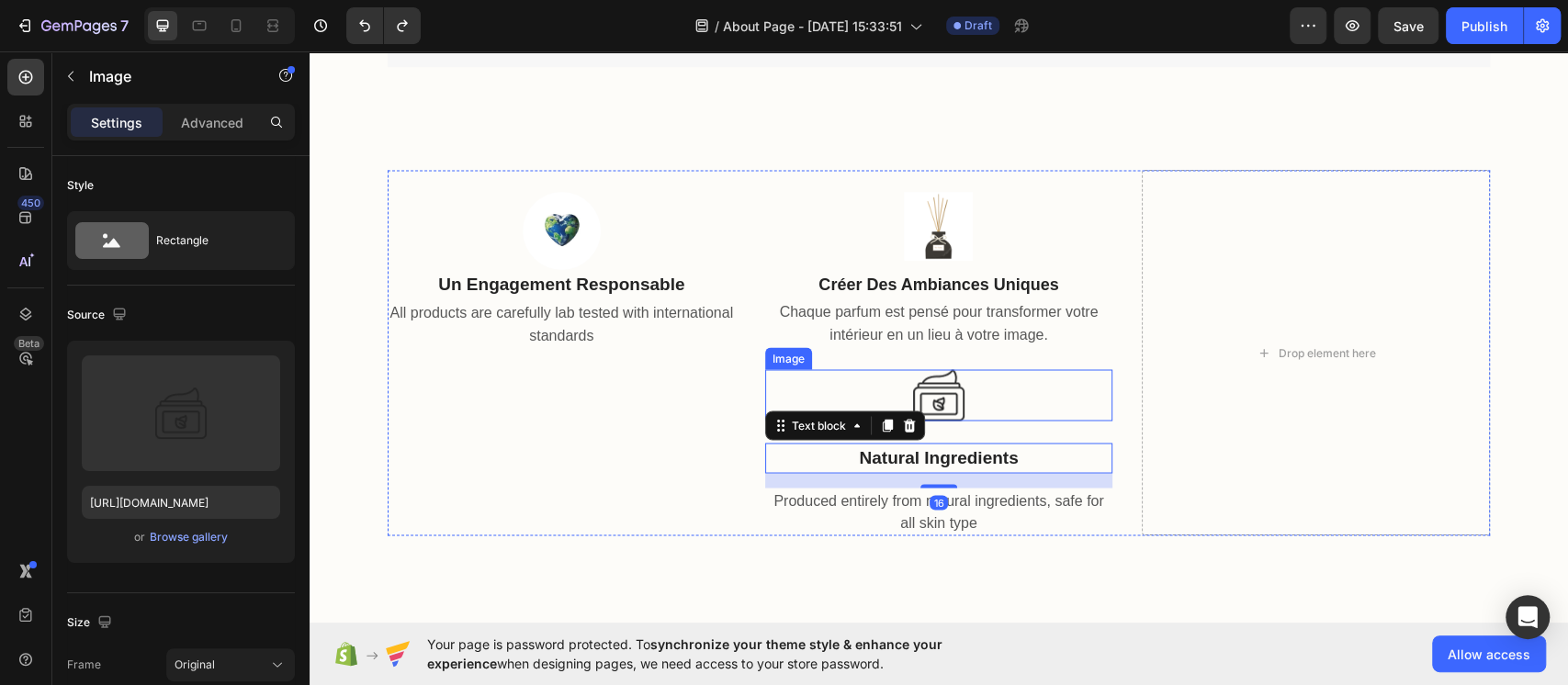
click at [964, 409] on div at bounding box center [940, 395] width 348 height 51
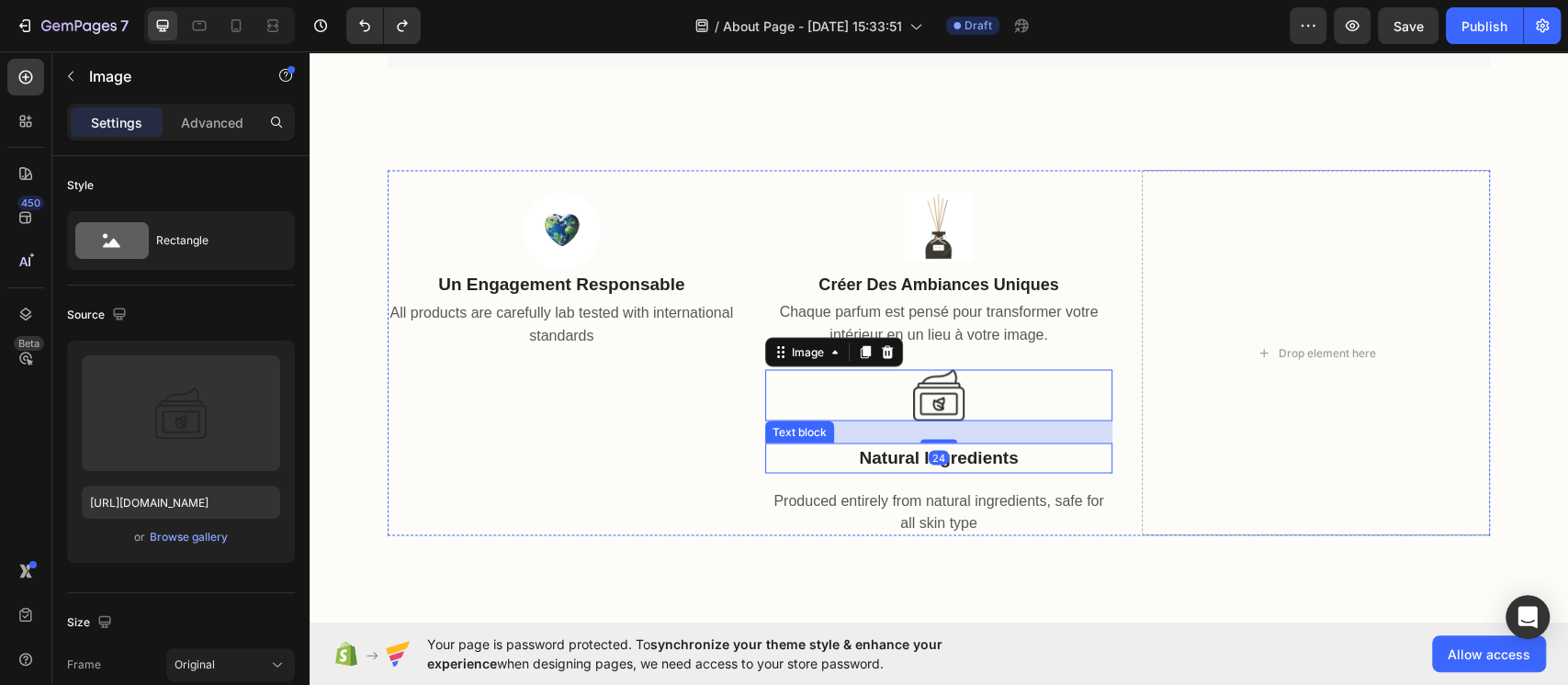
click at [956, 456] on p "natural ingredients" at bounding box center [940, 458] width 344 height 26
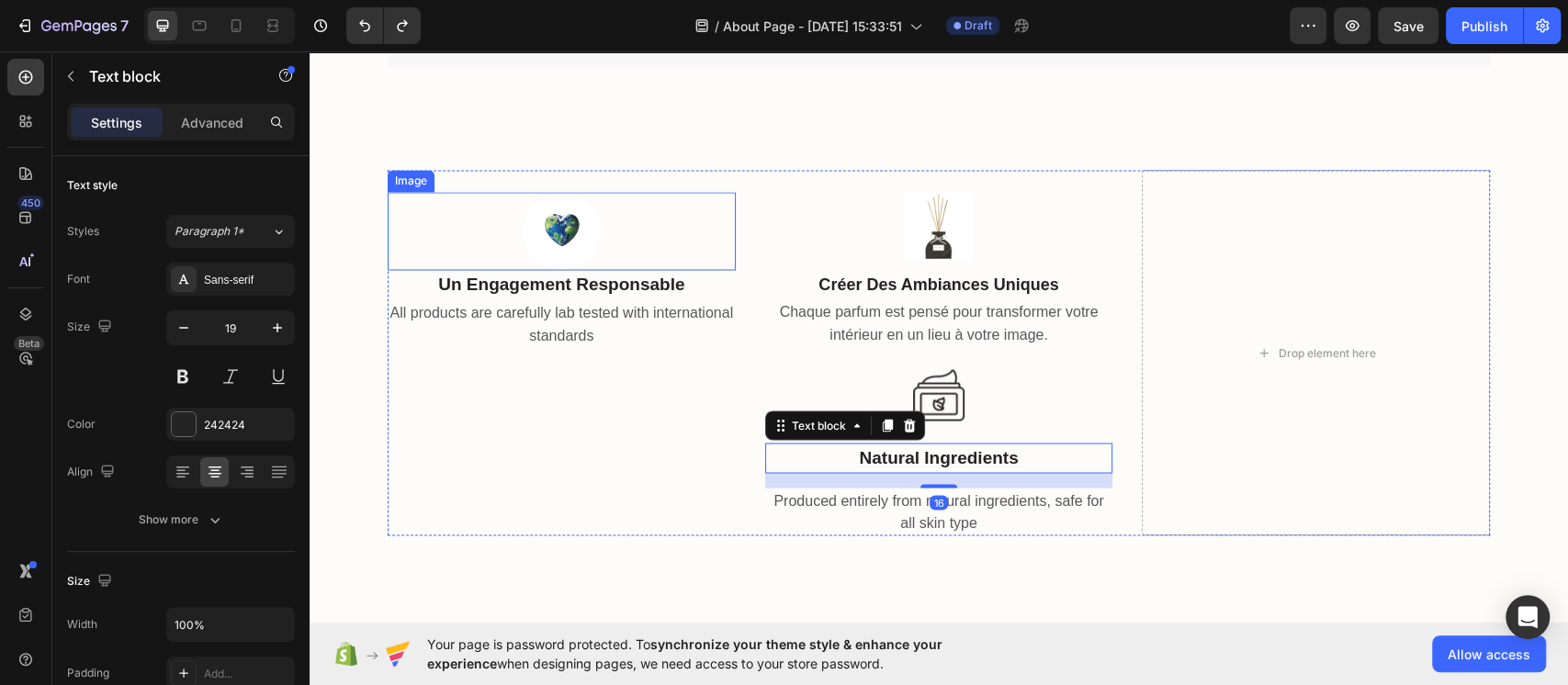
click at [694, 269] on div at bounding box center [562, 230] width 348 height 78
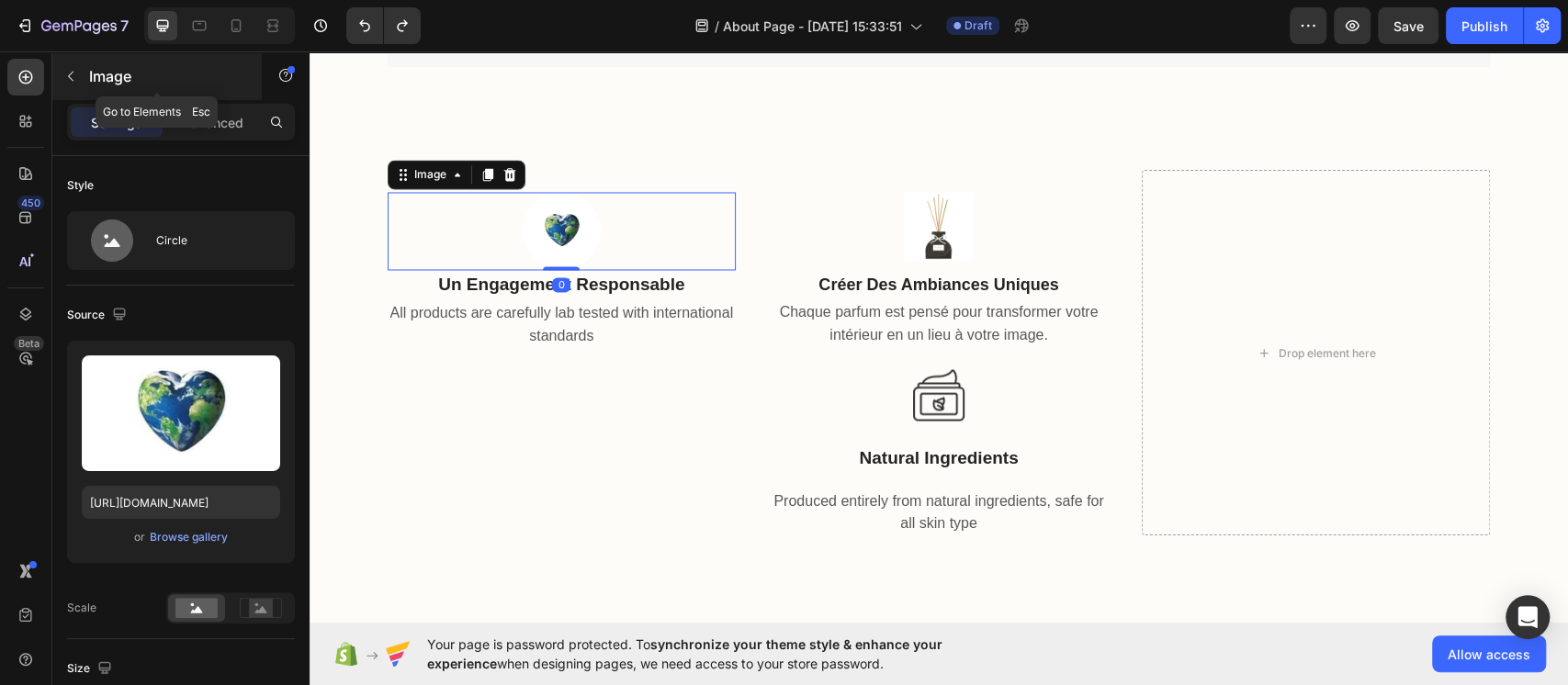
click at [66, 84] on button "button" at bounding box center [70, 76] width 29 height 29
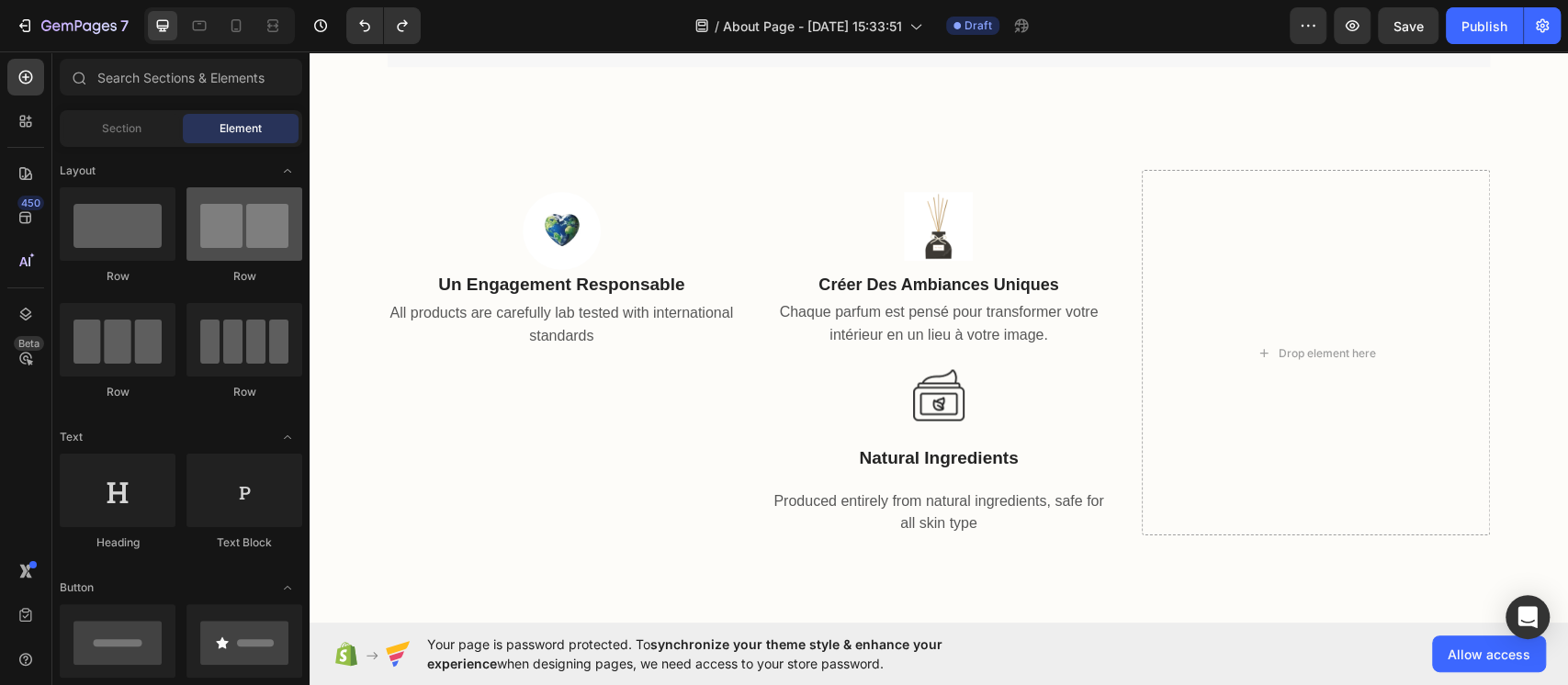
click at [234, 249] on div at bounding box center [244, 224] width 116 height 74
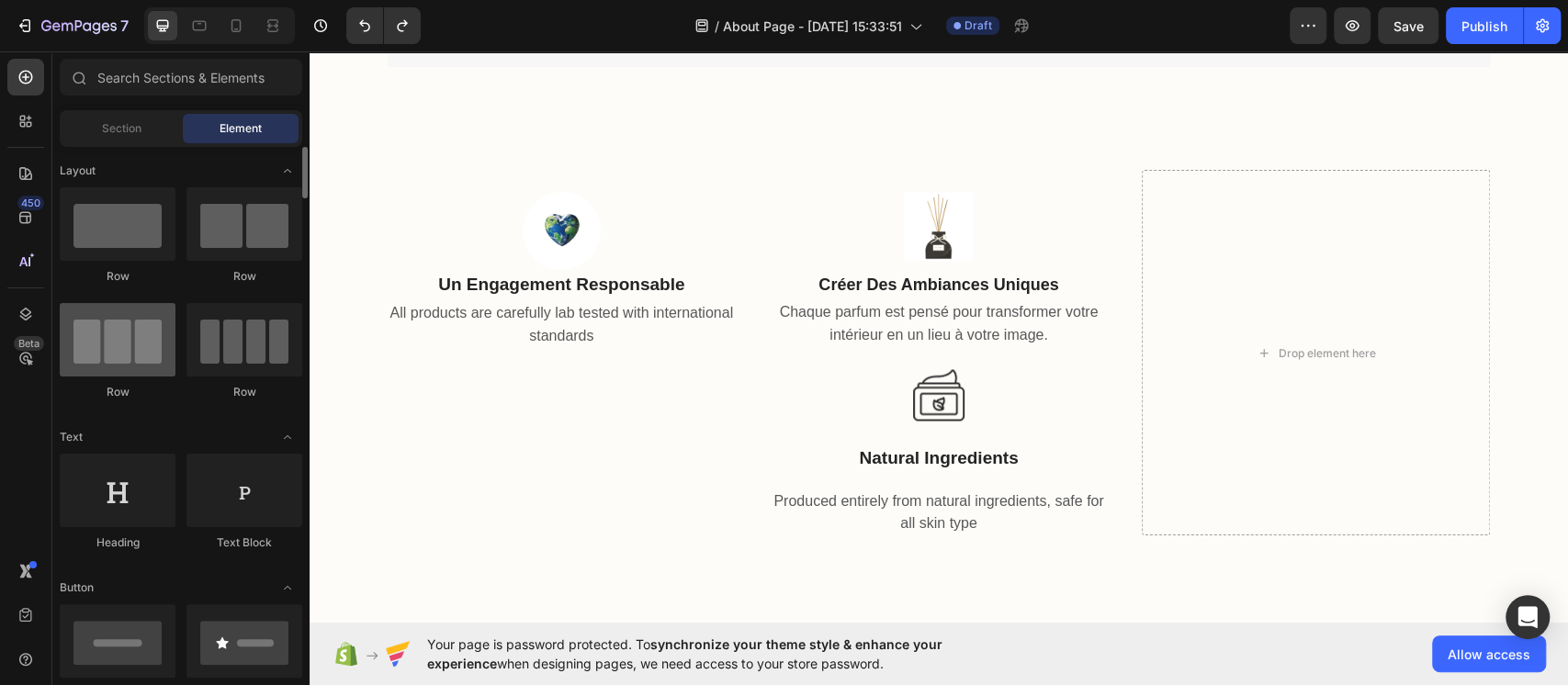
click at [84, 312] on div at bounding box center [118, 340] width 116 height 74
click at [118, 342] on div at bounding box center [118, 340] width 116 height 74
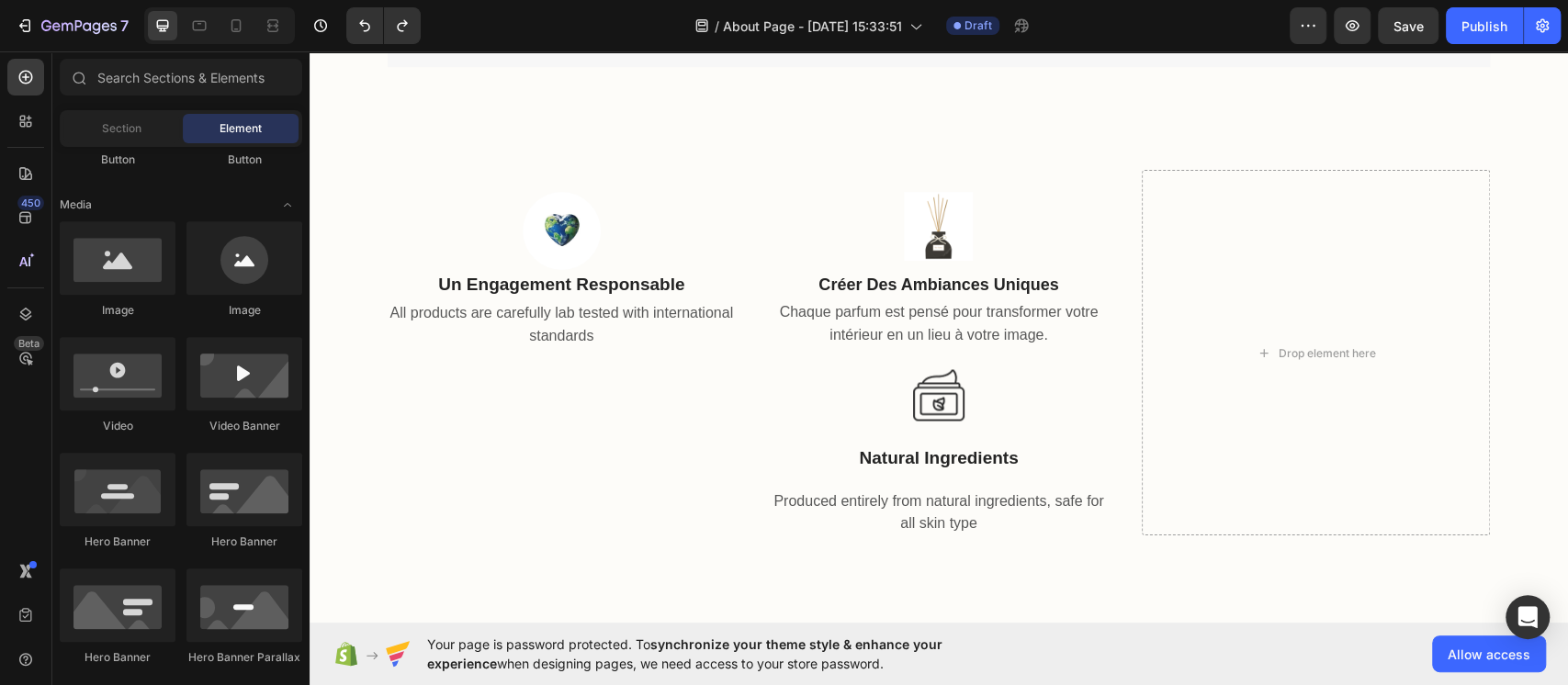
click at [113, 143] on div "Section Element" at bounding box center [181, 128] width 242 height 36
click at [112, 136] on span "Section" at bounding box center [122, 129] width 39 height 17
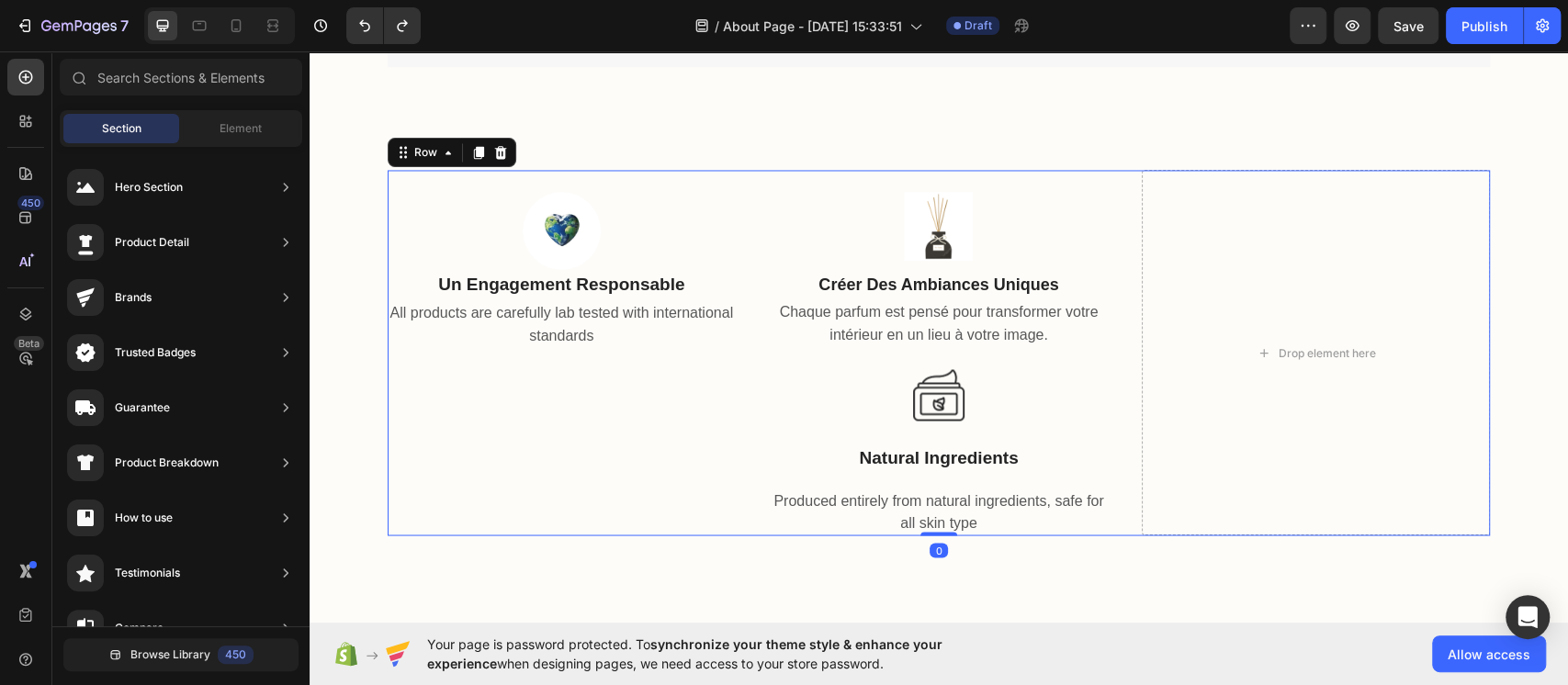
click at [771, 270] on div "Image créer des ambiances uniques Text block Chaque parfum est pensé pour trans…" at bounding box center [940, 353] width 348 height 366
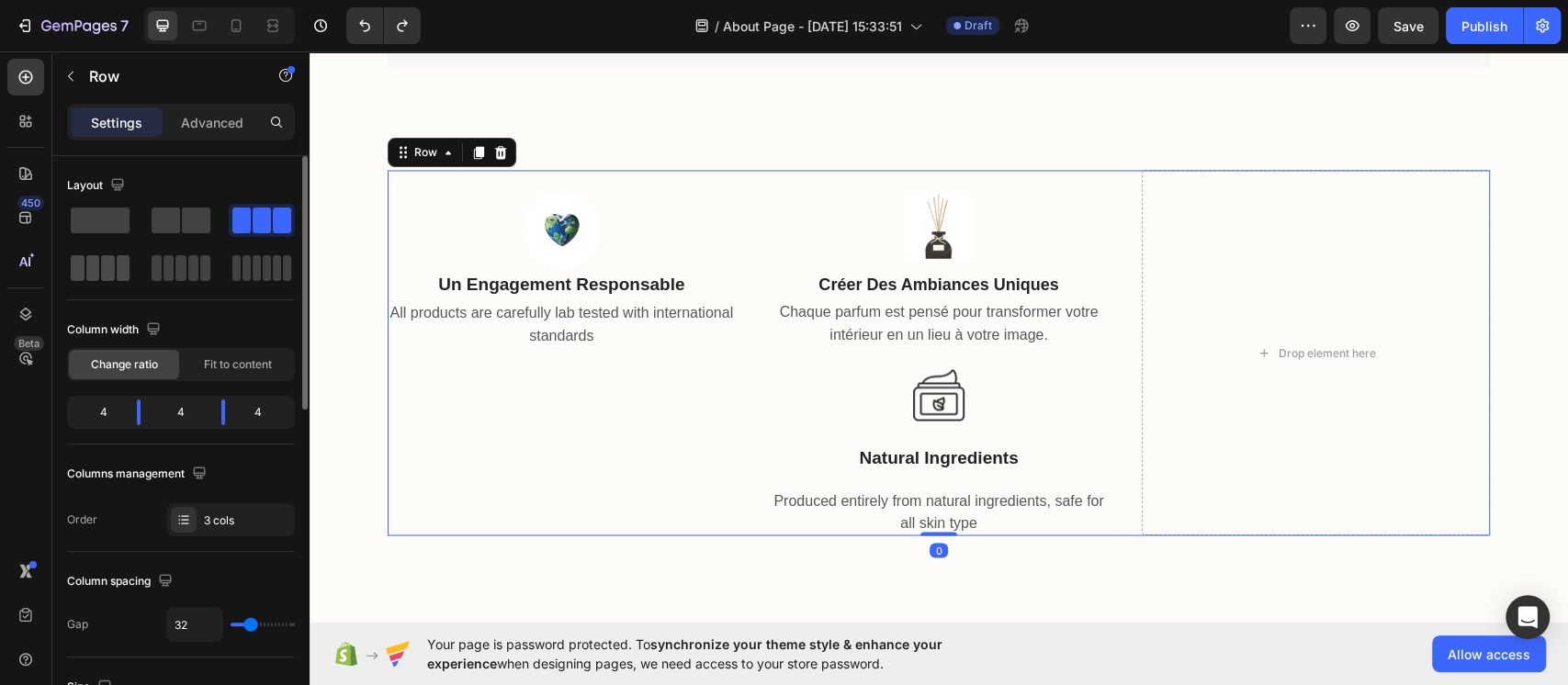
click at [123, 265] on span at bounding box center [124, 268] width 14 height 25
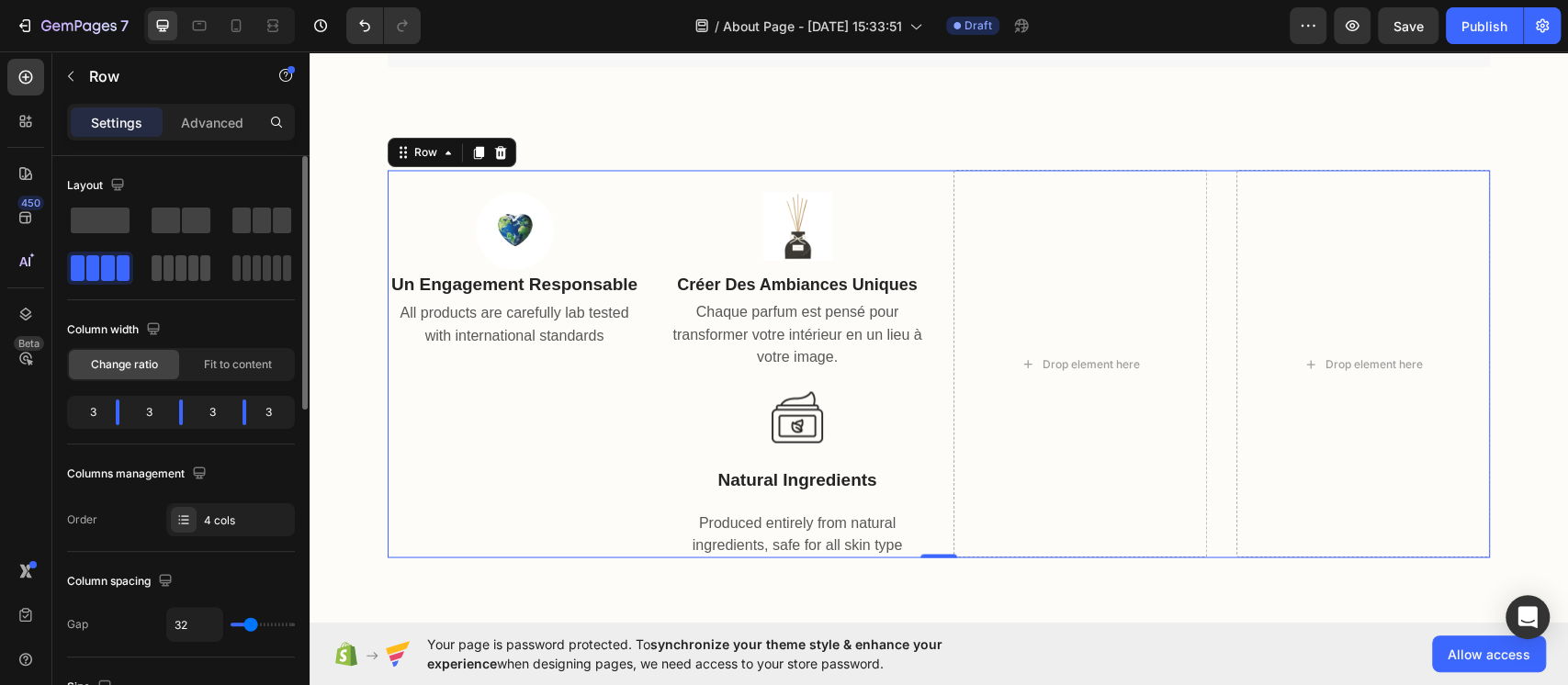
click at [176, 269] on span at bounding box center [180, 268] width 10 height 25
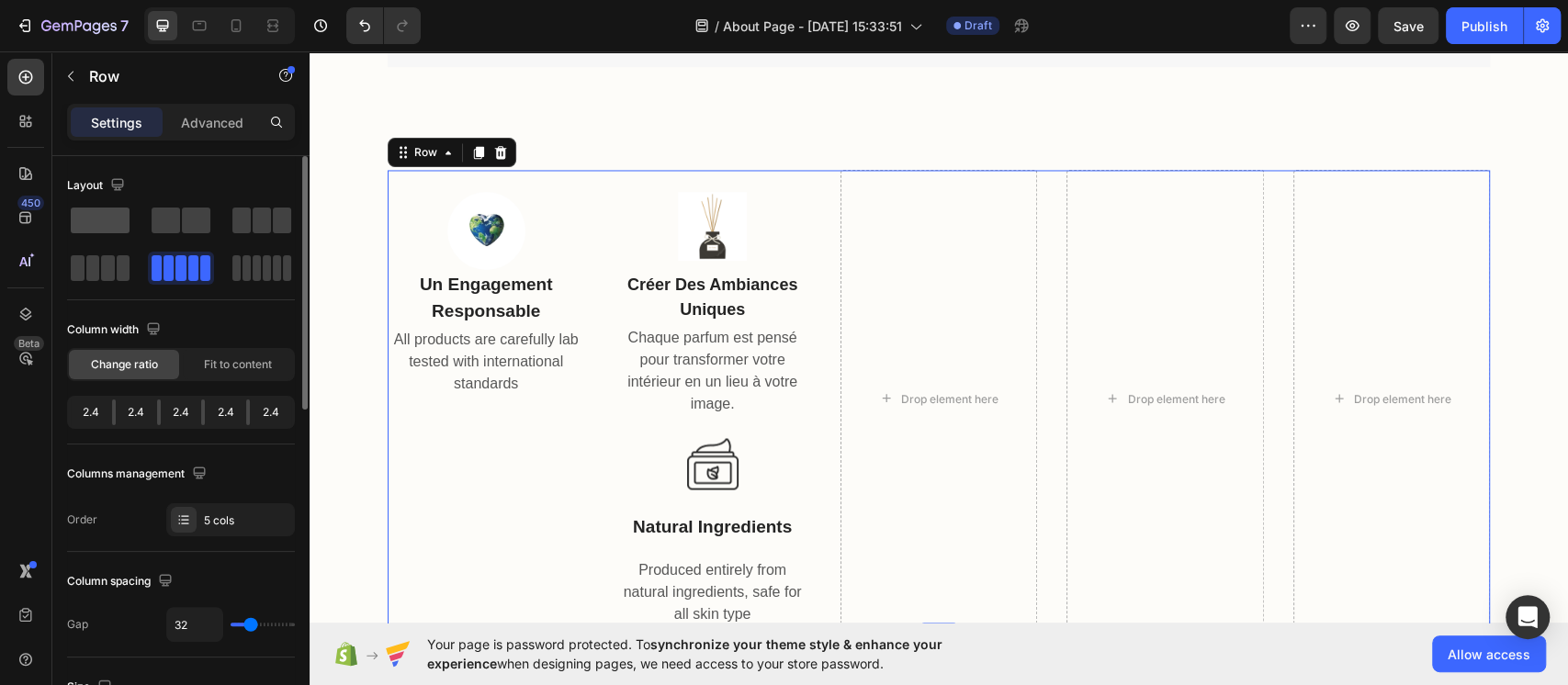
click at [90, 219] on span at bounding box center [100, 220] width 59 height 25
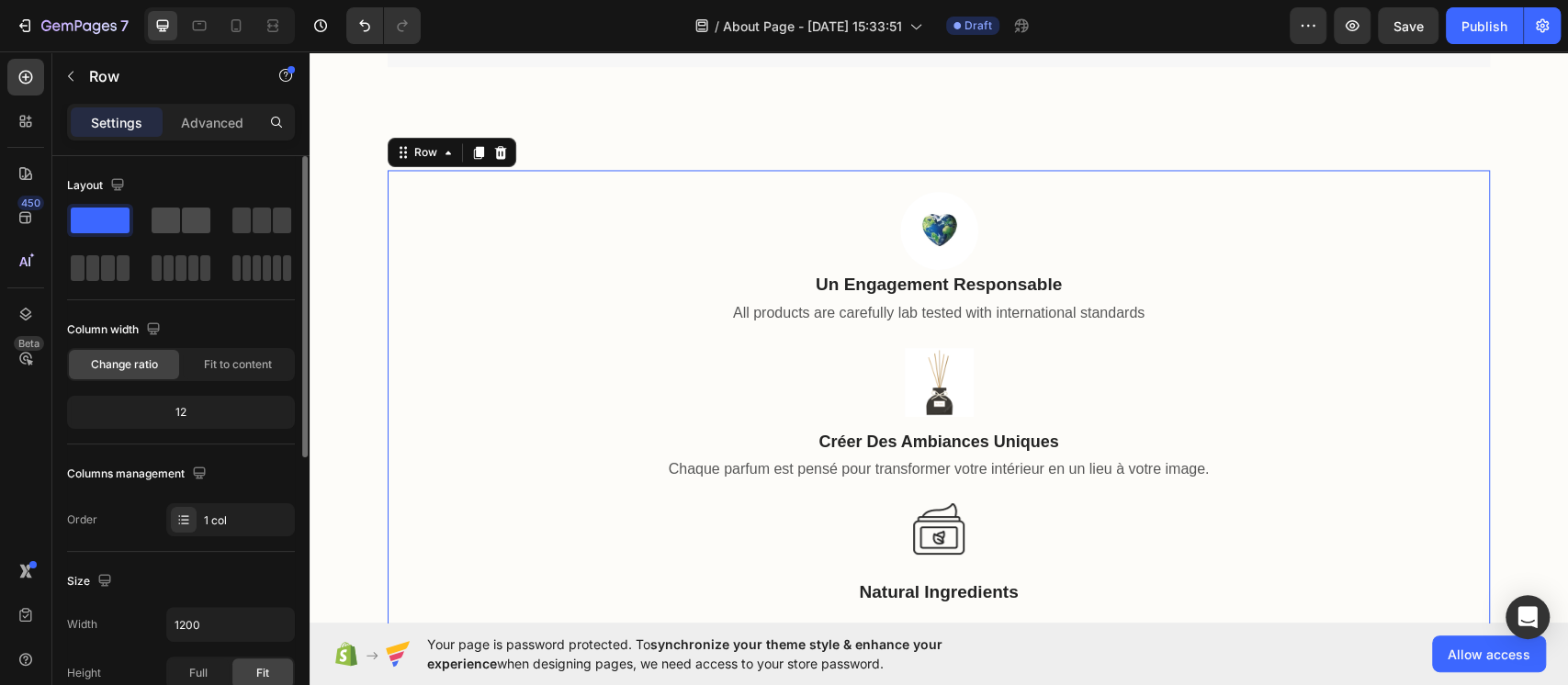
click at [169, 229] on span at bounding box center [166, 220] width 28 height 25
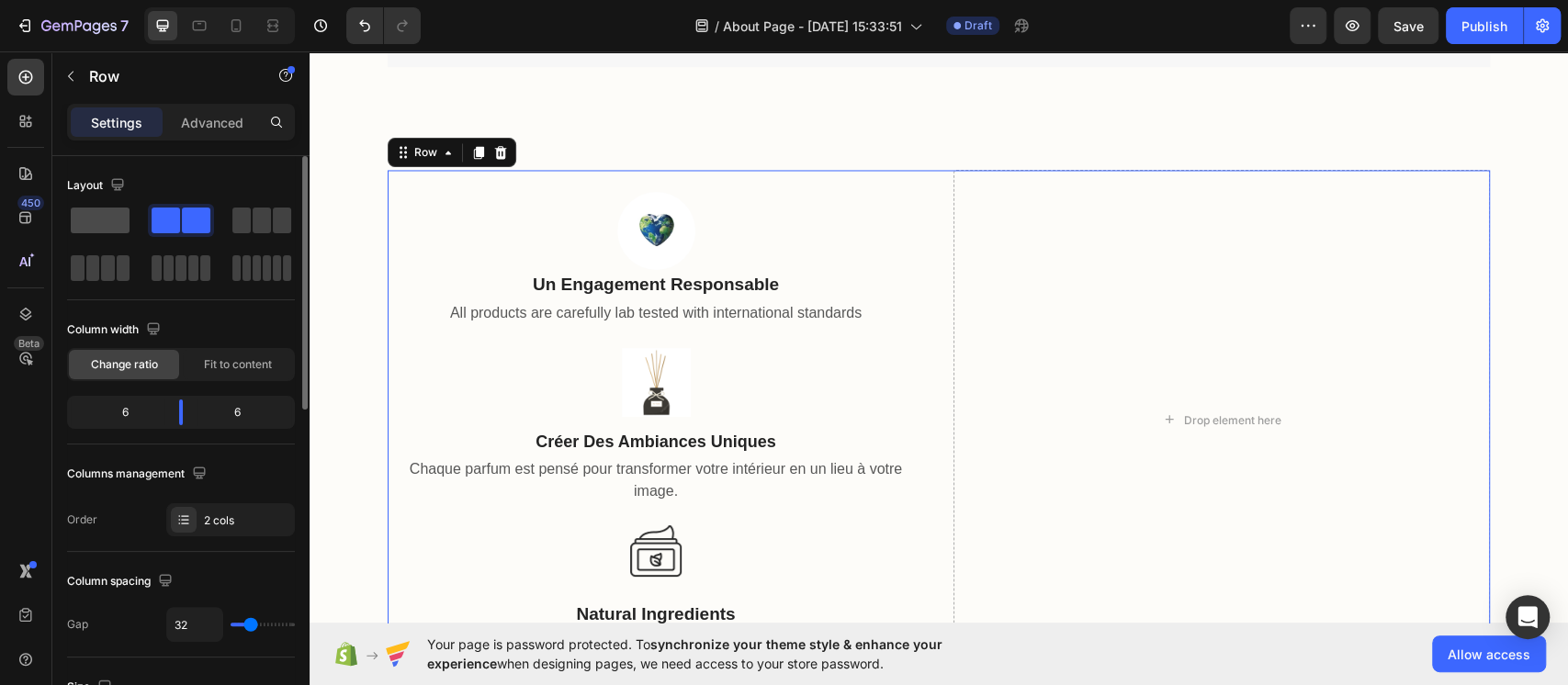
click at [100, 219] on span at bounding box center [100, 220] width 59 height 25
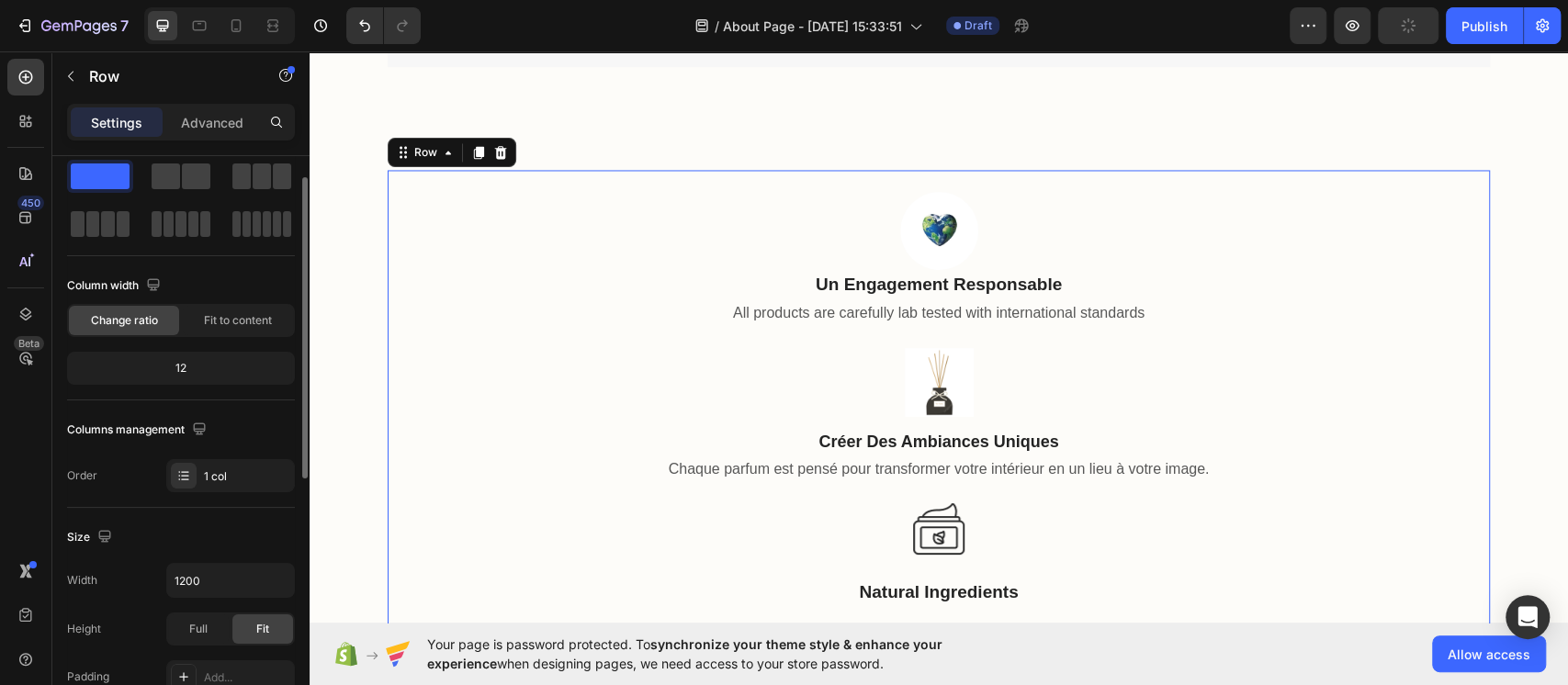
scroll to position [43, 0]
click at [213, 328] on div "Fit to content" at bounding box center [238, 321] width 110 height 29
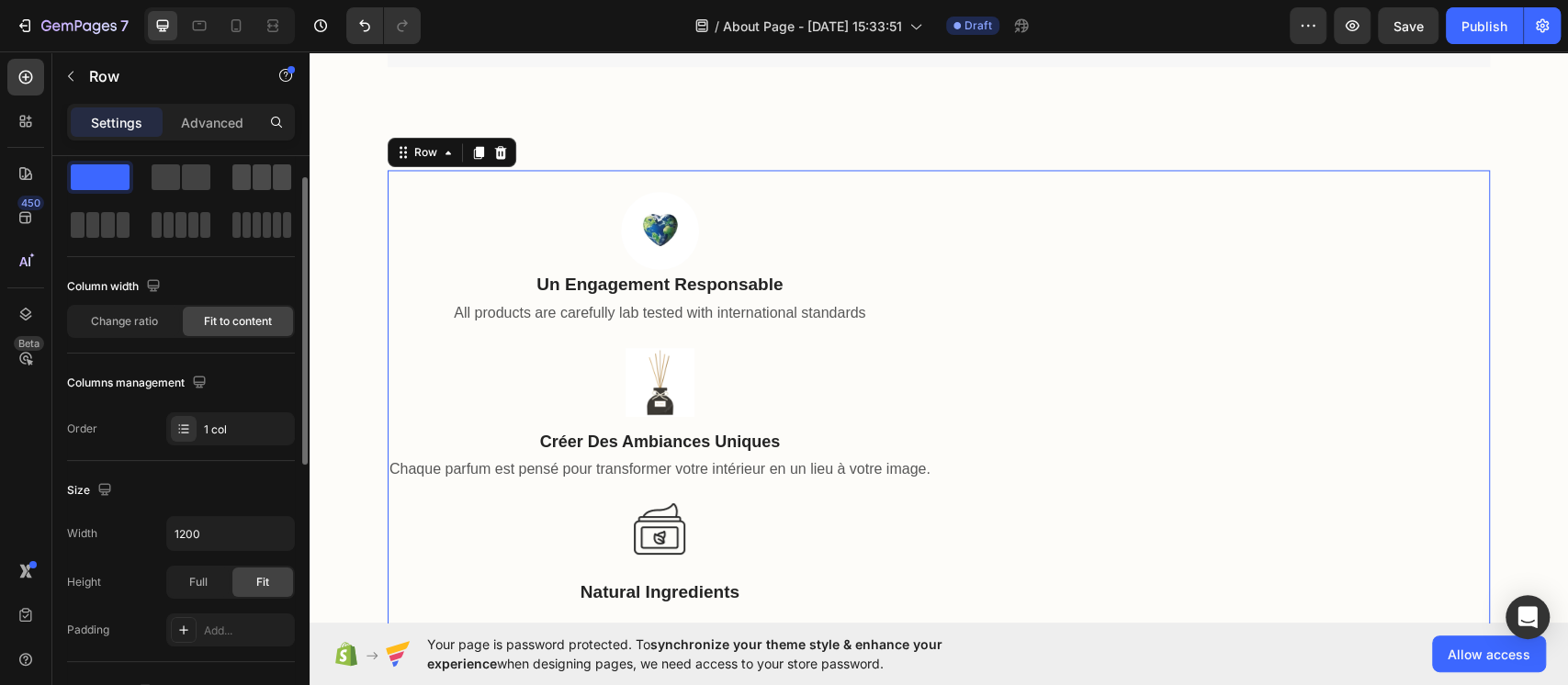
click at [133, 209] on div at bounding box center [100, 225] width 66 height 33
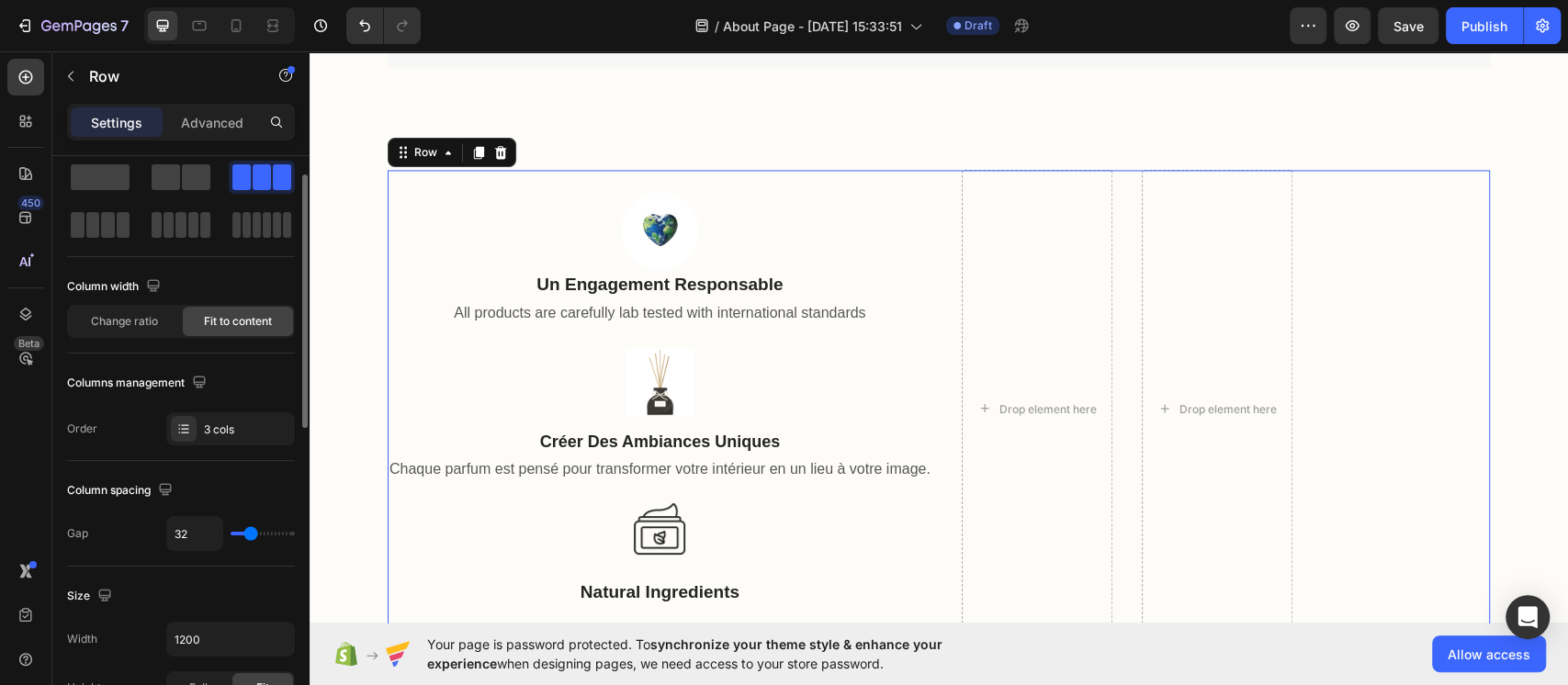
click at [140, 225] on div at bounding box center [181, 201] width 227 height 80
click at [227, 226] on div at bounding box center [181, 201] width 227 height 80
click at [98, 188] on span at bounding box center [100, 177] width 59 height 25
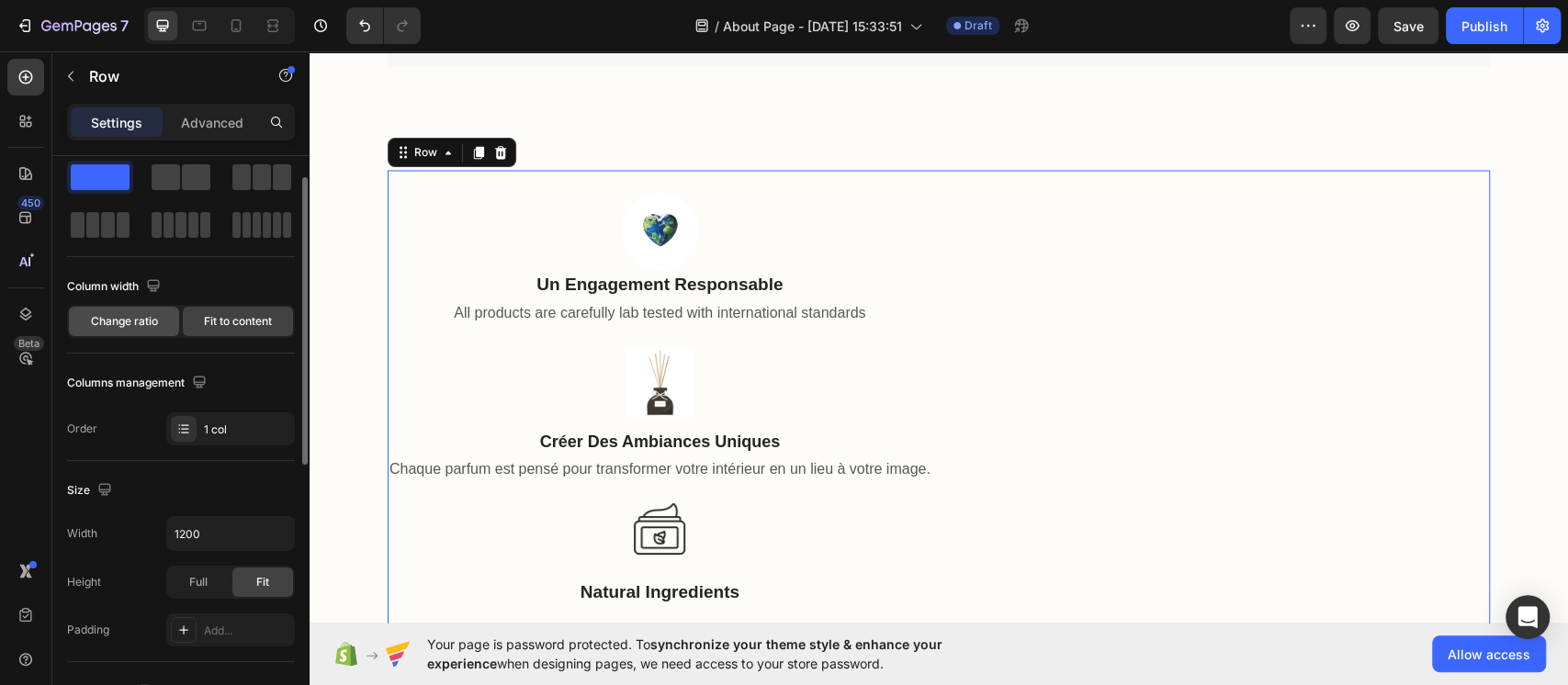
click at [151, 313] on span "Change ratio" at bounding box center [125, 322] width 67 height 17
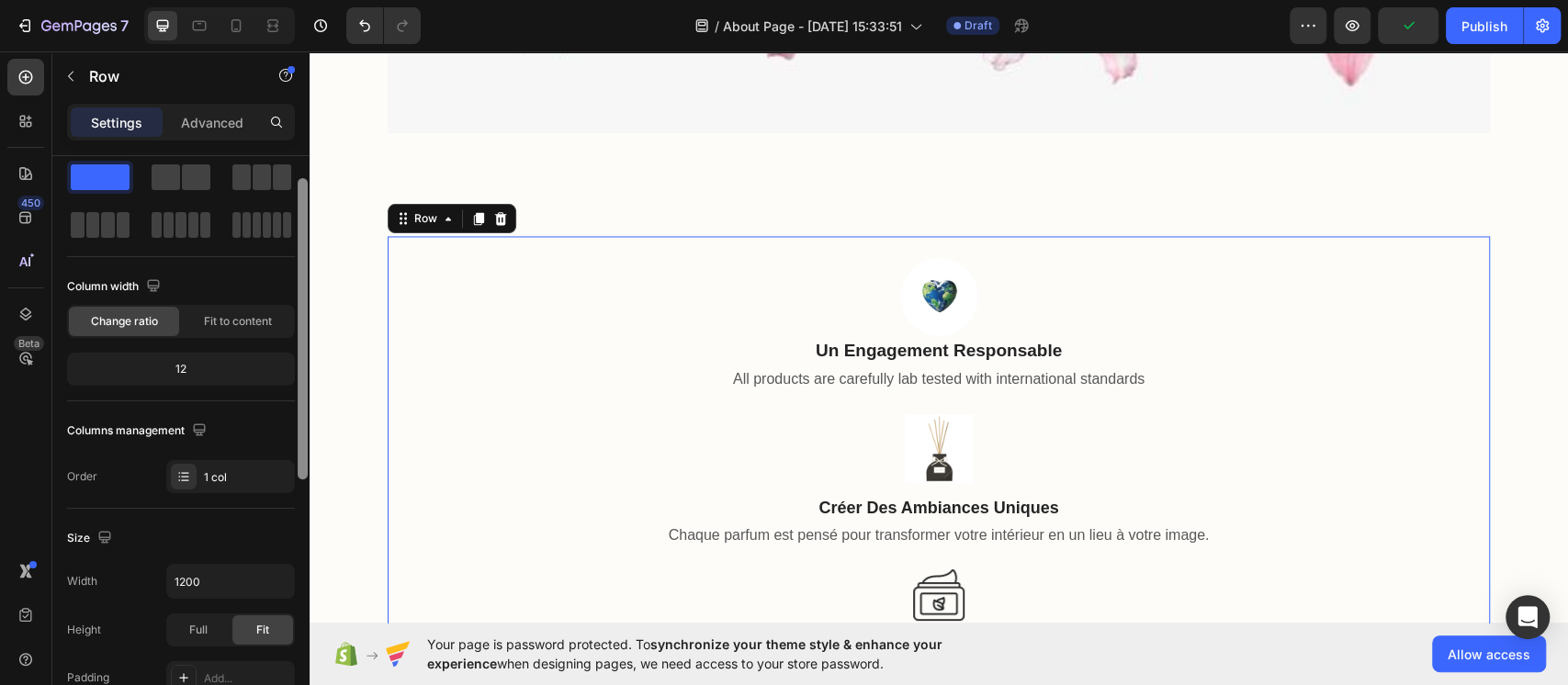
scroll to position [263, 0]
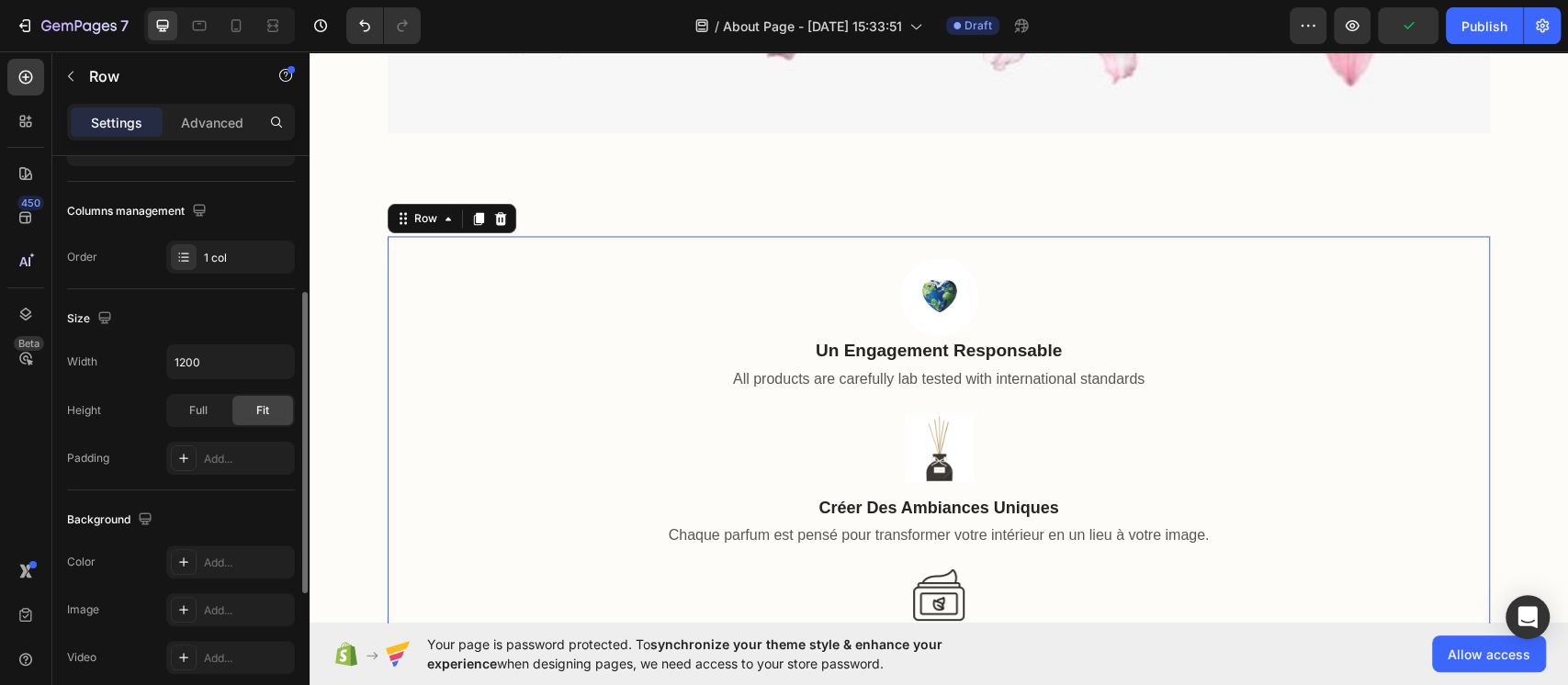
click at [193, 490] on div "Layout Column width Change ratio Fit to content 12 Columns management Order 1 c…" at bounding box center [181, 590] width 227 height 199
click at [202, 265] on div "1 col" at bounding box center [230, 256] width 128 height 33
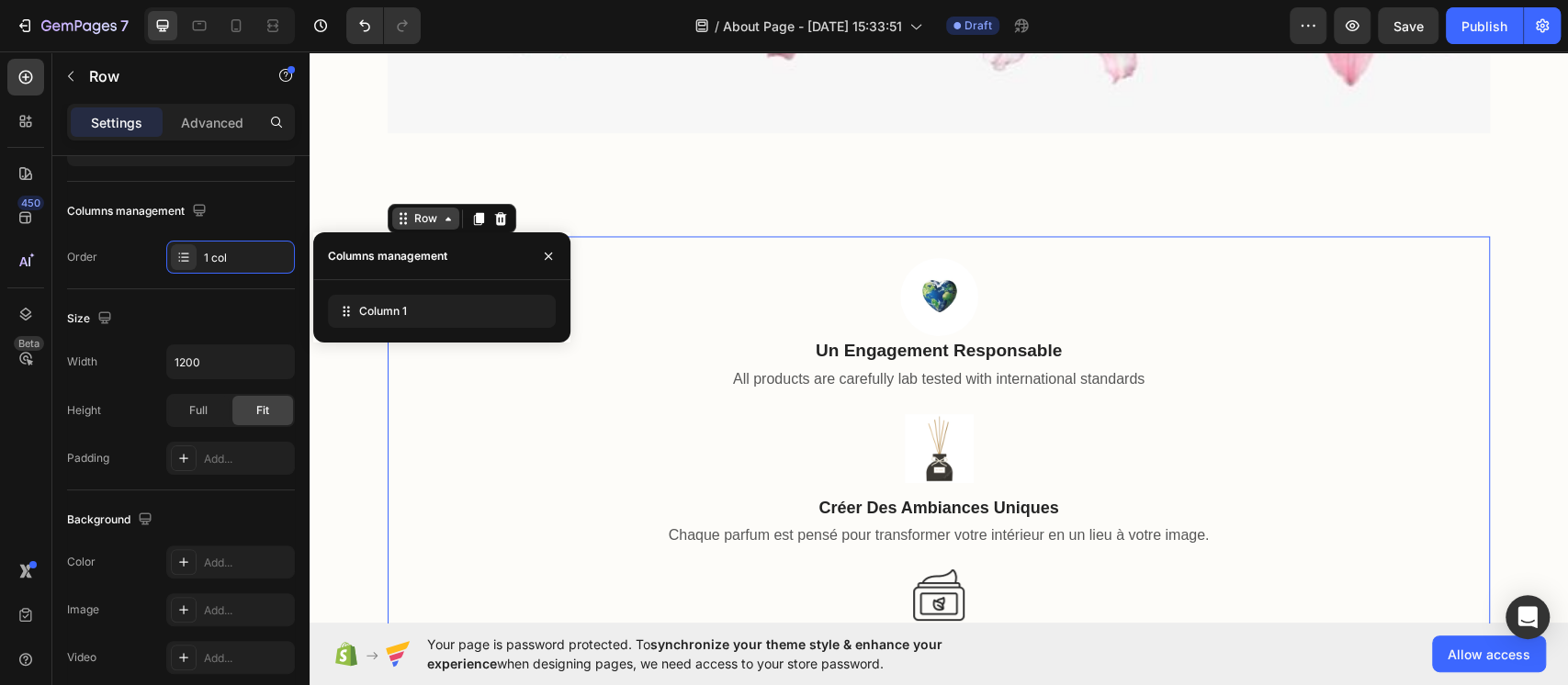
click at [441, 224] on icon at bounding box center [448, 219] width 15 height 15
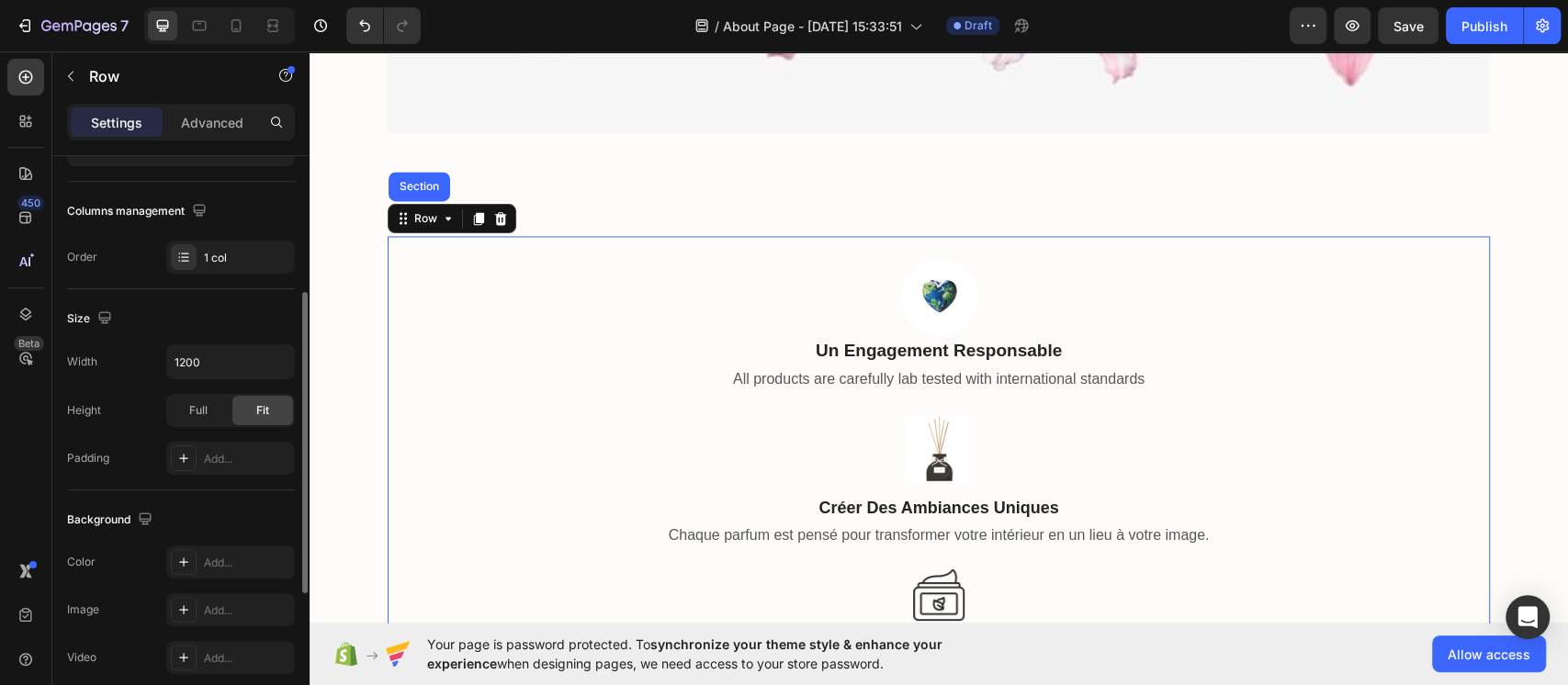
click at [200, 301] on div "Size Width 1200 Height Full Fit Padding Add..." at bounding box center [181, 389] width 227 height 201
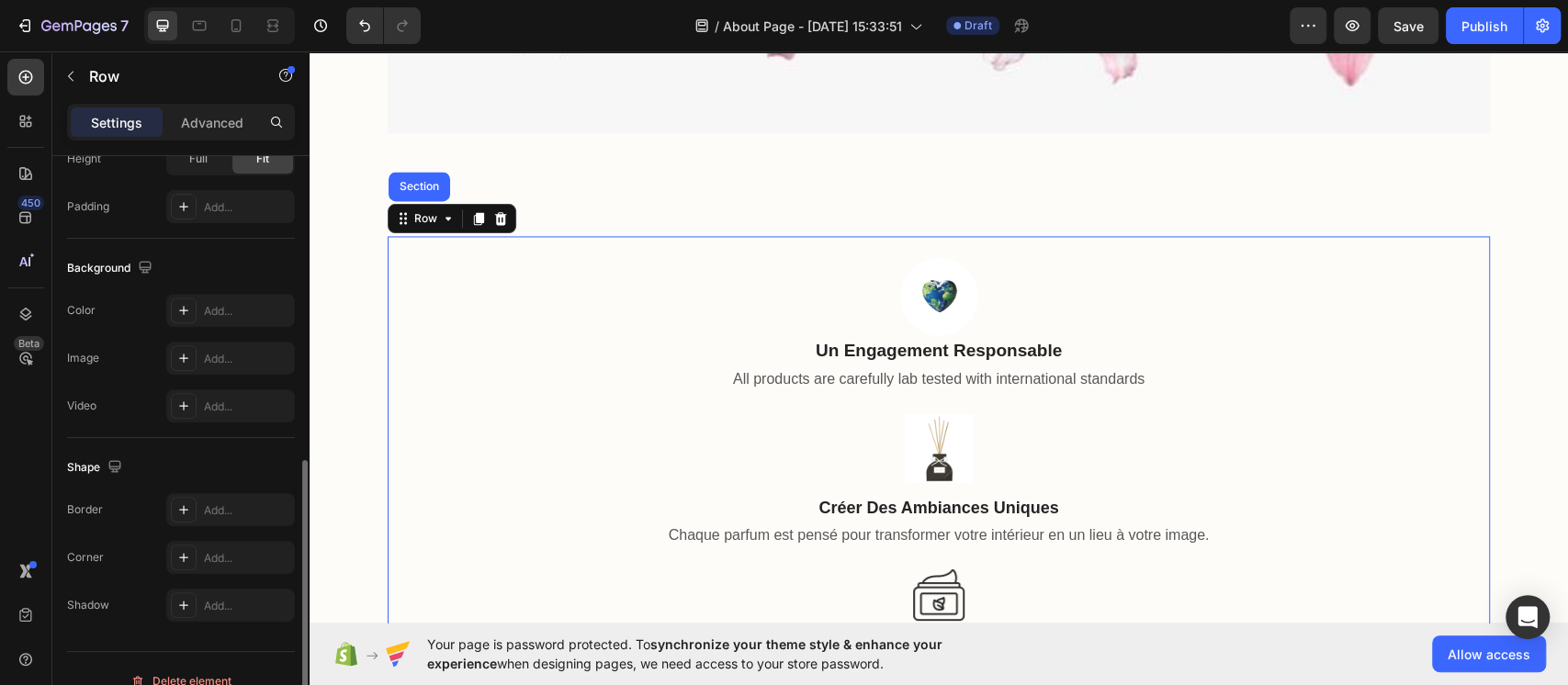
scroll to position [538, 0]
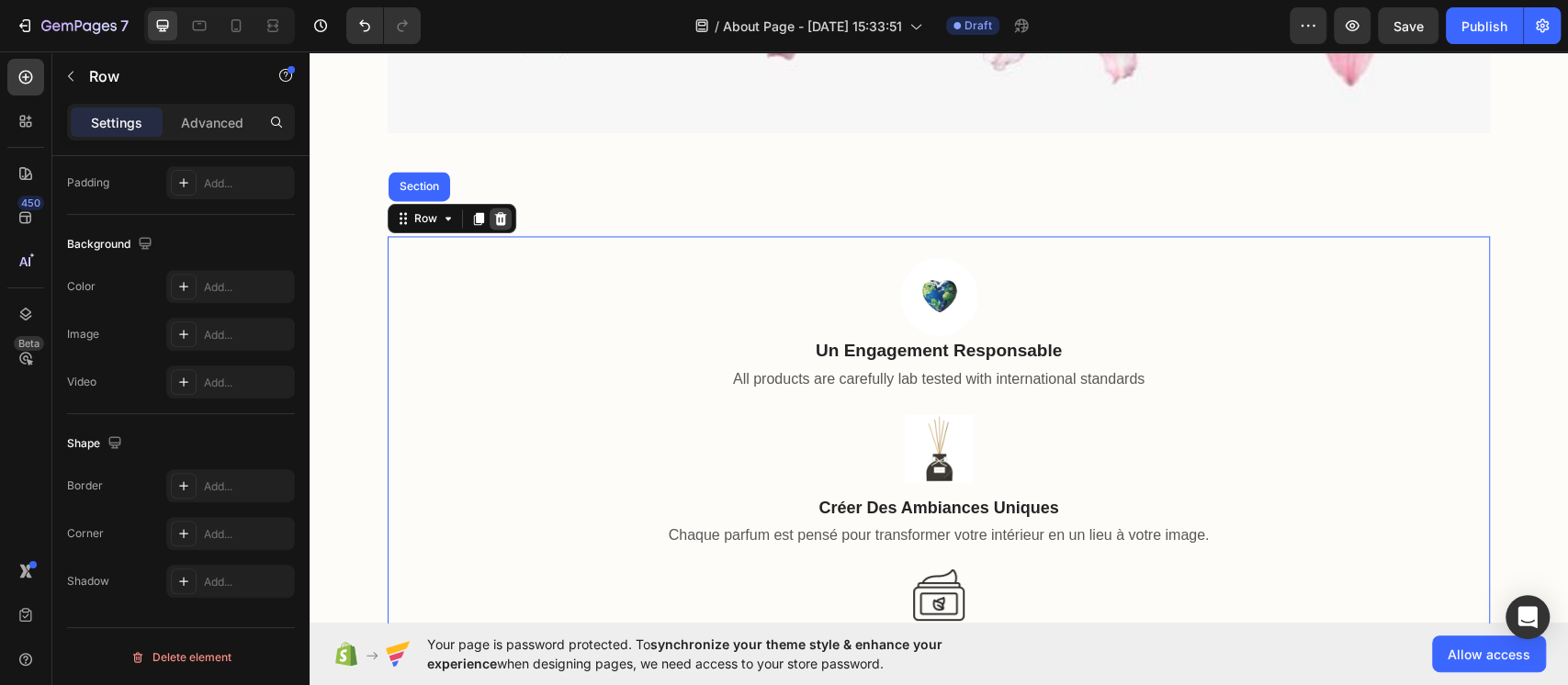
click at [495, 224] on icon at bounding box center [501, 219] width 12 height 13
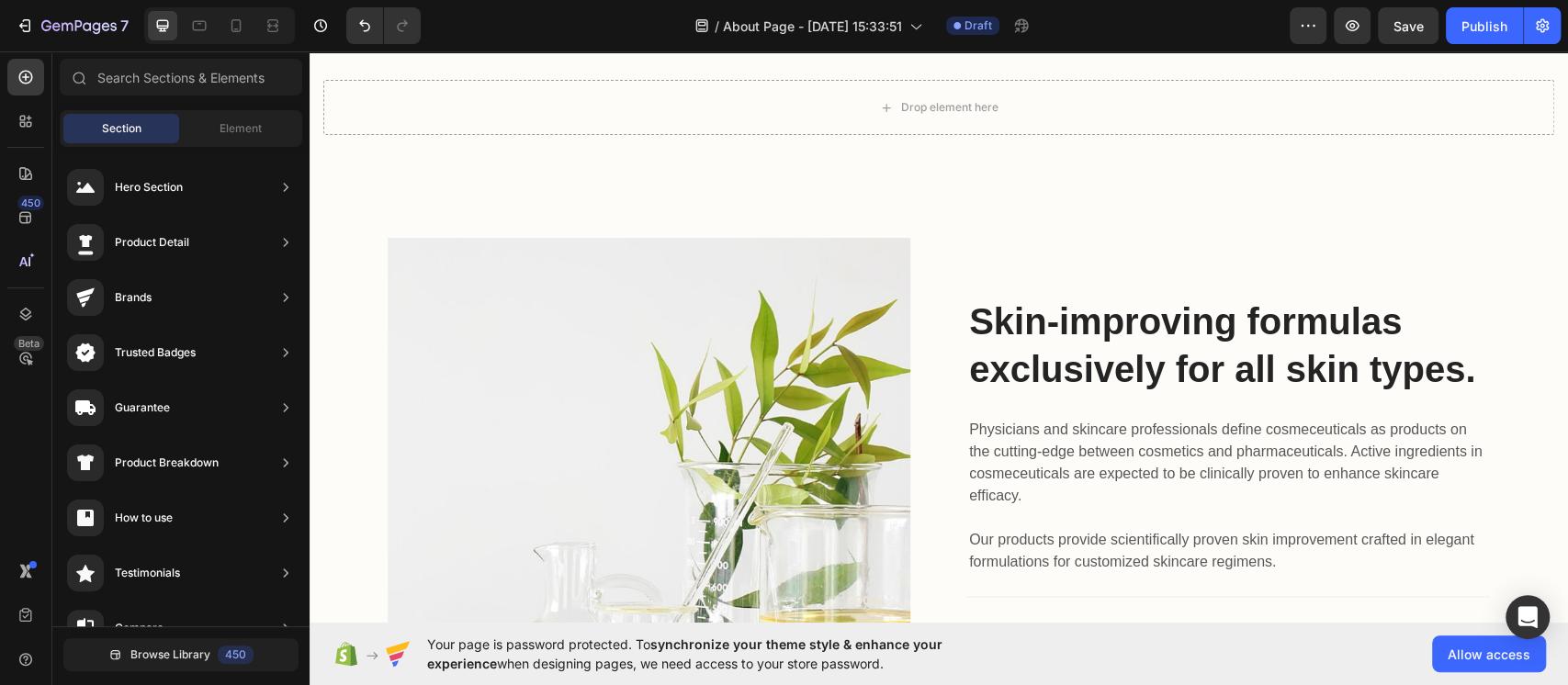
scroll to position [2116, 0]
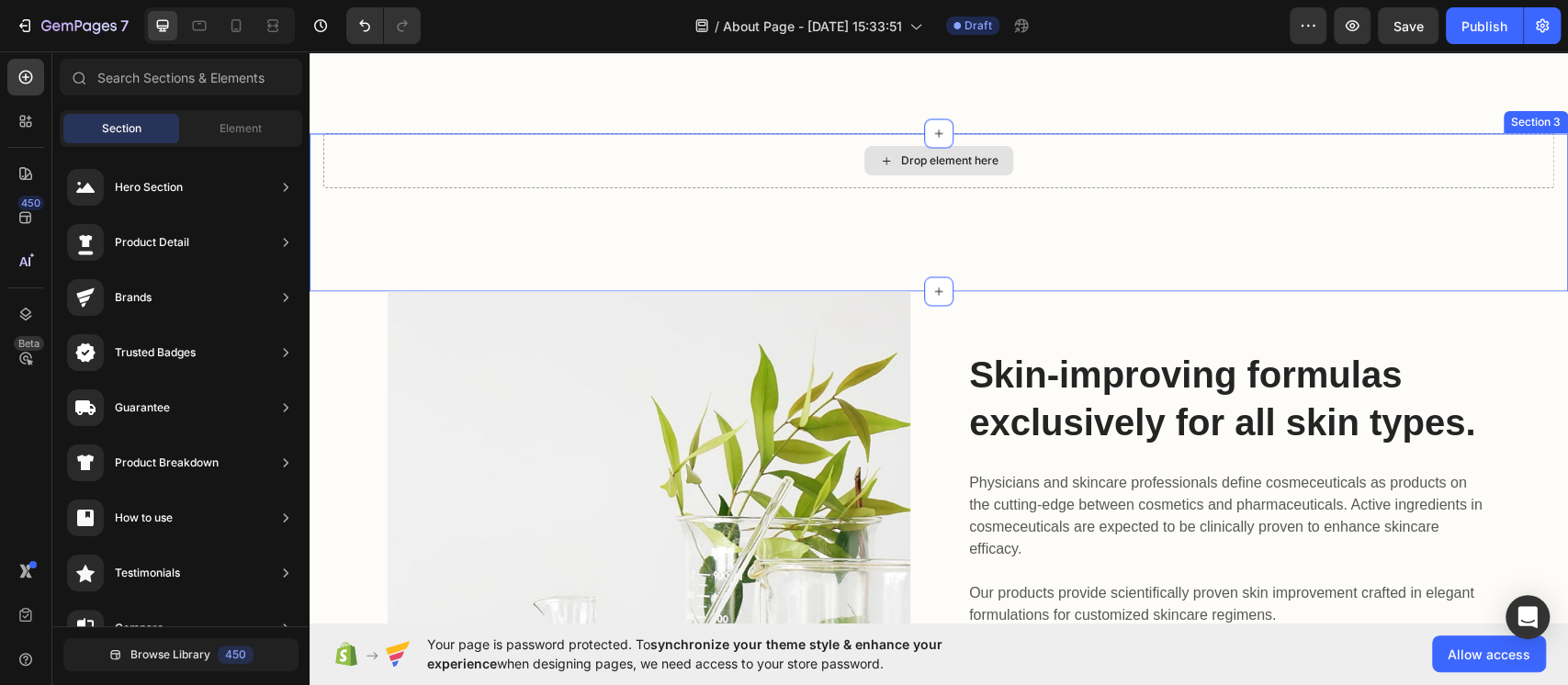
click at [876, 169] on div "Drop element here" at bounding box center [939, 160] width 149 height 29
click at [901, 158] on div "Drop element here" at bounding box center [950, 161] width 97 height 15
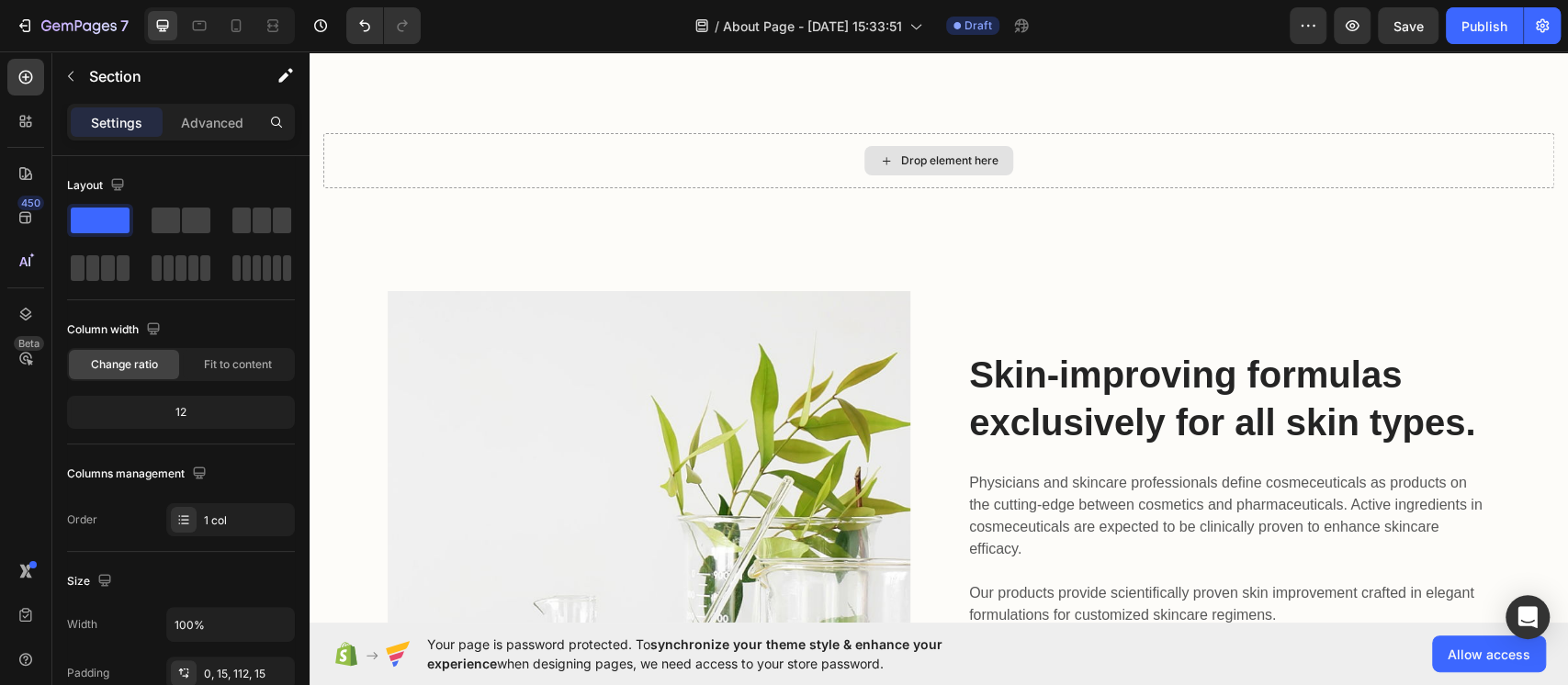
click at [925, 160] on div "Drop element here" at bounding box center [950, 161] width 97 height 15
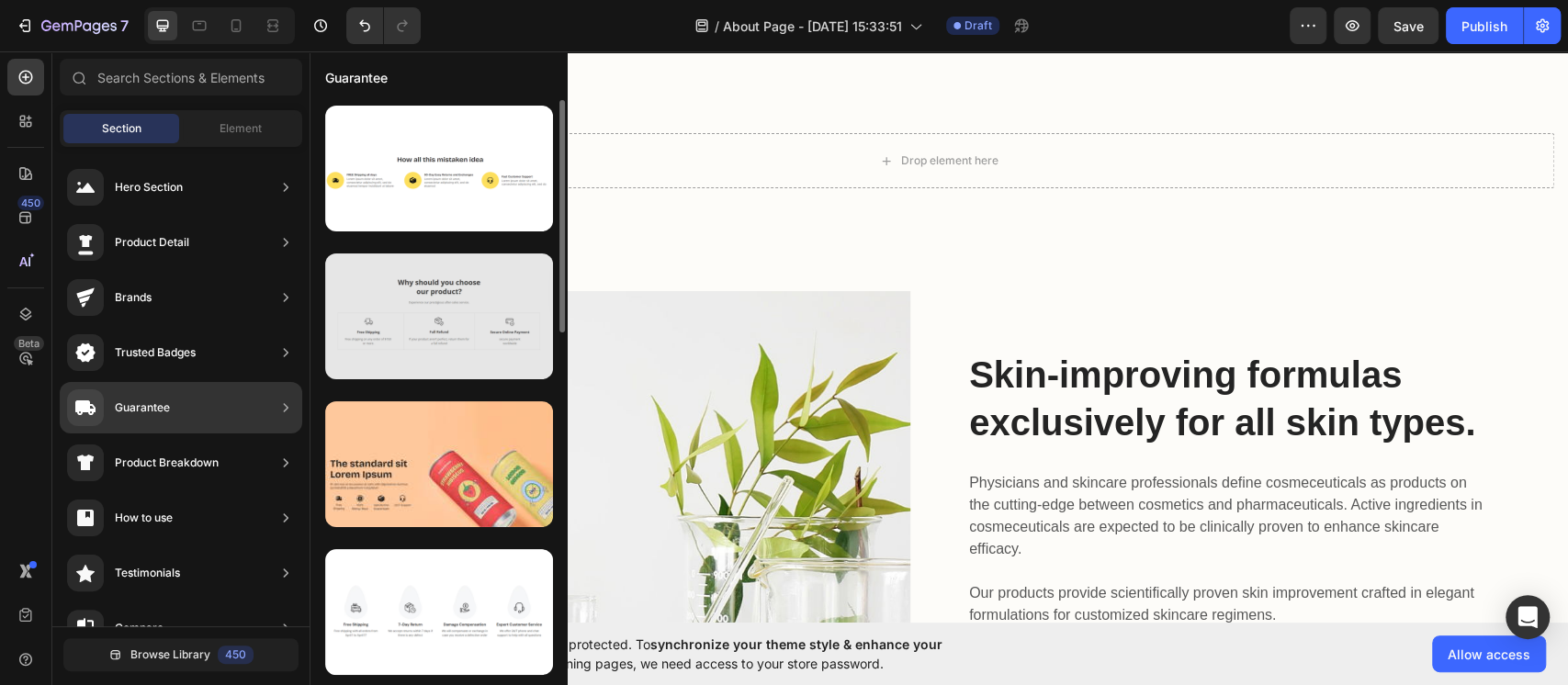
click at [397, 334] on div at bounding box center [438, 316] width 227 height 125
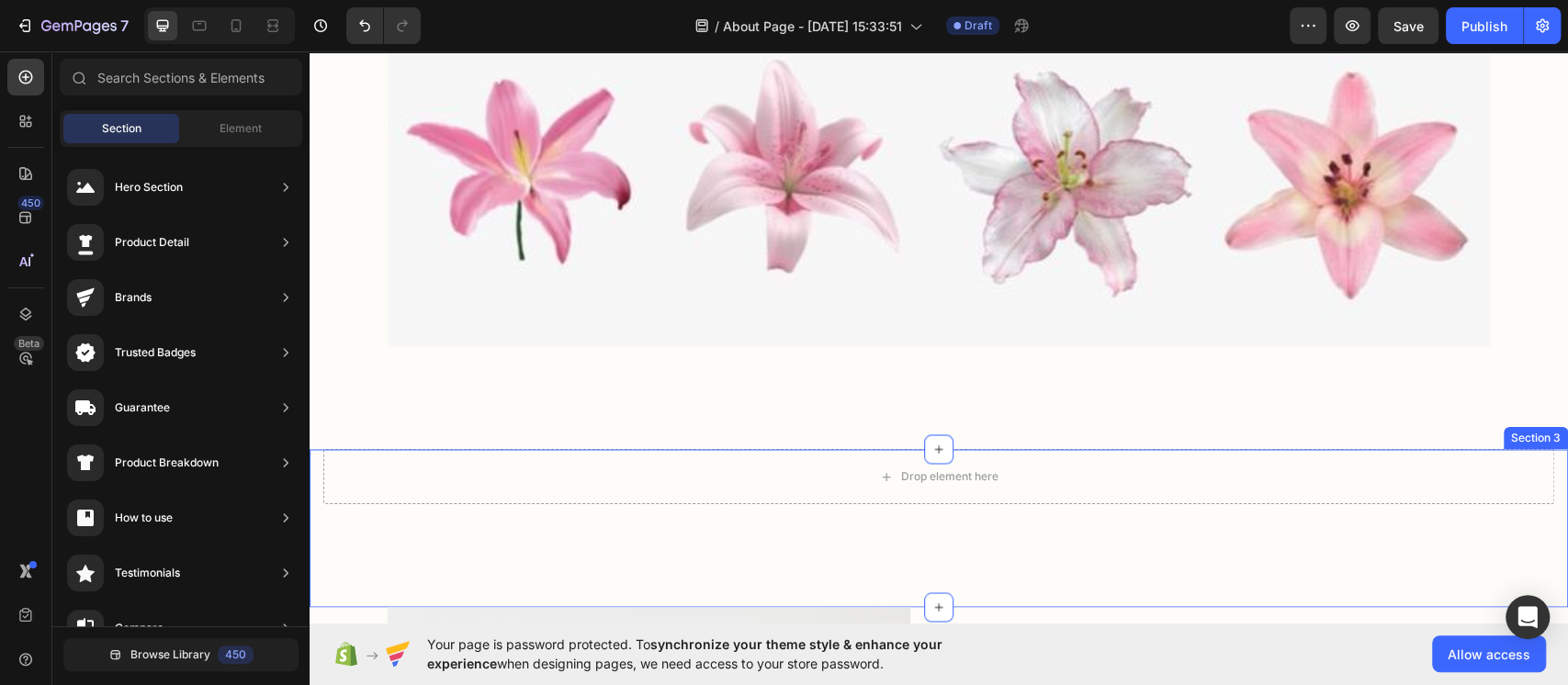
scroll to position [1799, 0]
click at [949, 476] on div "Drop element here" at bounding box center [950, 478] width 97 height 15
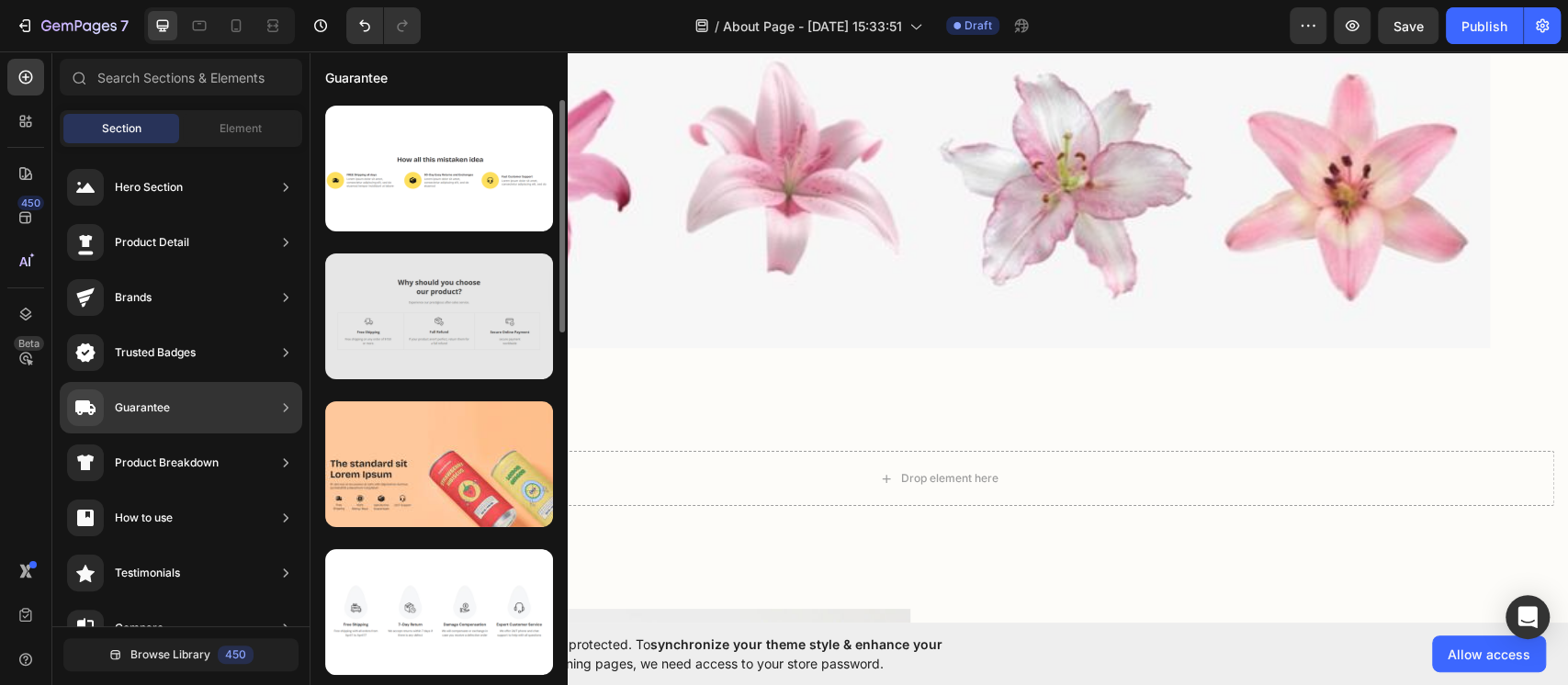
click at [400, 343] on div at bounding box center [438, 316] width 227 height 125
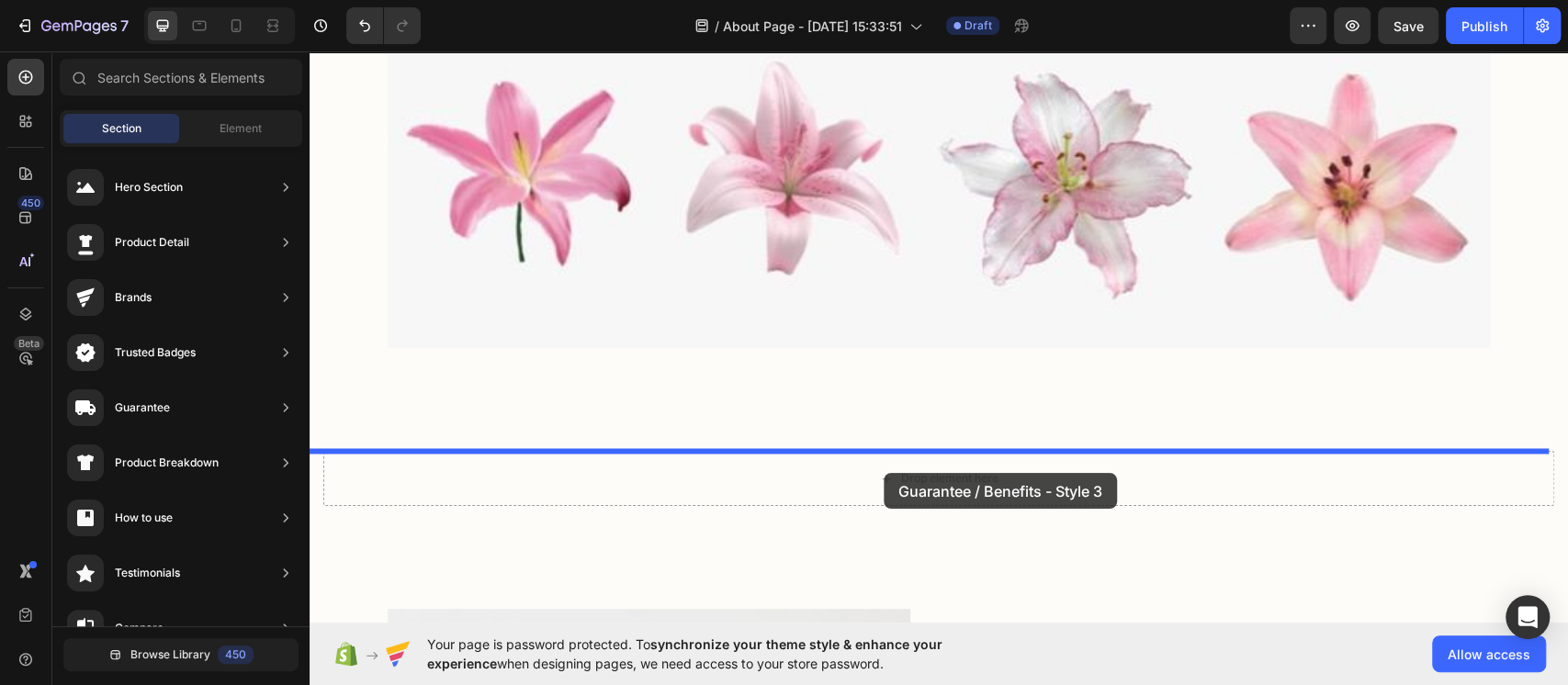
drag, startPoint x: 709, startPoint y: 395, endPoint x: 884, endPoint y: 471, distance: 190.8
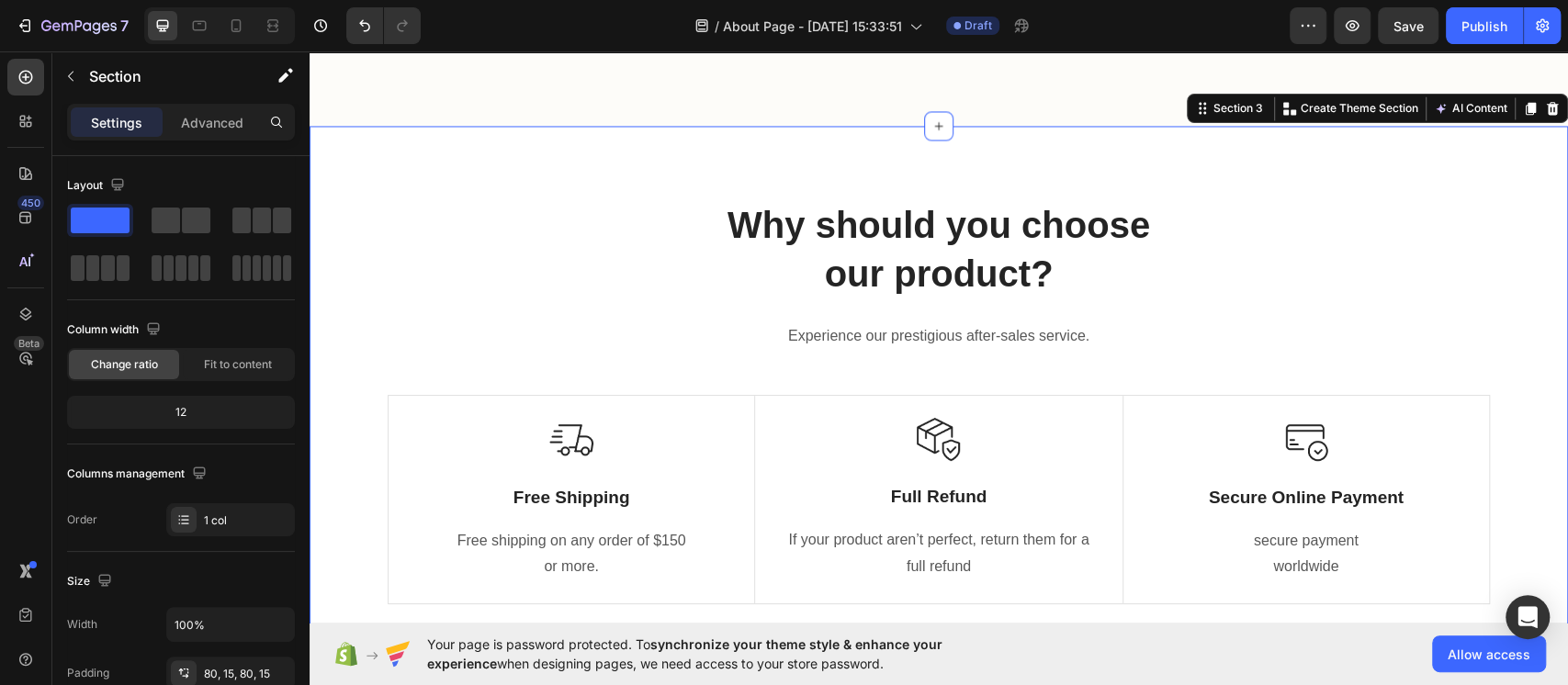
scroll to position [2134, 0]
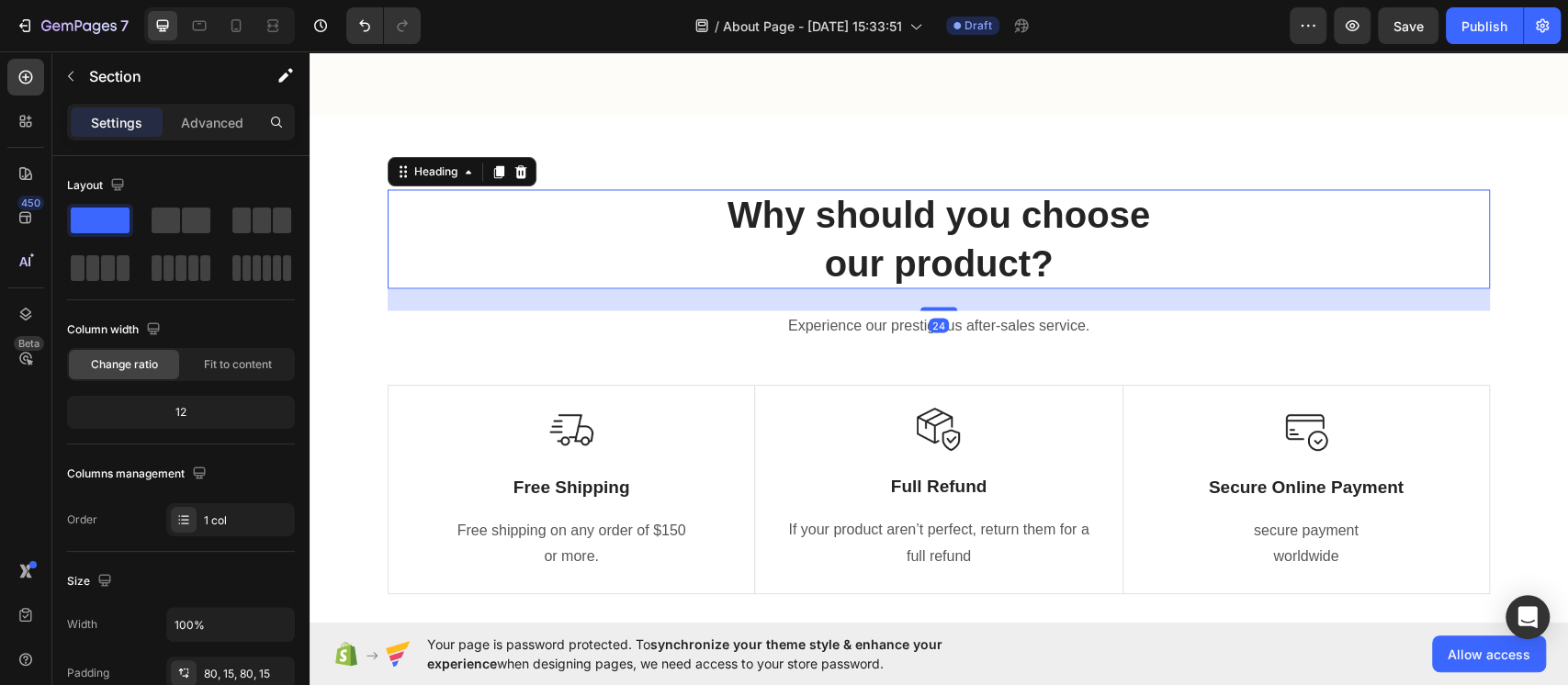
click at [891, 256] on p "Why should you choose our product?" at bounding box center [939, 239] width 1099 height 95
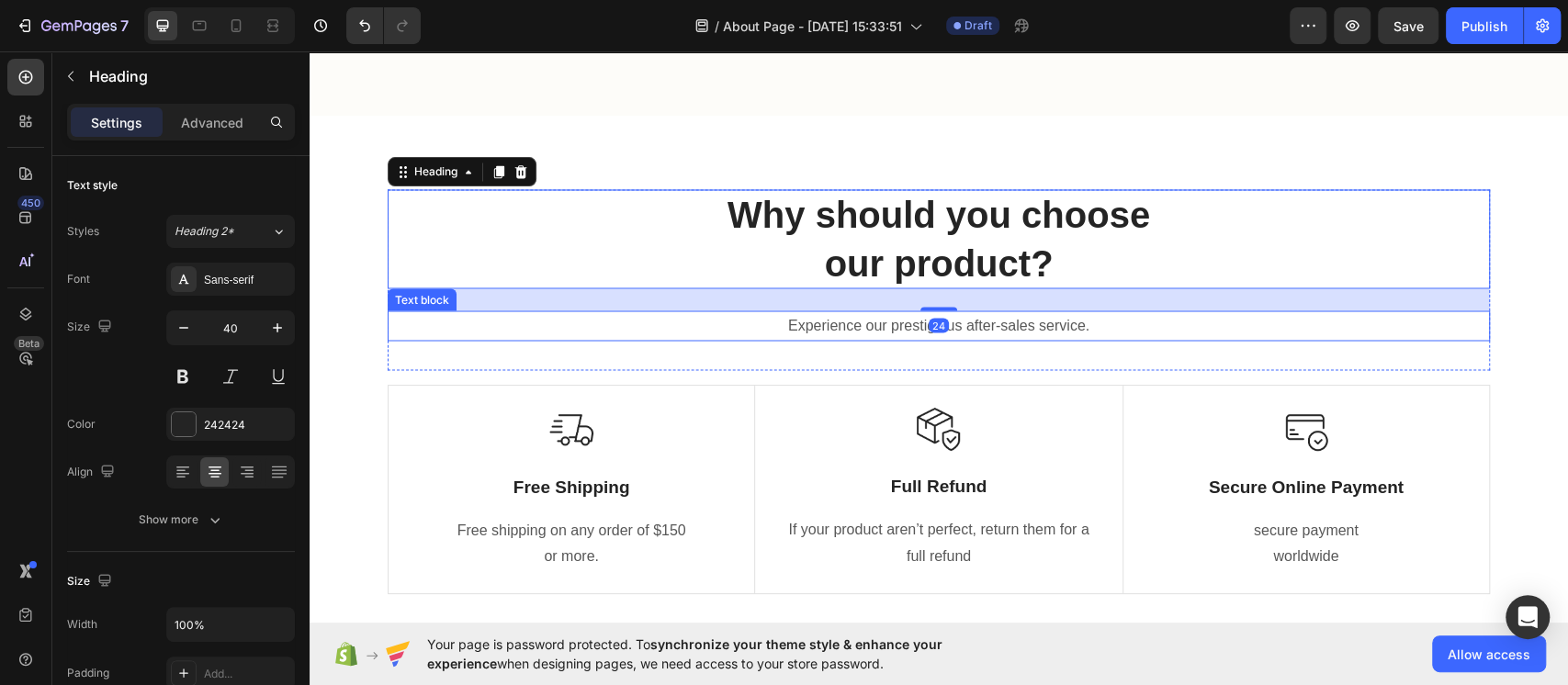
click at [1046, 328] on p "Experience our prestigious after-sales service." at bounding box center [939, 326] width 1099 height 26
click at [518, 276] on p "Why should you choose our product?" at bounding box center [939, 239] width 1099 height 95
click at [558, 322] on p "Experience our prestigious after-sales service." at bounding box center [939, 326] width 1099 height 26
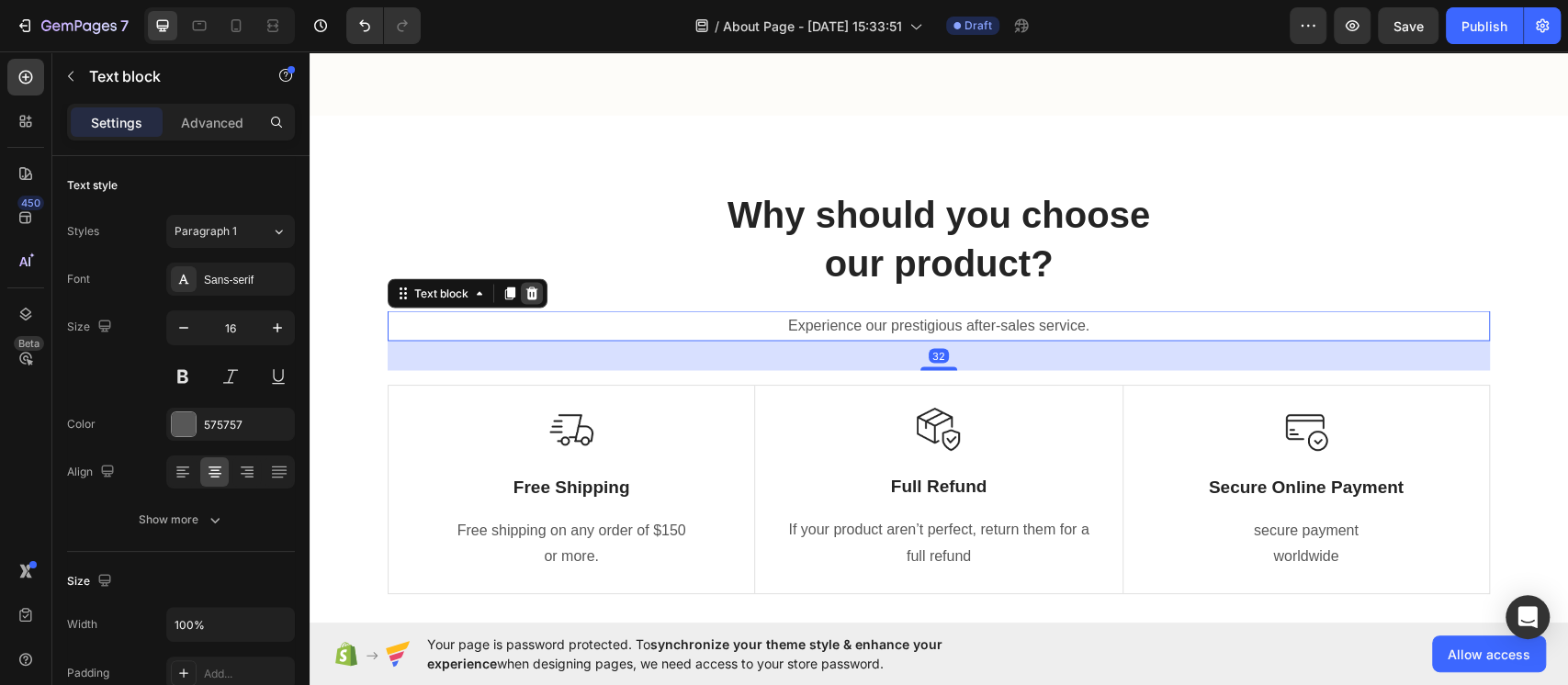
click at [526, 290] on icon at bounding box center [532, 293] width 12 height 13
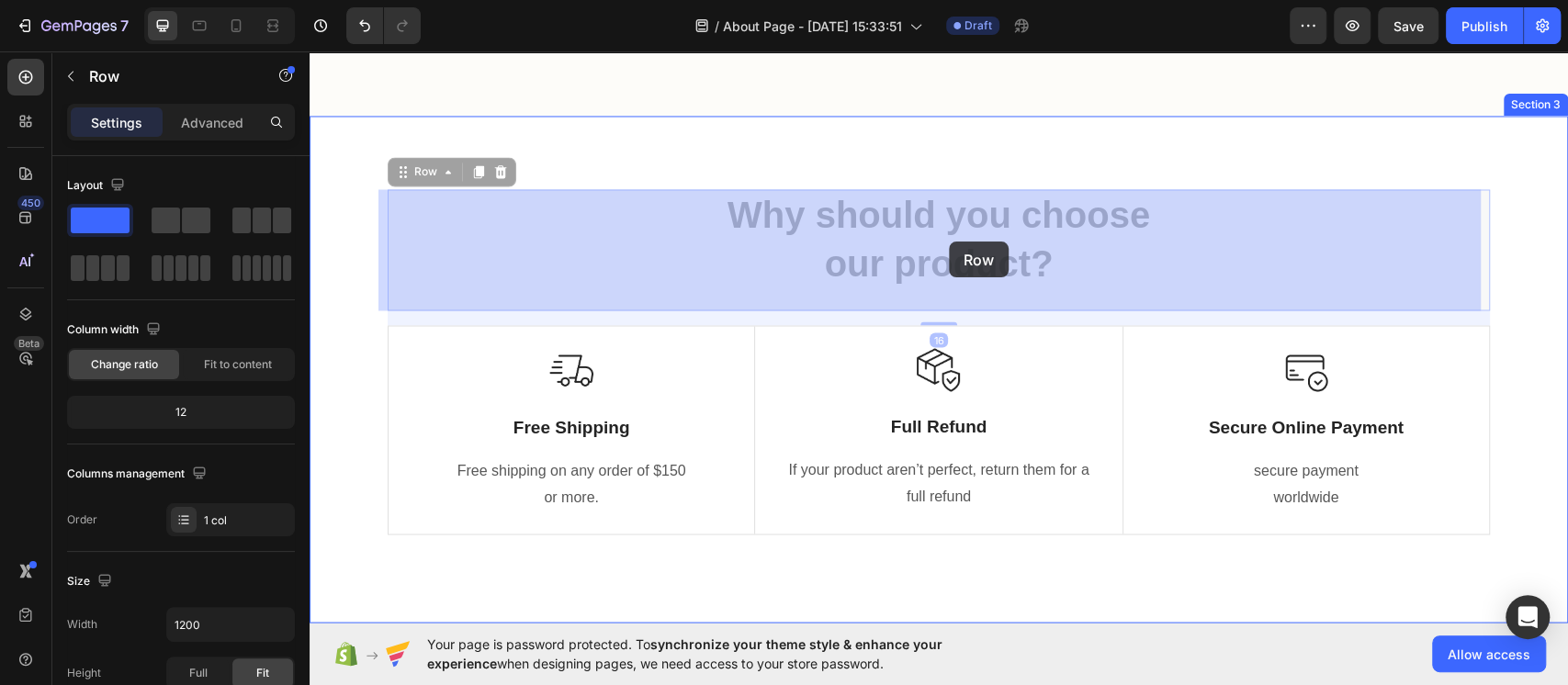
drag, startPoint x: 519, startPoint y: 290, endPoint x: 978, endPoint y: 253, distance: 460.5
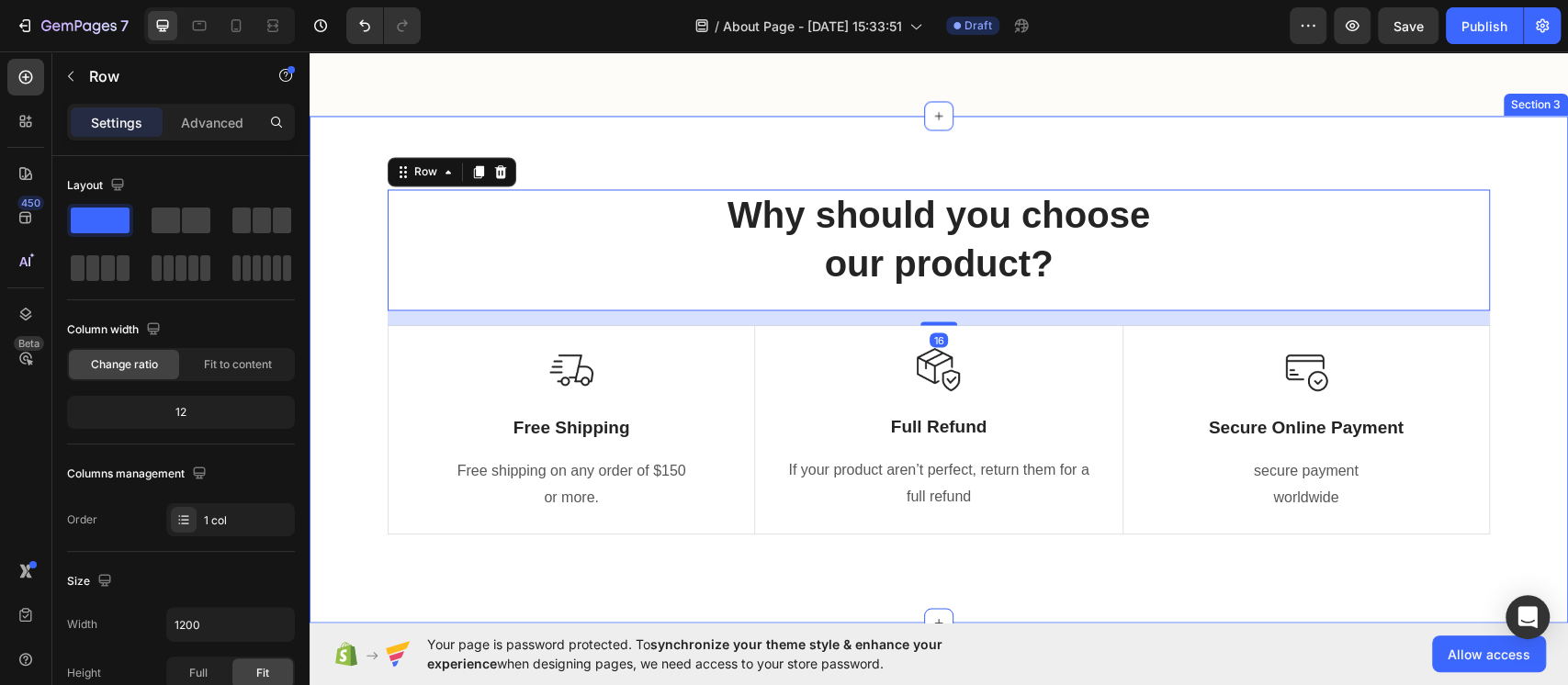
click at [937, 143] on div "Why should you choose our product? Heading Row 16 Image Free Shipping Text Bloc…" at bounding box center [939, 370] width 1259 height 507
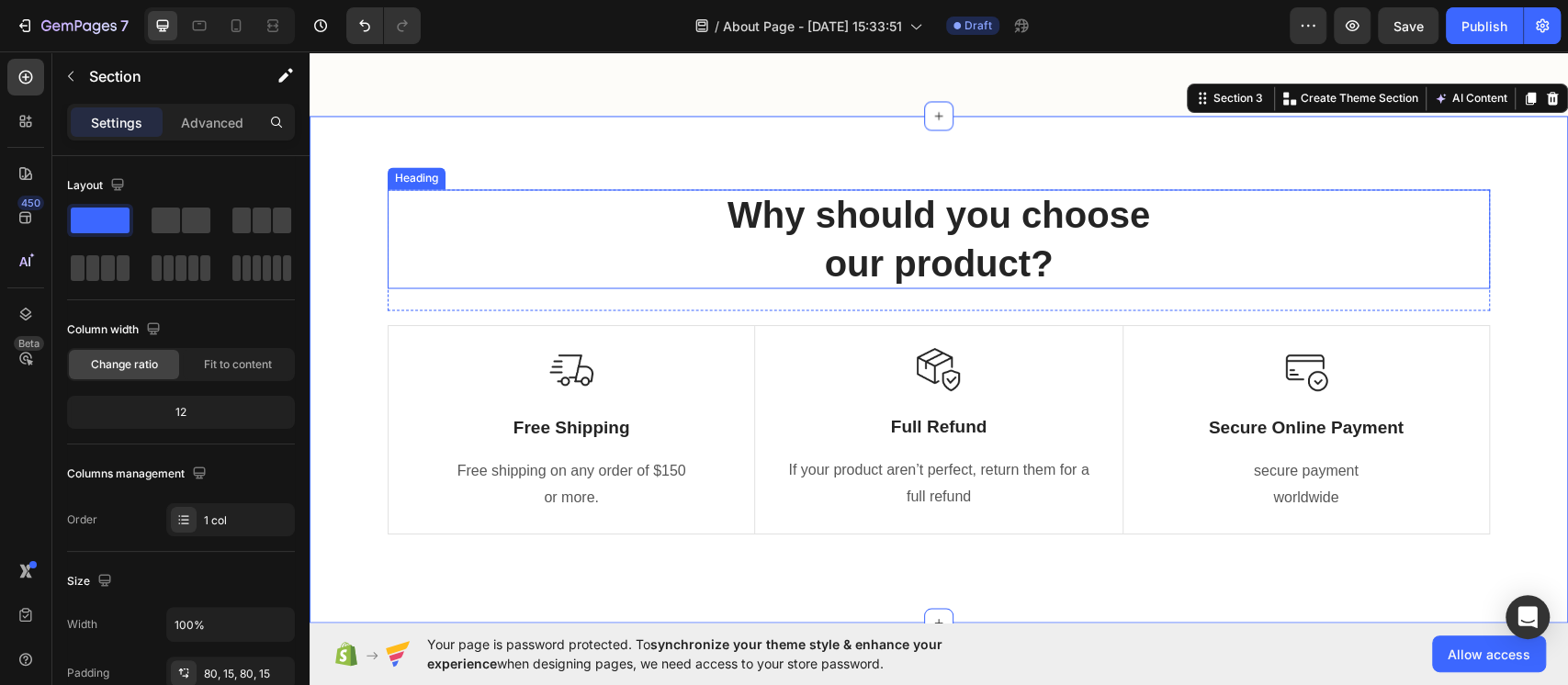
click at [932, 191] on p "Why should you choose our product?" at bounding box center [939, 239] width 1099 height 95
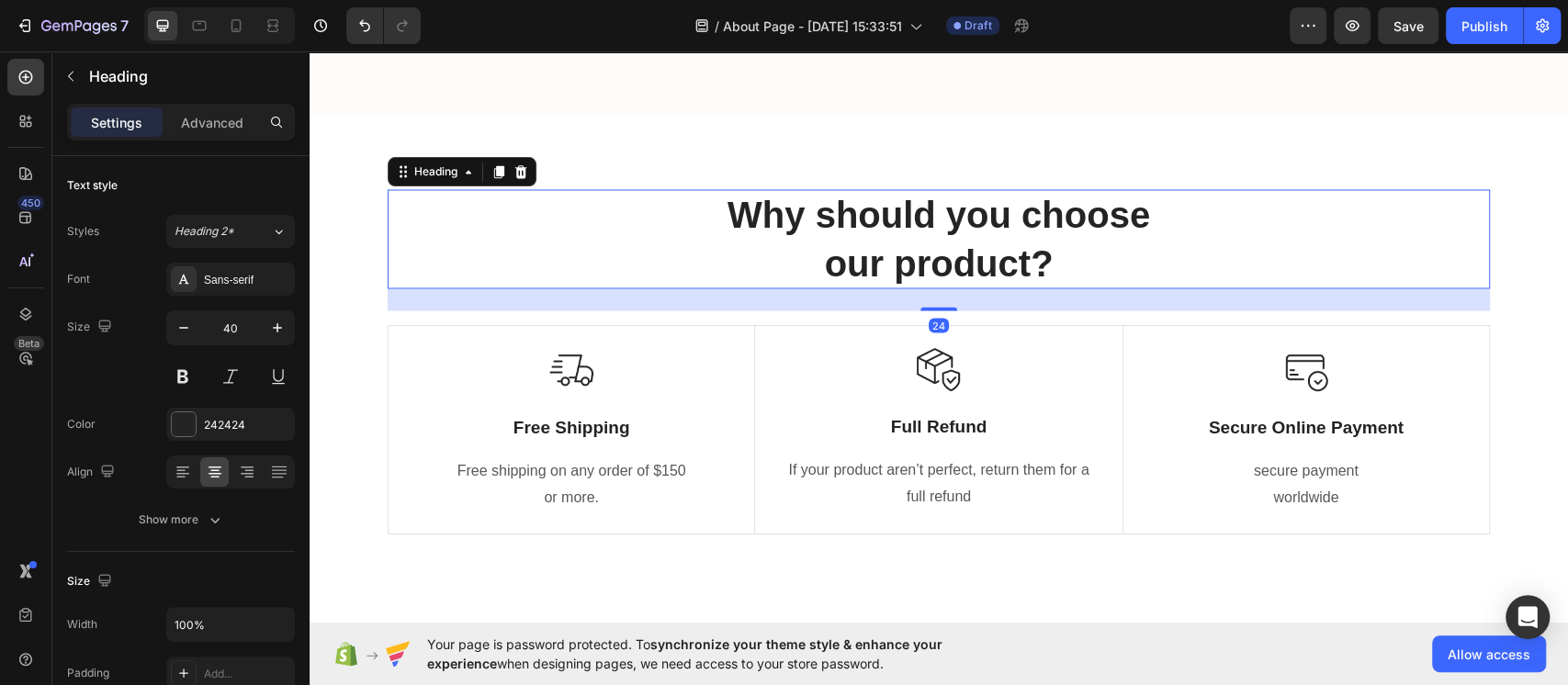
click at [949, 260] on p "Why should you choose our product?" at bounding box center [939, 239] width 1099 height 95
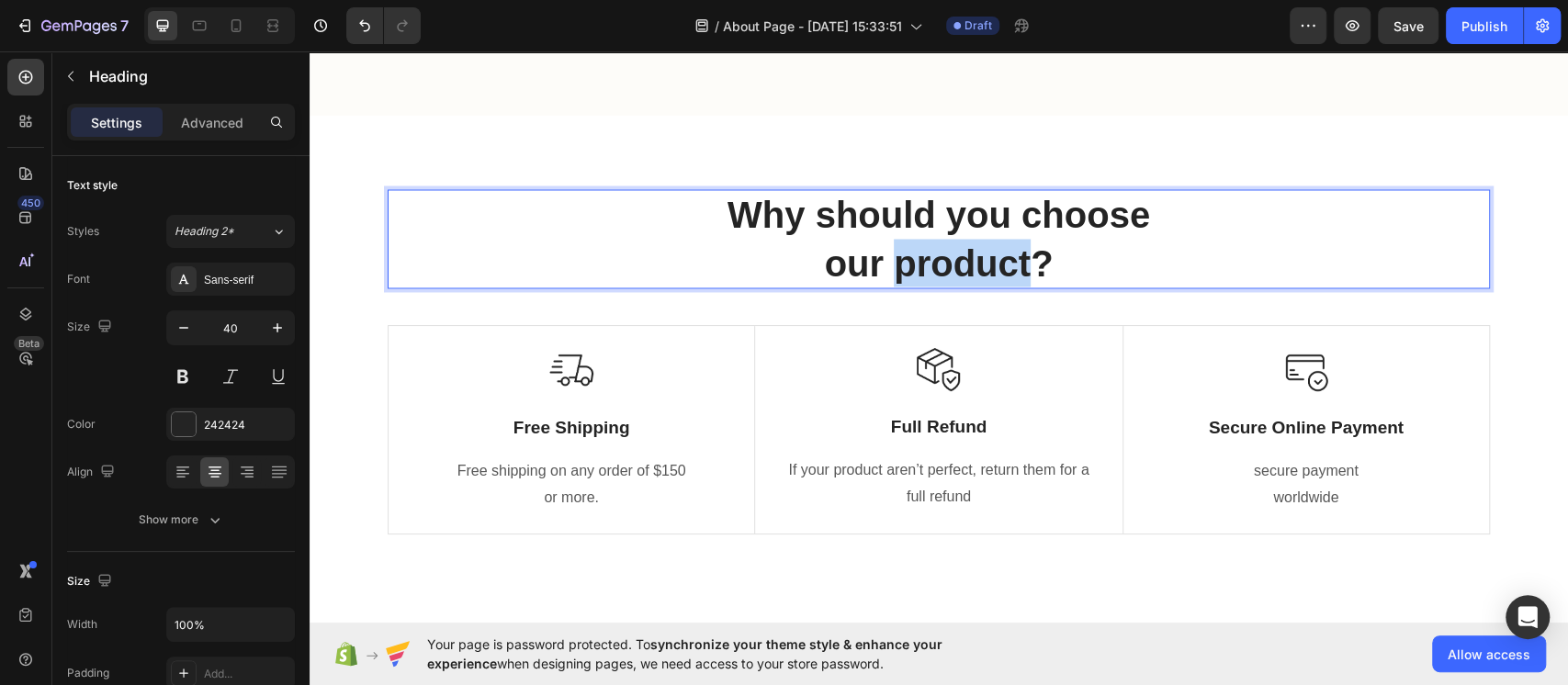
click at [949, 260] on p "Why should you choose our product?" at bounding box center [939, 239] width 1099 height 95
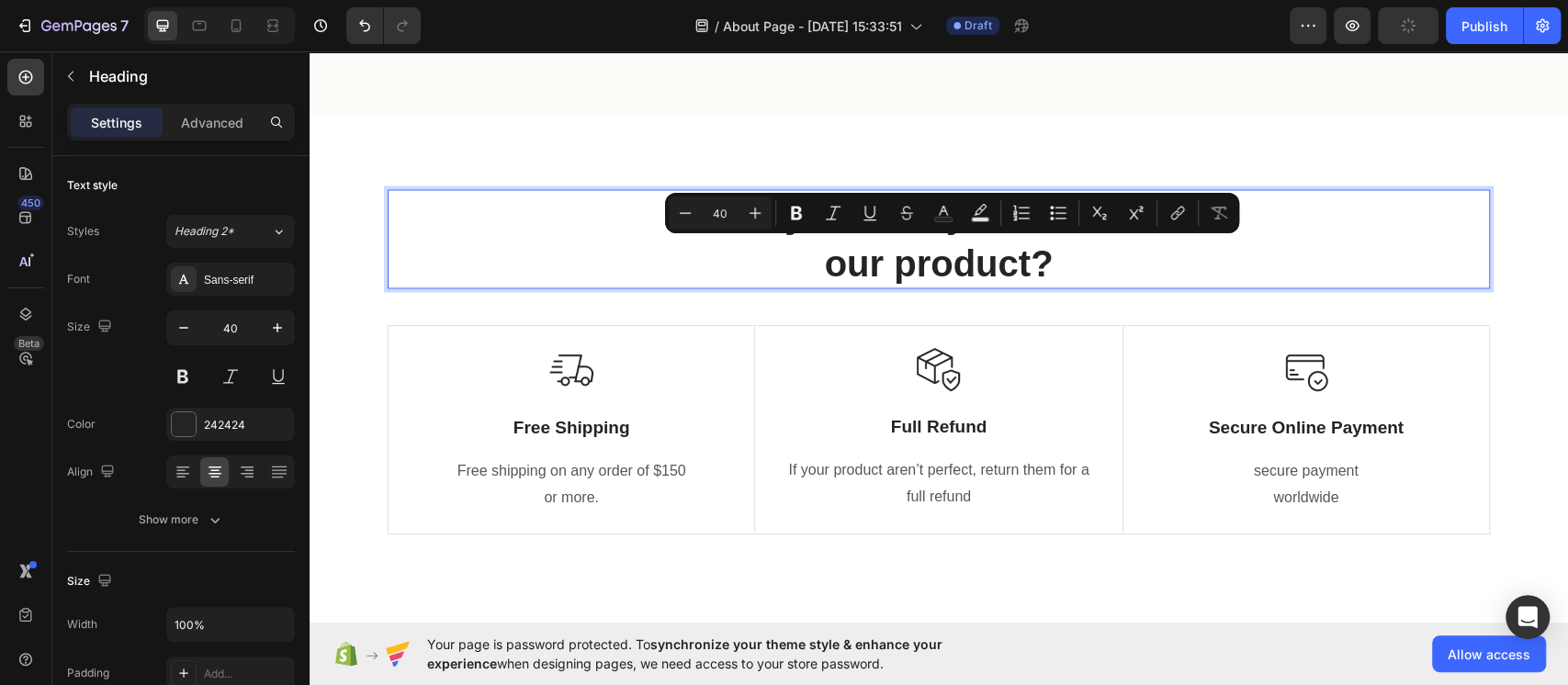
click at [1101, 285] on p "Why should you choose our product?" at bounding box center [939, 239] width 1099 height 95
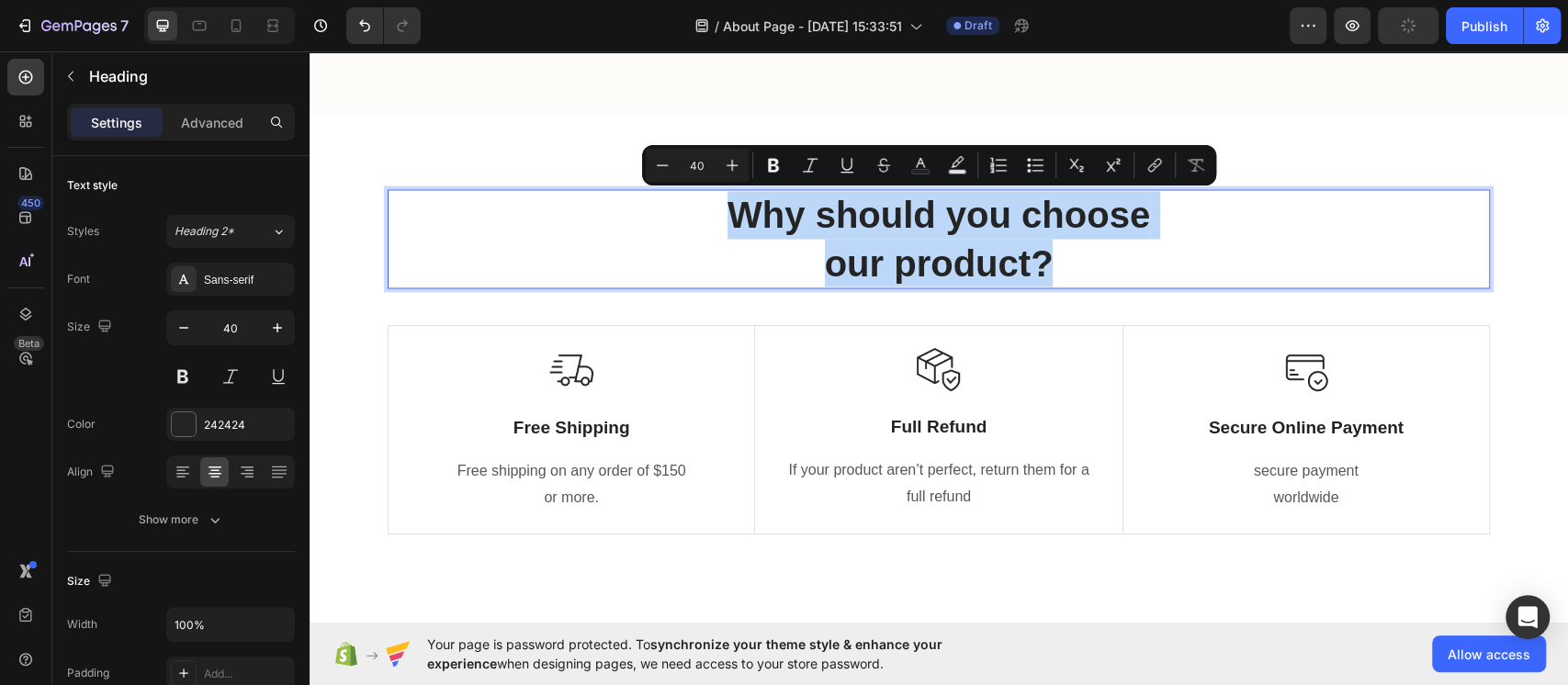
drag, startPoint x: 1071, startPoint y: 267, endPoint x: 694, endPoint y: 214, distance: 380.7
click at [694, 214] on p "Why should you choose our product?" at bounding box center [939, 239] width 1099 height 95
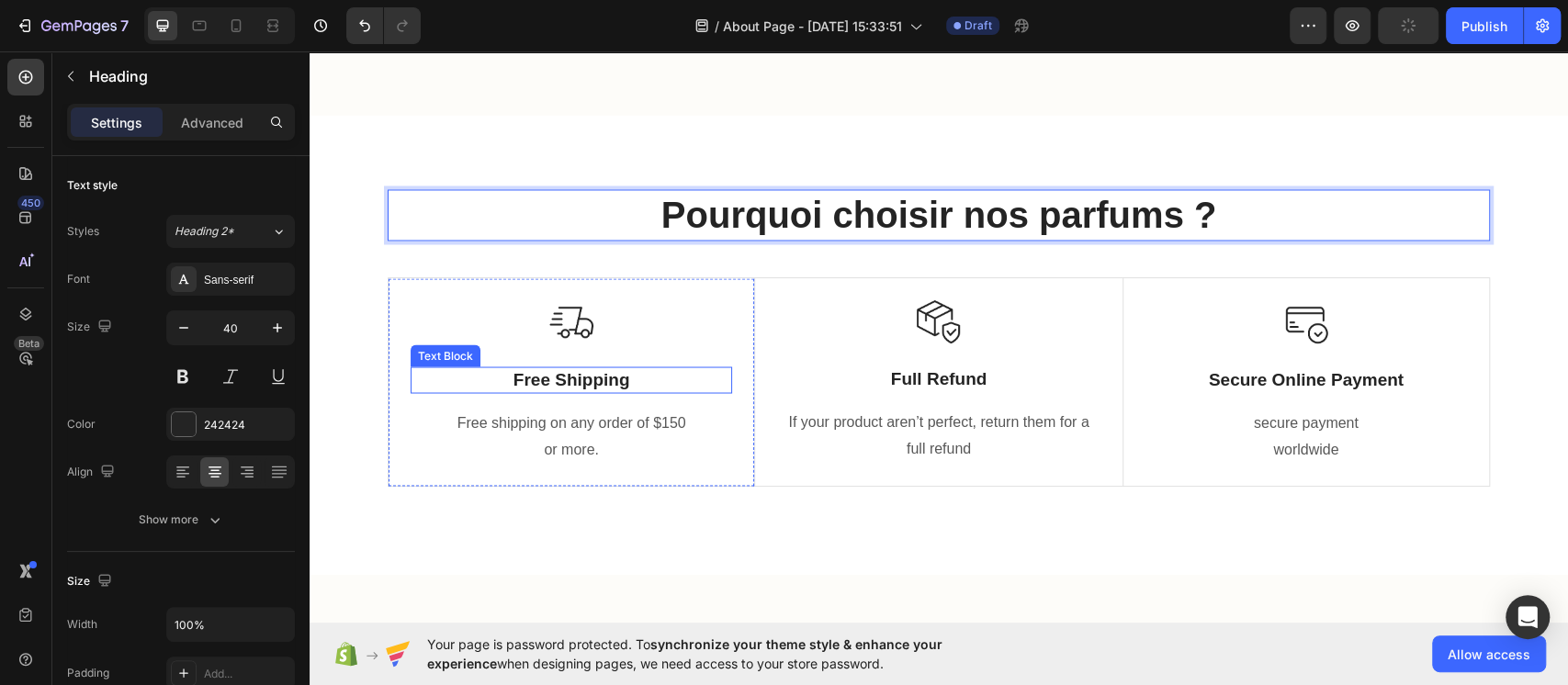
click at [598, 372] on p "Free Shipping" at bounding box center [572, 380] width 318 height 23
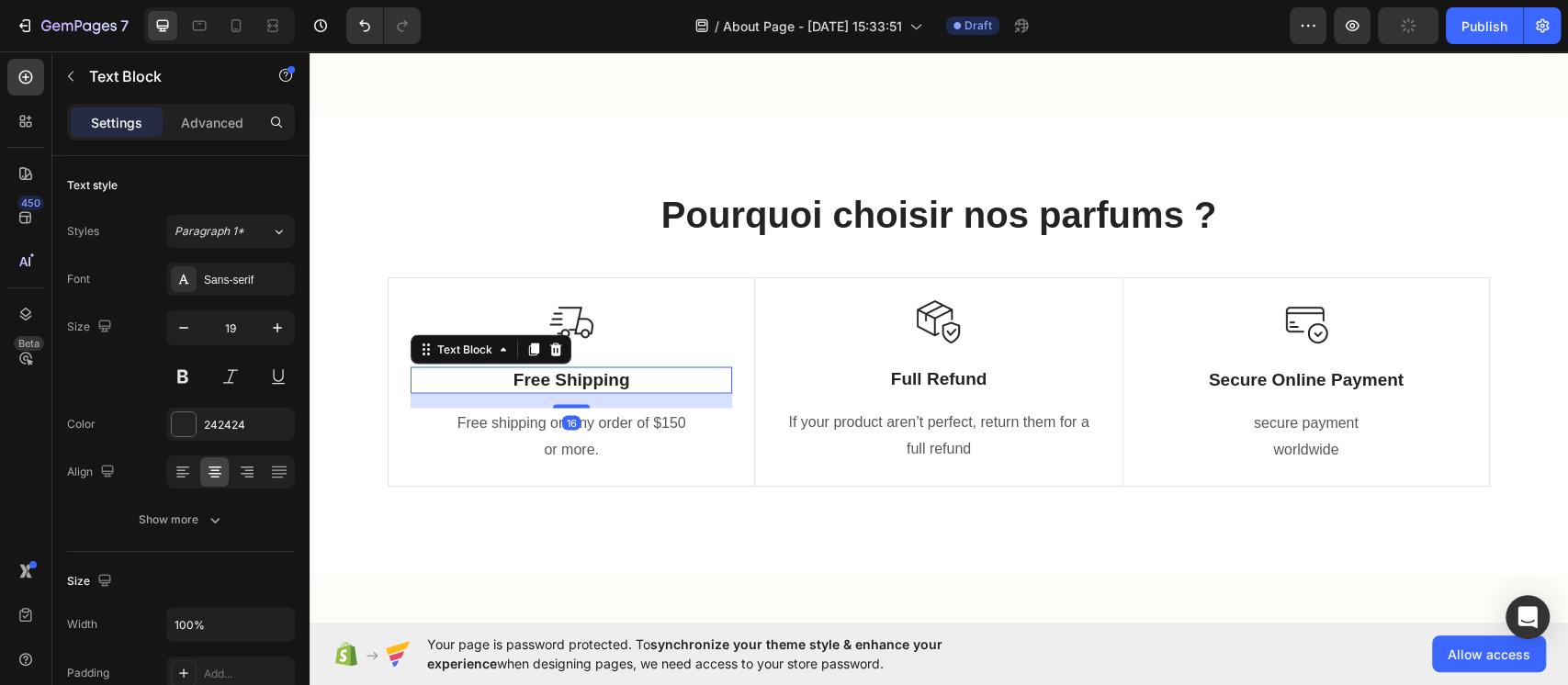
click at [595, 372] on p "Free Shipping" at bounding box center [572, 380] width 318 height 23
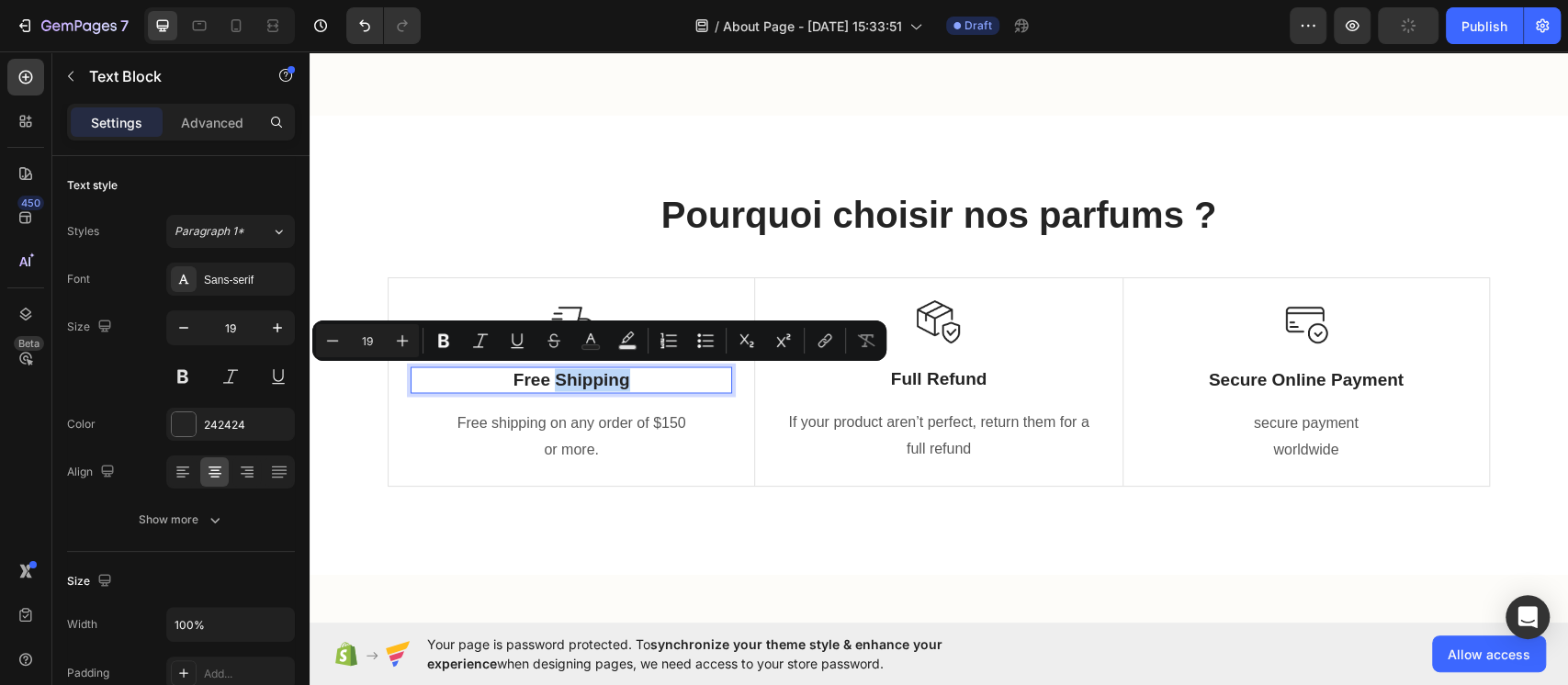
click at [615, 379] on p "Free Shipping" at bounding box center [572, 380] width 318 height 23
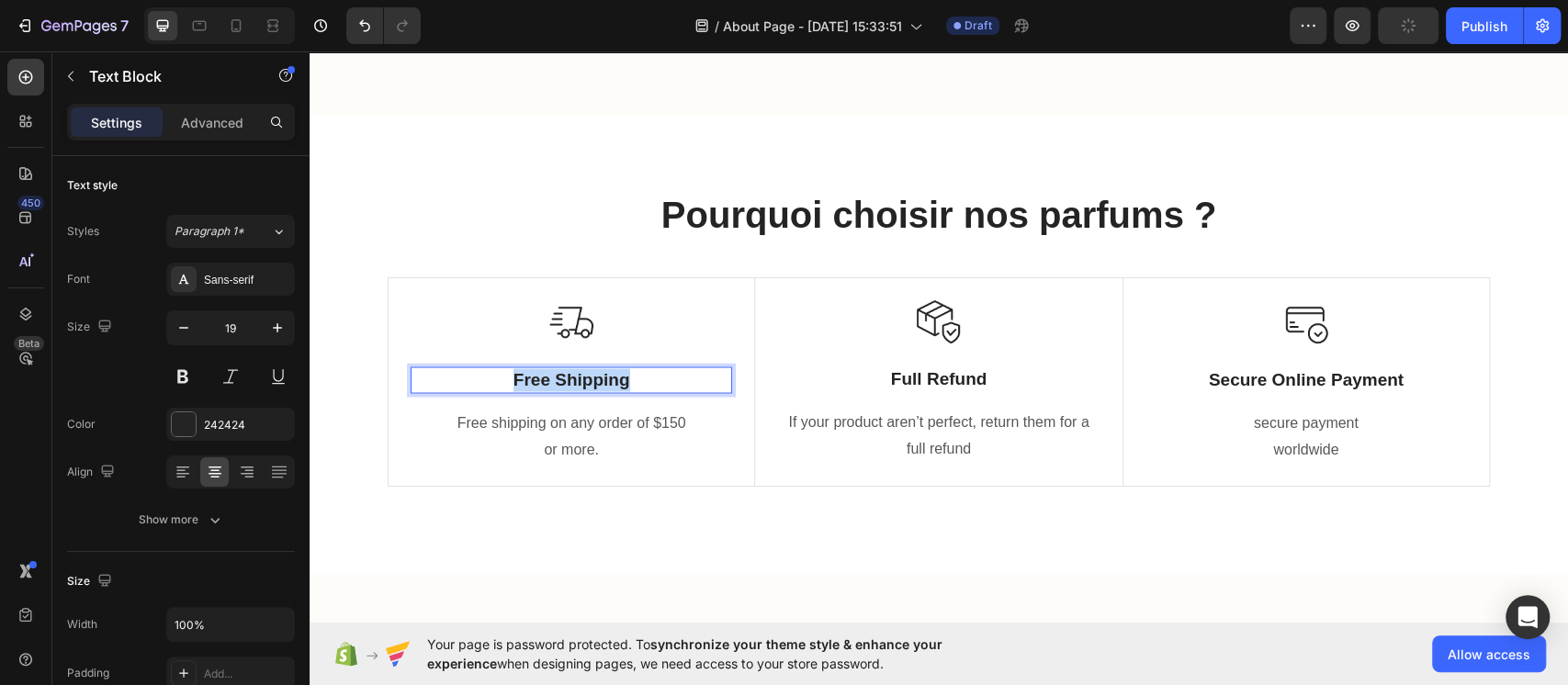
drag, startPoint x: 552, startPoint y: 374, endPoint x: 392, endPoint y: 369, distance: 160.1
click at [392, 369] on div "Image Free Shipping Text Block 16 Free shipping on any order of $150 or more. T…" at bounding box center [572, 382] width 367 height 208
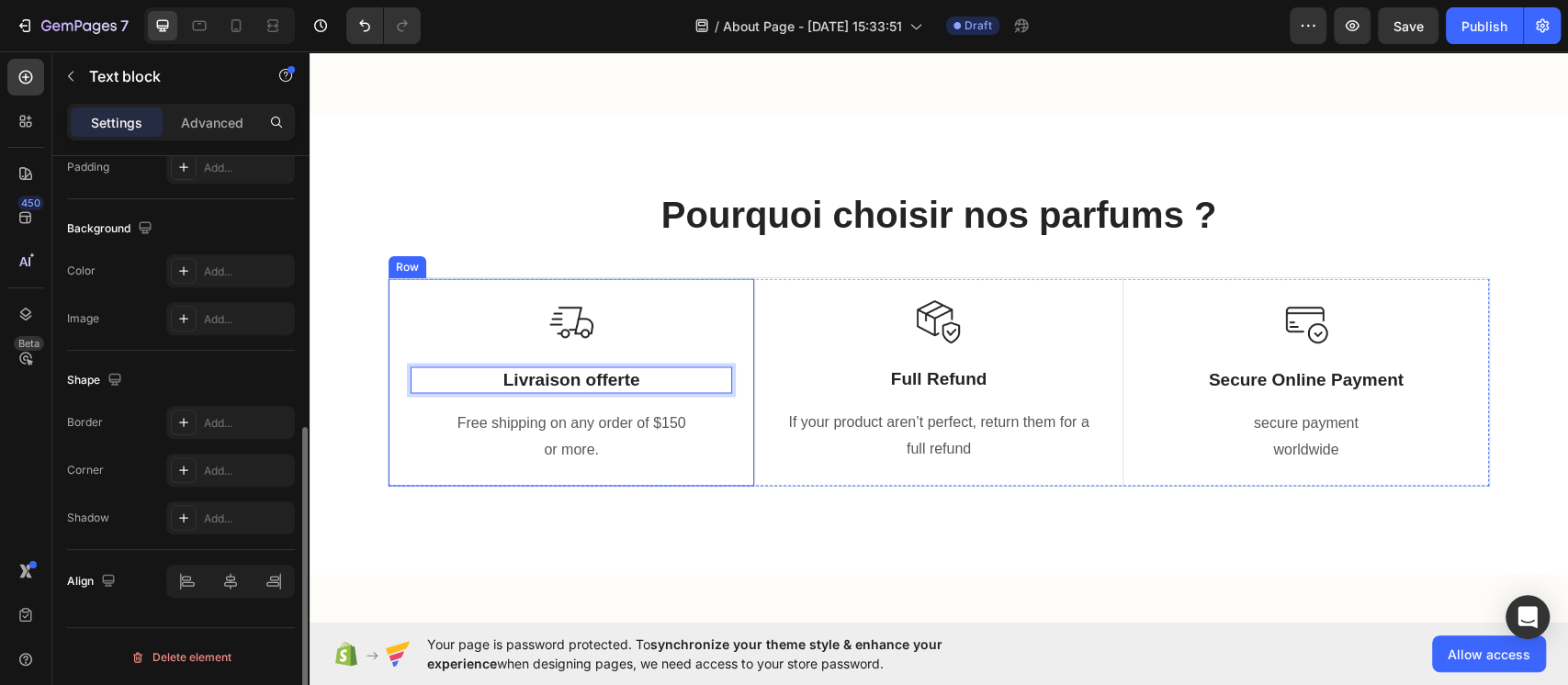
click at [531, 422] on p "Free shipping on any order of $150" at bounding box center [572, 423] width 318 height 26
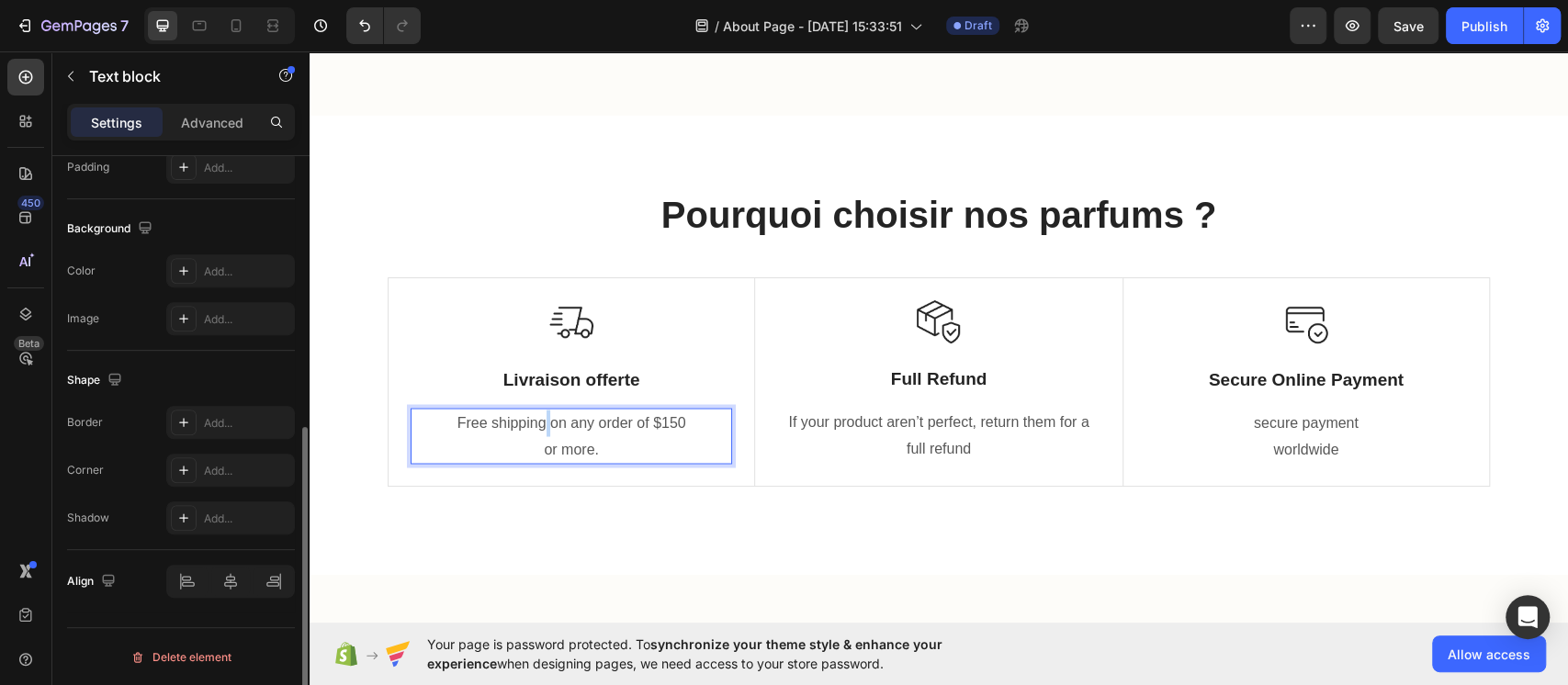
click at [531, 422] on p "Free shipping on any order of $150" at bounding box center [572, 423] width 318 height 26
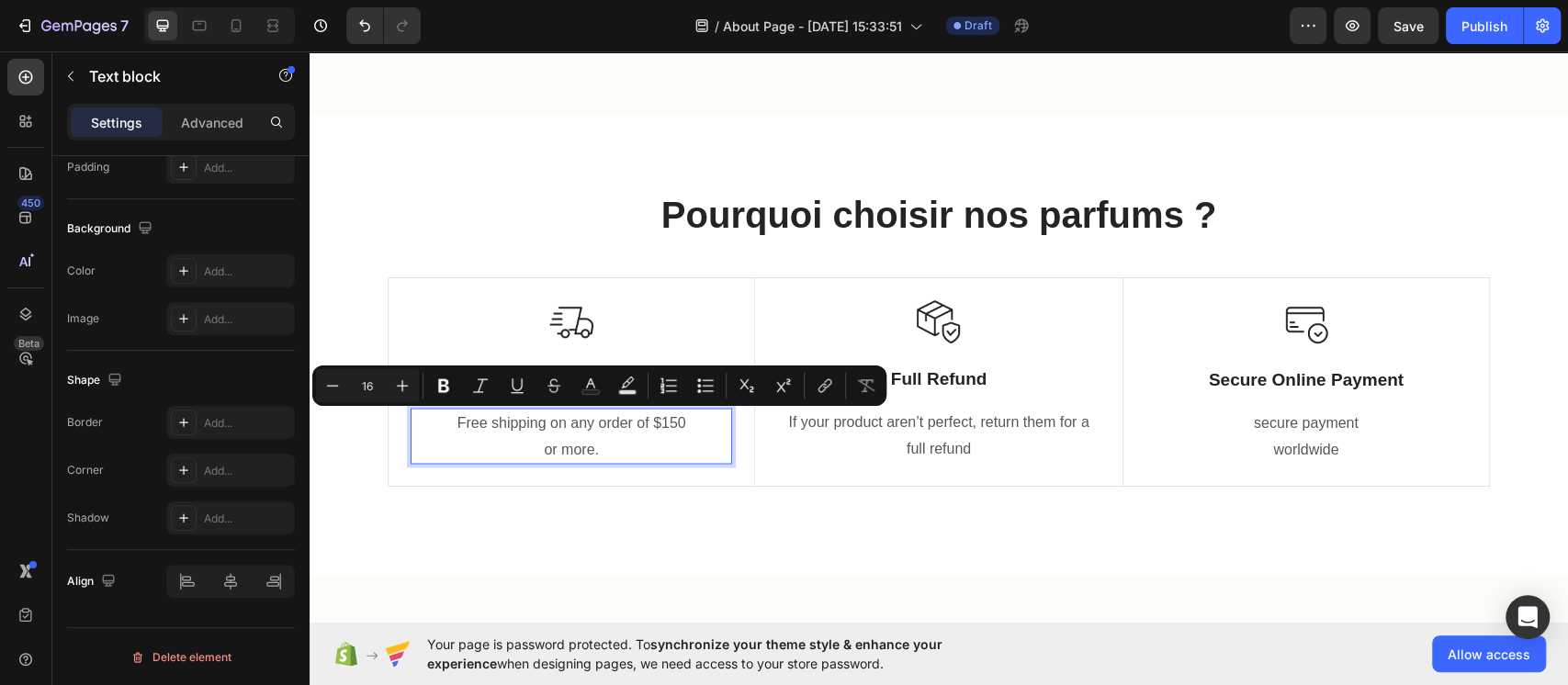
click at [619, 441] on p "or more." at bounding box center [572, 449] width 318 height 26
drag, startPoint x: 619, startPoint y: 441, endPoint x: 402, endPoint y: 424, distance: 217.7
click at [411, 424] on div "Free shipping on any order of $150 or more." at bounding box center [572, 436] width 322 height 57
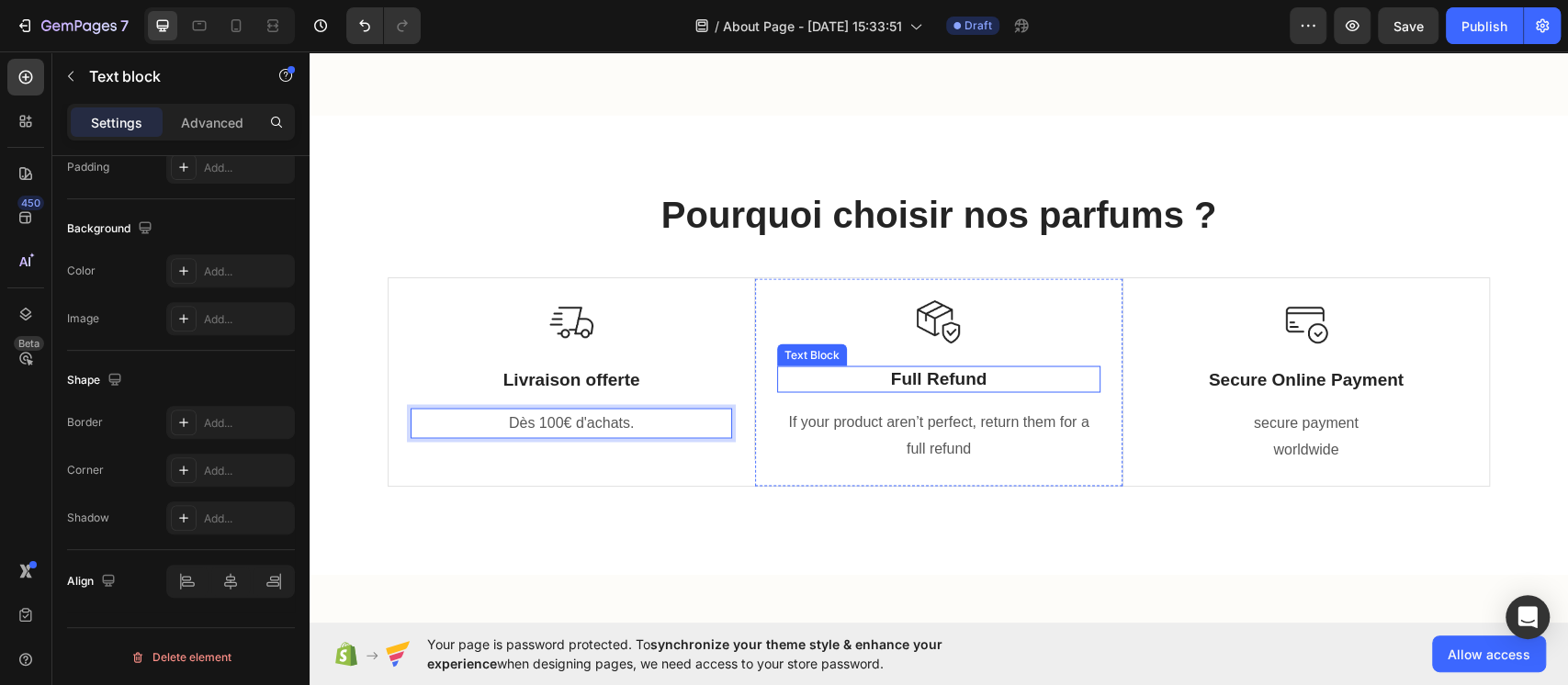
click at [964, 376] on p "Full Refund" at bounding box center [938, 379] width 319 height 23
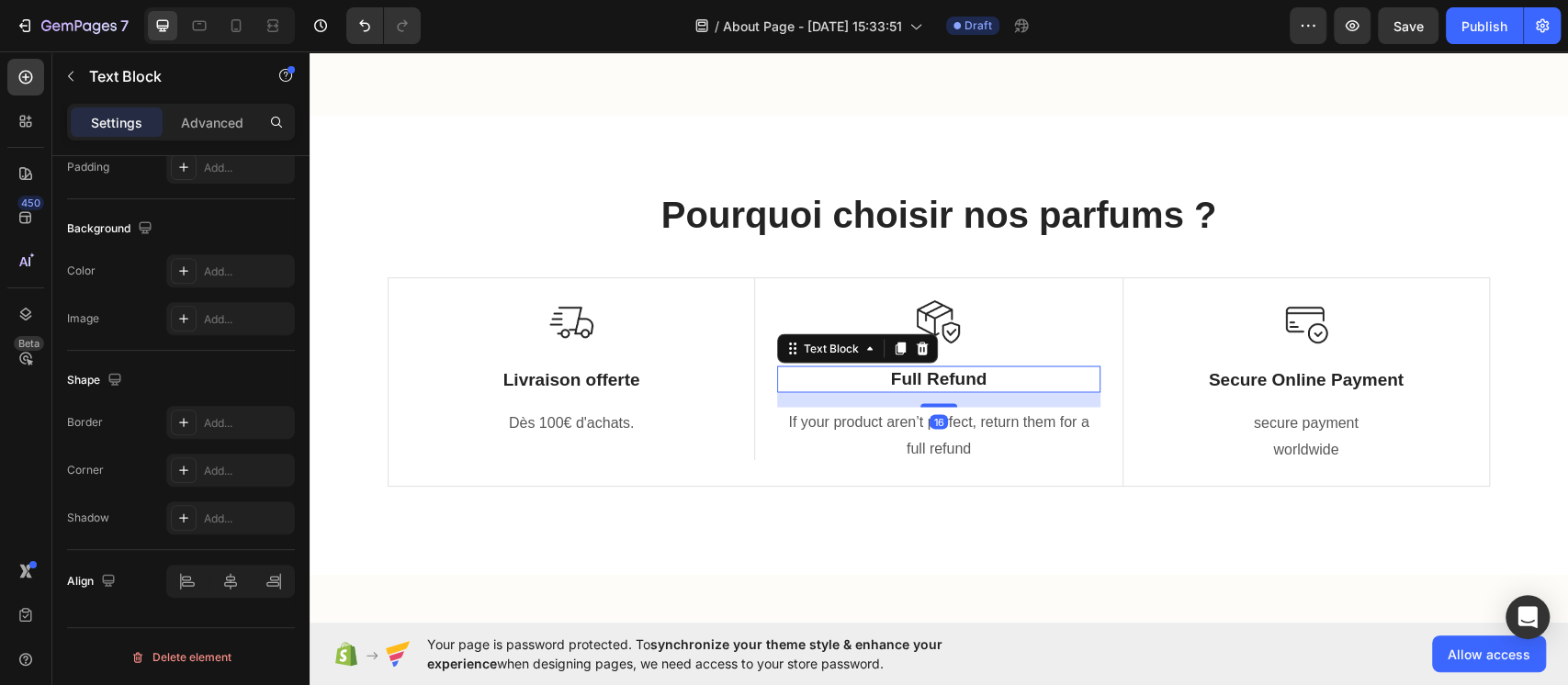
click at [964, 377] on p "Full Refund" at bounding box center [938, 379] width 319 height 23
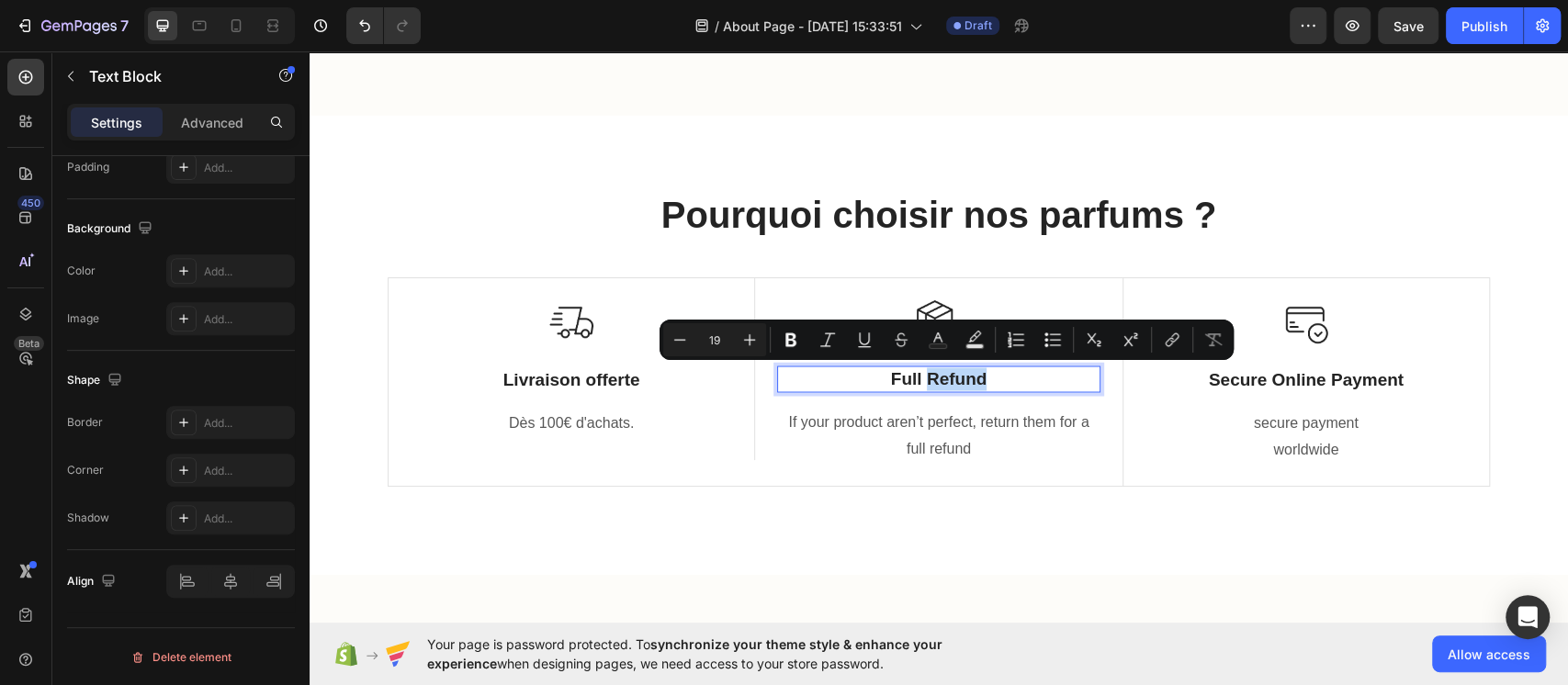
click at [964, 377] on p "Full Refund" at bounding box center [938, 379] width 319 height 23
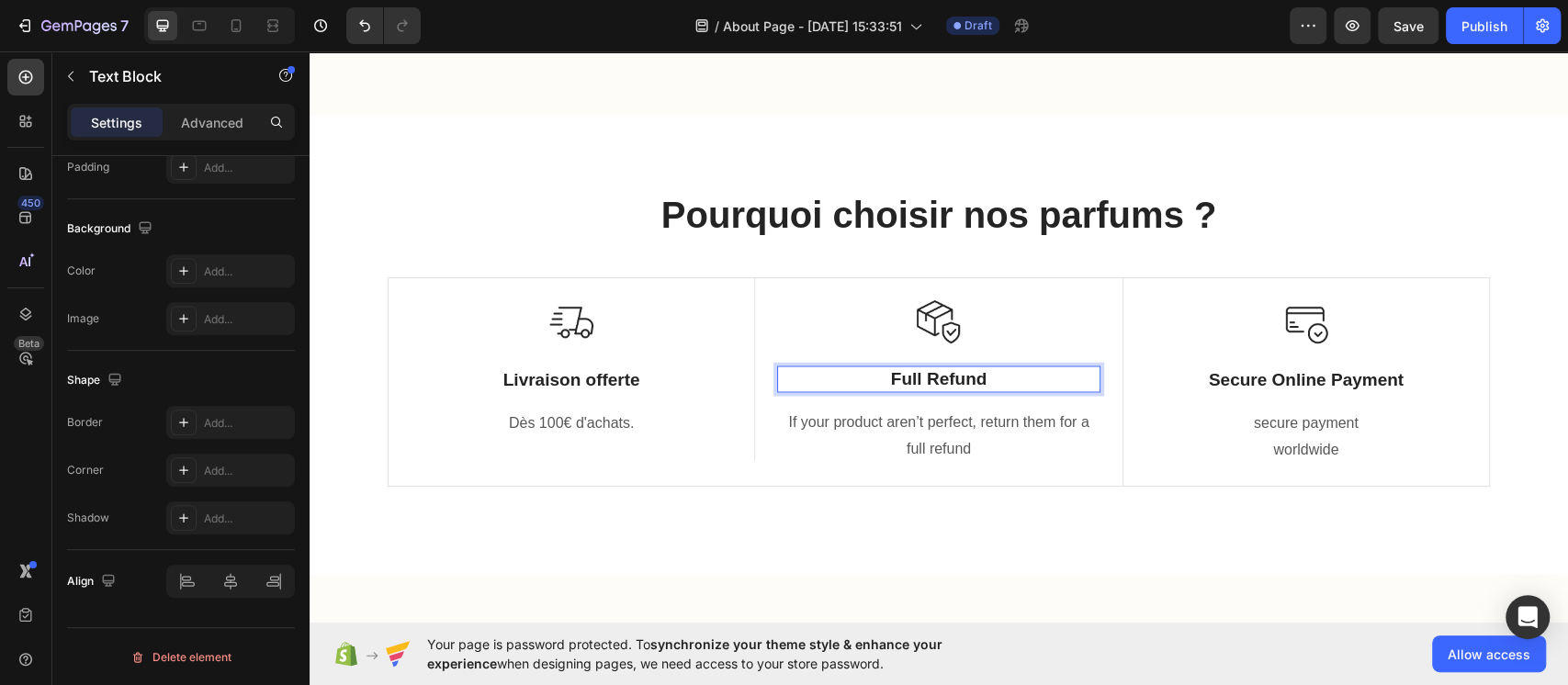
click at [1007, 380] on p "Full Refund" at bounding box center [938, 379] width 319 height 23
drag, startPoint x: 1007, startPoint y: 380, endPoint x: 787, endPoint y: 391, distance: 220.3
click at [787, 391] on div "Full Refund" at bounding box center [938, 379] width 322 height 26
click at [916, 420] on p "If your product aren’t perfect, return them for a full refund" at bounding box center [938, 435] width 319 height 53
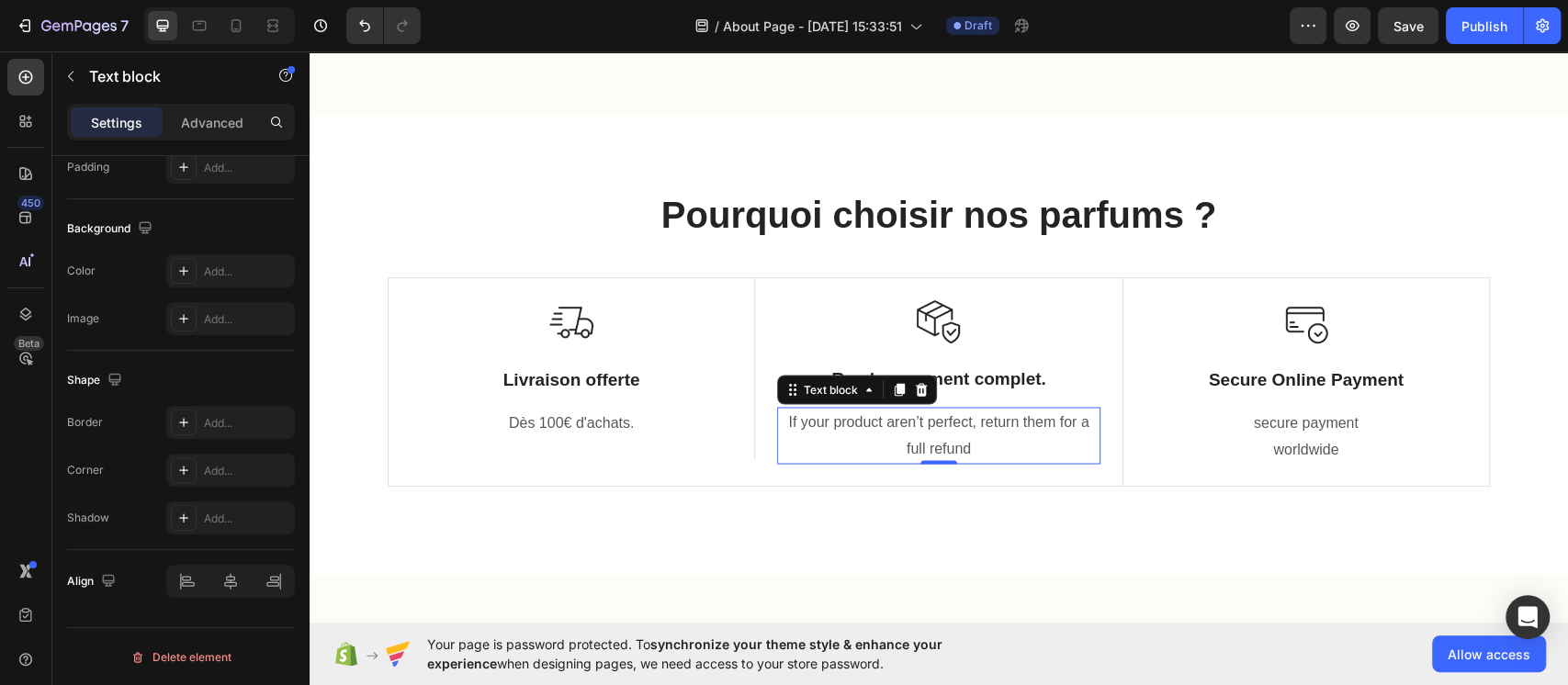
click at [916, 420] on p "If your product aren’t perfect, return them for a full refund" at bounding box center [938, 435] width 319 height 53
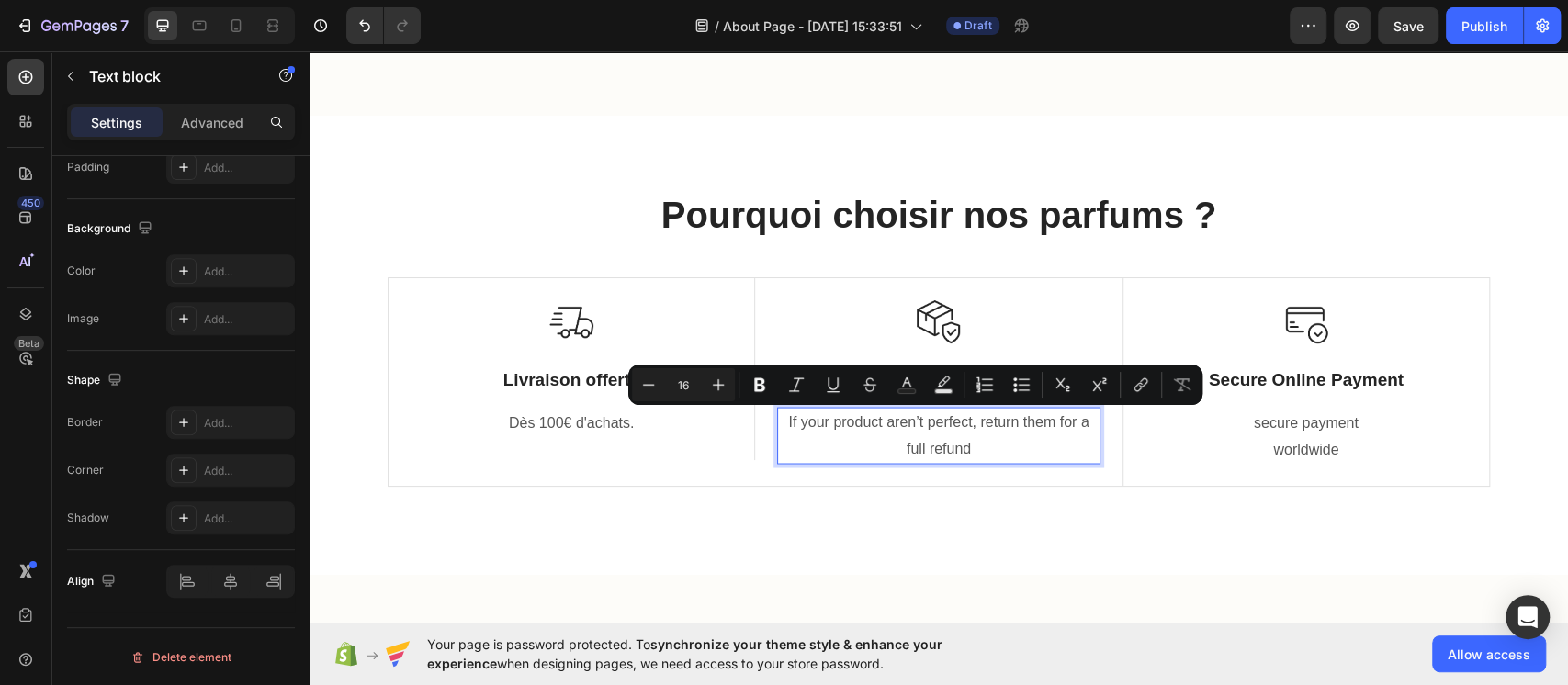
click at [1003, 452] on p "If your product aren’t perfect, return them for a full refund" at bounding box center [938, 435] width 319 height 53
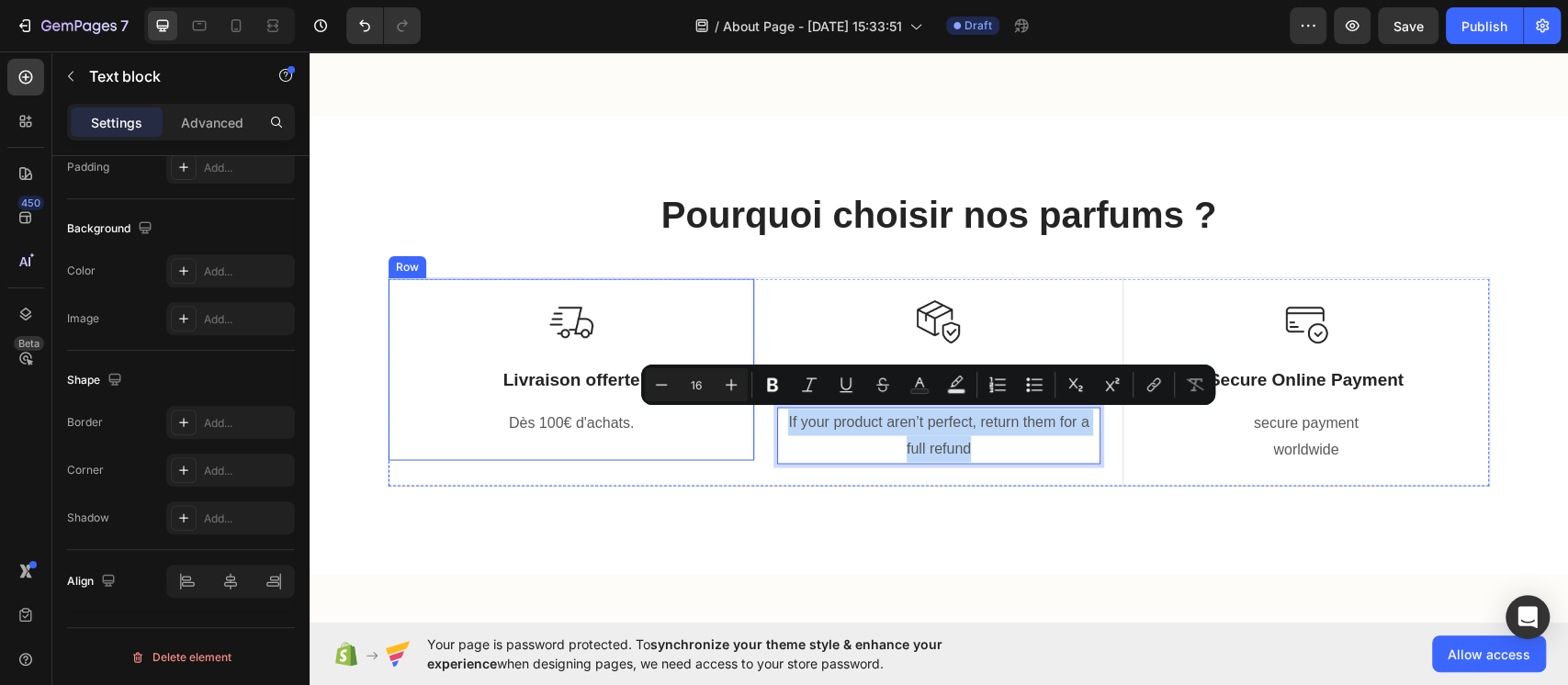
drag, startPoint x: 888, startPoint y: 443, endPoint x: 740, endPoint y: 401, distance: 153.8
click at [740, 401] on div "Image Livraison offerte Text Block Dès 100€ d'achats. Text block Row Image Remb…" at bounding box center [939, 382] width 1103 height 210
copy p "If your product aren’t perfect, return them for a full refund"
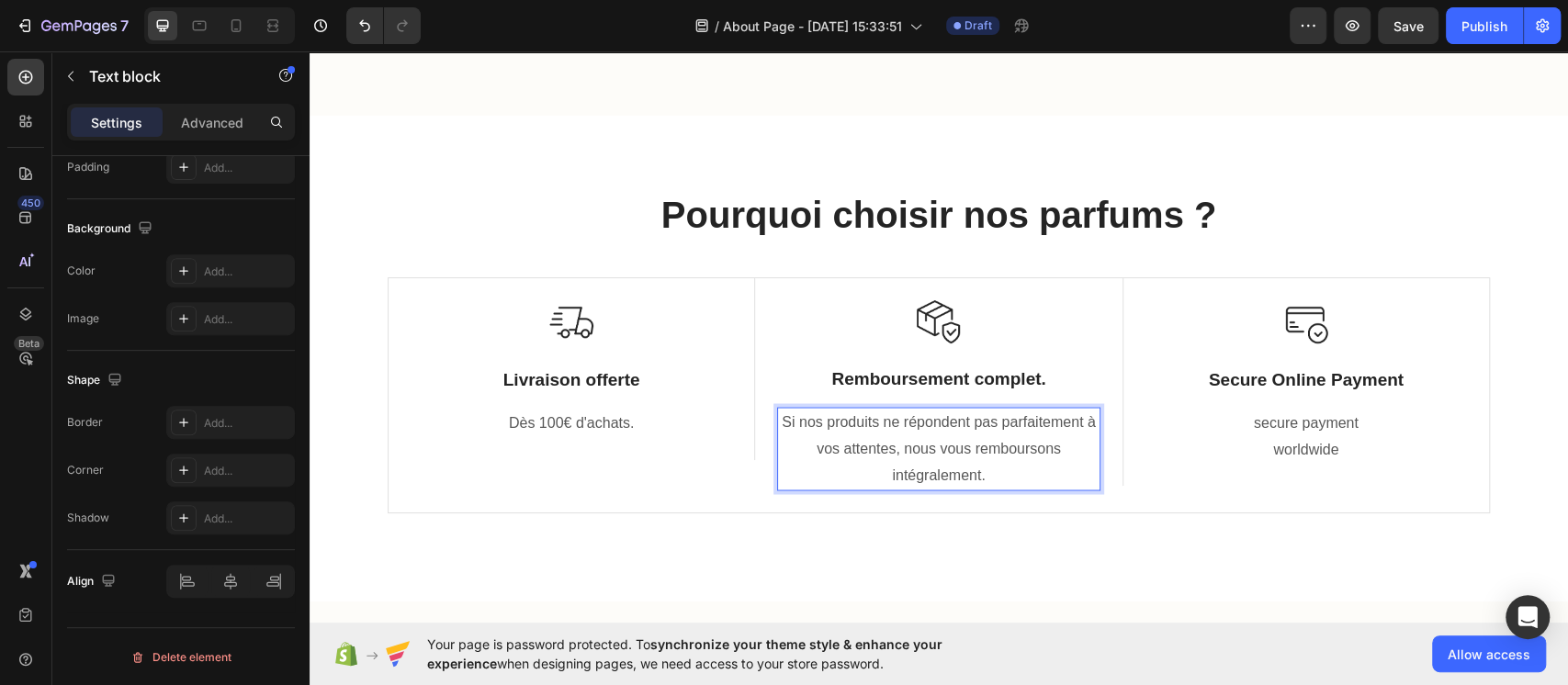
click at [996, 477] on p "Si nos produits ne répondent pas parfaitement à vos attentes, nous vous rembour…" at bounding box center [938, 448] width 319 height 79
click at [783, 445] on p "Si nos produits ne répondent pas parfaitement à vos attentes, nous vous rembour…" at bounding box center [938, 448] width 319 height 79
click at [965, 456] on p "Si nos produits ne répondent pas parfaitement à vos attentes, nous vous rembour…" at bounding box center [938, 448] width 319 height 79
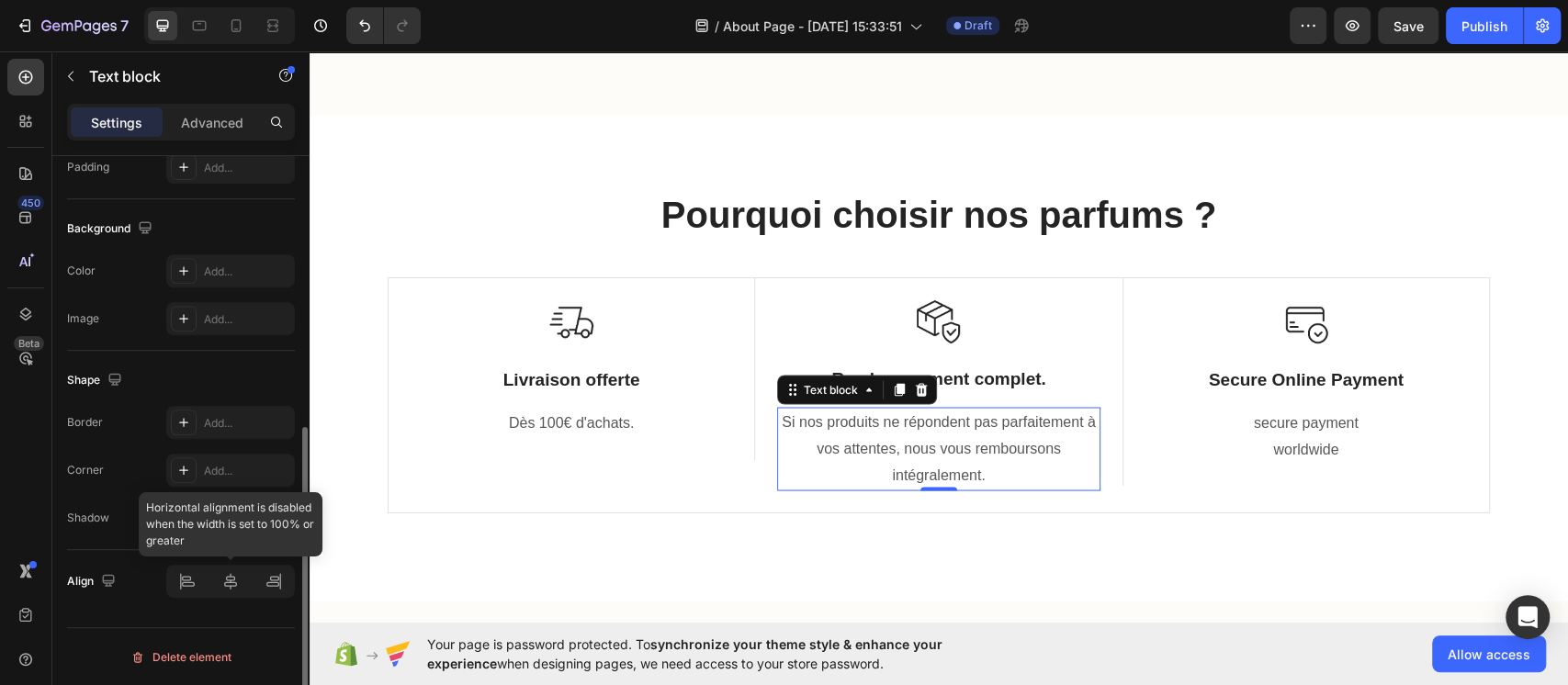
click at [179, 513] on div at bounding box center [230, 581] width 128 height 33
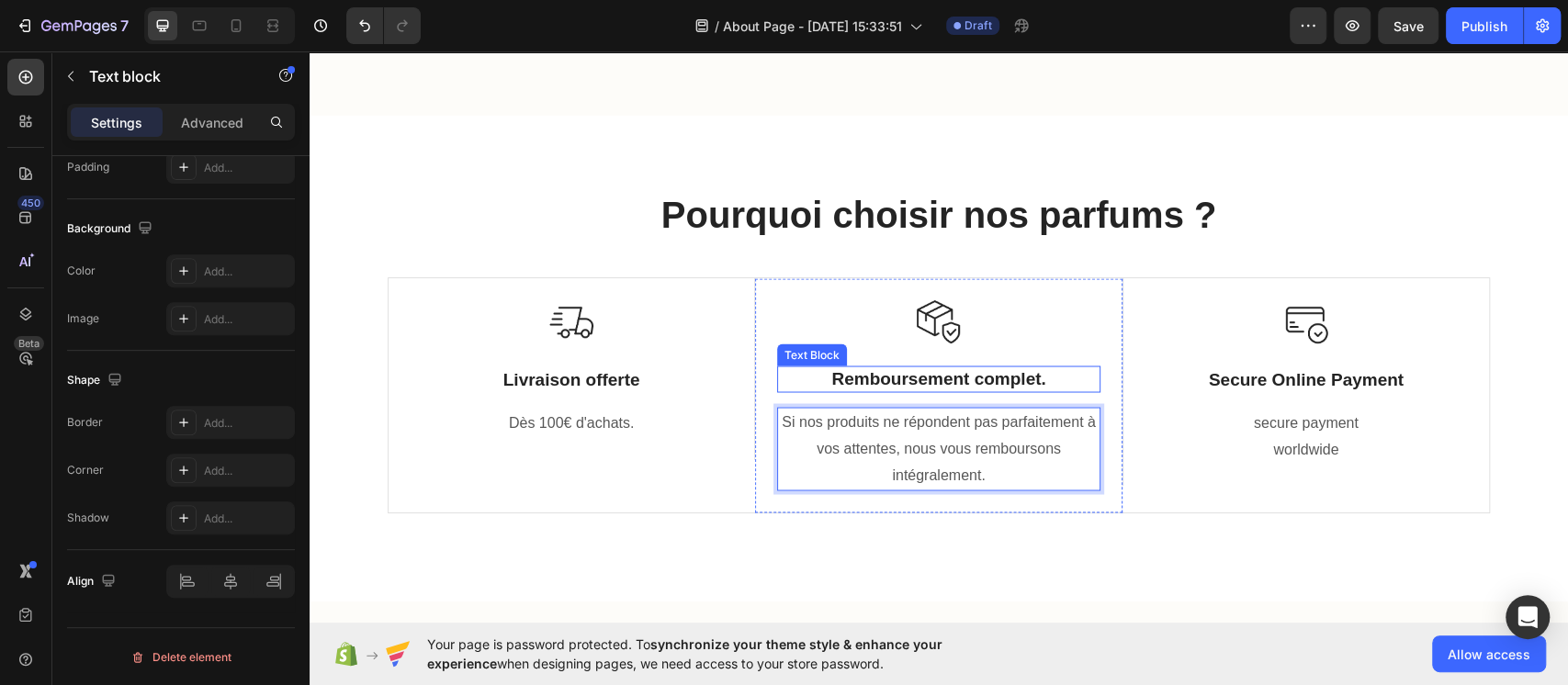
click at [901, 379] on p "Remboursement complet." at bounding box center [938, 379] width 319 height 23
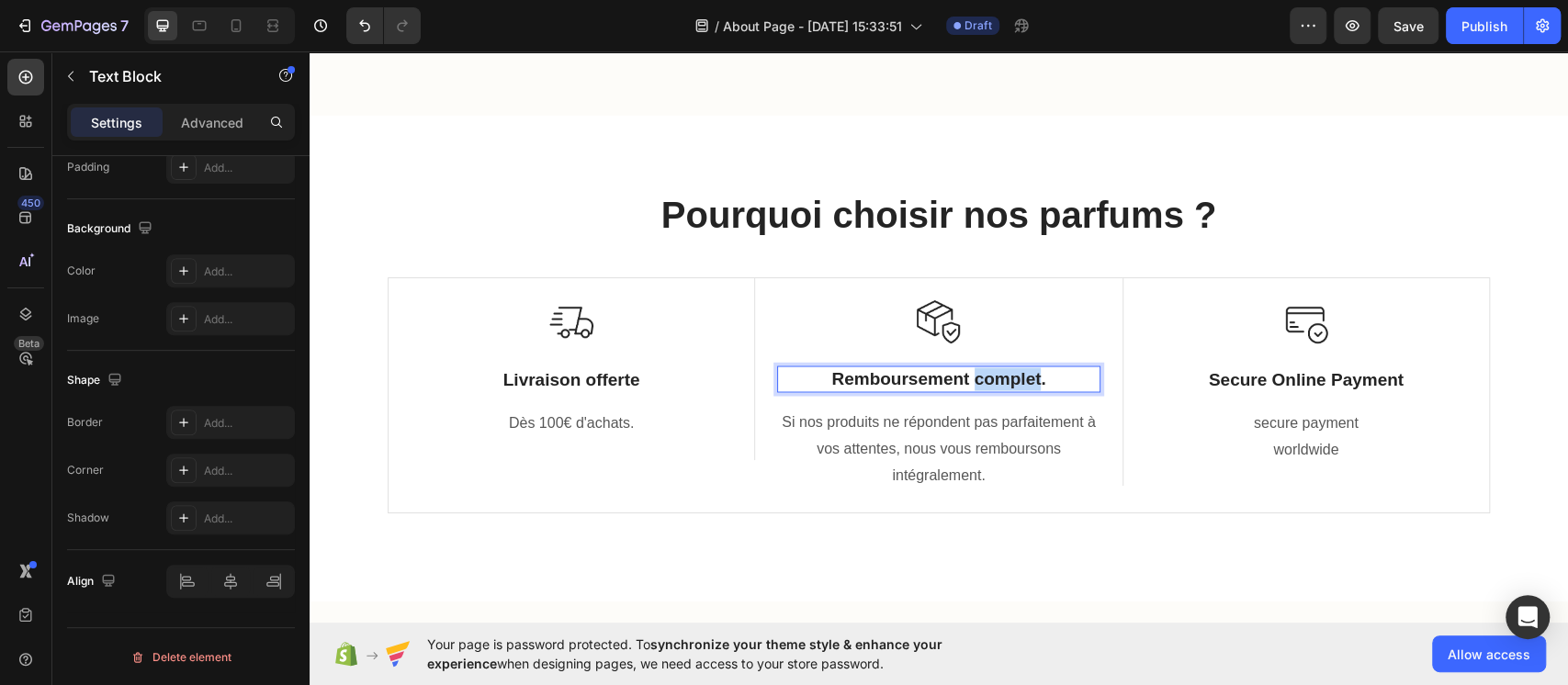
click at [1003, 369] on p "Remboursement complet." at bounding box center [938, 379] width 319 height 23
click at [1063, 462] on p "Si nos produits ne répondent pas parfaitement à vos attentes, nous vous rembour…" at bounding box center [938, 448] width 319 height 79
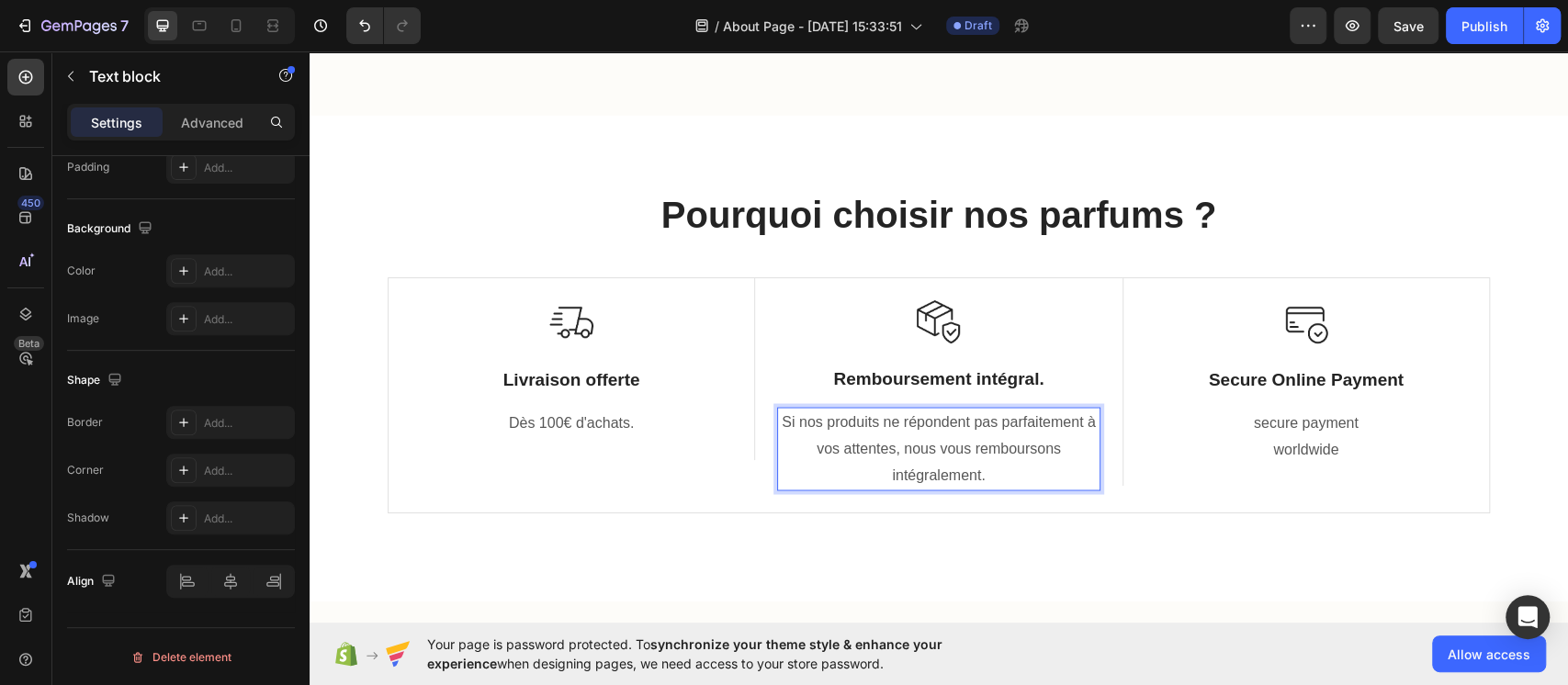
click at [934, 478] on p "Si nos produits ne répondent pas parfaitement à vos attentes, nous vous rembour…" at bounding box center [938, 448] width 319 height 79
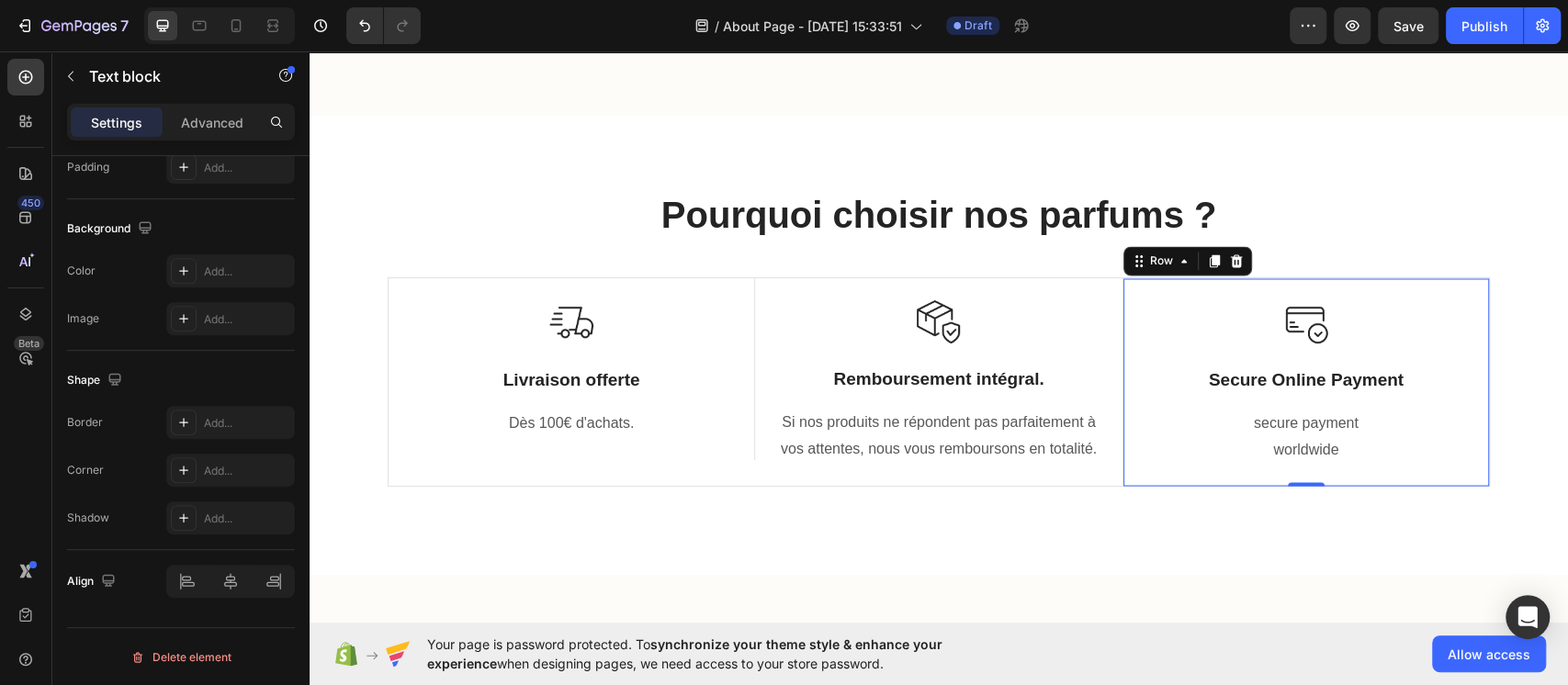
click at [1122, 459] on div "Image Secure Online Payment Text Block secure payment worldwide Text block Row 0" at bounding box center [1306, 382] width 367 height 208
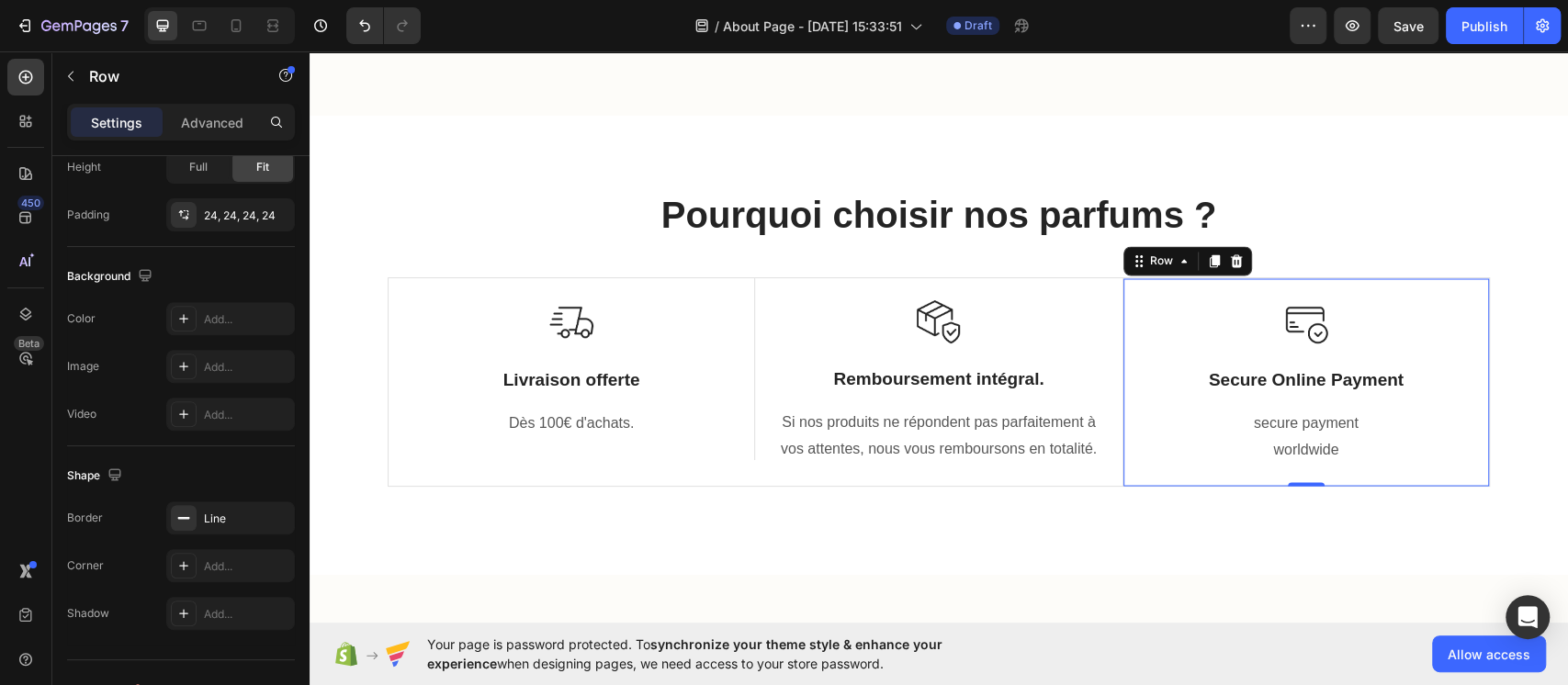
scroll to position [0, 0]
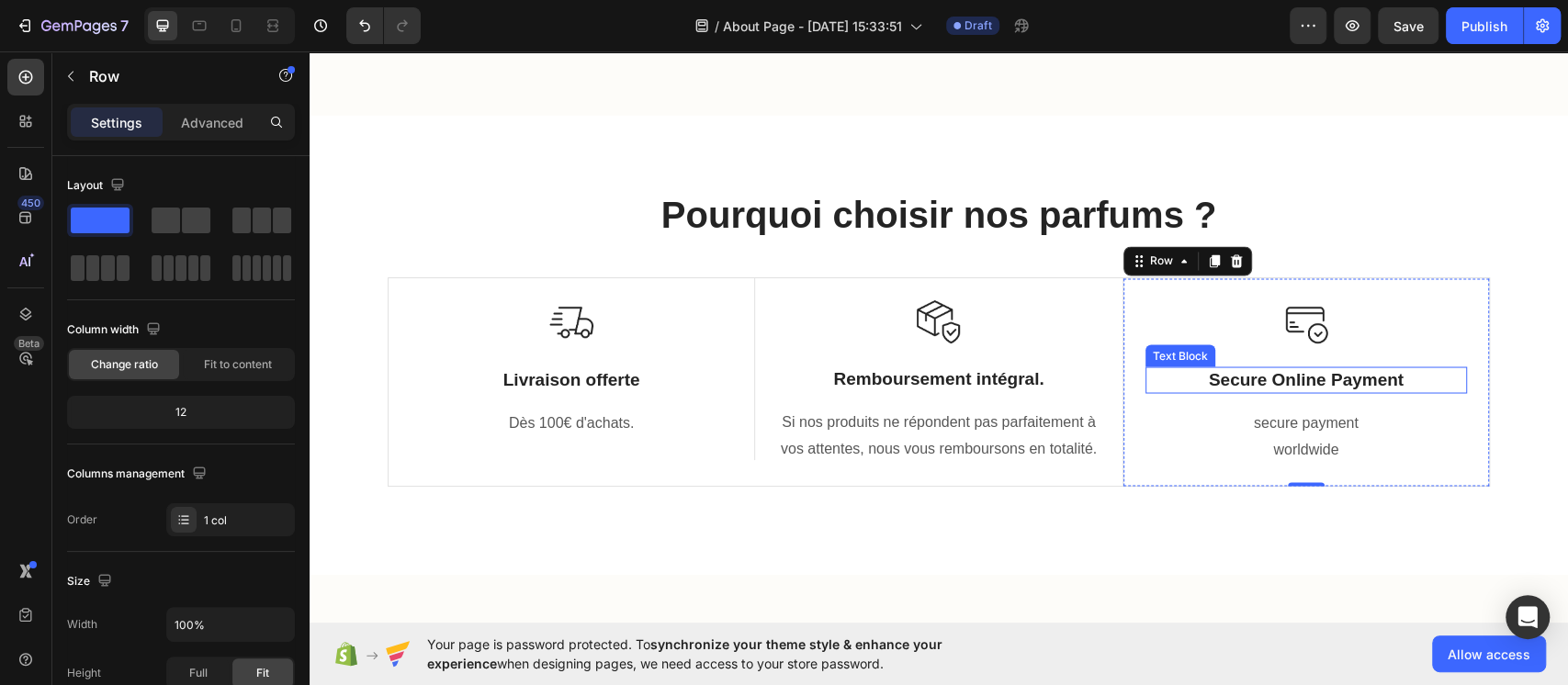
click at [1175, 372] on p "Secure Online Payment" at bounding box center [1307, 380] width 318 height 23
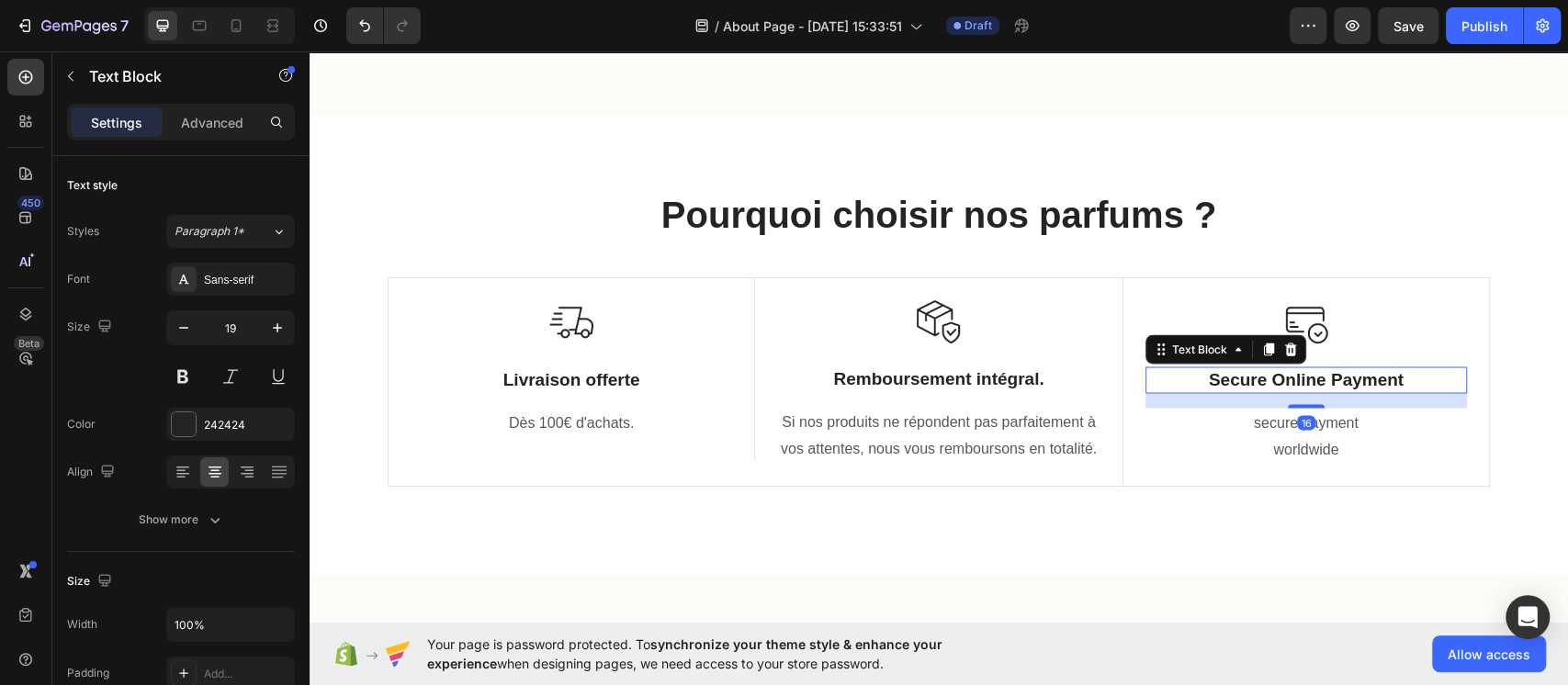
click at [1175, 375] on p "Secure Online Payment" at bounding box center [1307, 380] width 318 height 23
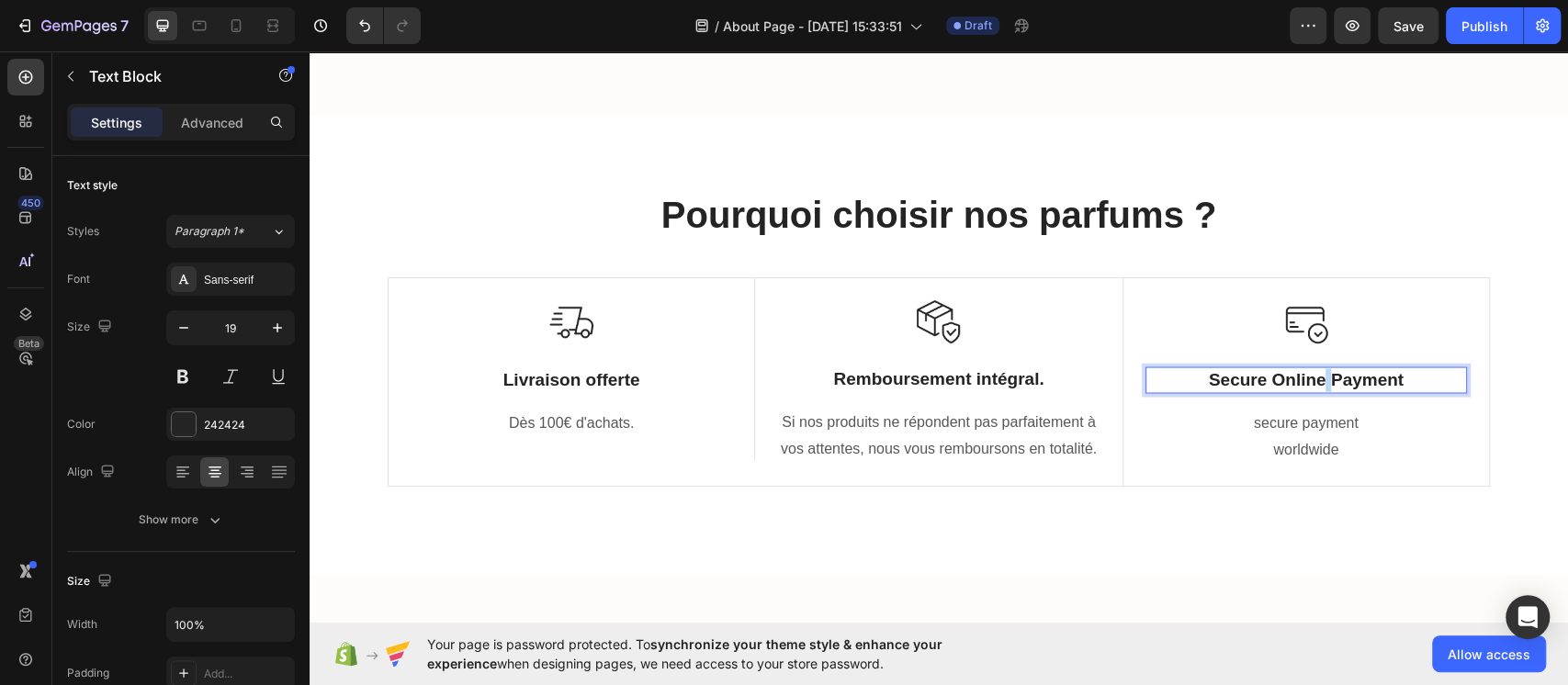
click at [1175, 375] on p "Secure Online Payment" at bounding box center [1307, 380] width 318 height 23
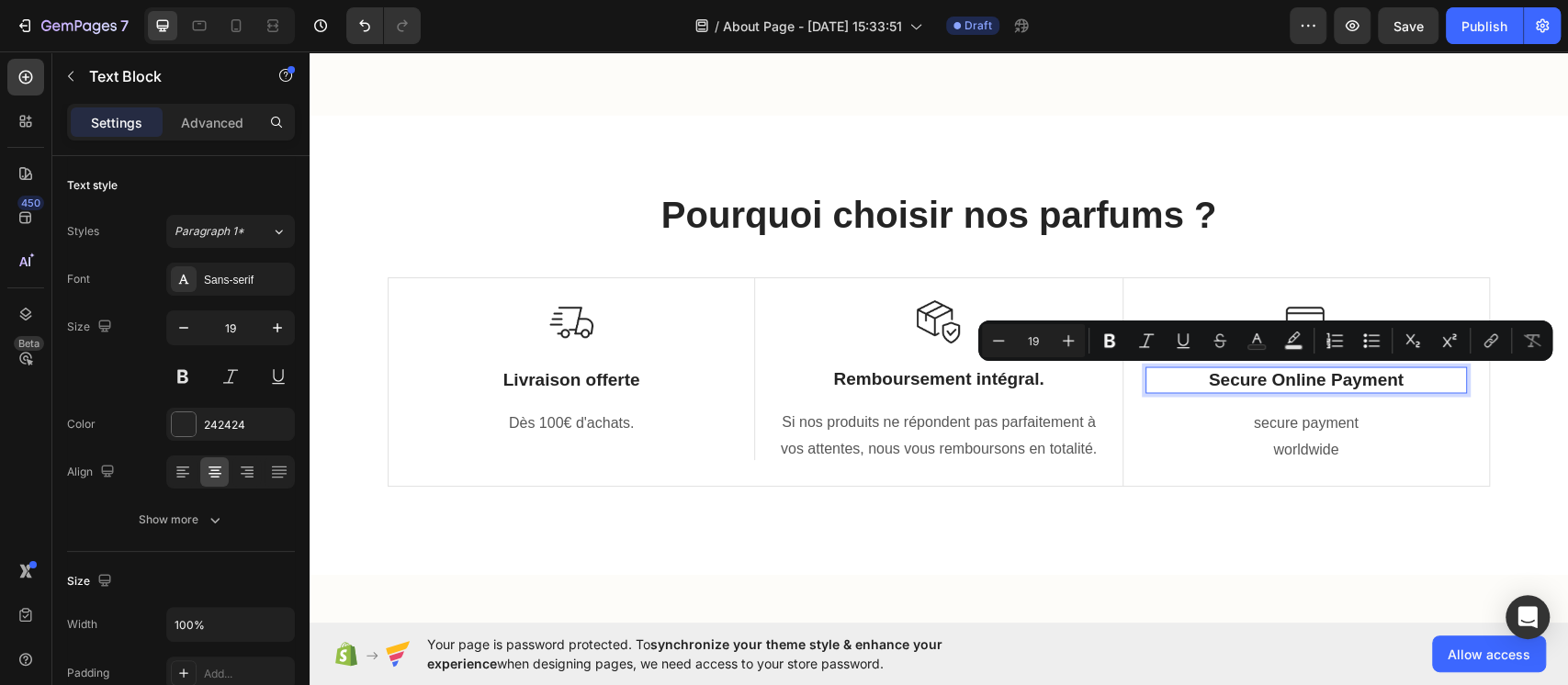
click at [1175, 374] on p "Secure Online Payment" at bounding box center [1307, 380] width 318 height 23
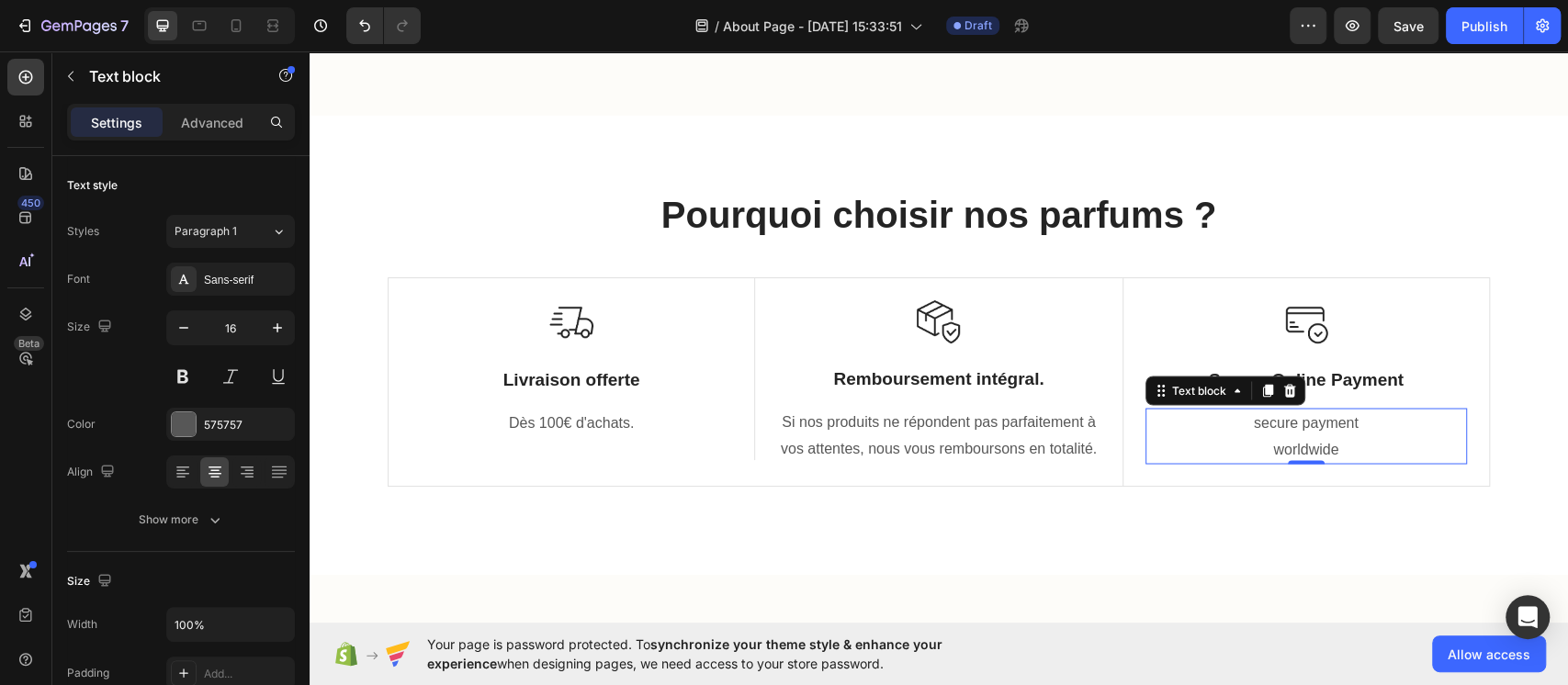
click at [1175, 442] on p "secure payment worldwide" at bounding box center [1307, 436] width 318 height 53
click at [1175, 369] on p "Secure Online Payment" at bounding box center [1307, 380] width 318 height 23
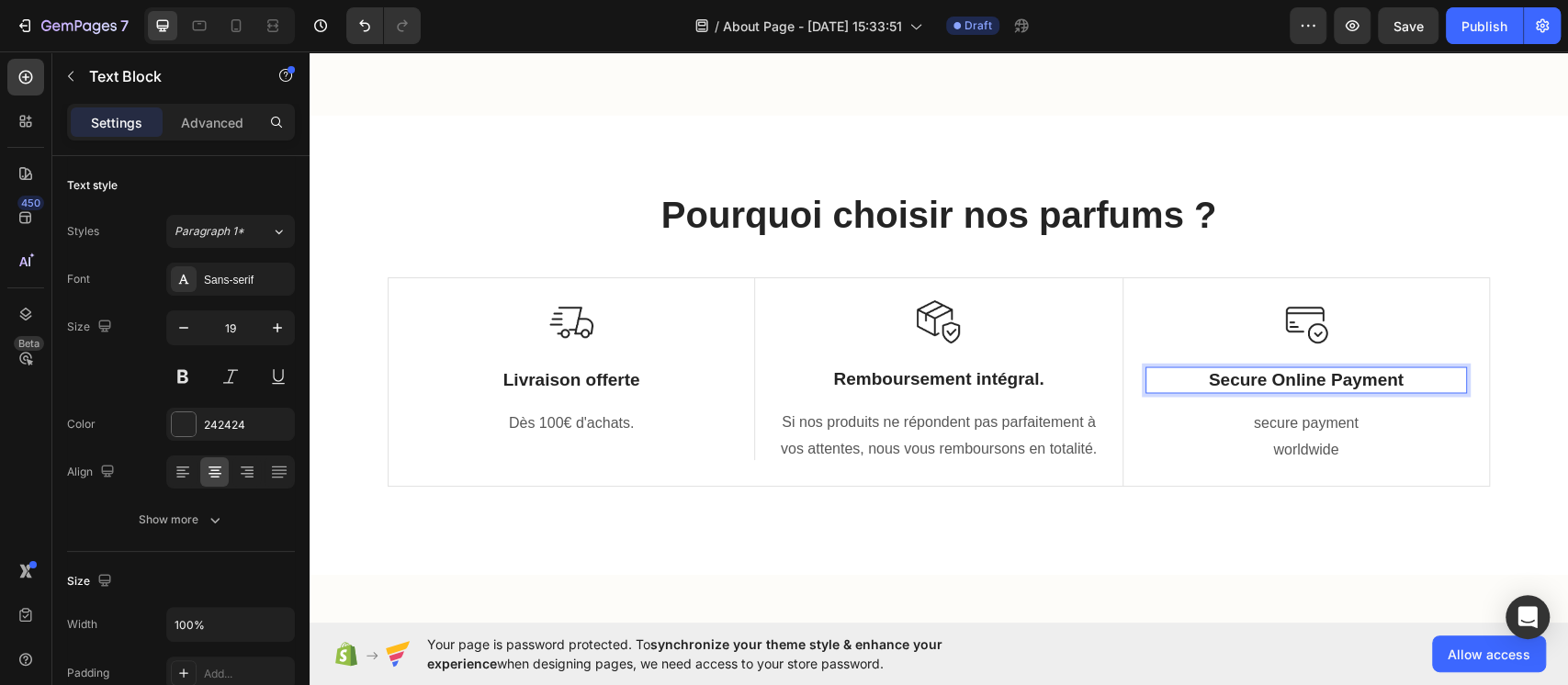
click at [1175, 375] on p "Secure Online Payment" at bounding box center [1307, 380] width 318 height 23
drag, startPoint x: 1391, startPoint y: 375, endPoint x: 1180, endPoint y: 387, distance: 211.3
click at [1175, 387] on p "Secure Online Payment" at bounding box center [1307, 380] width 318 height 23
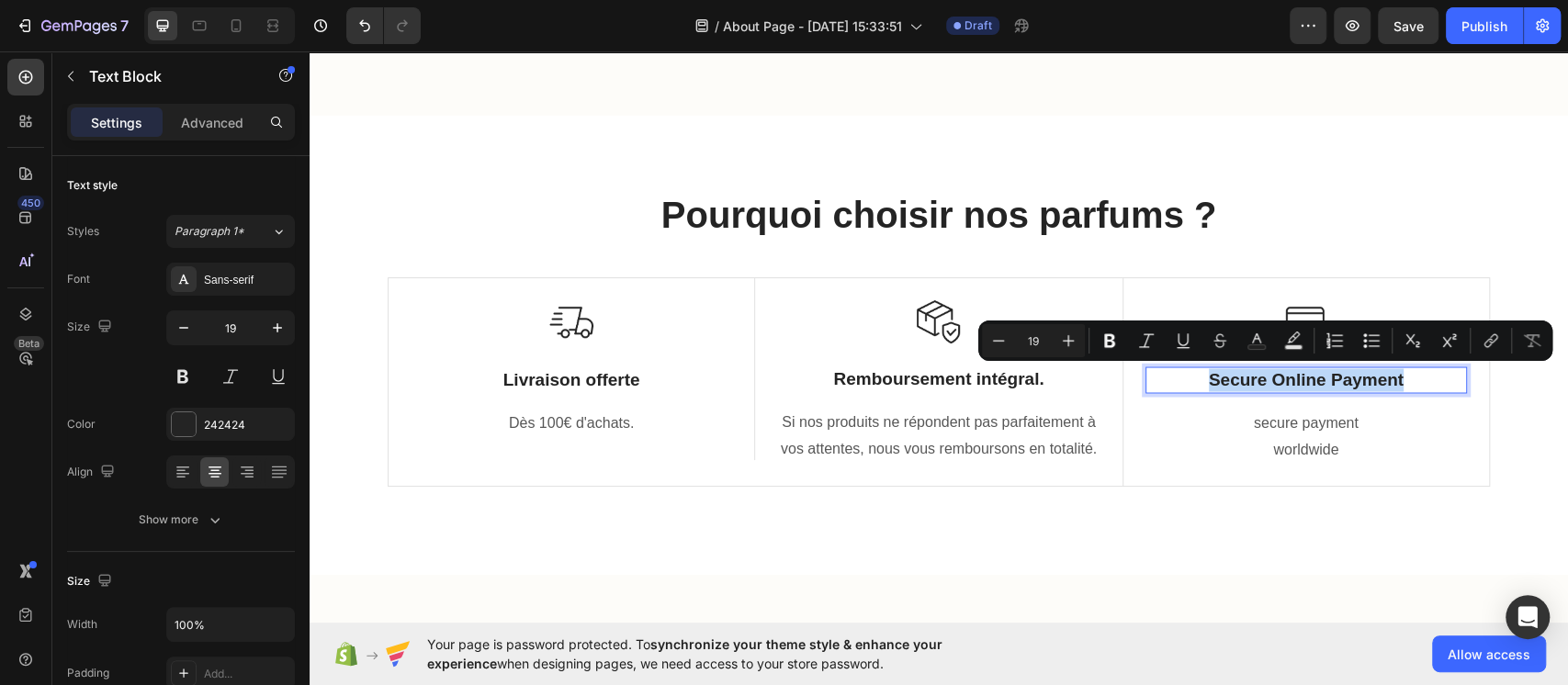
copy p "Secure Online Payment"
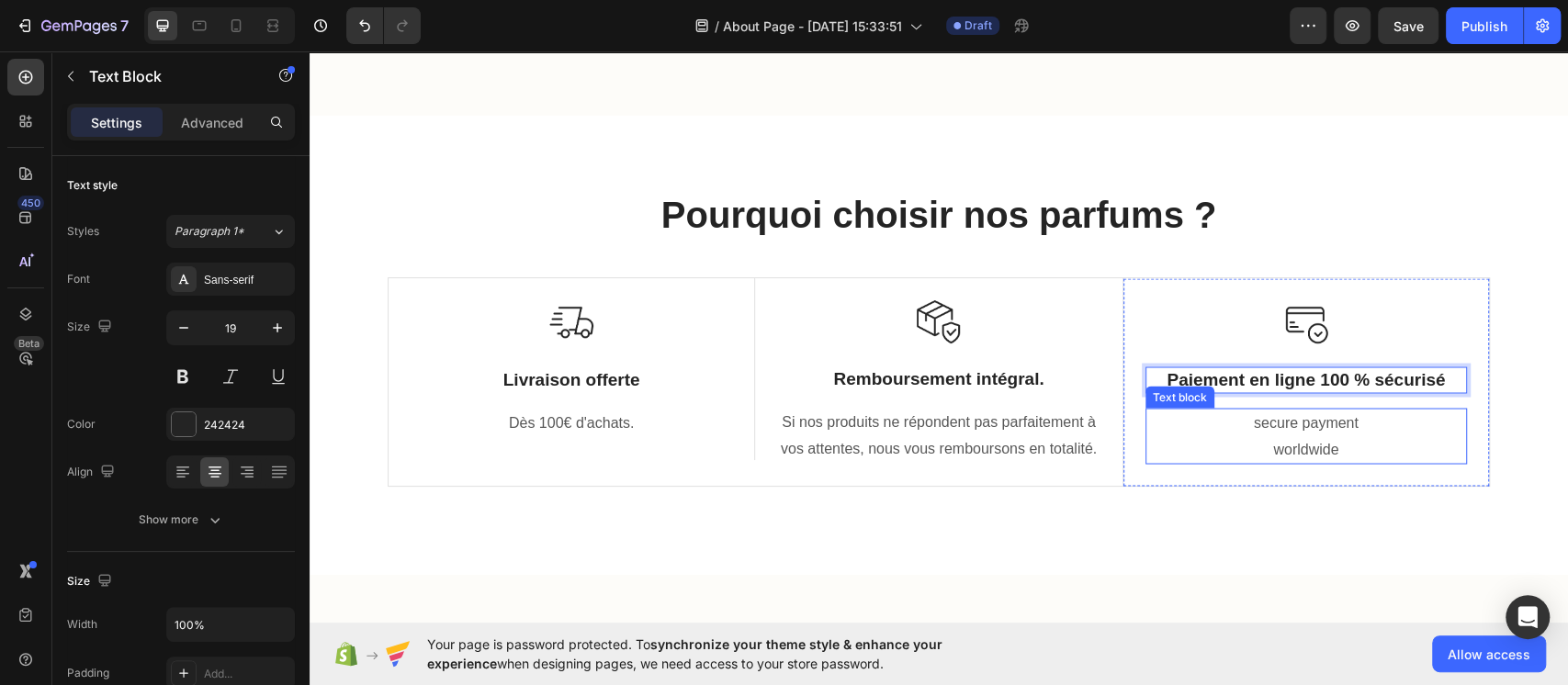
click at [1175, 430] on p "secure payment worldwide" at bounding box center [1307, 436] width 318 height 53
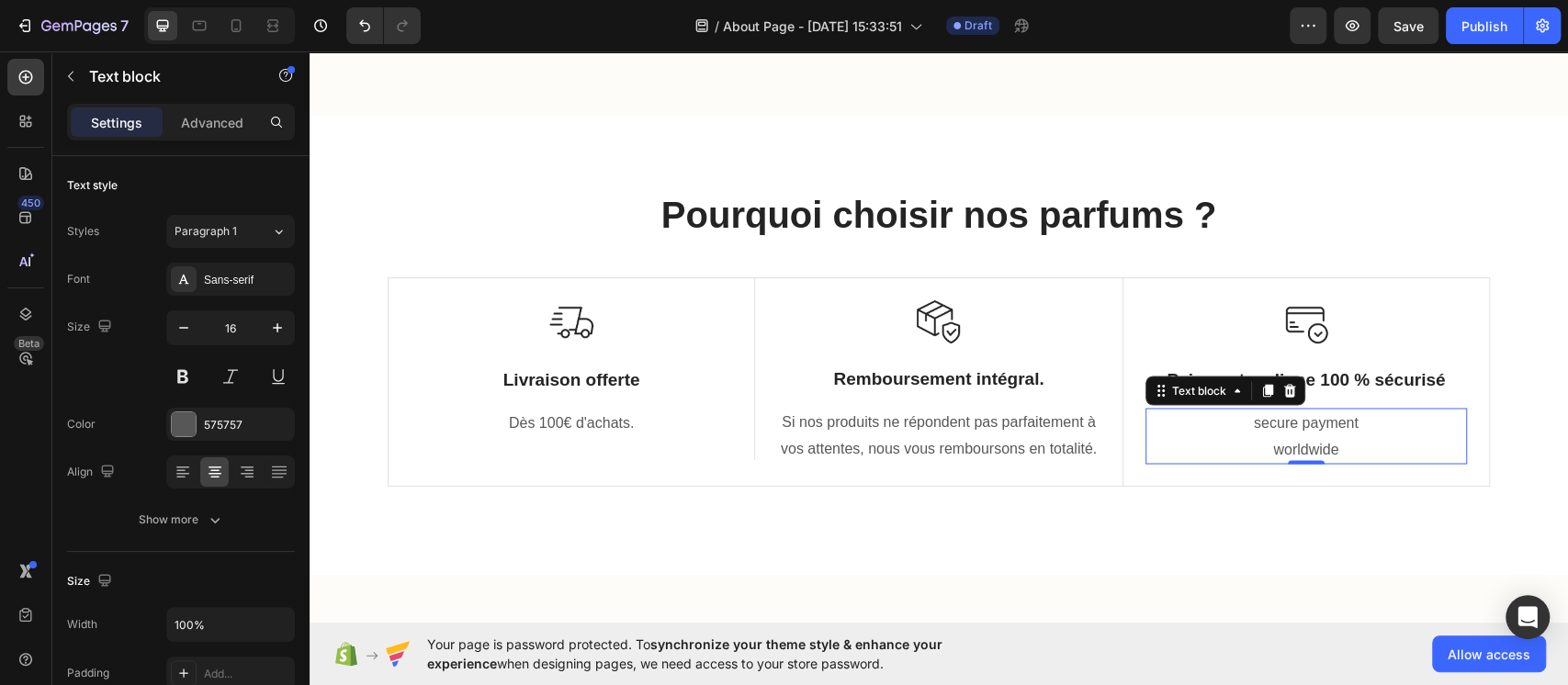
click at [1175, 444] on p "secure payment worldwide" at bounding box center [1307, 436] width 318 height 53
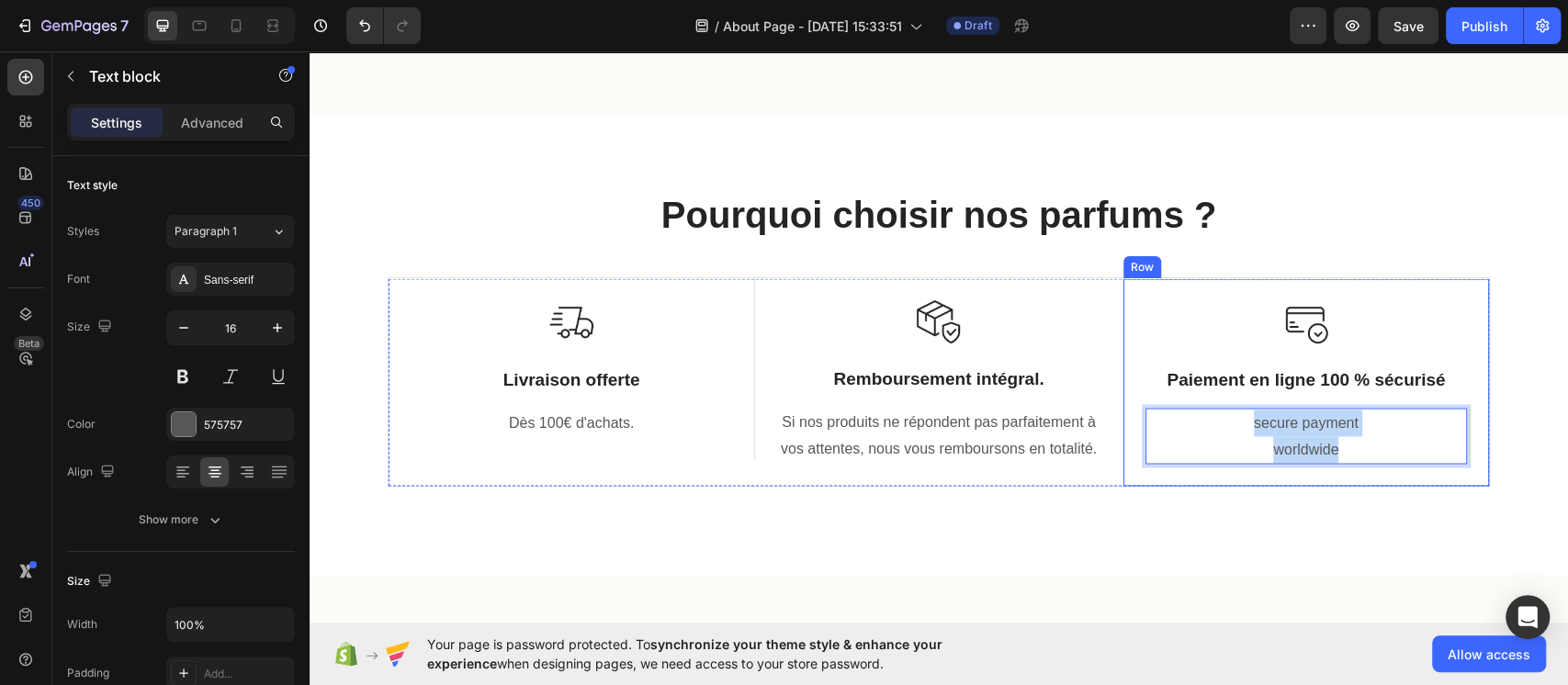
drag, startPoint x: 1304, startPoint y: 428, endPoint x: 1219, endPoint y: 405, distance: 88.1
click at [1175, 405] on div "Image Paiement en ligne 100 % sécurisé Text Block secure payment worldwide Text…" at bounding box center [1307, 382] width 322 height 164
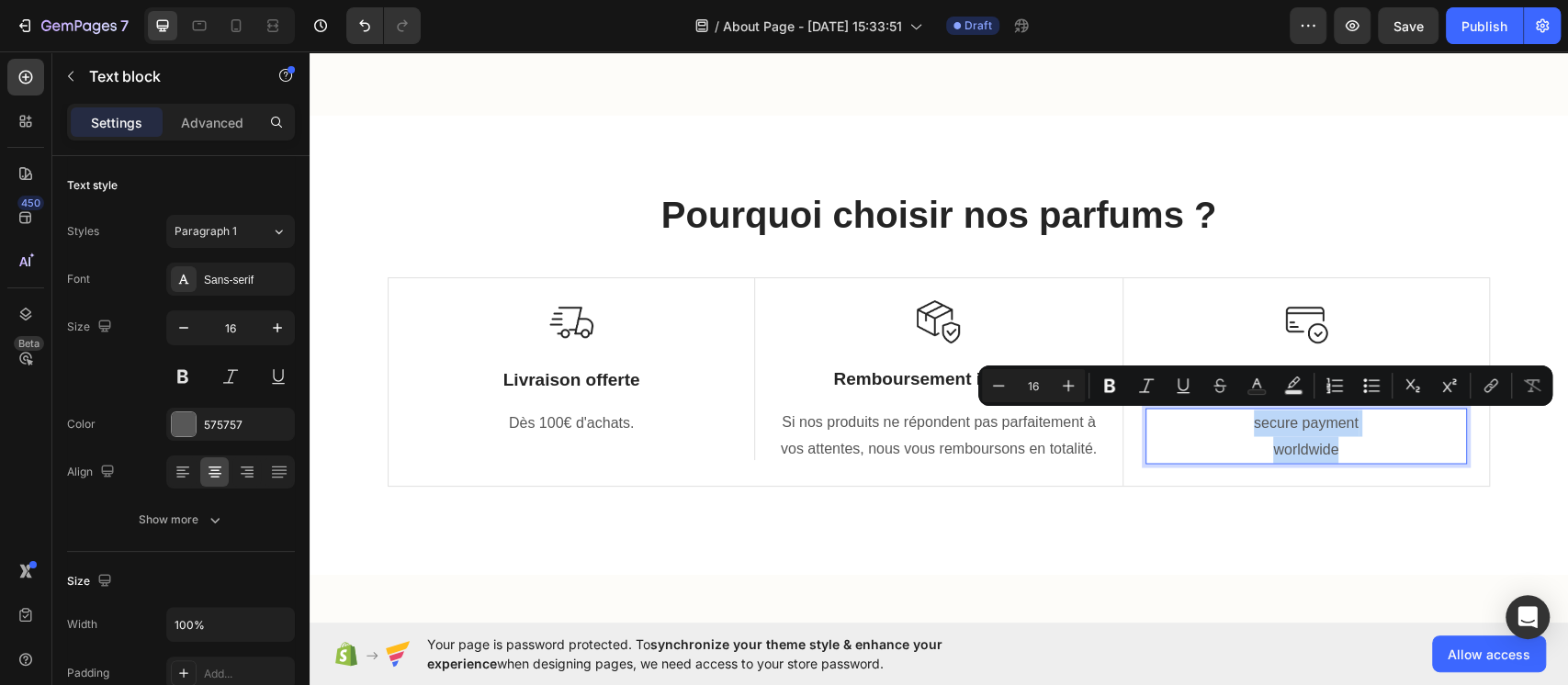
copy p "secure payment worldwide"
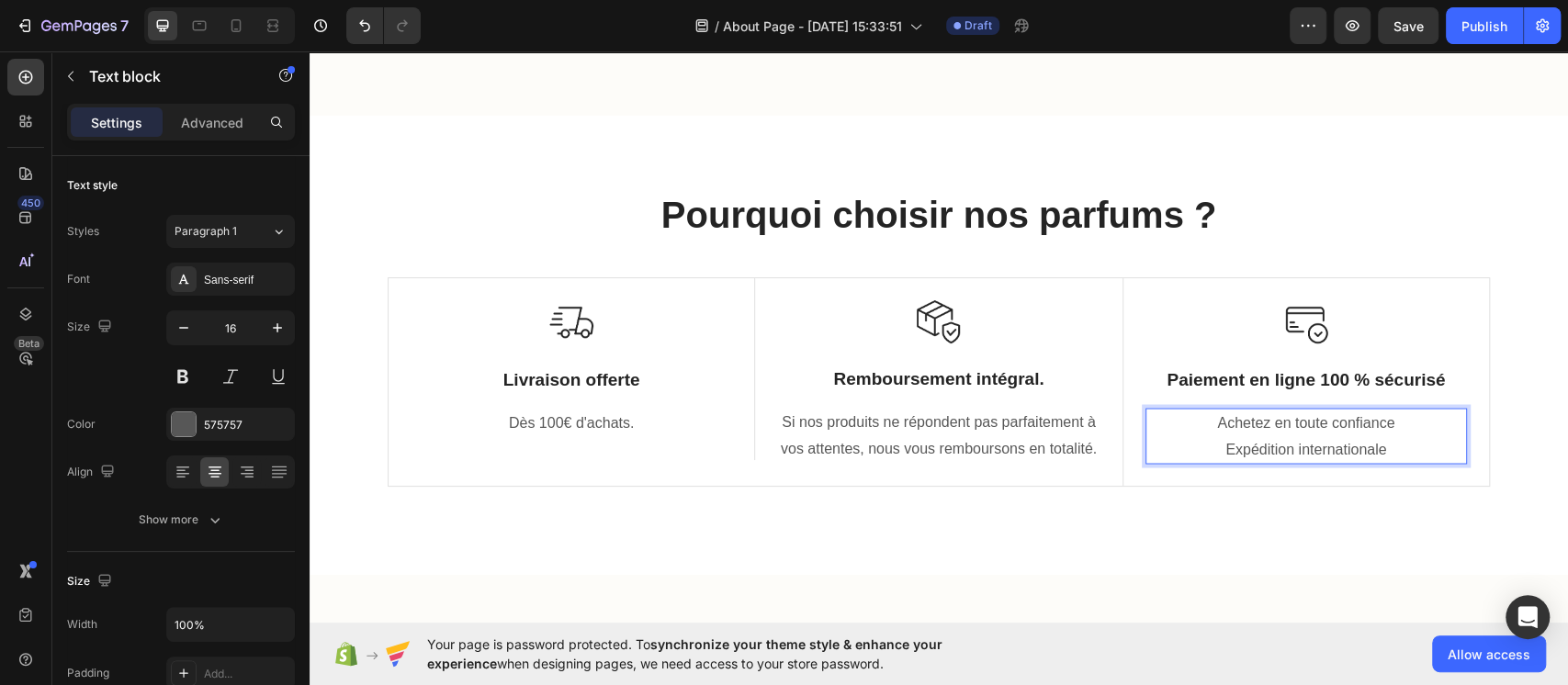
click at [1175, 440] on p "Expédition internationale" at bounding box center [1307, 449] width 318 height 26
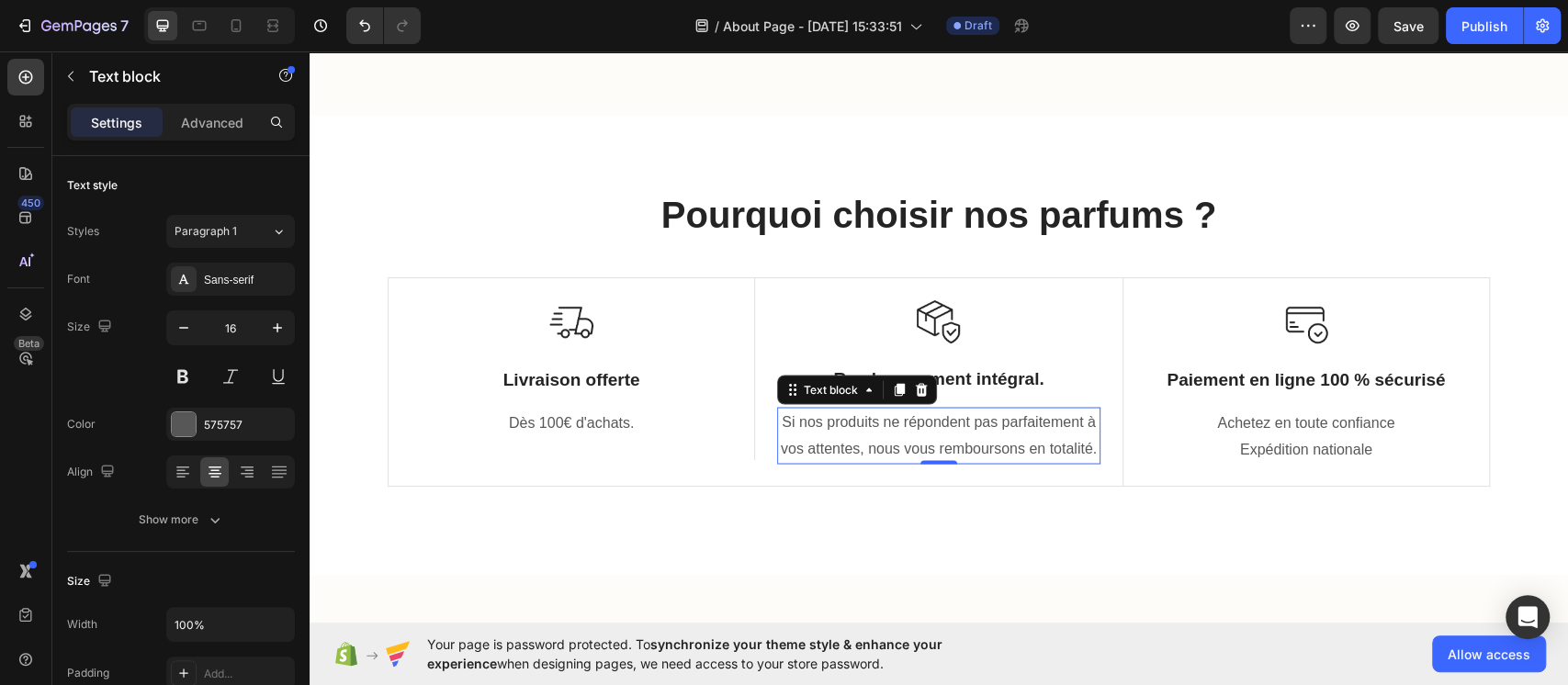
click at [868, 453] on p "Si nos produits ne répondent pas parfaitement à vos attentes, nous vous rembour…" at bounding box center [938, 435] width 319 height 53
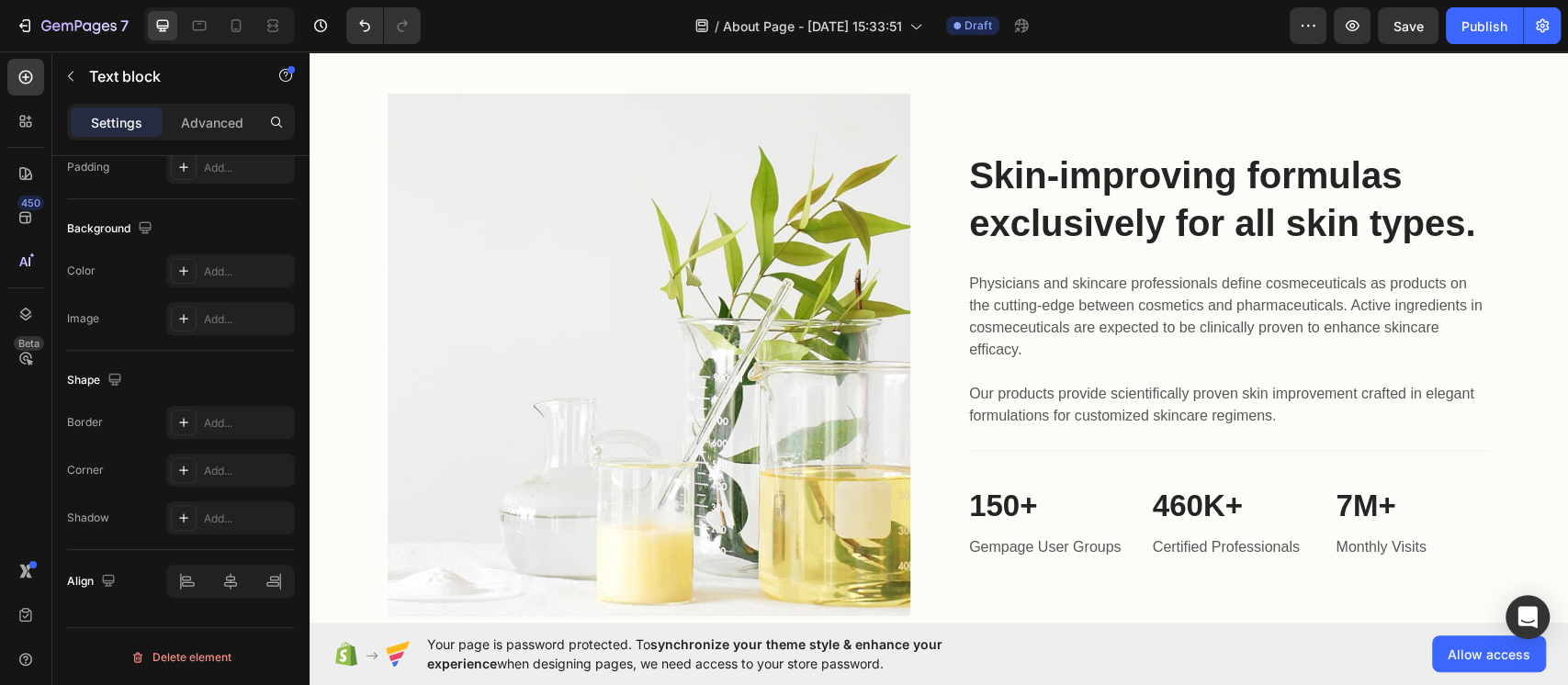
scroll to position [2772, 0]
click at [1138, 211] on p "Skin-improving formulas exclusively for all skin types." at bounding box center [1228, 200] width 520 height 95
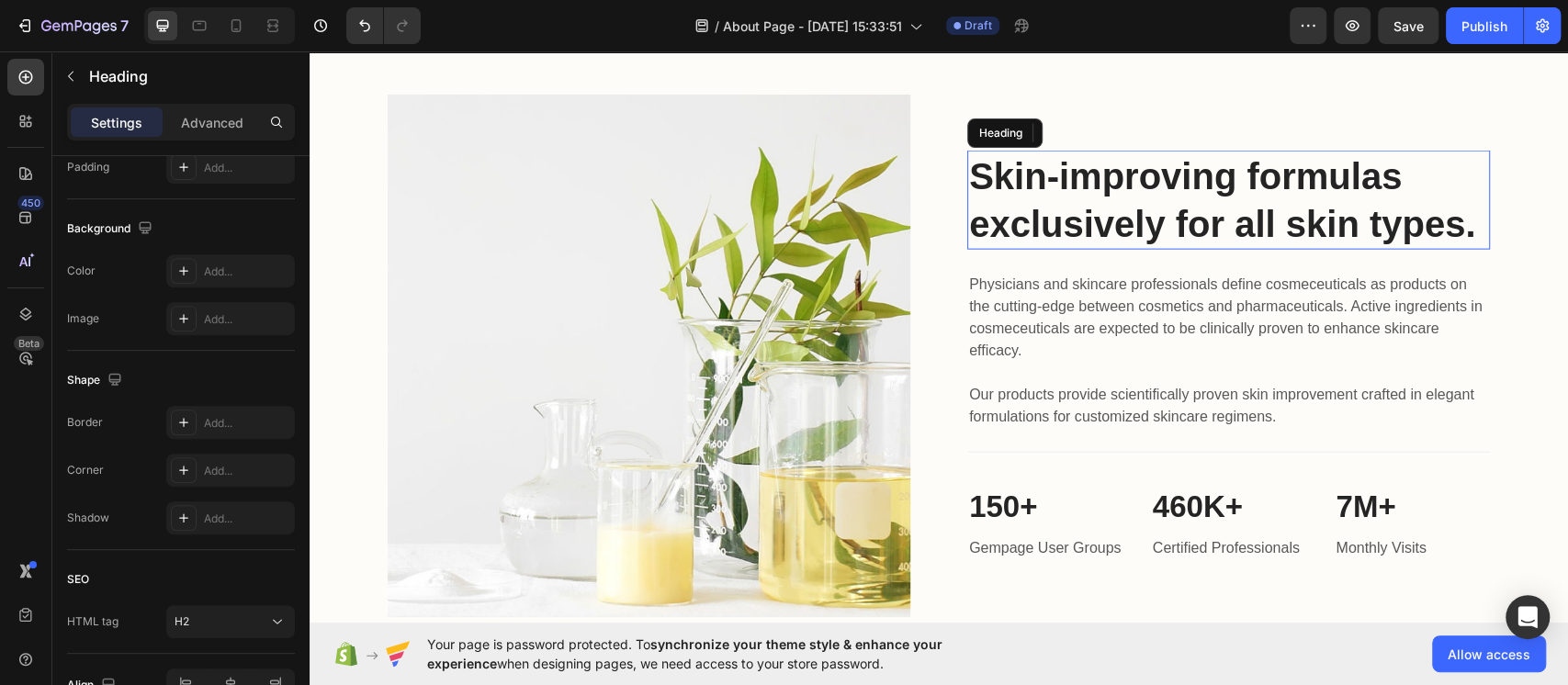
scroll to position [0, 0]
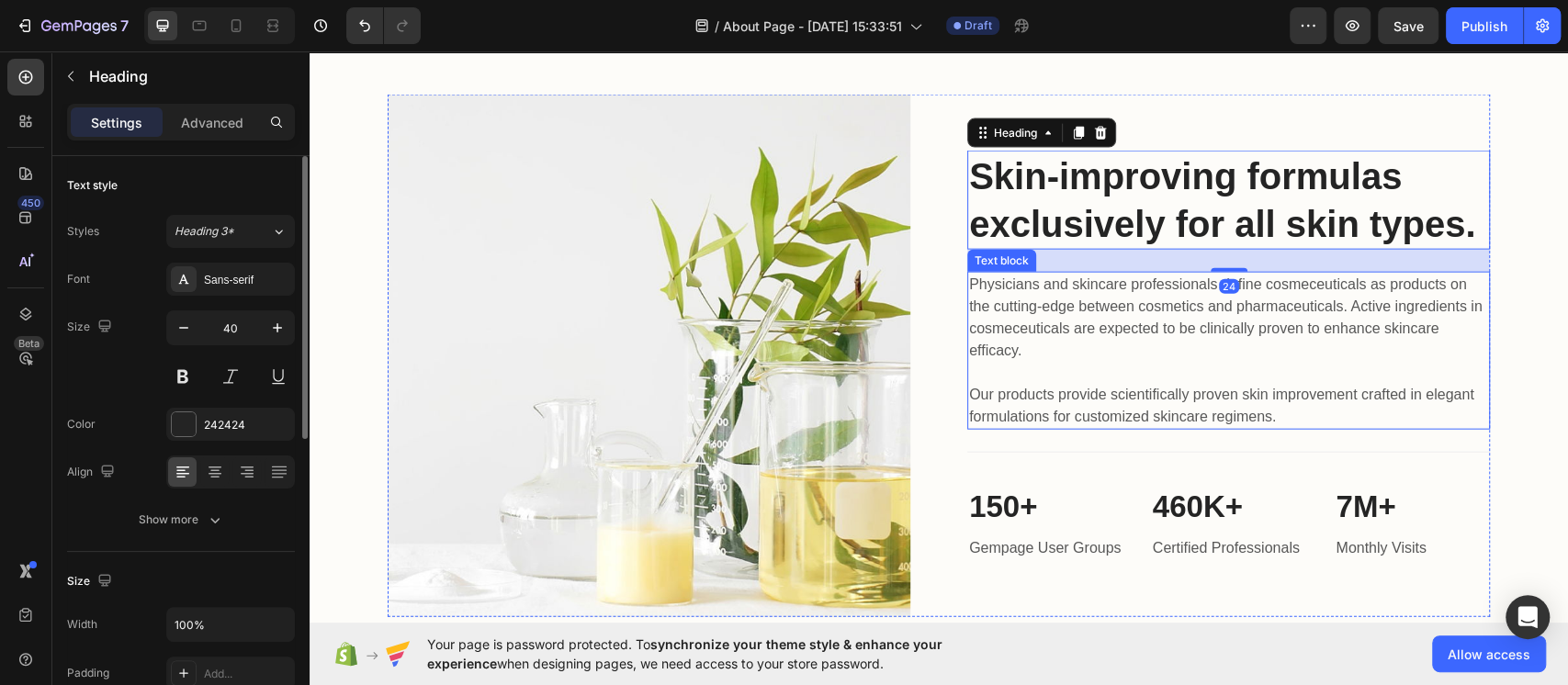
click at [1092, 305] on p "Physicians and skincare professionals define cosmeceuticals as products on the …" at bounding box center [1228, 350] width 520 height 154
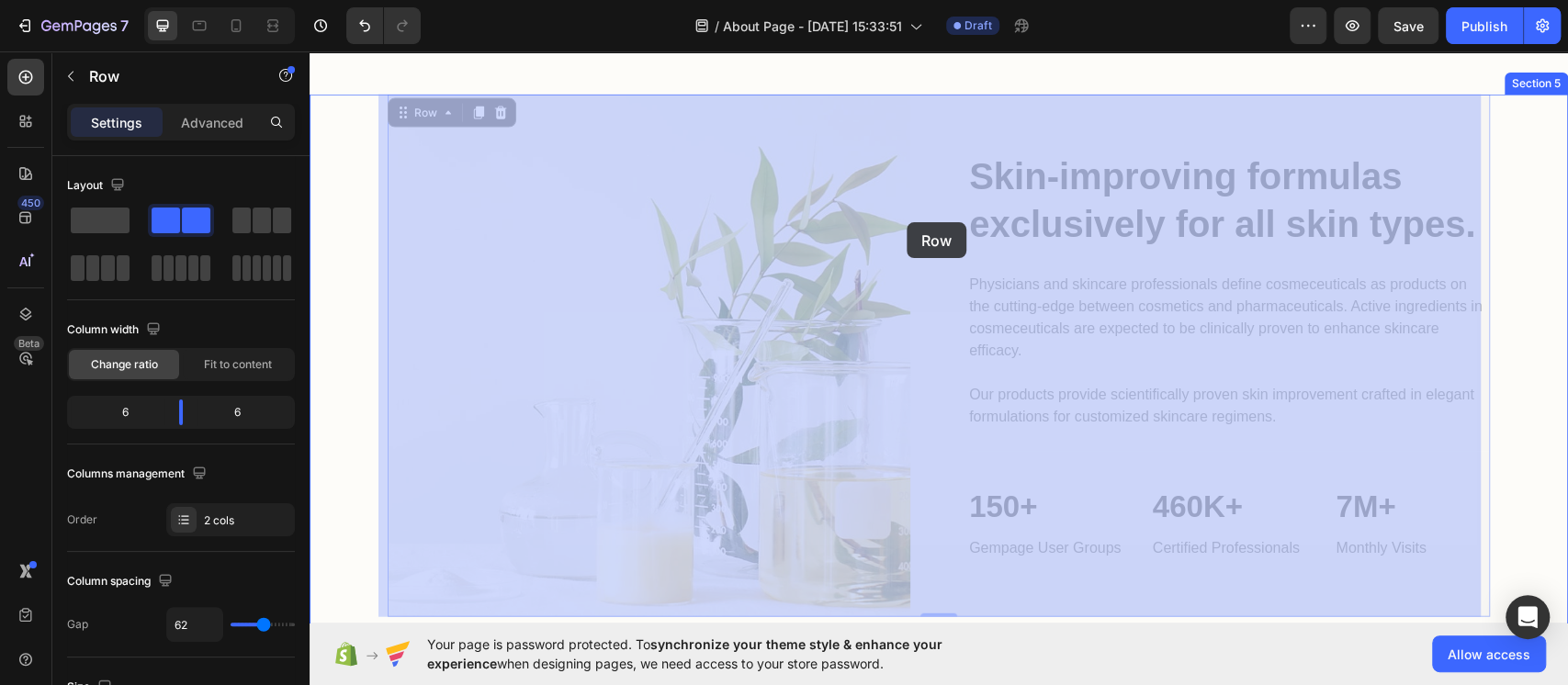
drag, startPoint x: 939, startPoint y: 146, endPoint x: 870, endPoint y: 166, distance: 71.8
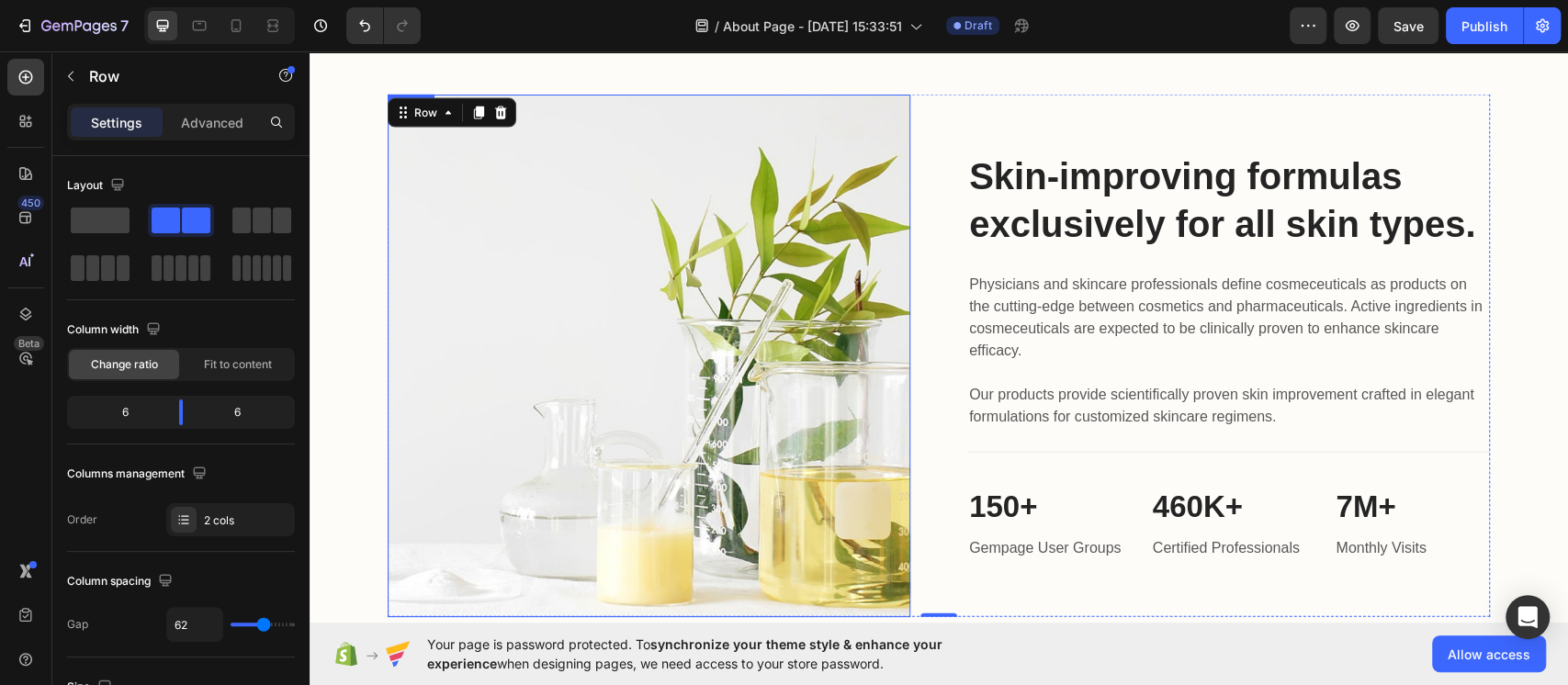
click at [734, 236] on img at bounding box center [649, 356] width 522 height 522
